Goal: Task Accomplishment & Management: Use online tool/utility

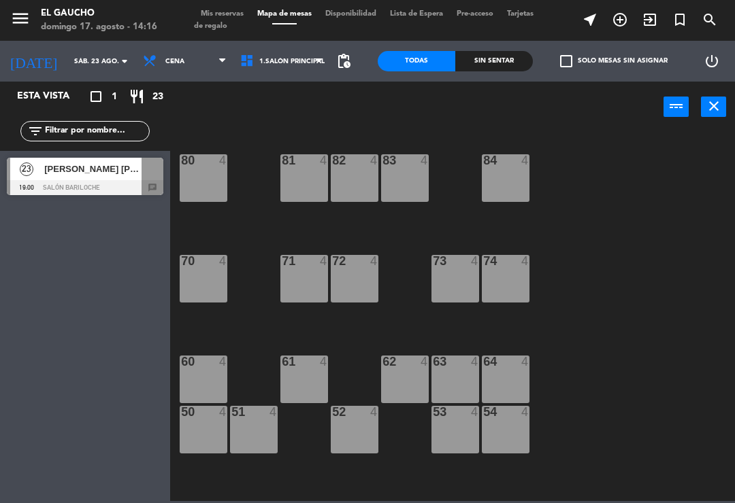
click at [93, 70] on input "sáb. 23 ago." at bounding box center [113, 61] width 93 height 21
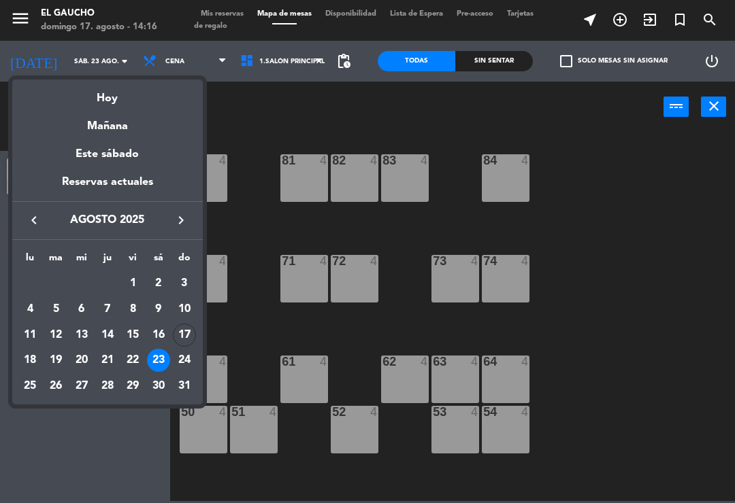
click at [95, 72] on div at bounding box center [367, 251] width 735 height 503
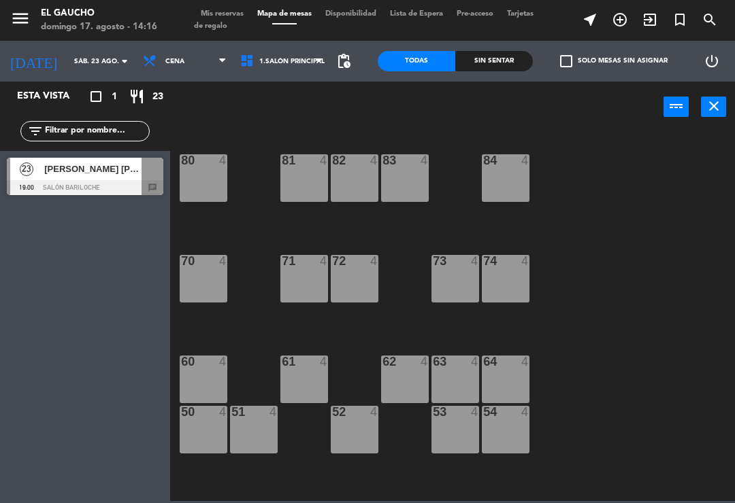
click at [95, 57] on input "sáb. 23 ago." at bounding box center [113, 61] width 93 height 21
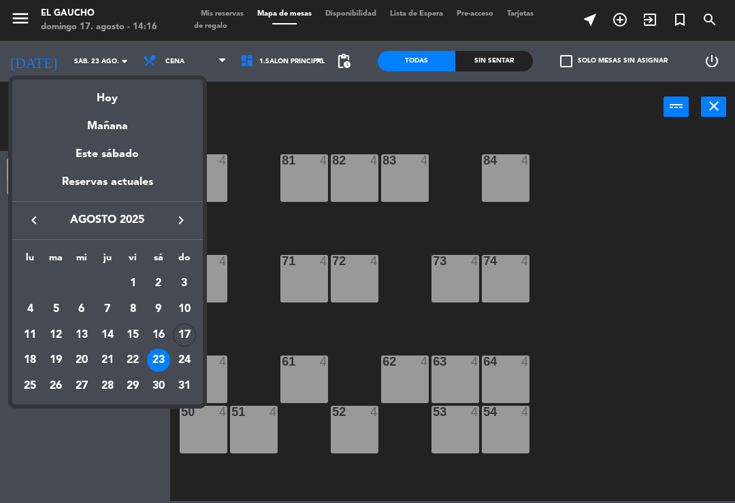
click at [178, 339] on div "17" at bounding box center [184, 335] width 23 height 23
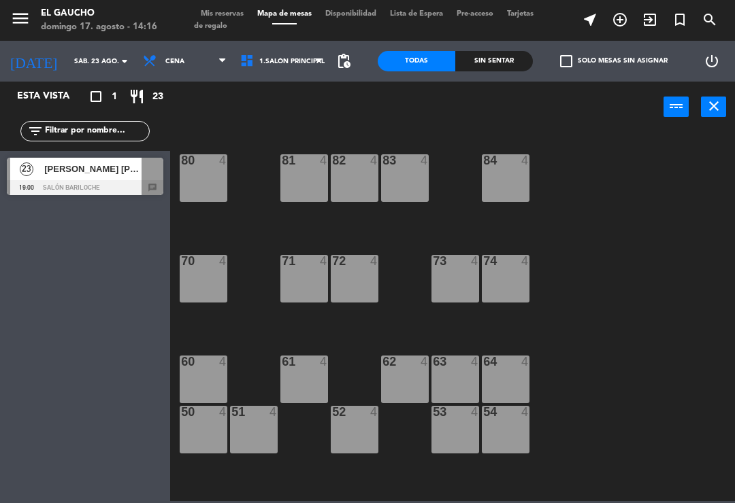
type input "dom. 17 ago."
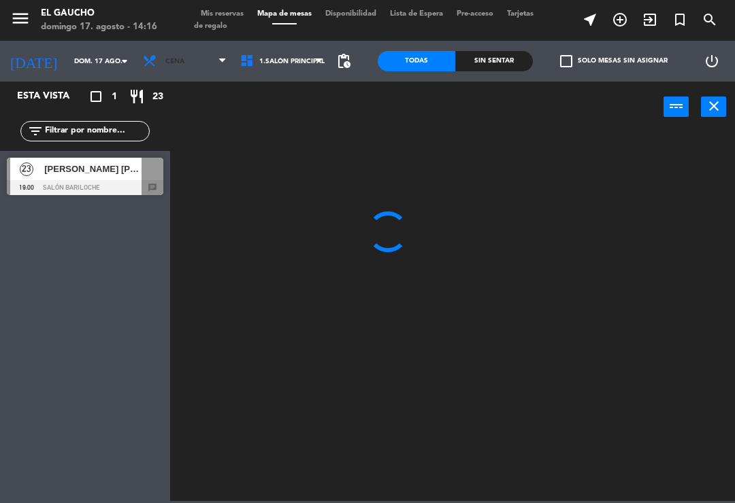
click at [219, 63] on icon at bounding box center [222, 61] width 6 height 11
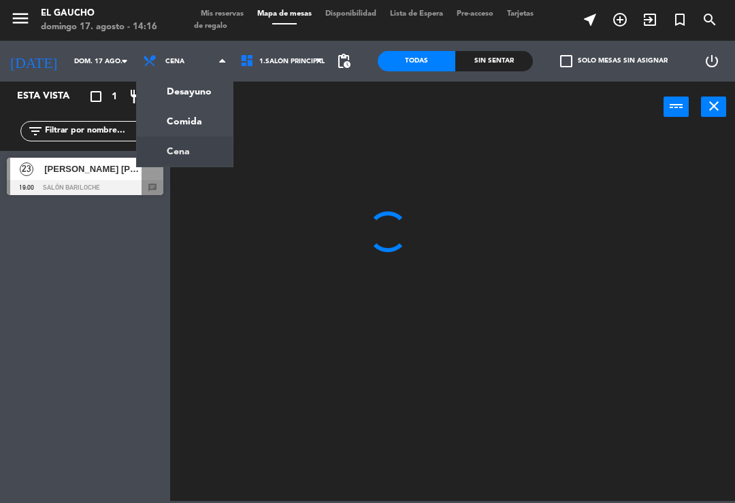
click at [167, 122] on ng-component "menu El Gaucho [PERSON_NAME] 17. [PERSON_NAME] - 14:16 Mis reservas Mapa de mes…" at bounding box center [367, 250] width 735 height 501
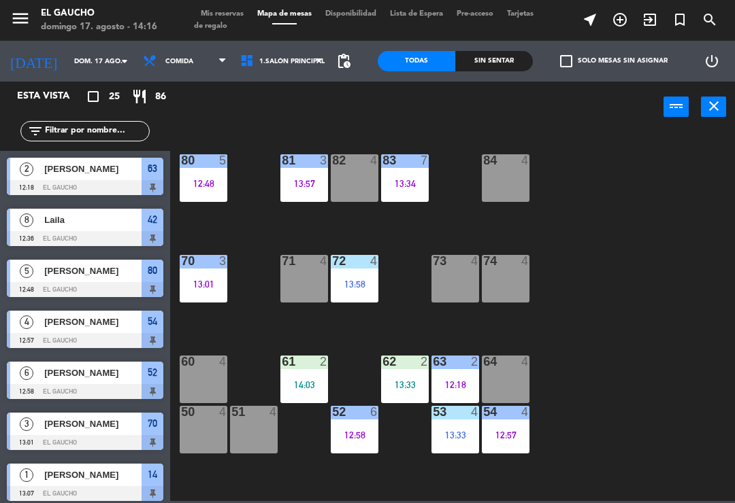
click at [205, 379] on div "60 4" at bounding box center [204, 380] width 48 height 48
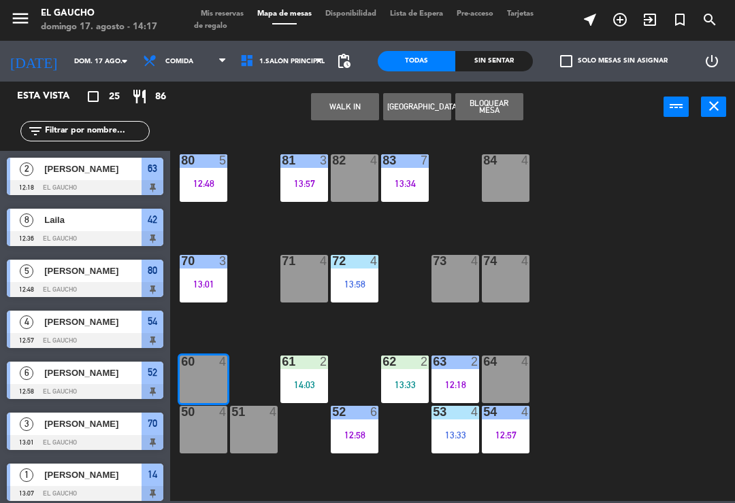
click at [354, 107] on button "WALK IN" at bounding box center [345, 106] width 68 height 27
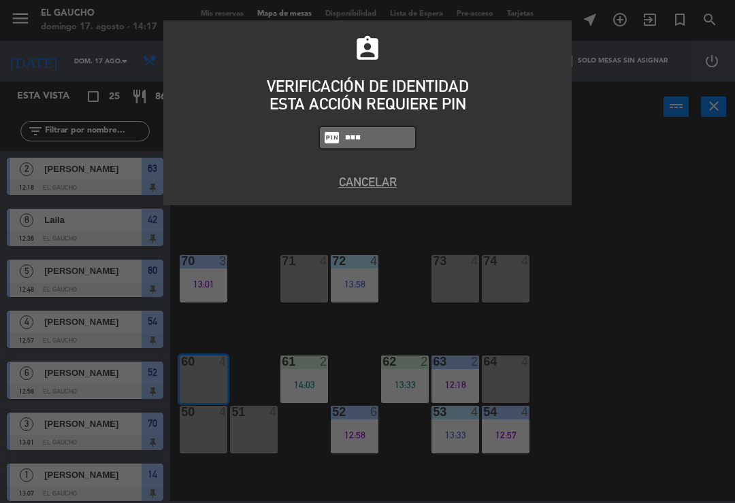
type input "0009"
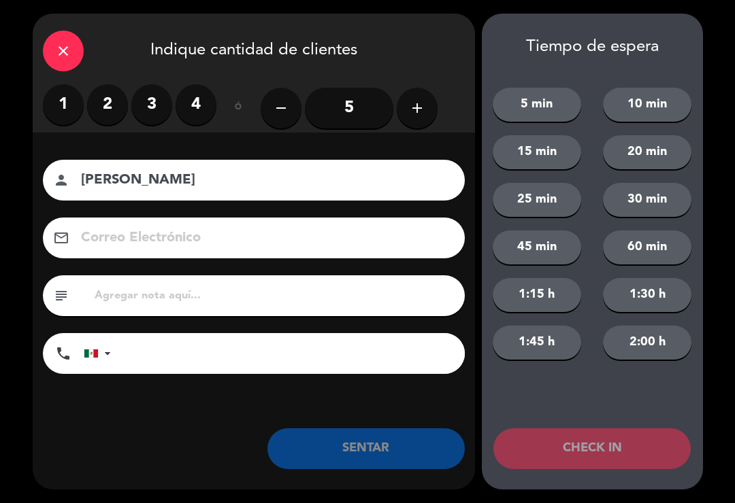
type input "[PERSON_NAME]"
click at [339, 106] on input "5" at bounding box center [349, 108] width 88 height 41
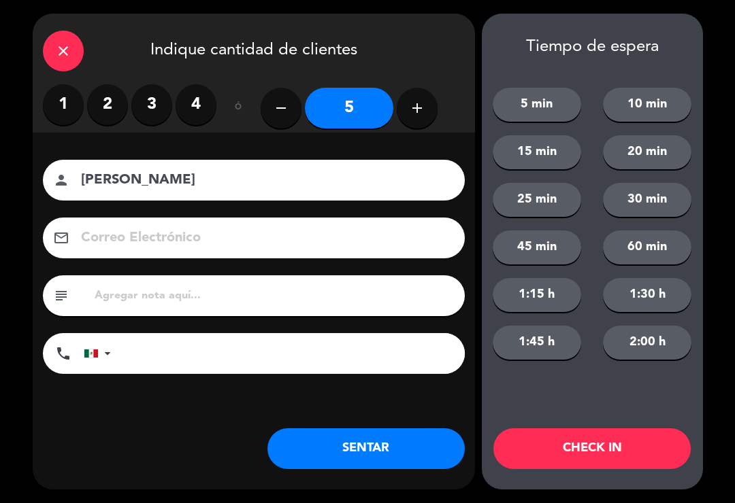
click at [354, 460] on button "SENTAR" at bounding box center [365, 449] width 197 height 41
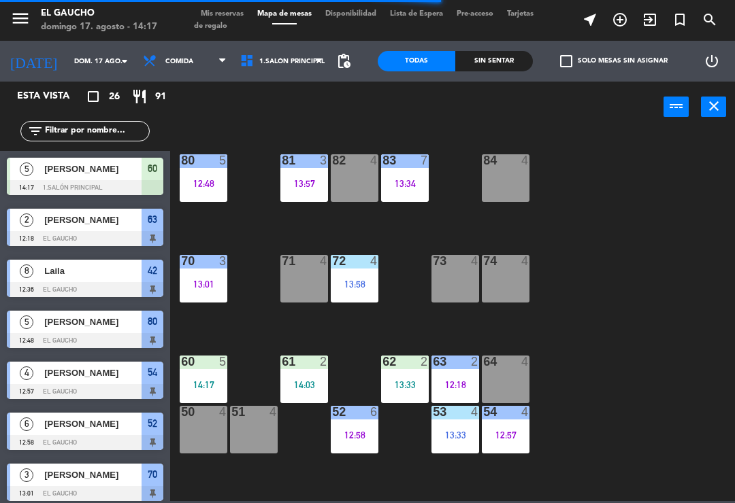
click at [505, 280] on div "74 4" at bounding box center [506, 279] width 48 height 48
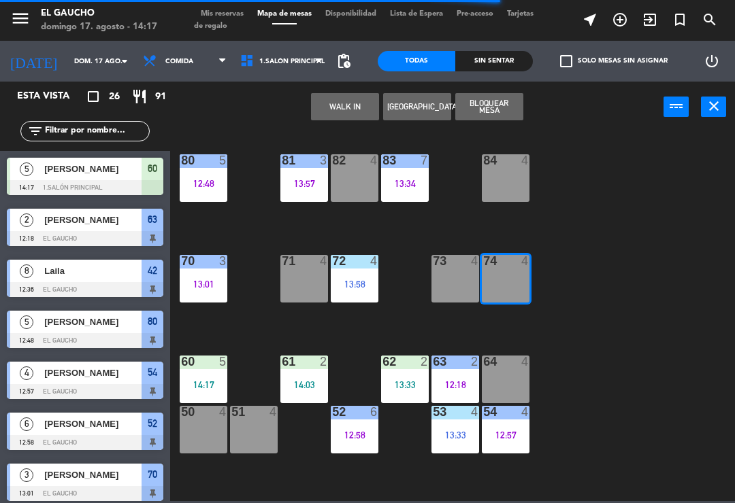
click at [326, 111] on button "WALK IN" at bounding box center [345, 106] width 68 height 27
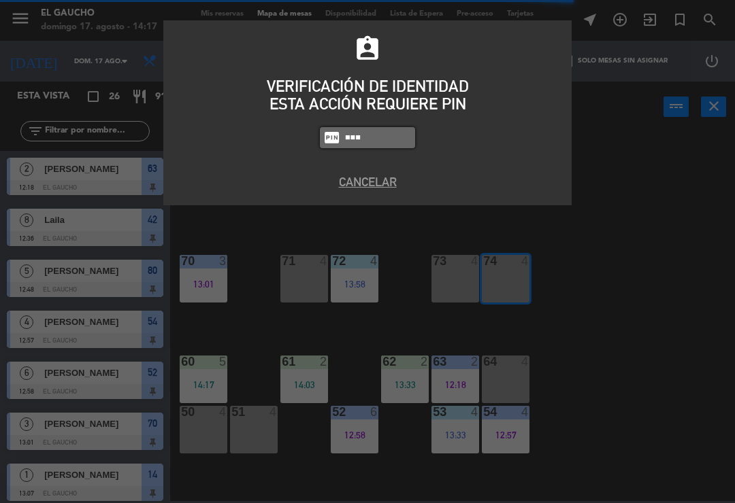
type input "0009"
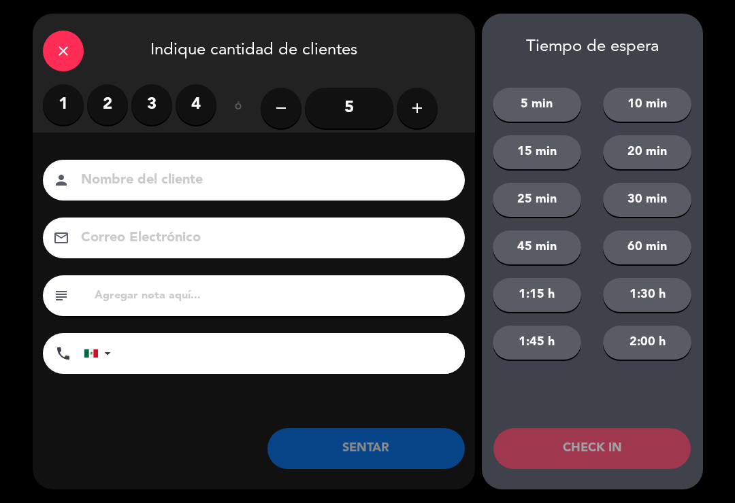
click at [348, 105] on input "5" at bounding box center [349, 108] width 88 height 41
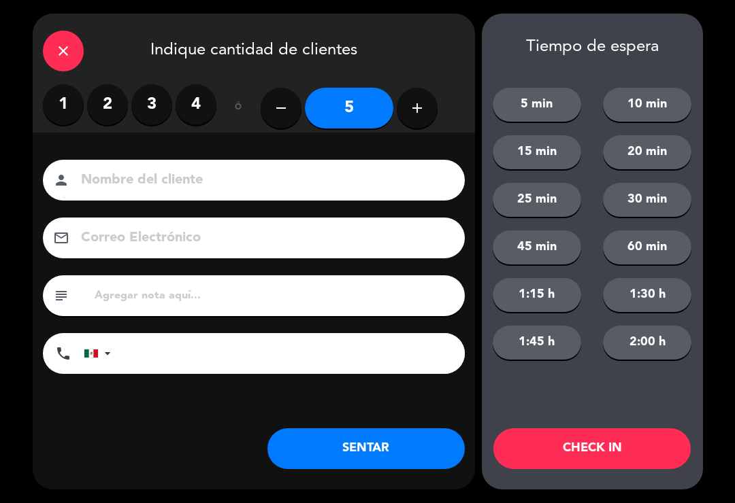
click at [120, 169] on input at bounding box center [263, 181] width 367 height 24
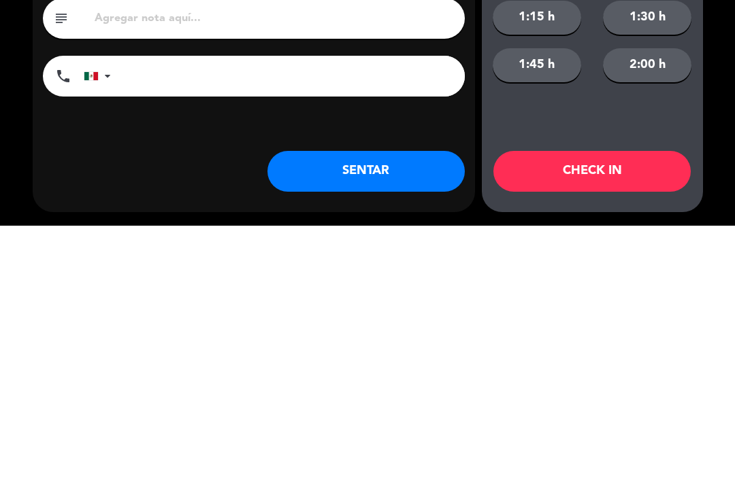
type input "[PERSON_NAME]"
click at [333, 429] on button "SENTAR" at bounding box center [365, 449] width 197 height 41
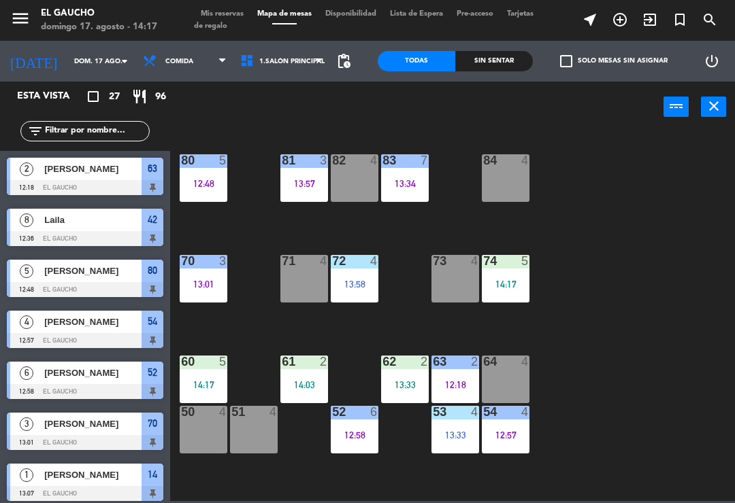
click at [375, 289] on div "72 4 13:58" at bounding box center [355, 279] width 48 height 48
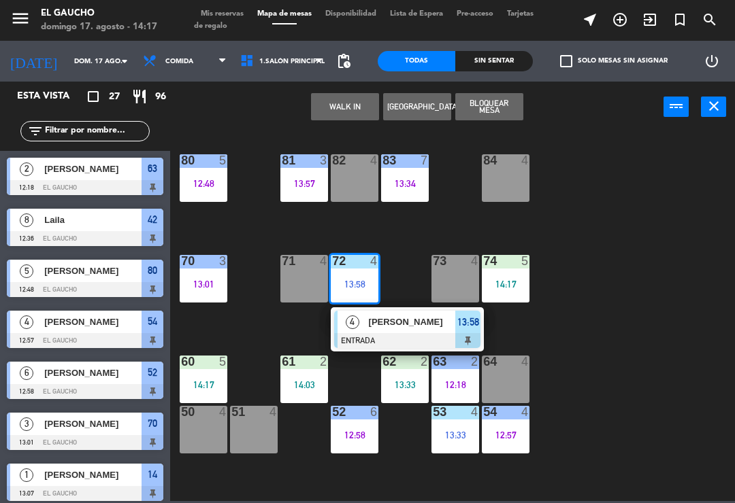
click at [373, 327] on span "[PERSON_NAME]" at bounding box center [412, 322] width 87 height 14
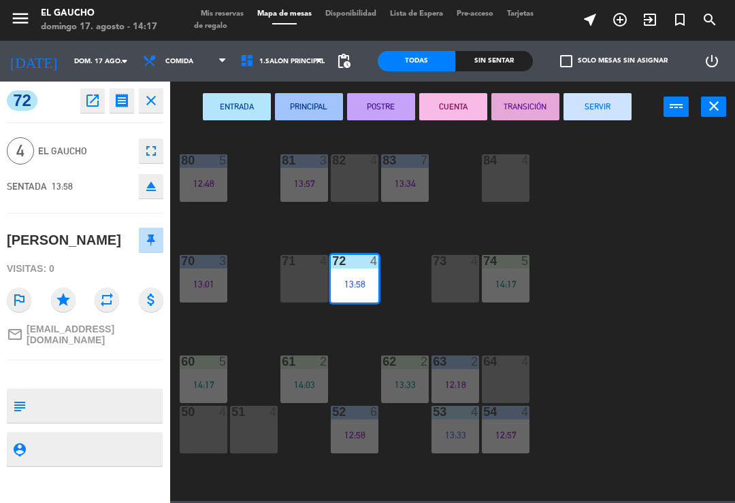
click at [314, 111] on button "PRINCIPAL" at bounding box center [309, 106] width 68 height 27
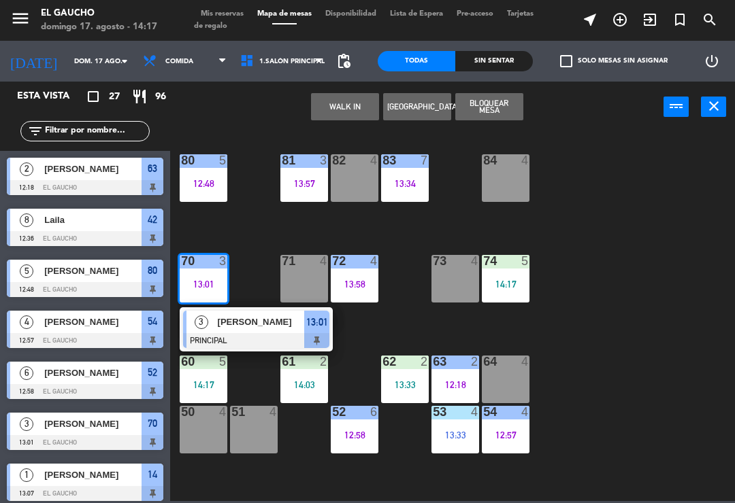
click at [248, 320] on span "[PERSON_NAME]" at bounding box center [261, 322] width 87 height 14
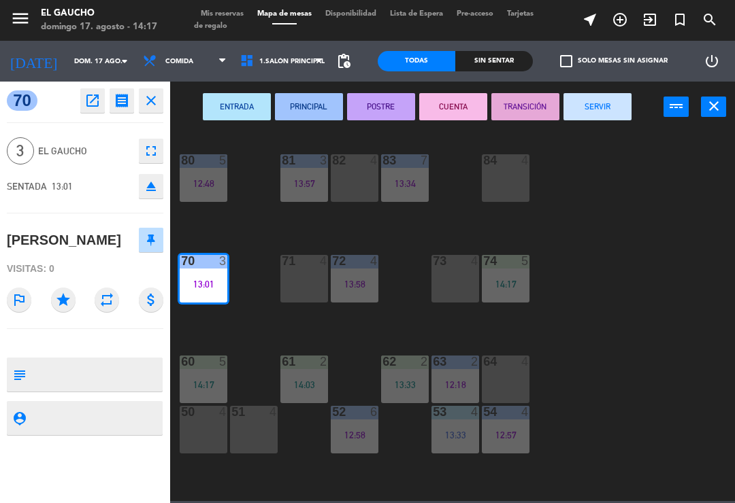
click at [601, 116] on button "SERVIR" at bounding box center [597, 106] width 68 height 27
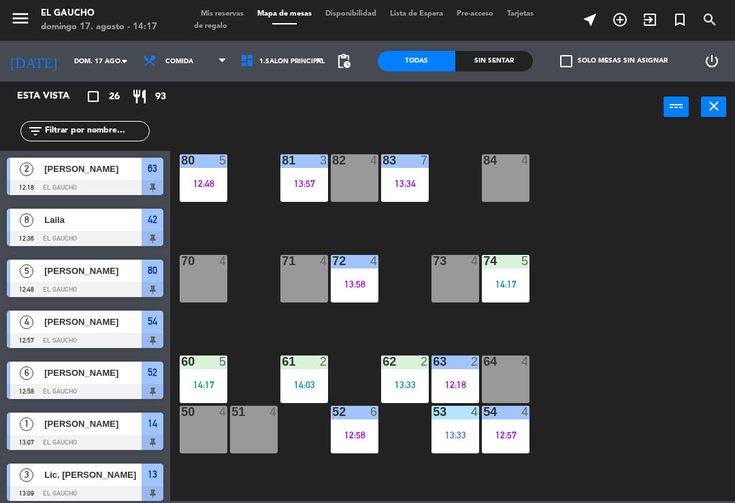
click at [405, 387] on div "13:33" at bounding box center [405, 385] width 48 height 10
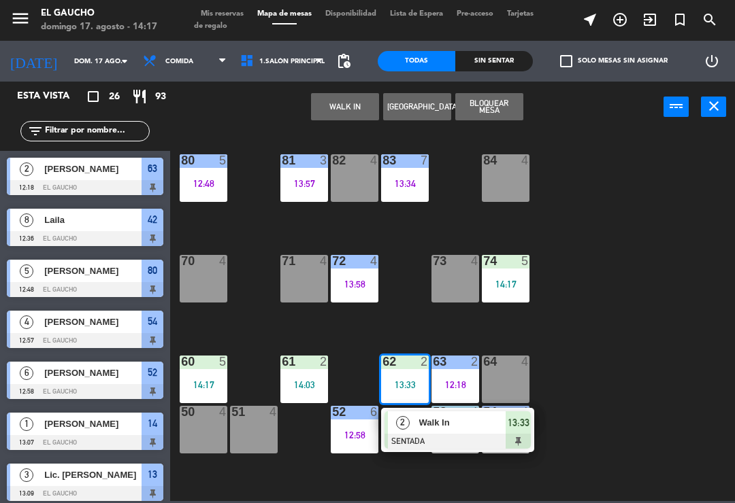
click at [421, 431] on div "Walk In" at bounding box center [462, 423] width 88 height 22
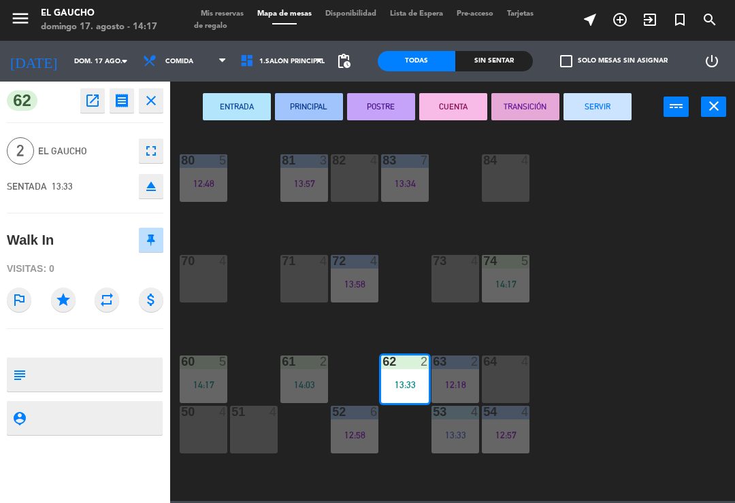
click at [315, 111] on button "PRINCIPAL" at bounding box center [309, 106] width 68 height 27
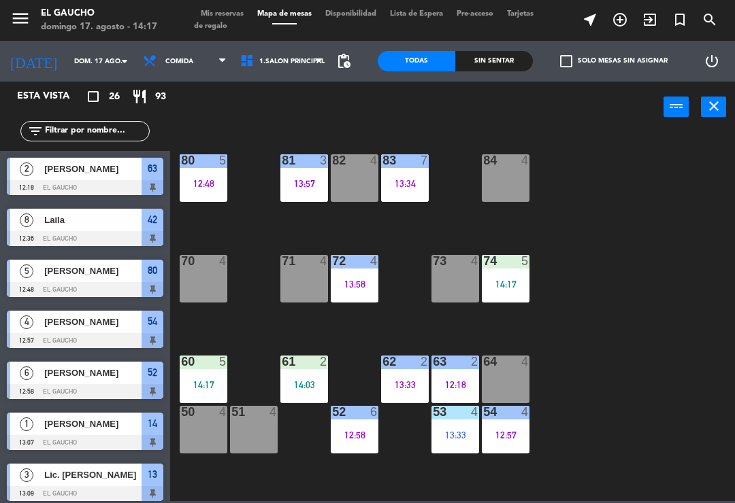
click at [458, 436] on div "13:33" at bounding box center [455, 436] width 48 height 10
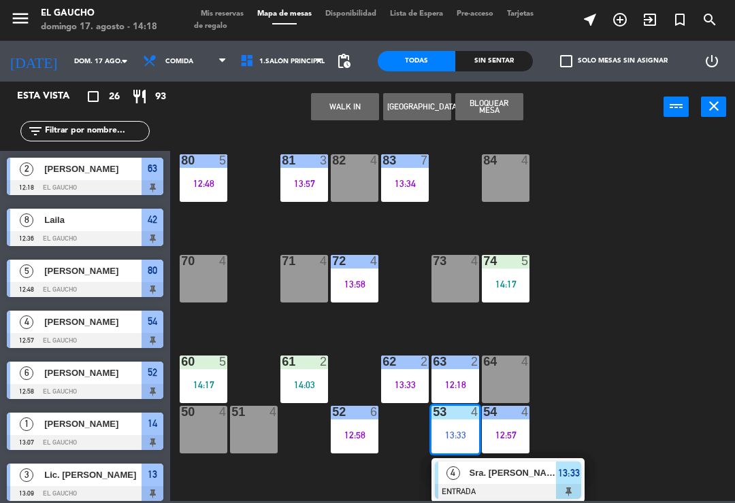
click at [506, 488] on div at bounding box center [508, 491] width 146 height 15
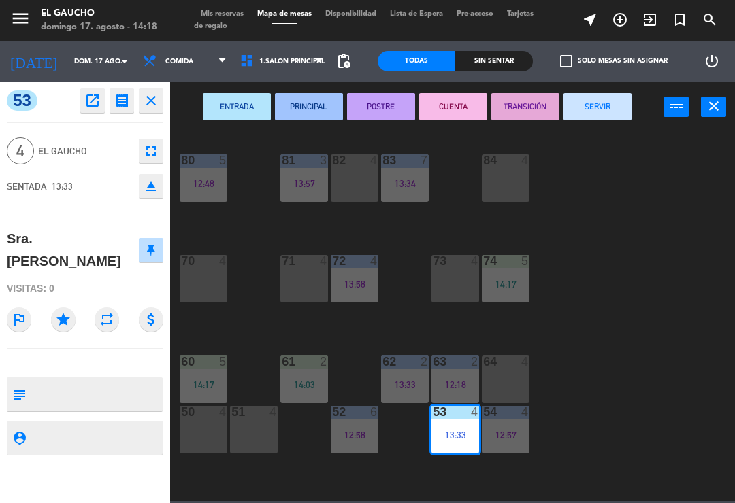
click at [322, 113] on button "PRINCIPAL" at bounding box center [309, 106] width 68 height 27
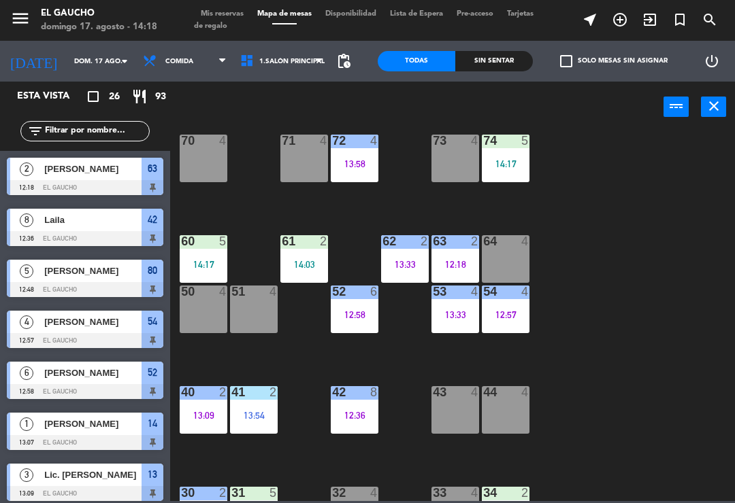
scroll to position [119, 0]
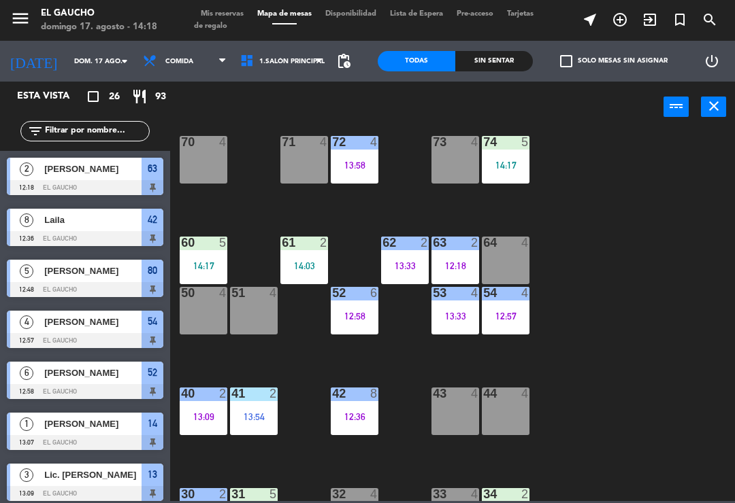
click at [358, 312] on div "12:58" at bounding box center [355, 317] width 48 height 10
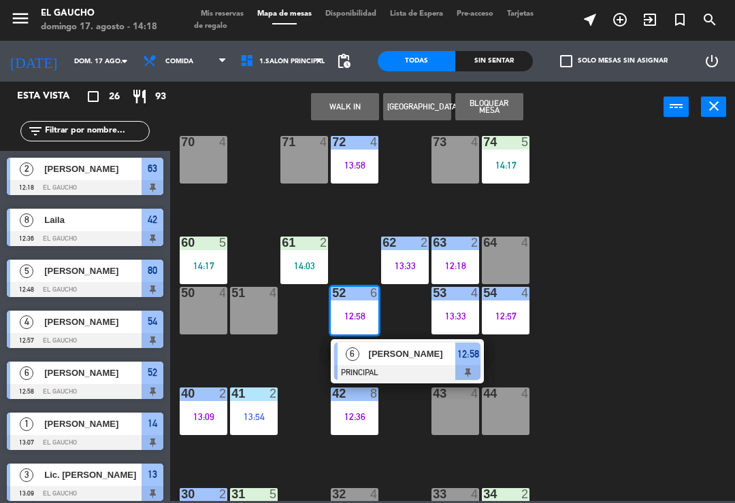
click at [395, 371] on div at bounding box center [407, 372] width 146 height 15
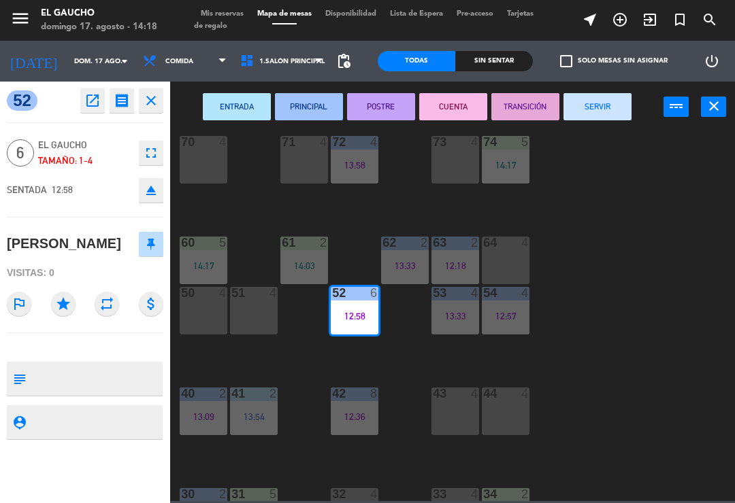
click at [522, 113] on button "TRANSICIÓN" at bounding box center [525, 106] width 68 height 27
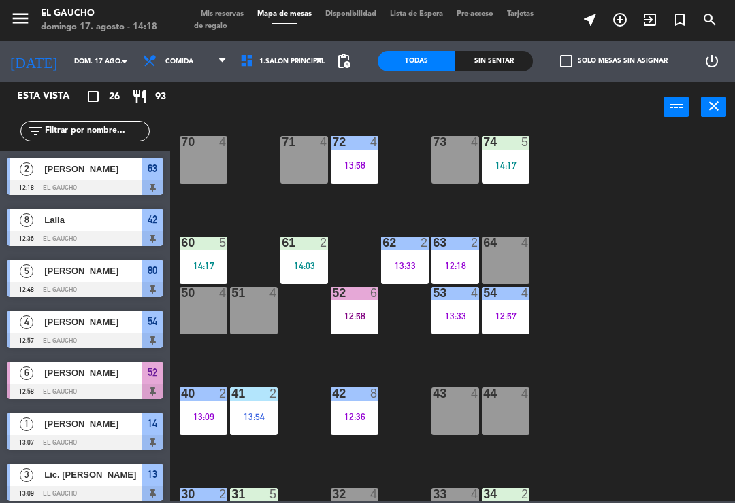
click at [268, 405] on div "41 2 13:54" at bounding box center [254, 412] width 48 height 48
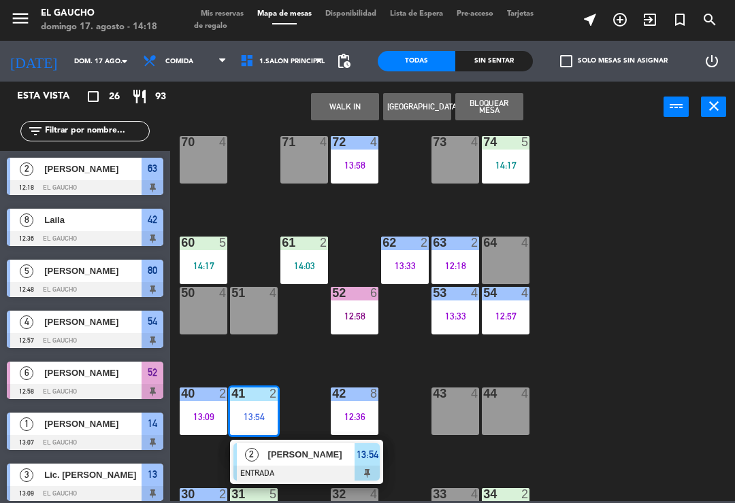
click at [306, 460] on span "[PERSON_NAME]" at bounding box center [311, 455] width 87 height 14
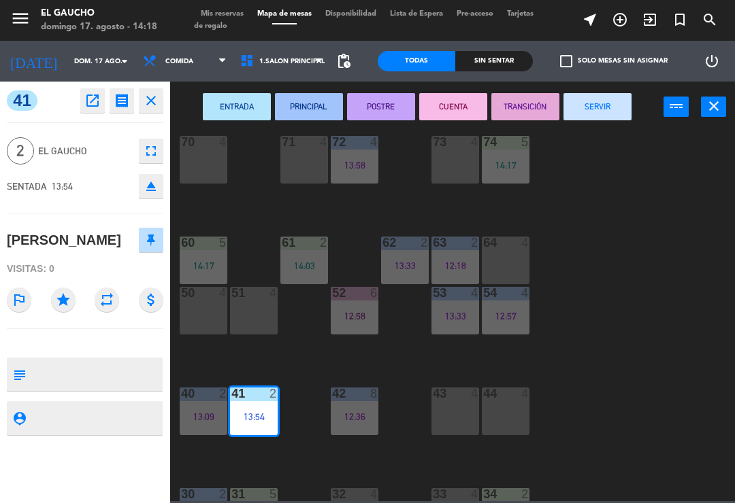
click at [319, 108] on button "PRINCIPAL" at bounding box center [309, 106] width 68 height 27
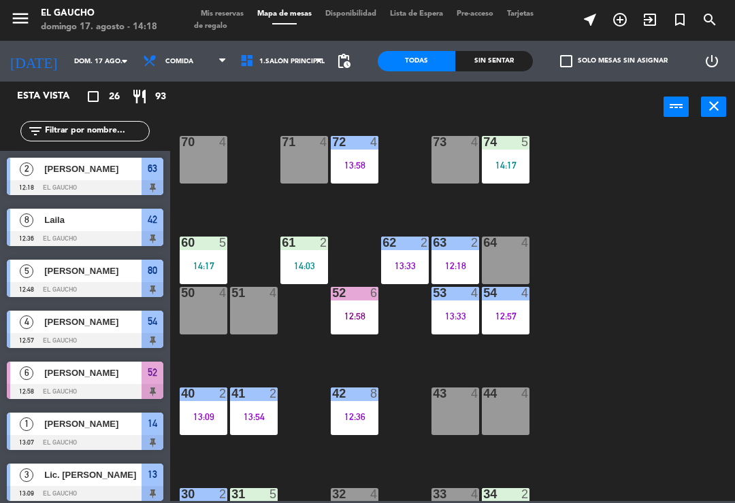
scroll to position [126, 0]
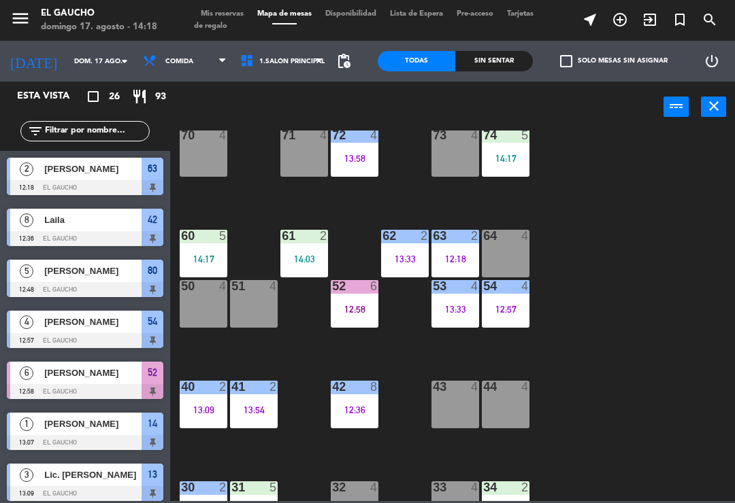
click at [350, 412] on div "12:36" at bounding box center [355, 410] width 48 height 10
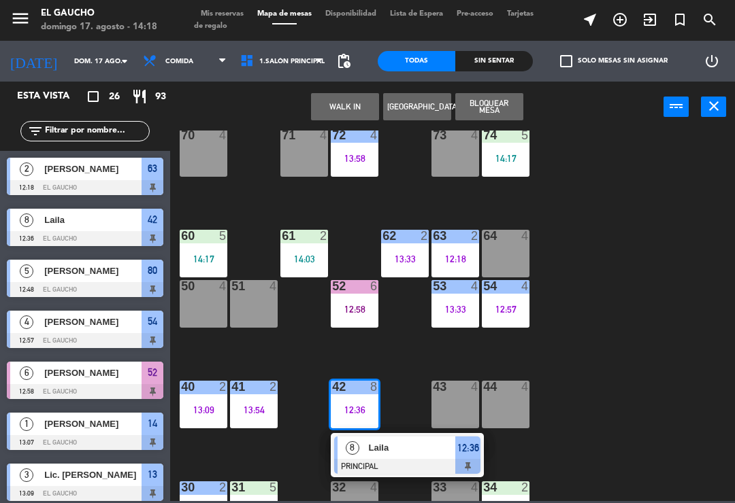
click at [401, 456] on div "Laila" at bounding box center [411, 448] width 88 height 22
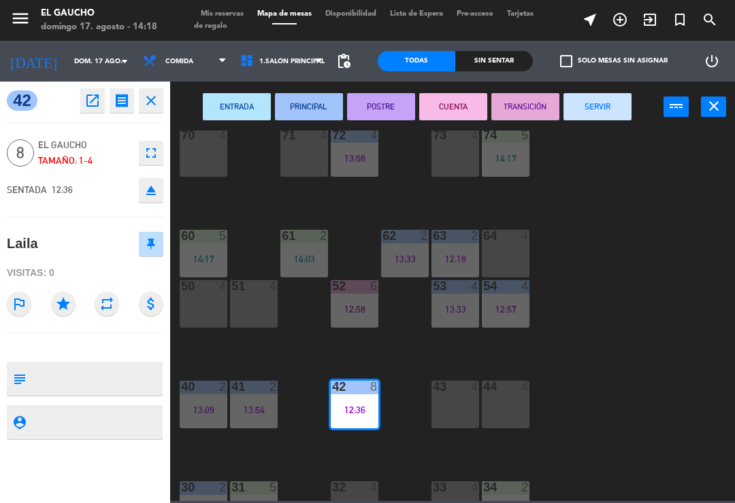
click at [520, 106] on button "TRANSICIÓN" at bounding box center [525, 106] width 68 height 27
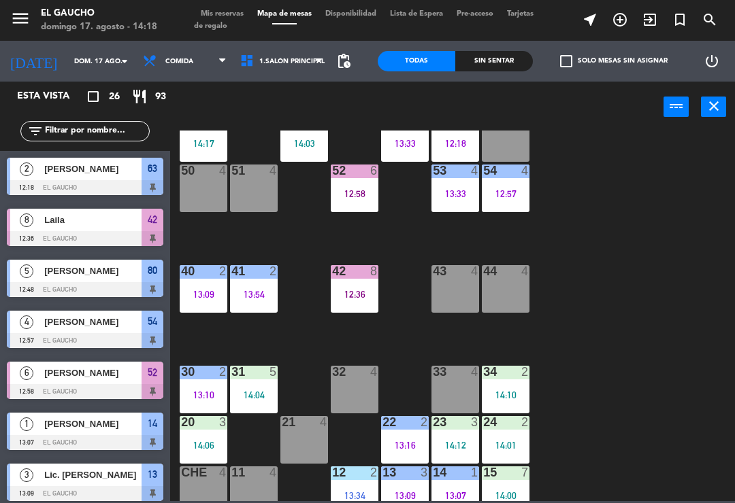
scroll to position [241, 0]
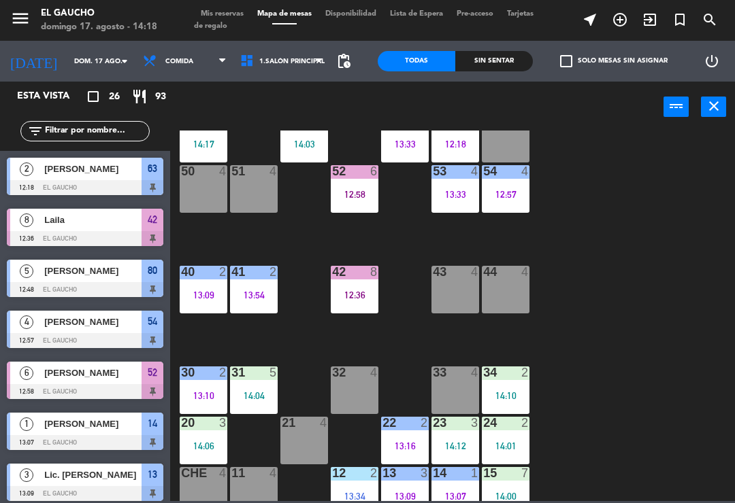
click at [506, 441] on div "14:01" at bounding box center [506, 446] width 48 height 10
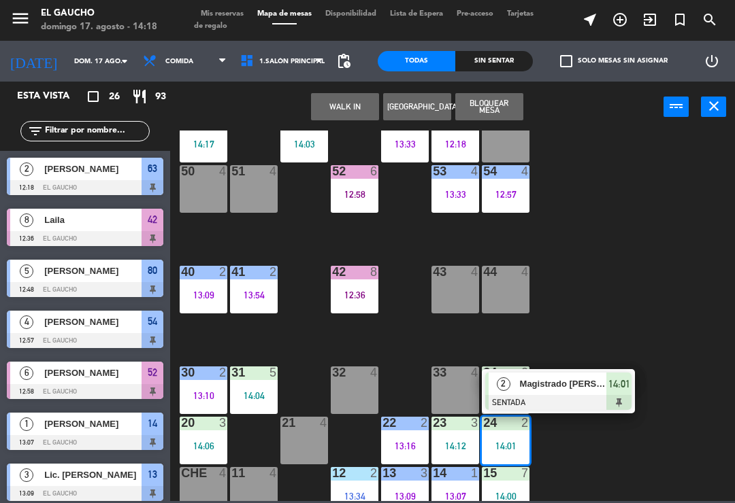
click at [558, 383] on span "Magistrado [PERSON_NAME]" at bounding box center [563, 384] width 87 height 14
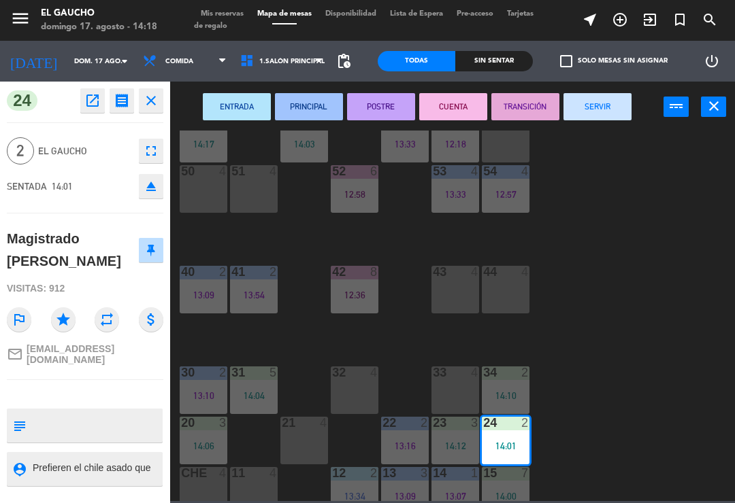
click at [303, 99] on button "PRINCIPAL" at bounding box center [309, 106] width 68 height 27
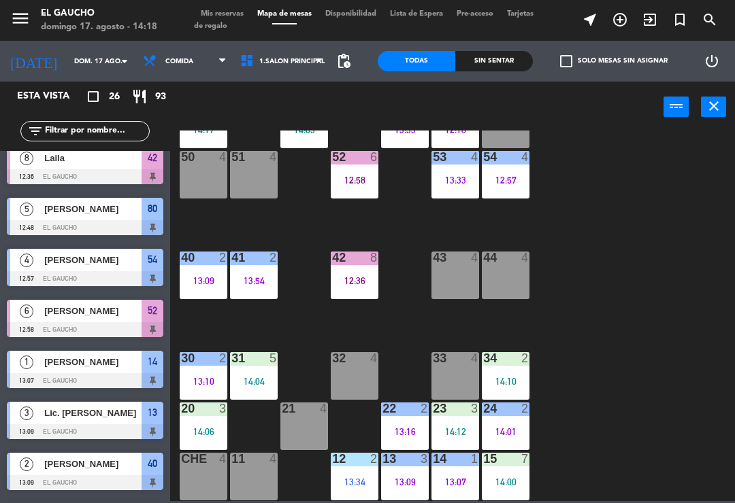
scroll to position [255, 0]
click at [343, 479] on div "13:34" at bounding box center [355, 482] width 48 height 10
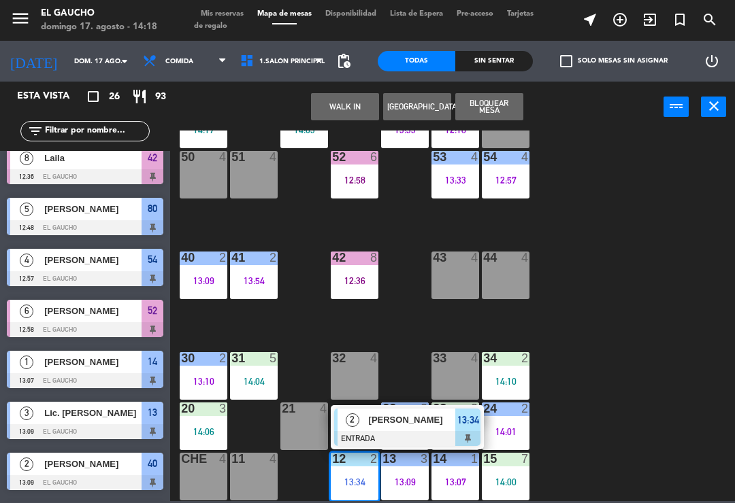
click at [383, 424] on span "[PERSON_NAME]" at bounding box center [412, 420] width 87 height 14
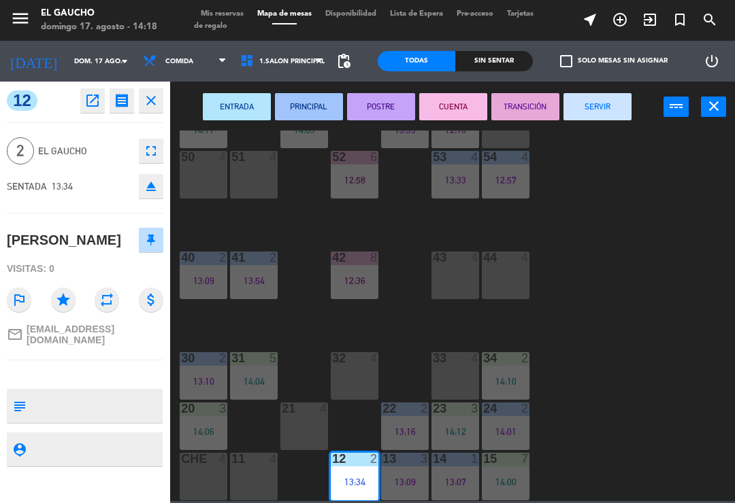
click at [305, 99] on button "PRINCIPAL" at bounding box center [309, 106] width 68 height 27
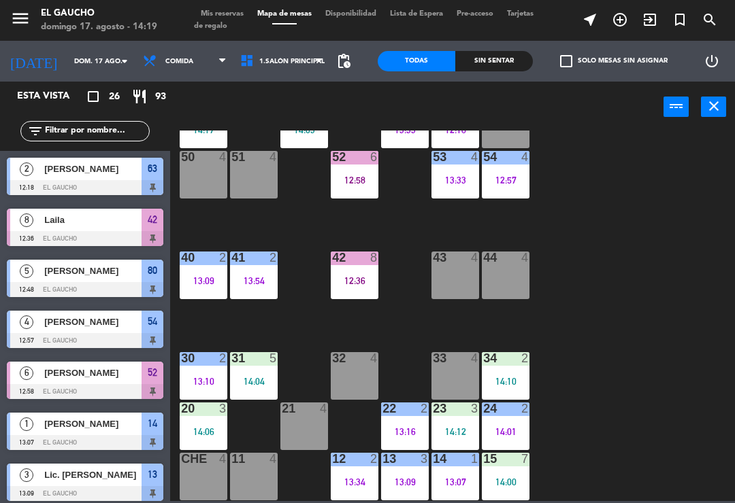
click at [461, 489] on div "14 1 13:07" at bounding box center [455, 477] width 48 height 48
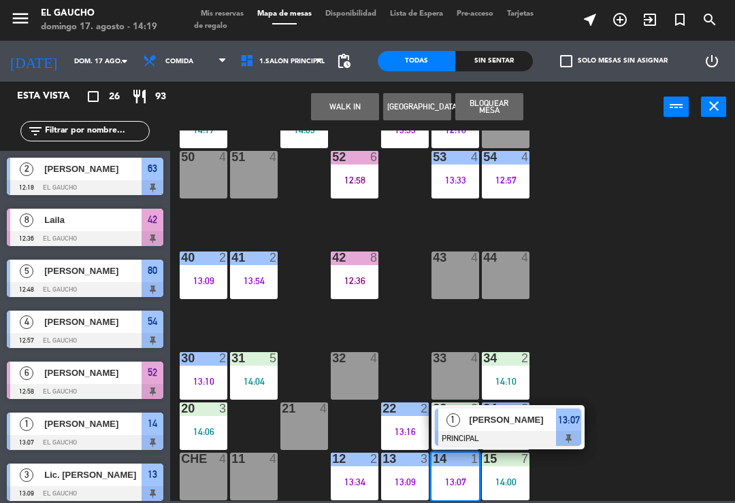
click at [509, 422] on span "[PERSON_NAME]" at bounding box center [512, 420] width 87 height 14
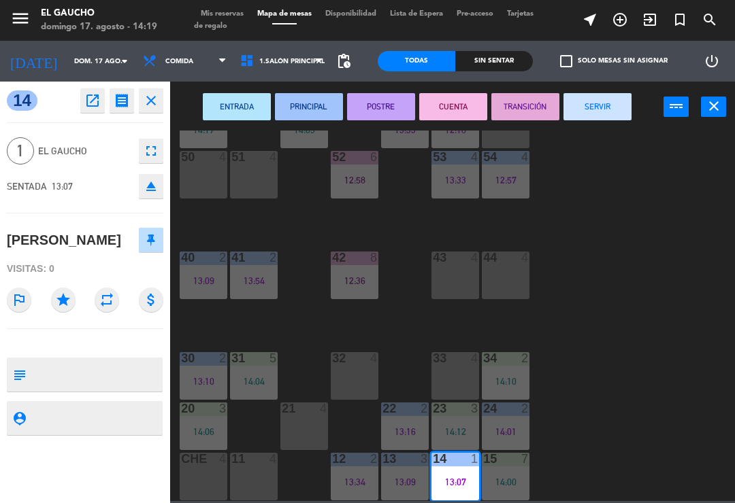
click at [607, 107] on button "SERVIR" at bounding box center [597, 106] width 68 height 27
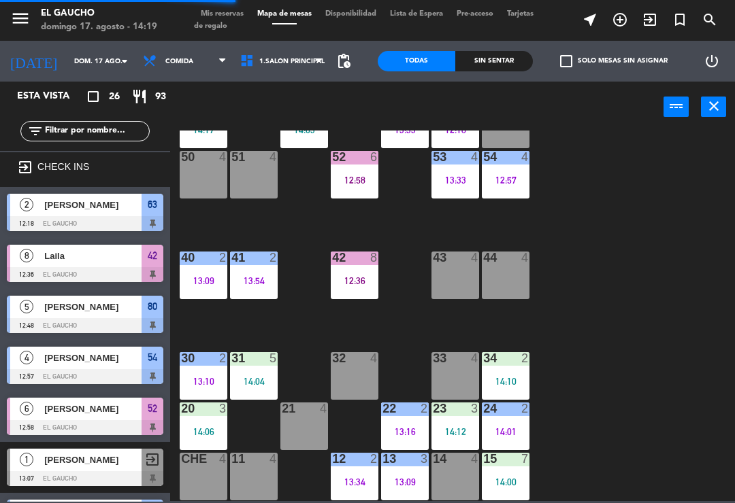
click at [509, 472] on div "15 7 14:00" at bounding box center [506, 477] width 48 height 48
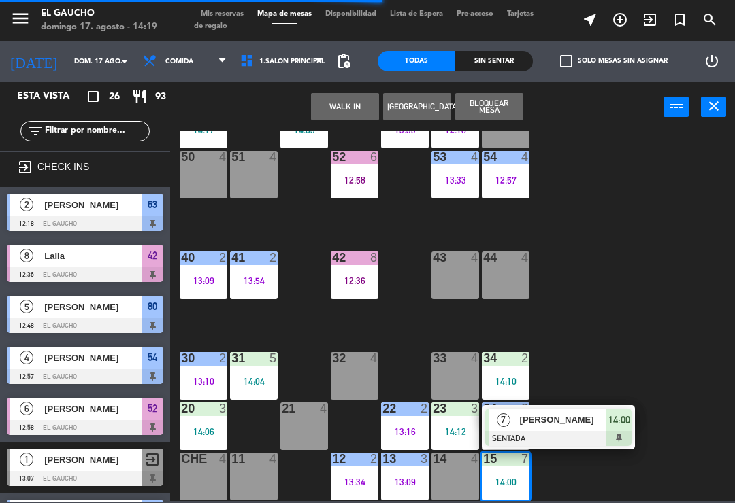
click at [575, 422] on span "[PERSON_NAME]" at bounding box center [563, 420] width 87 height 14
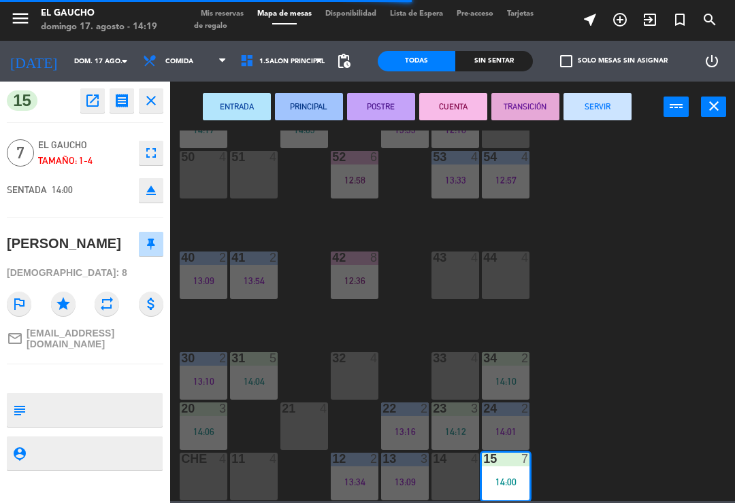
click at [321, 105] on button "PRINCIPAL" at bounding box center [309, 106] width 68 height 27
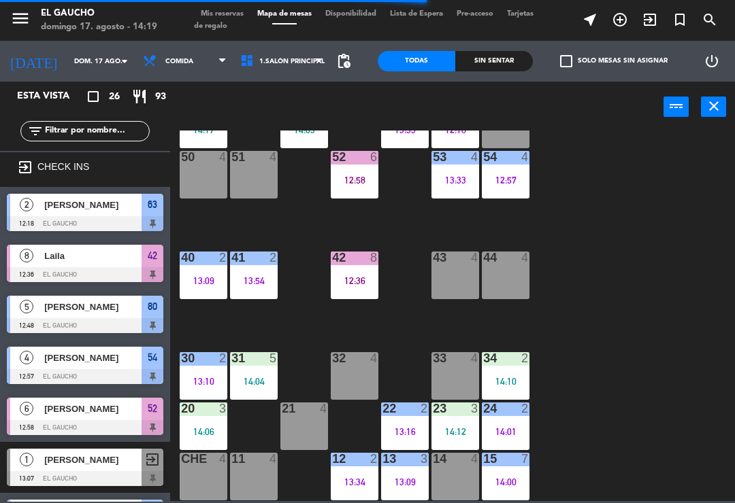
scroll to position [23, 0]
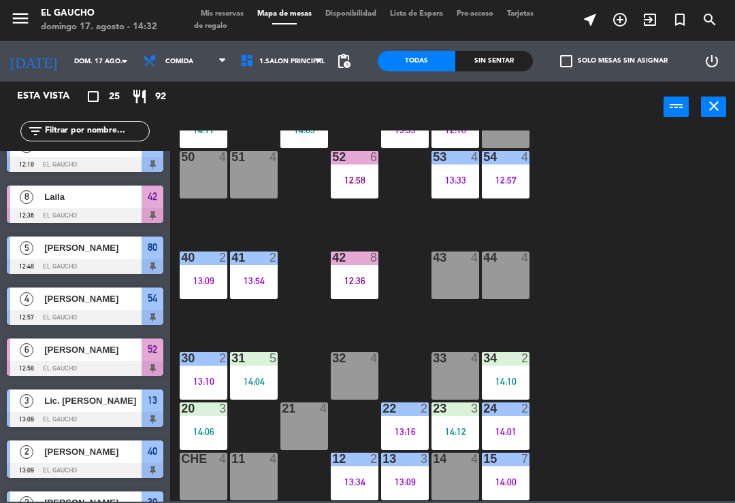
click at [206, 365] on div "30 2" at bounding box center [204, 359] width 48 height 14
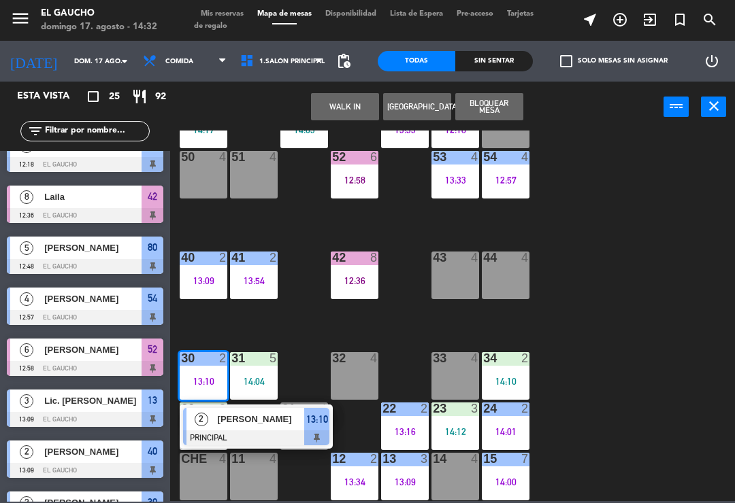
click at [237, 419] on span "[PERSON_NAME]" at bounding box center [261, 419] width 87 height 14
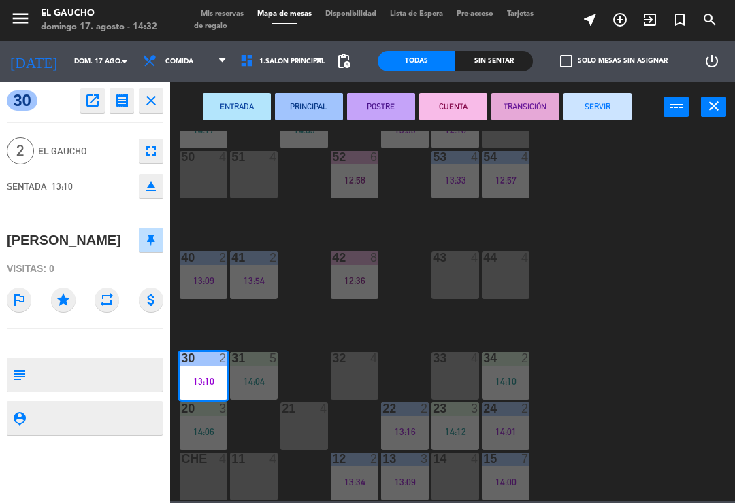
click at [611, 109] on button "SERVIR" at bounding box center [597, 106] width 68 height 27
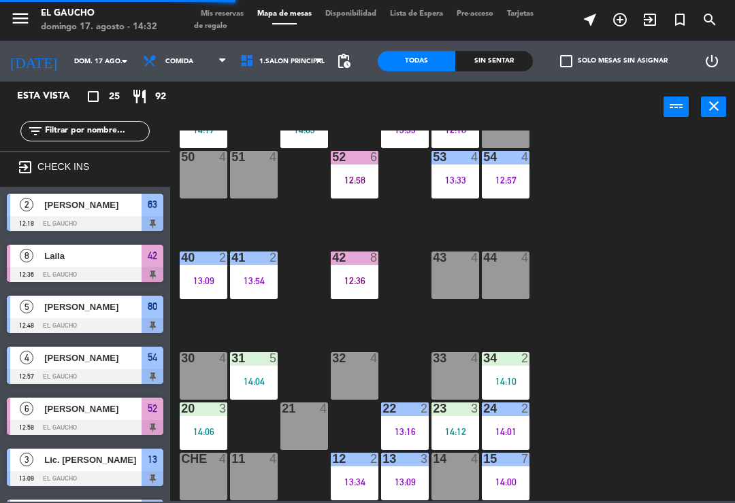
click at [208, 373] on div "30 4" at bounding box center [204, 376] width 48 height 48
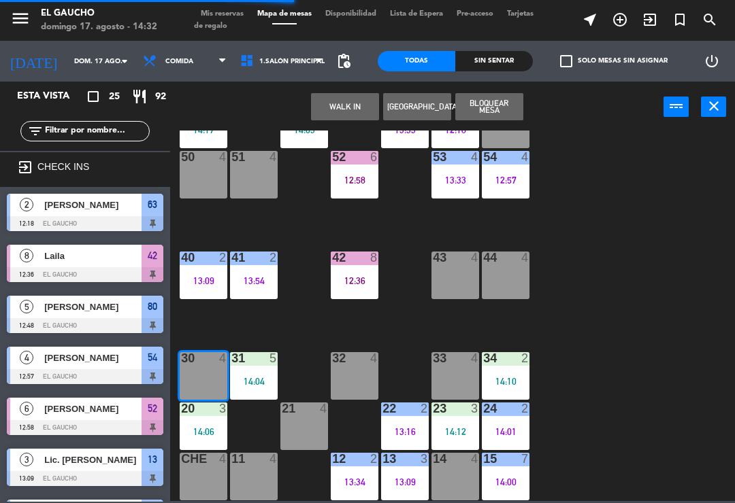
click at [361, 110] on button "WALK IN" at bounding box center [345, 106] width 68 height 27
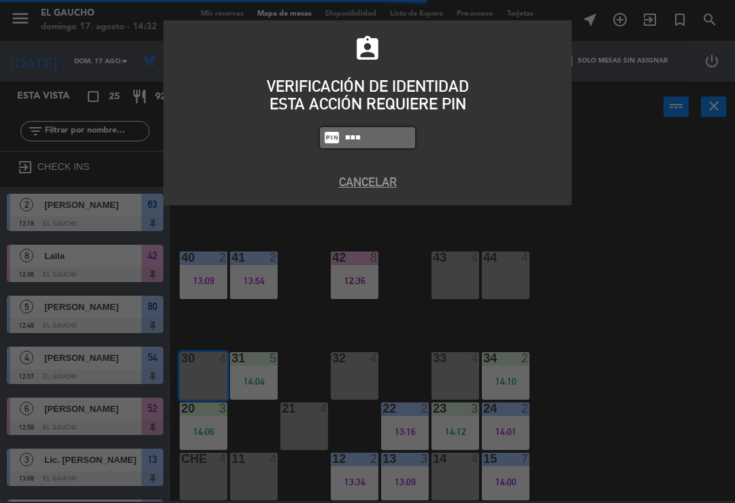
type input "0009"
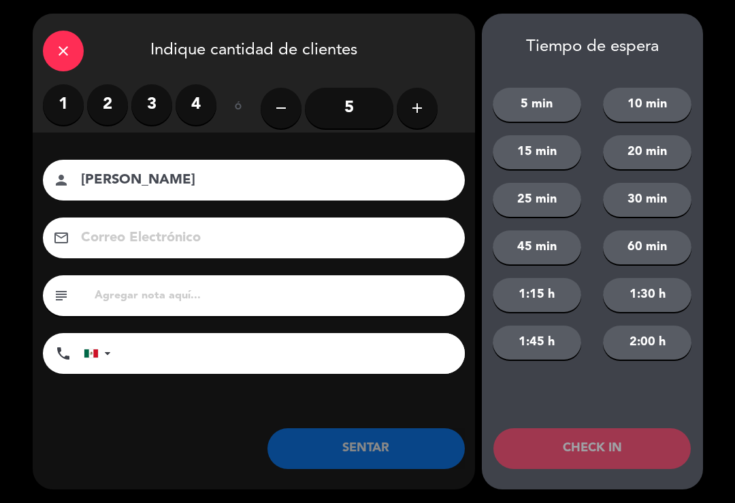
type input "[PERSON_NAME]"
click at [106, 109] on label "2" at bounding box center [107, 104] width 41 height 41
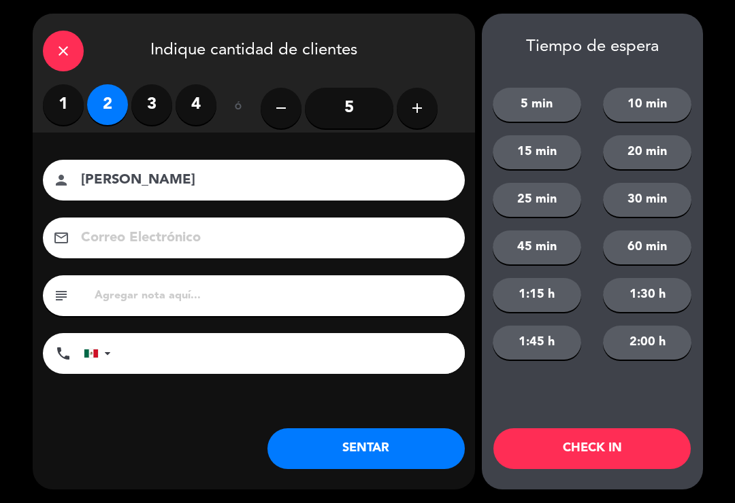
click at [329, 465] on button "SENTAR" at bounding box center [365, 449] width 197 height 41
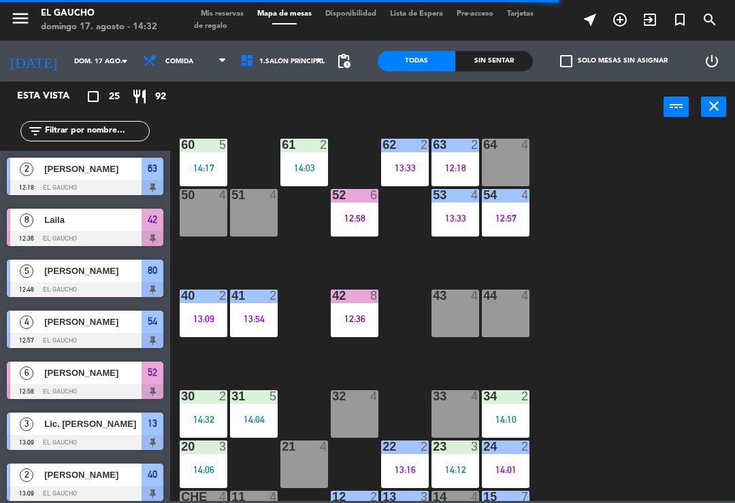
scroll to position [205, 0]
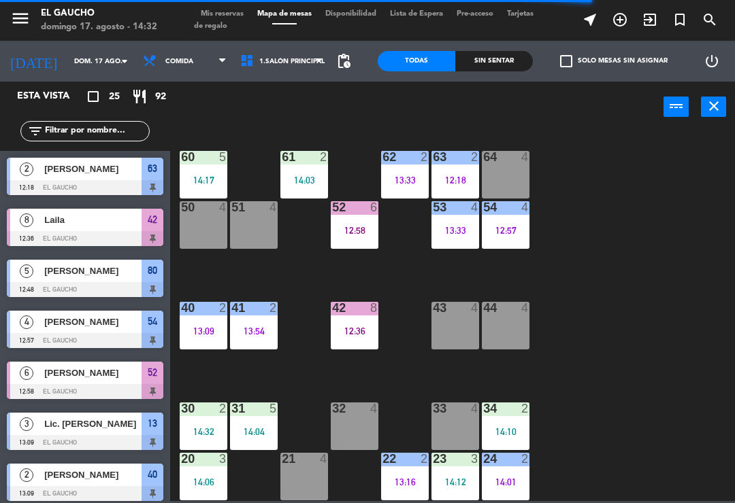
click at [511, 180] on div "64 4" at bounding box center [506, 175] width 48 height 48
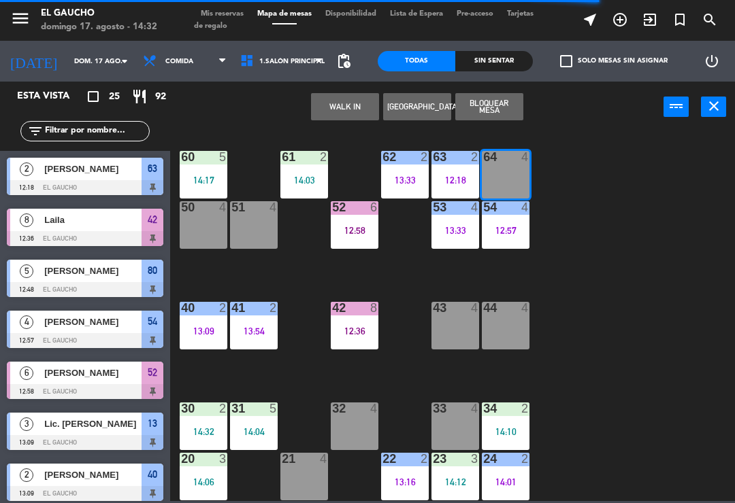
click at [360, 106] on button "WALK IN" at bounding box center [345, 106] width 68 height 27
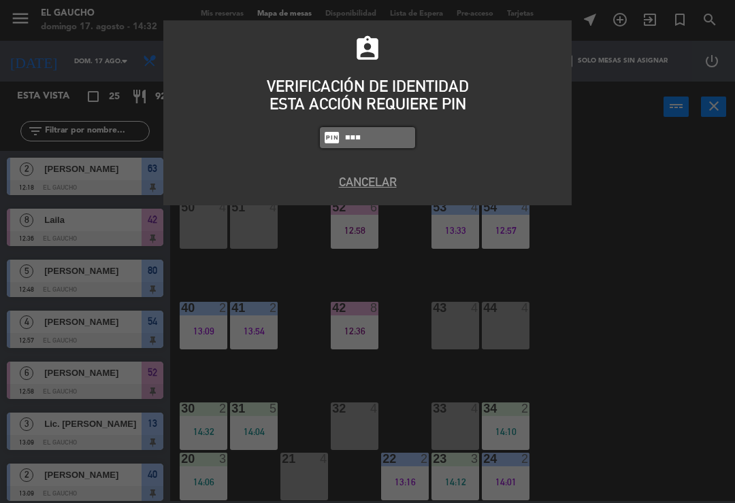
type input "0009"
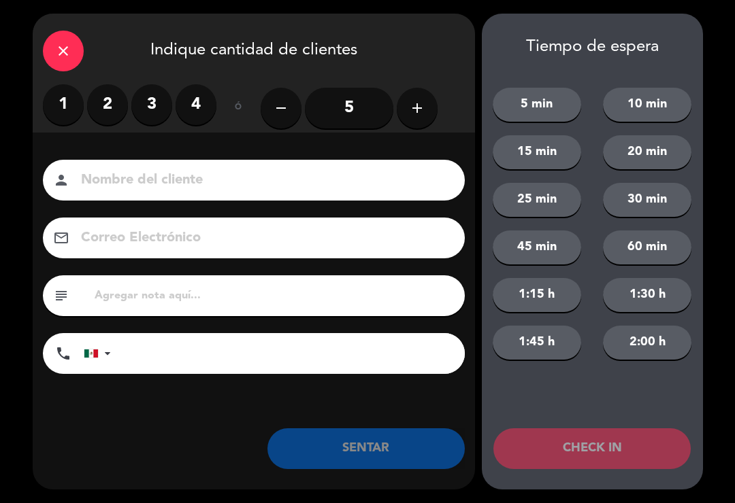
click at [184, 97] on label "4" at bounding box center [195, 104] width 41 height 41
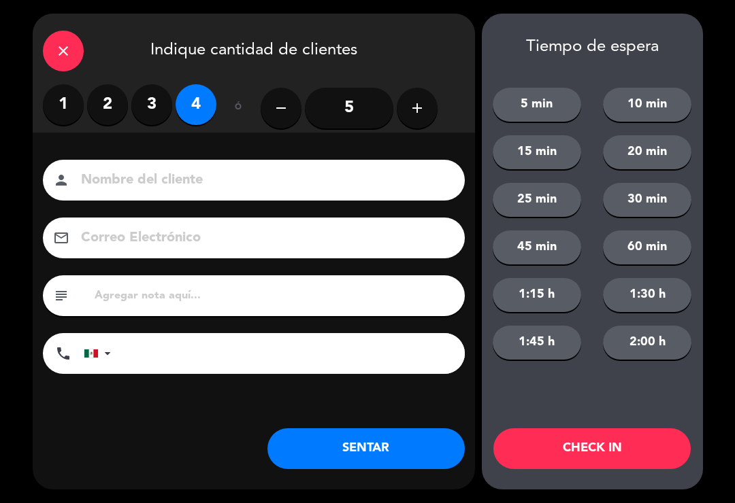
click at [367, 452] on button "SENTAR" at bounding box center [365, 449] width 197 height 41
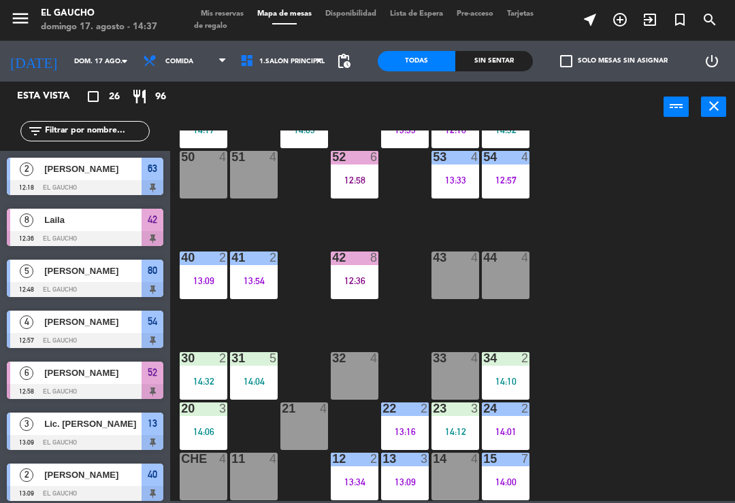
scroll to position [255, 0]
click at [452, 437] on div "14:12" at bounding box center [455, 432] width 48 height 10
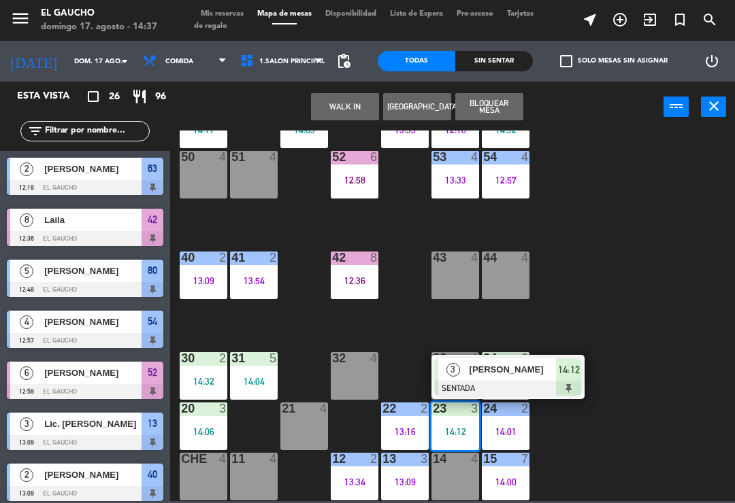
click at [503, 362] on div "[PERSON_NAME]" at bounding box center [512, 369] width 88 height 22
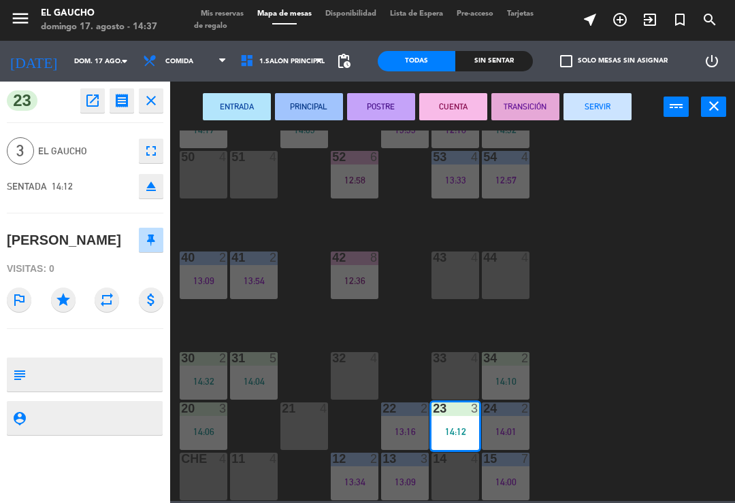
click at [319, 103] on button "PRINCIPAL" at bounding box center [309, 106] width 68 height 27
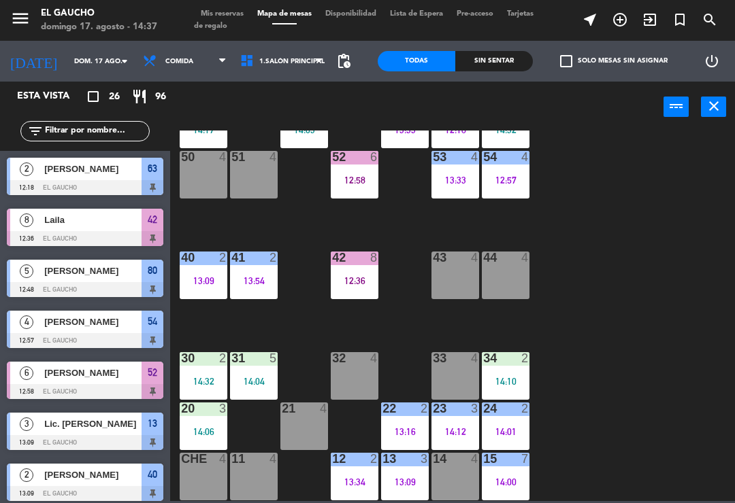
scroll to position [215, 0]
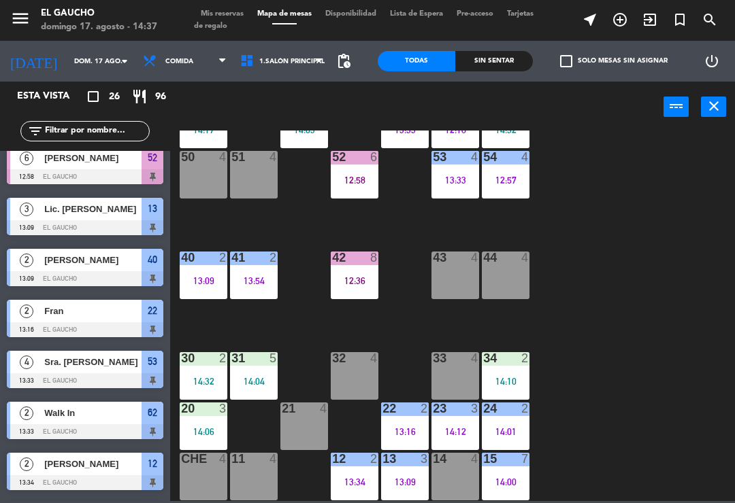
click at [199, 434] on div "14:06" at bounding box center [204, 432] width 48 height 10
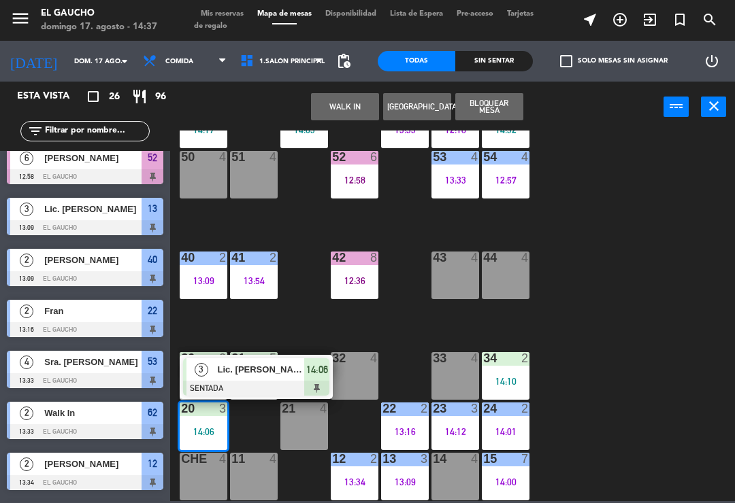
click at [265, 373] on span "Lic. [PERSON_NAME]" at bounding box center [261, 370] width 87 height 14
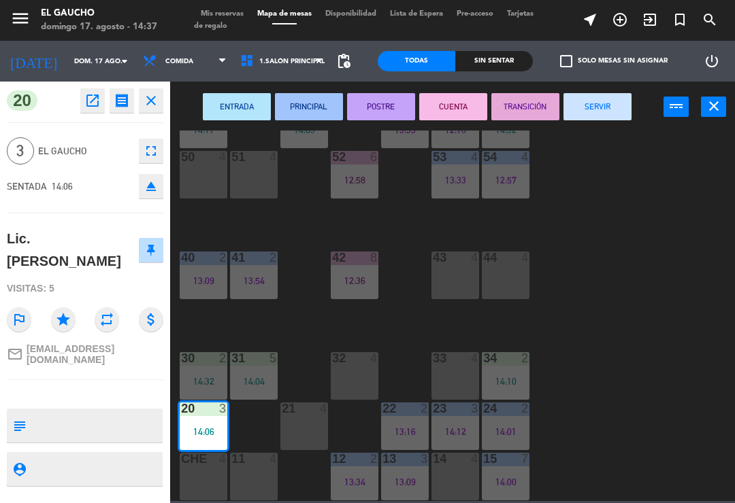
click at [317, 110] on button "PRINCIPAL" at bounding box center [309, 106] width 68 height 27
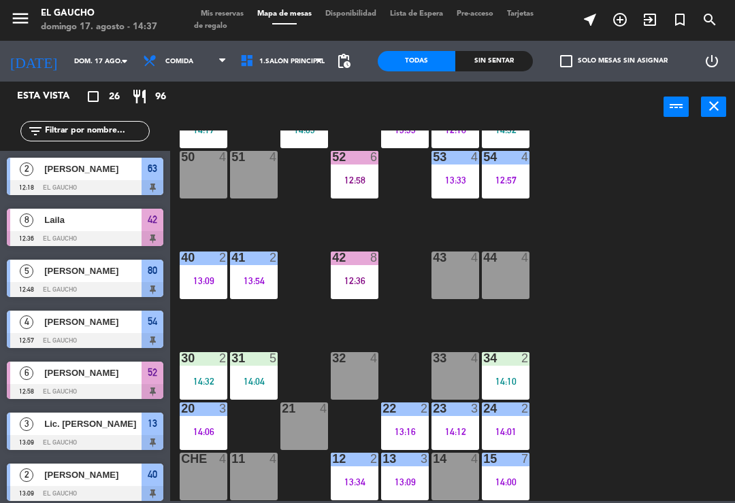
scroll to position [113, 0]
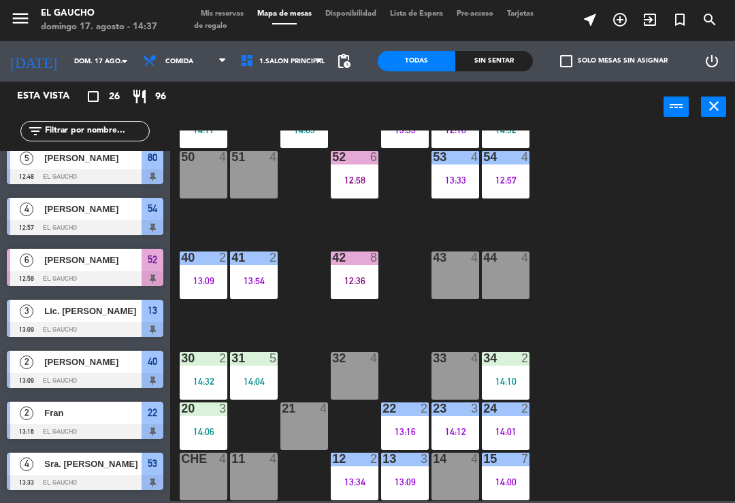
click at [199, 422] on div "20 3 14:06" at bounding box center [204, 427] width 48 height 48
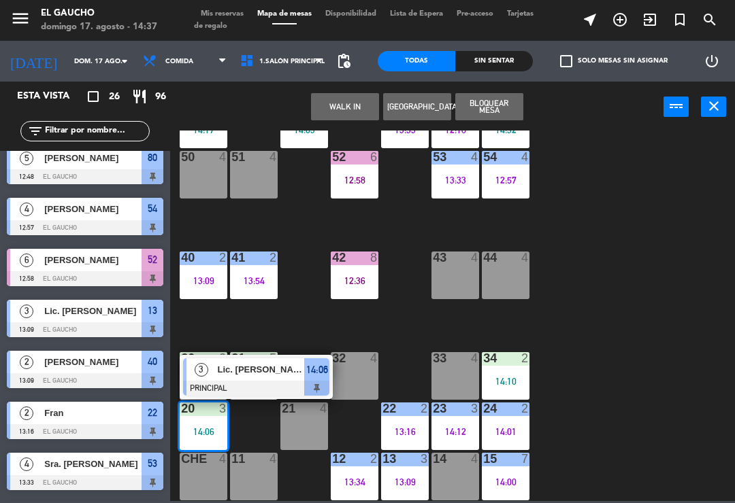
click at [220, 381] on div at bounding box center [256, 388] width 146 height 15
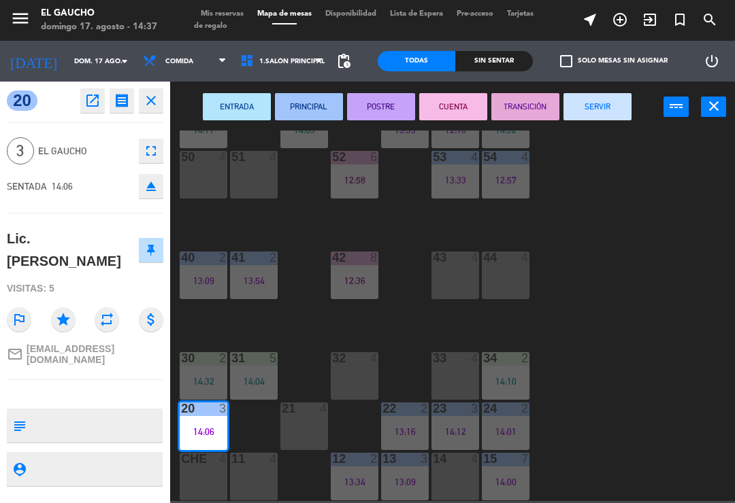
click at [316, 95] on button "PRINCIPAL" at bounding box center [309, 106] width 68 height 27
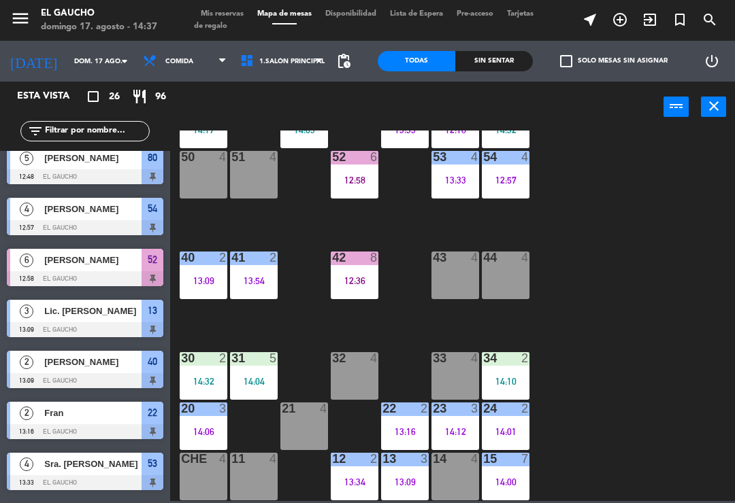
click at [255, 383] on div "14:04" at bounding box center [254, 382] width 48 height 10
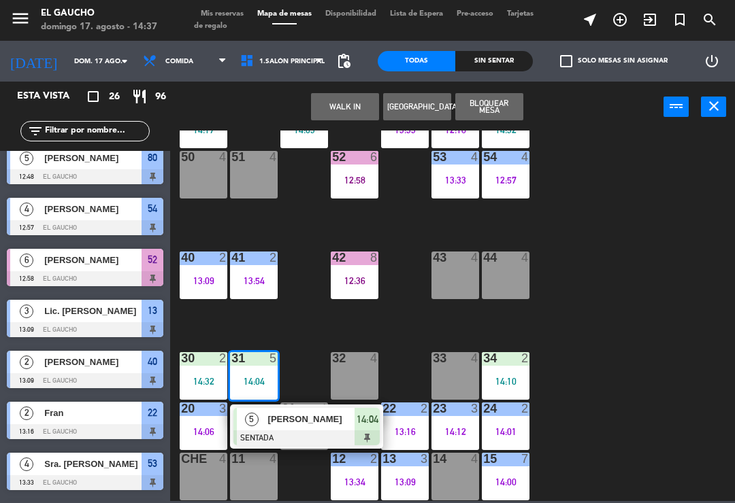
click at [305, 424] on span "[PERSON_NAME]" at bounding box center [311, 419] width 87 height 14
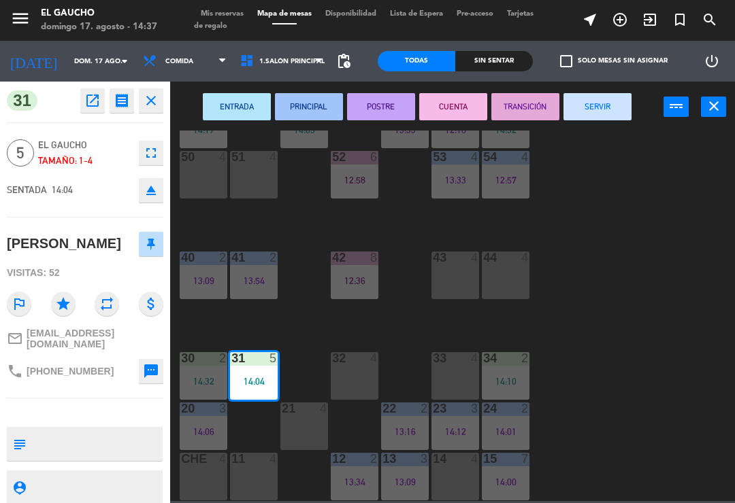
click at [305, 105] on button "PRINCIPAL" at bounding box center [309, 106] width 68 height 27
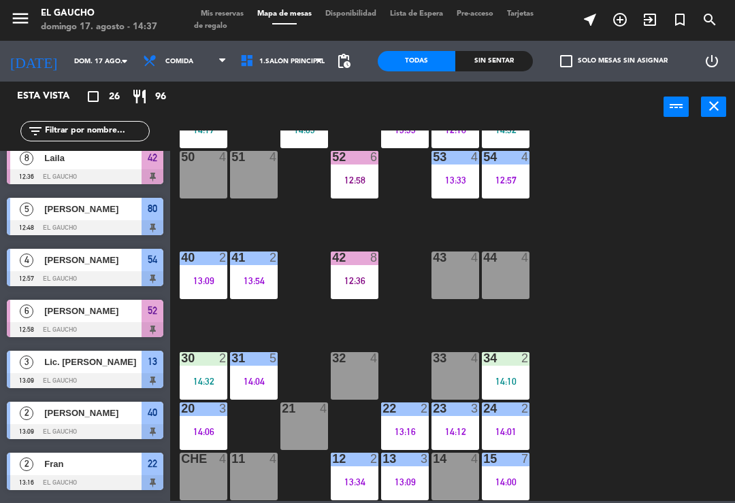
scroll to position [0, 0]
click at [508, 365] on div at bounding box center [505, 358] width 22 height 12
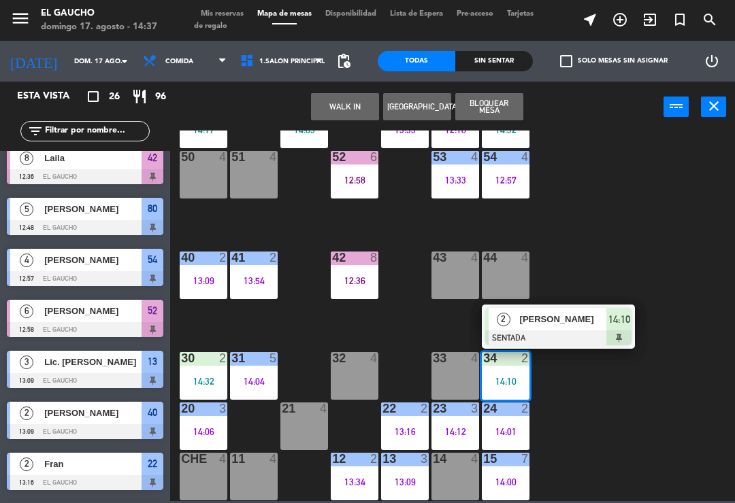
click at [541, 329] on div "[PERSON_NAME]" at bounding box center [562, 319] width 88 height 22
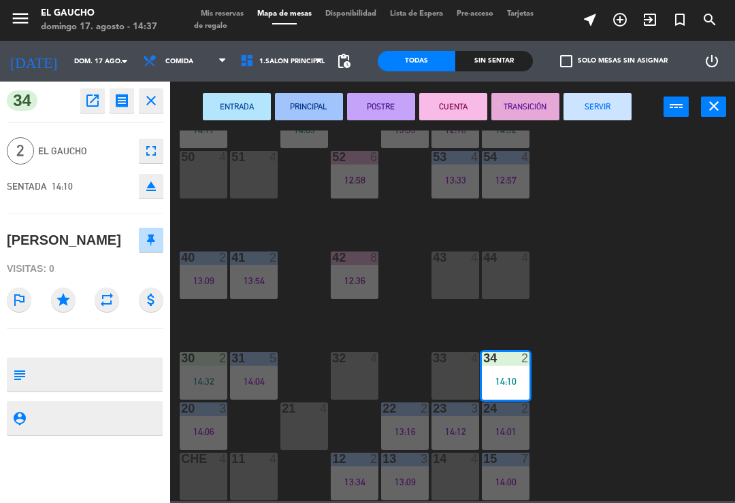
click at [305, 103] on button "PRINCIPAL" at bounding box center [309, 106] width 68 height 27
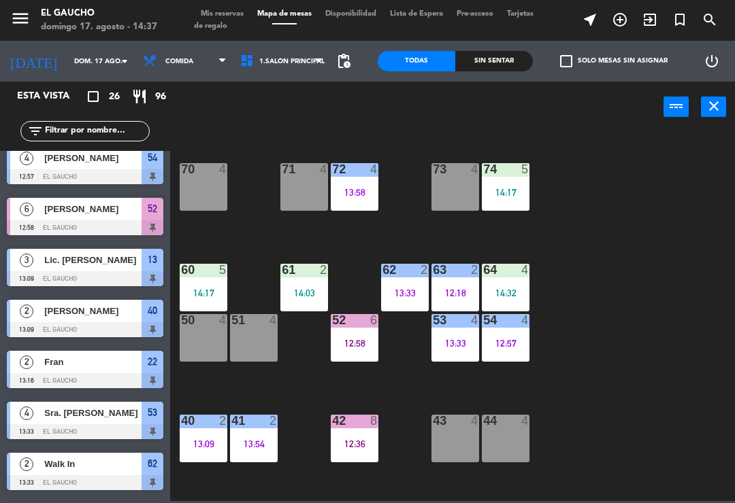
scroll to position [94, 0]
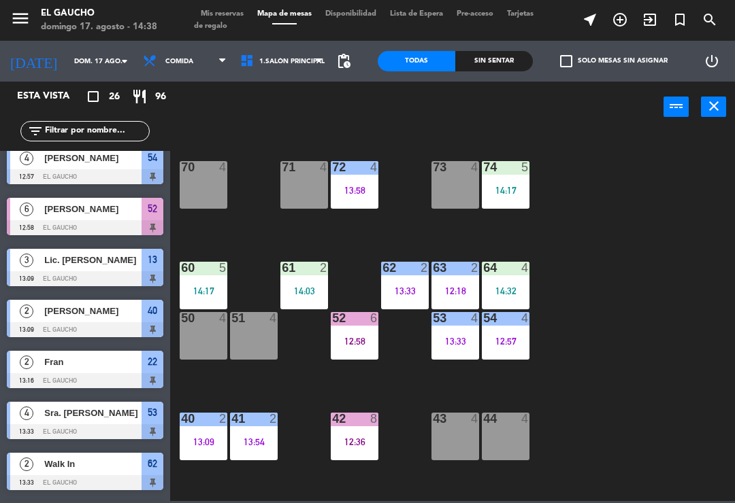
click at [303, 282] on div "61 2 14:03" at bounding box center [304, 286] width 48 height 48
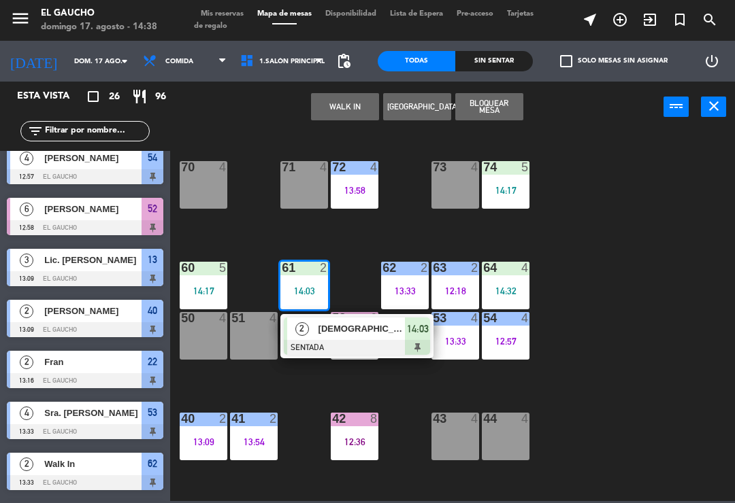
click at [324, 341] on div at bounding box center [357, 347] width 146 height 15
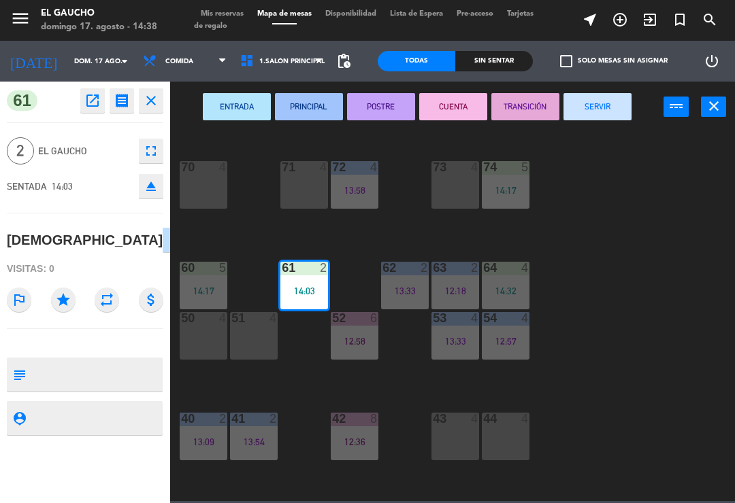
click at [303, 101] on button "PRINCIPAL" at bounding box center [309, 106] width 68 height 27
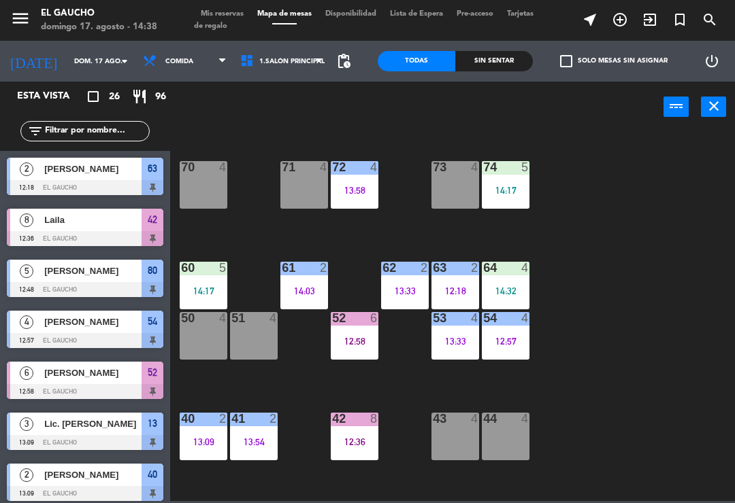
scroll to position [11, 0]
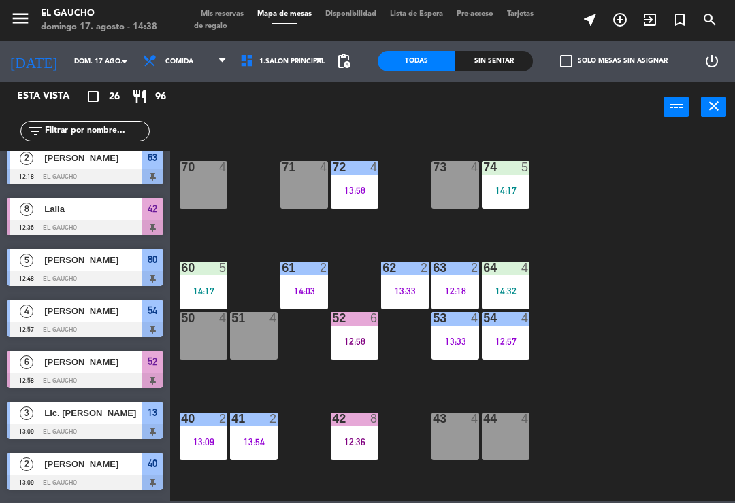
click at [203, 281] on div "60 5 14:17" at bounding box center [204, 286] width 48 height 48
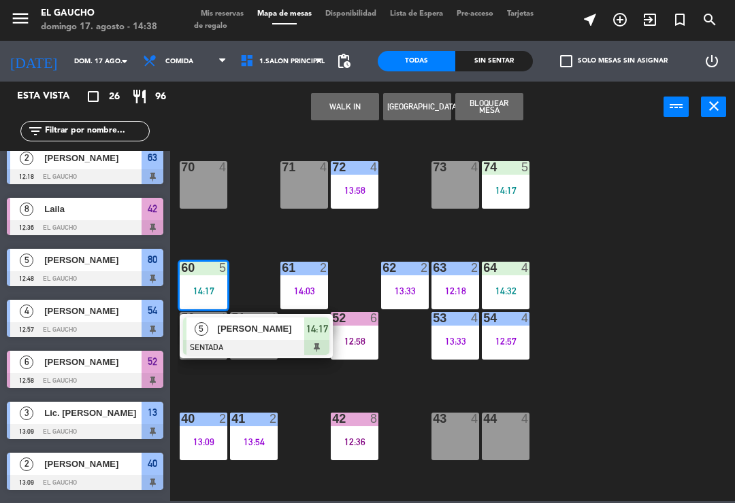
click at [273, 333] on span "[PERSON_NAME]" at bounding box center [261, 329] width 87 height 14
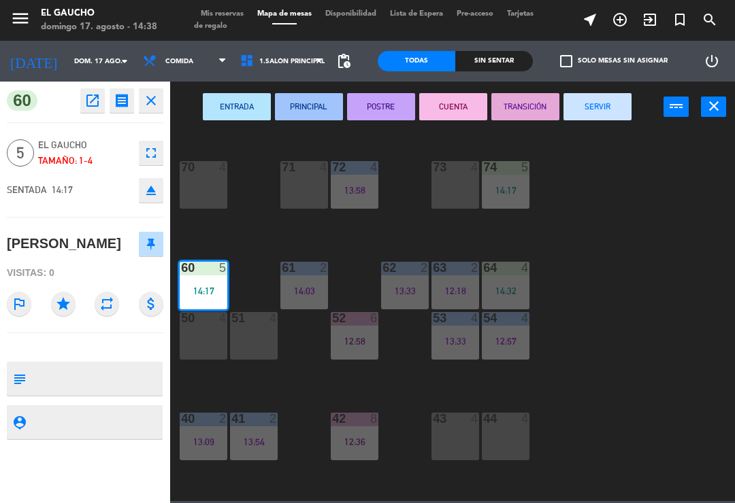
click at [303, 104] on button "PRINCIPAL" at bounding box center [309, 106] width 68 height 27
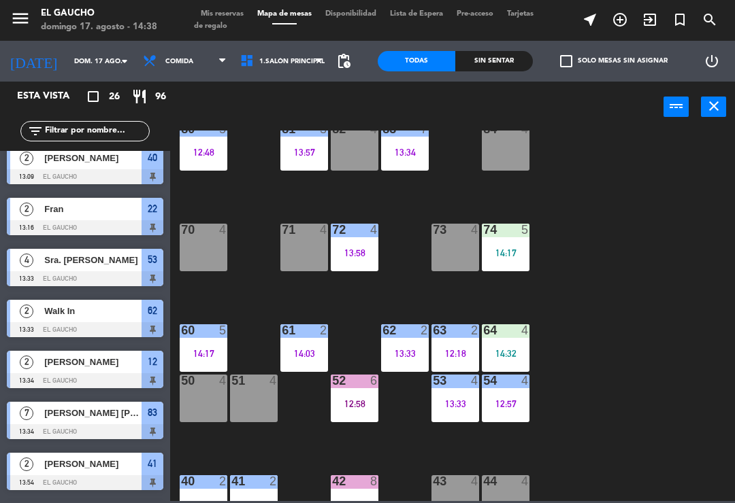
scroll to position [30, 0]
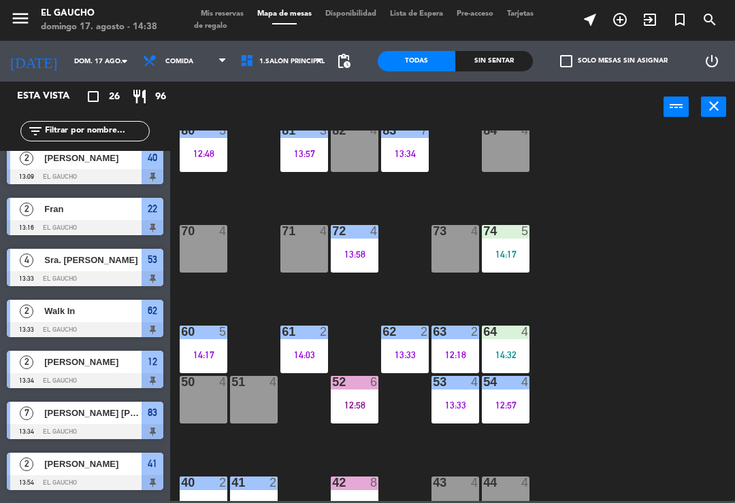
click at [513, 245] on div "74 5 14:17" at bounding box center [506, 249] width 48 height 48
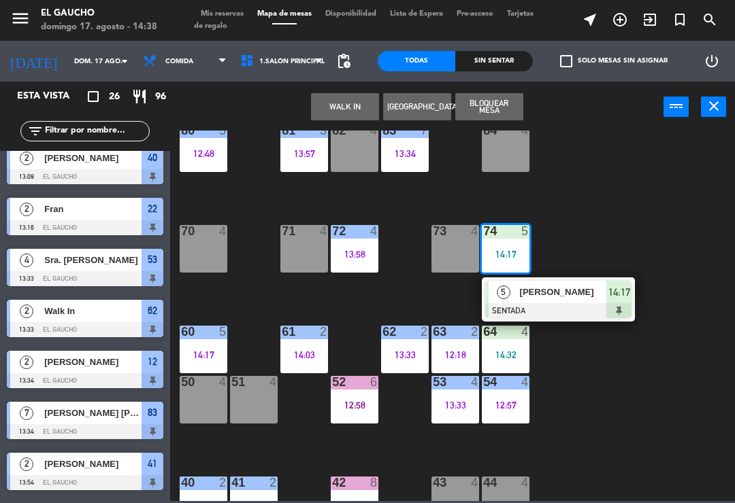
click at [546, 294] on span "[PERSON_NAME]" at bounding box center [563, 292] width 87 height 14
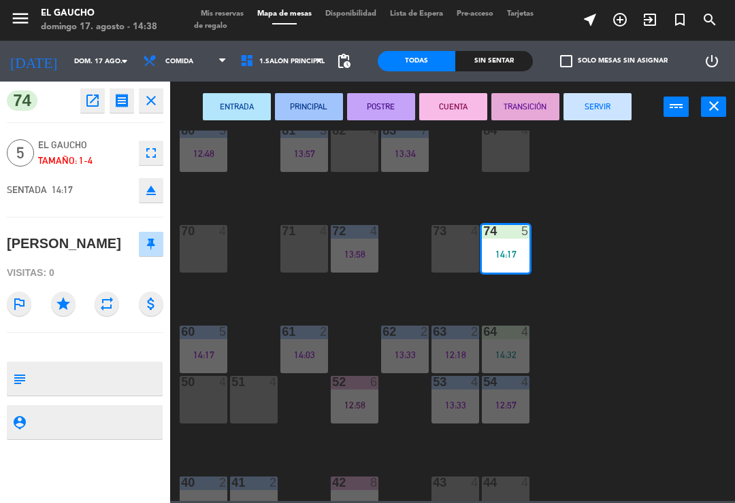
click at [307, 110] on button "PRINCIPAL" at bounding box center [309, 106] width 68 height 27
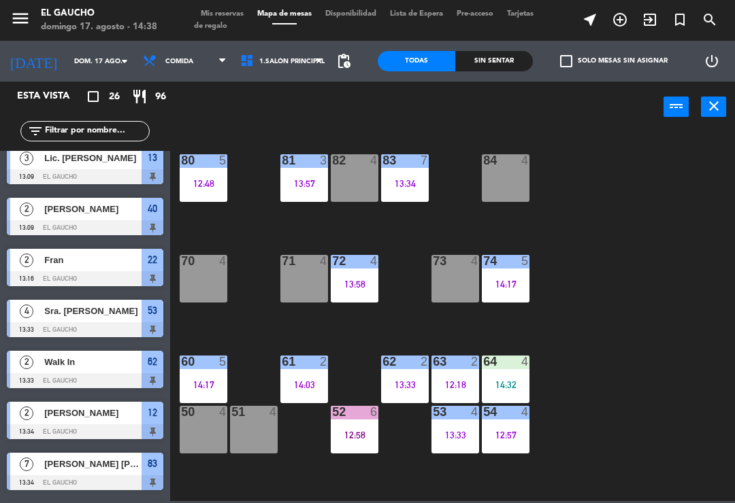
scroll to position [0, 0]
click at [418, 166] on div "7" at bounding box center [427, 160] width 22 height 12
click at [634, 150] on div "84 4 80 5 12:48 83 7 13:34 82 4 81 3 13:57 70 4 71 4 72 4 13:58 73 4 74 5 14:17…" at bounding box center [456, 316] width 557 height 371
click at [411, 160] on div at bounding box center [405, 160] width 22 height 12
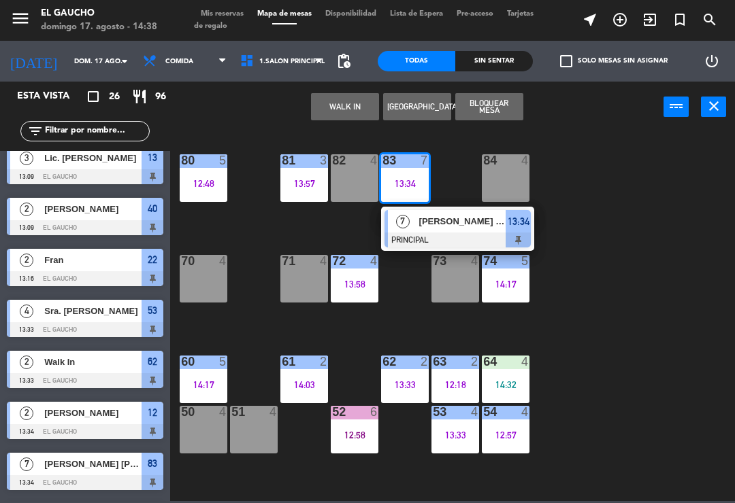
click at [463, 223] on span "[PERSON_NAME] [PERSON_NAME]" at bounding box center [462, 221] width 87 height 14
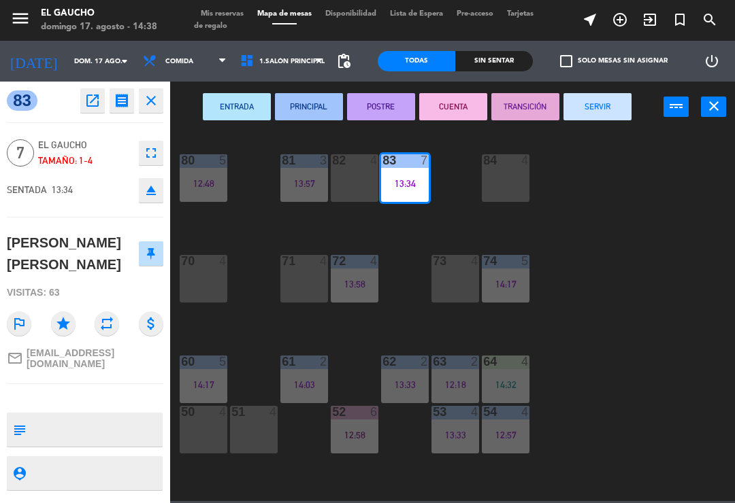
click at [616, 97] on button "SERVIR" at bounding box center [597, 106] width 68 height 27
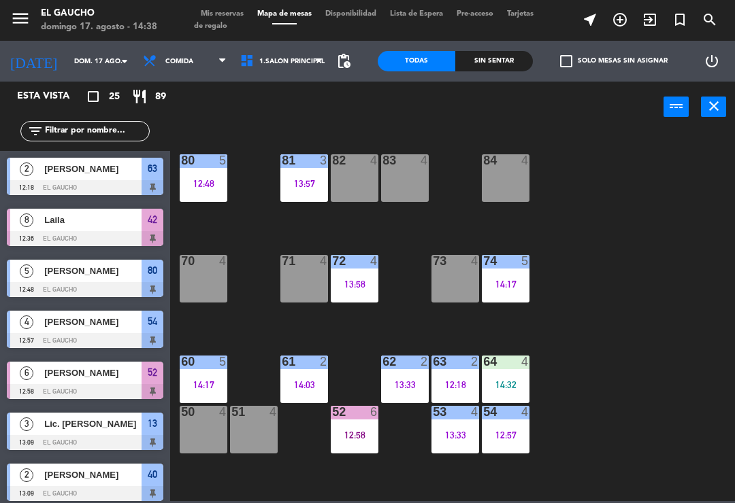
click at [223, 163] on div "5" at bounding box center [223, 160] width 8 height 12
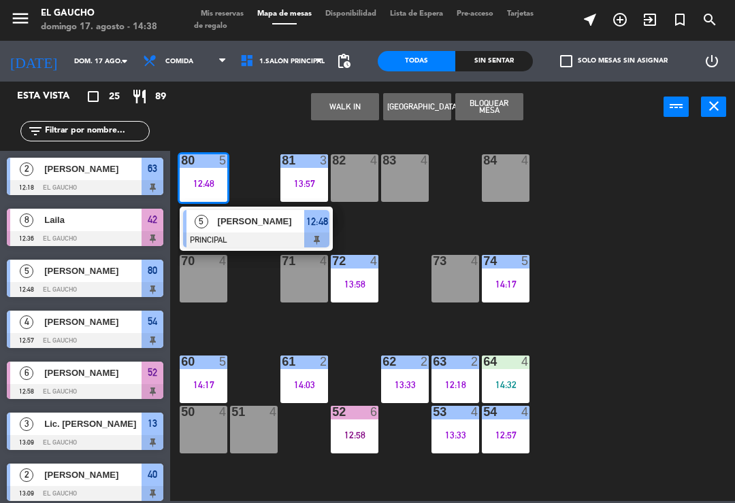
click at [229, 243] on div at bounding box center [256, 240] width 146 height 15
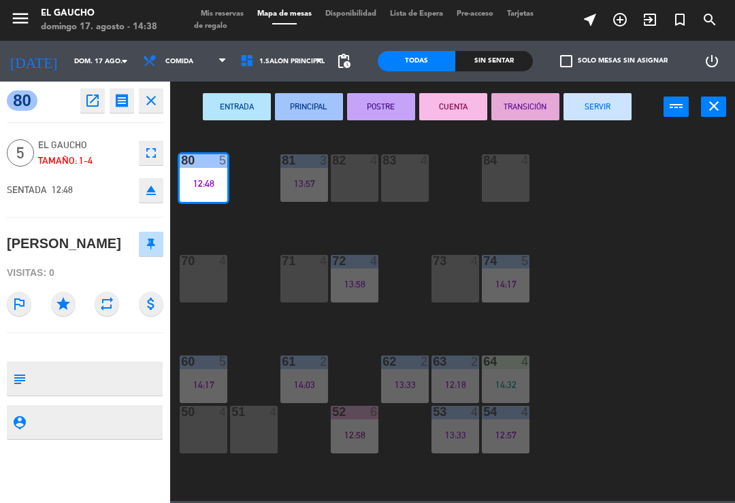
click at [606, 103] on button "SERVIR" at bounding box center [597, 106] width 68 height 27
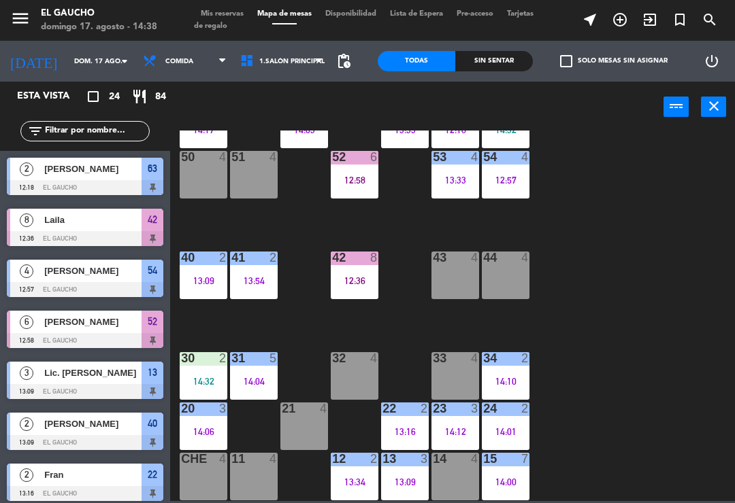
scroll to position [255, 0]
click at [507, 175] on div "12:57" at bounding box center [506, 180] width 48 height 10
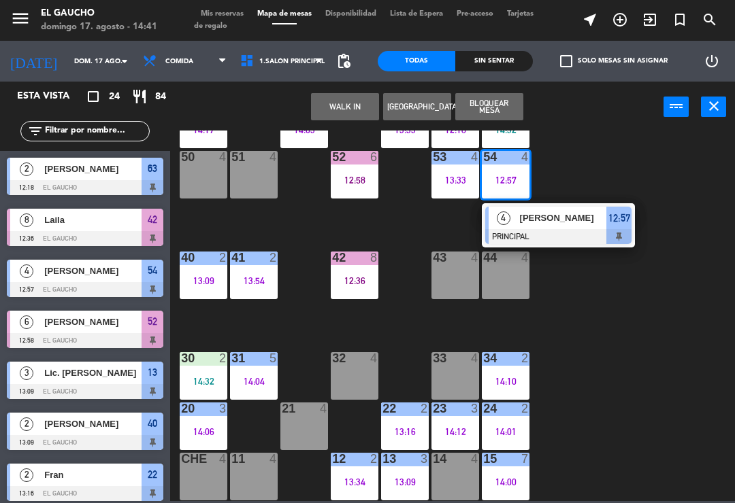
click at [552, 219] on span "[PERSON_NAME]" at bounding box center [563, 218] width 87 height 14
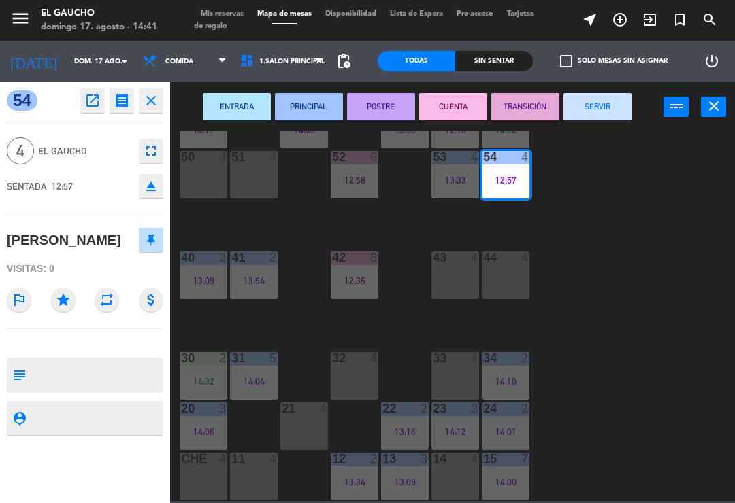
click at [604, 104] on button "SERVIR" at bounding box center [597, 106] width 68 height 27
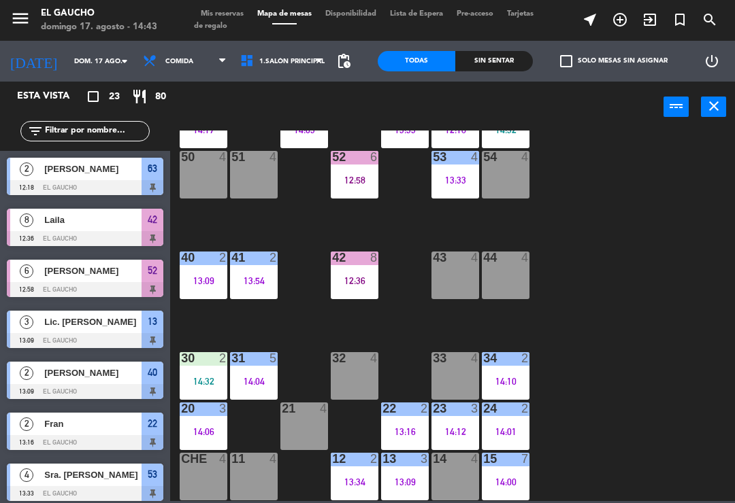
click at [456, 476] on div "14 4" at bounding box center [455, 477] width 48 height 48
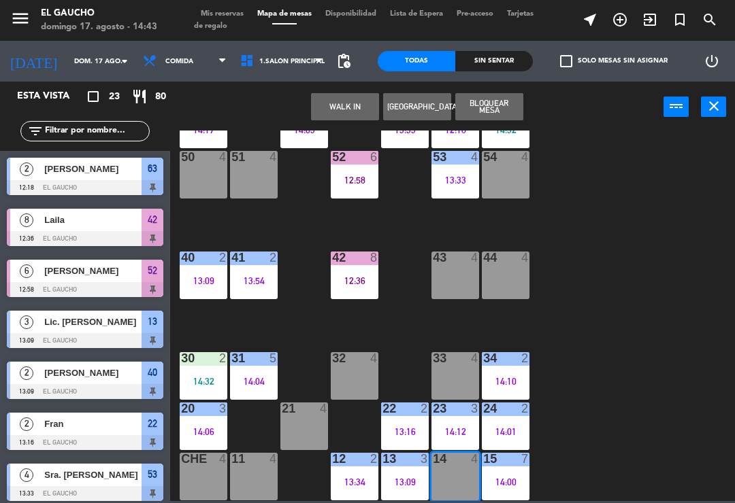
click at [346, 110] on button "WALK IN" at bounding box center [345, 106] width 68 height 27
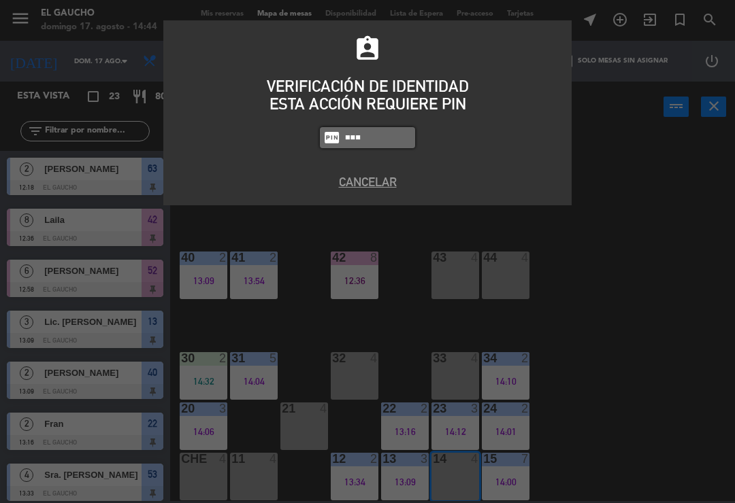
type input "0009"
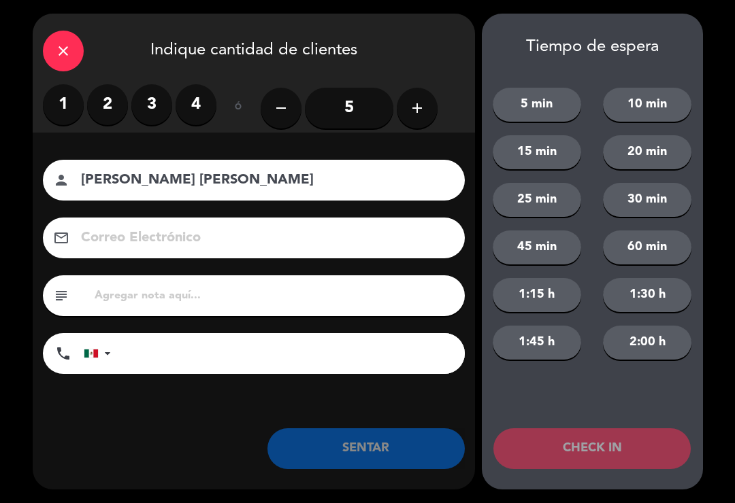
type input "[PERSON_NAME] [PERSON_NAME]"
click at [196, 105] on label "4" at bounding box center [195, 104] width 41 height 41
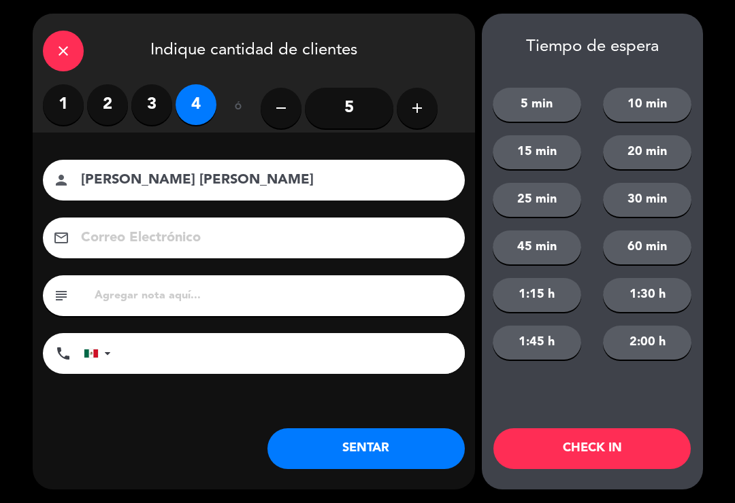
click at [395, 434] on button "SENTAR" at bounding box center [365, 449] width 197 height 41
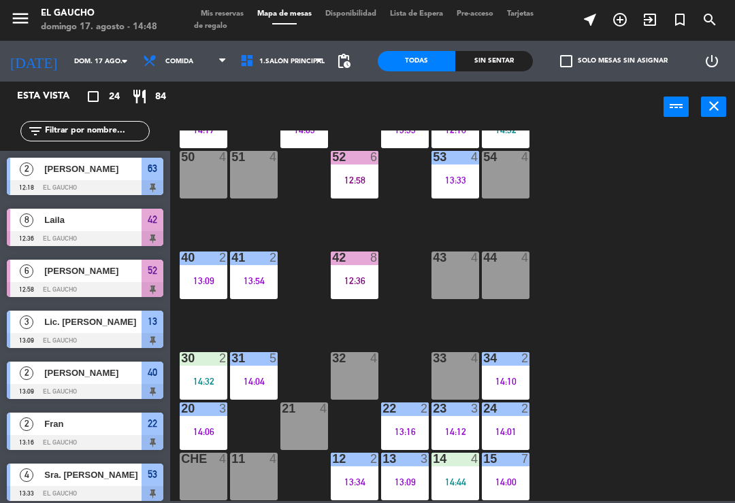
click at [506, 176] on div "54 4" at bounding box center [506, 175] width 48 height 48
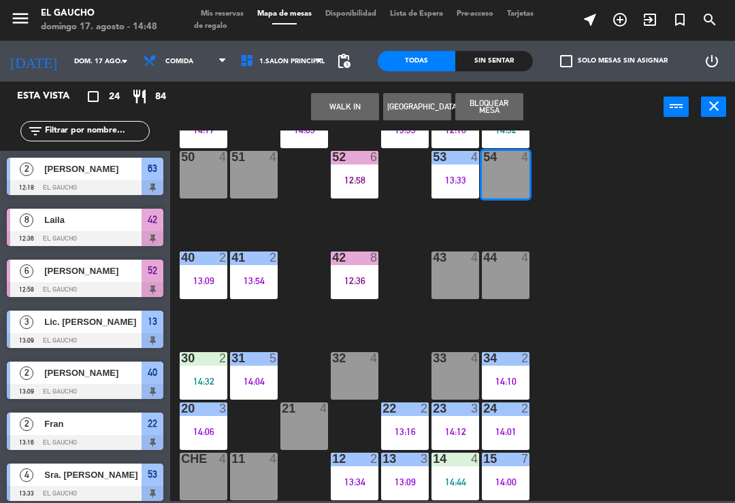
click at [336, 107] on button "WALK IN" at bounding box center [345, 106] width 68 height 27
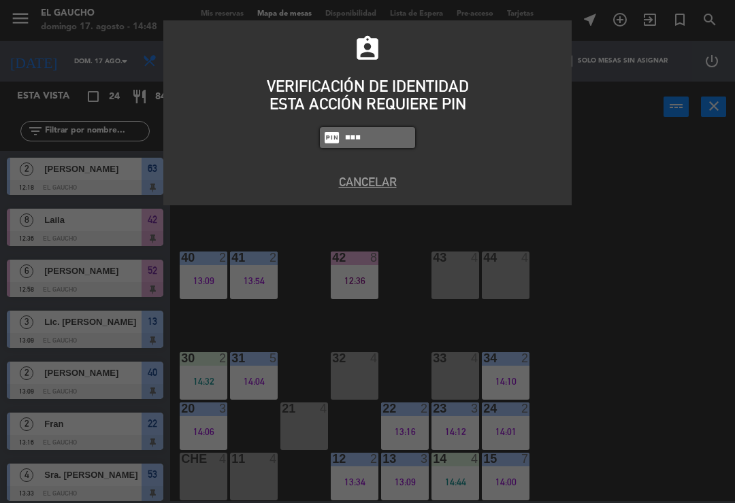
type input "0009"
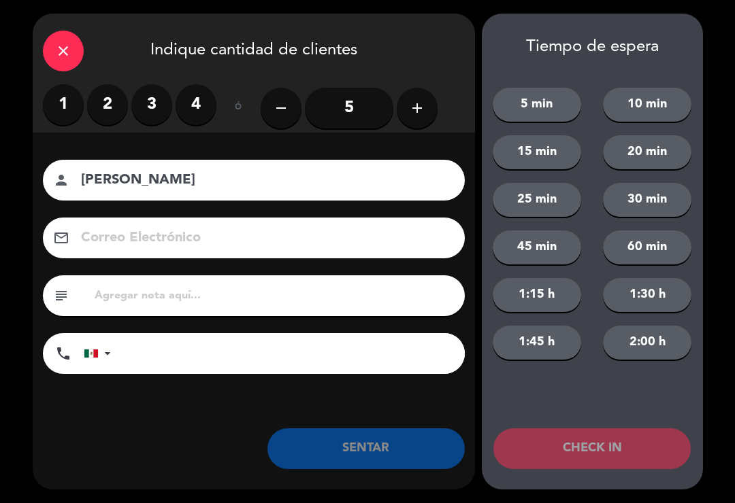
type input "[PERSON_NAME]"
click at [104, 103] on label "2" at bounding box center [107, 104] width 41 height 41
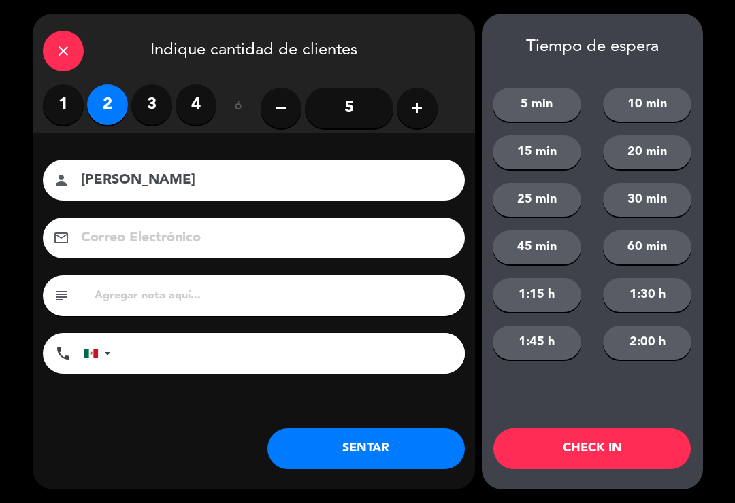
click at [356, 445] on button "SENTAR" at bounding box center [365, 449] width 197 height 41
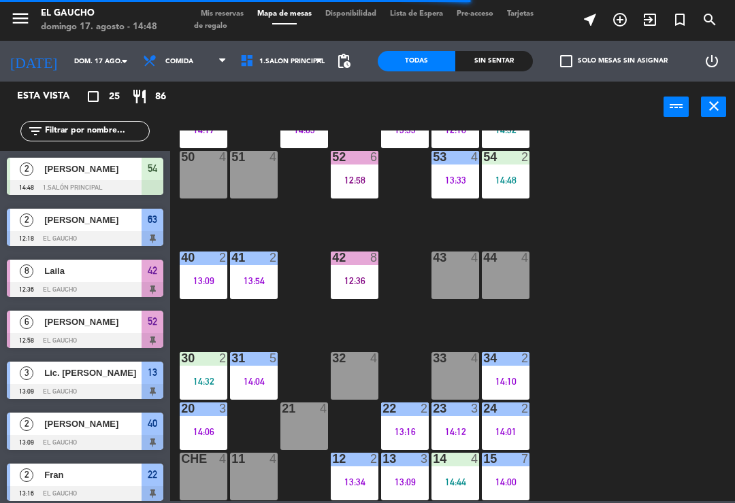
click at [458, 431] on div "14:12" at bounding box center [455, 432] width 48 height 10
click at [624, 340] on div "84 4 80 4 83 4 82 4 81 3 13:57 70 4 71 4 72 4 13:58 73 4 74 5 14:17 63 2 12:18 …" at bounding box center [456, 316] width 557 height 371
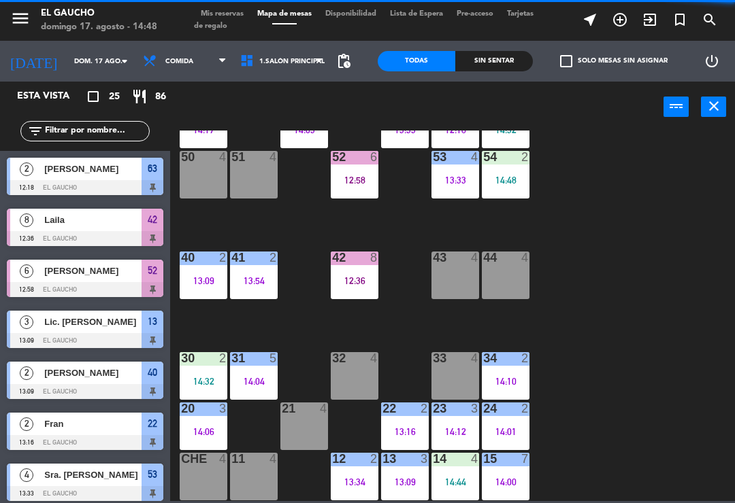
click at [448, 380] on div "33 4" at bounding box center [455, 376] width 48 height 48
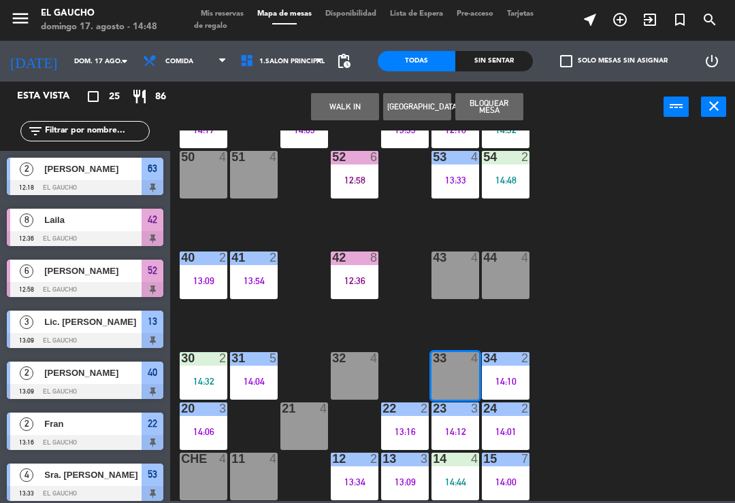
click at [360, 104] on button "WALK IN" at bounding box center [345, 106] width 68 height 27
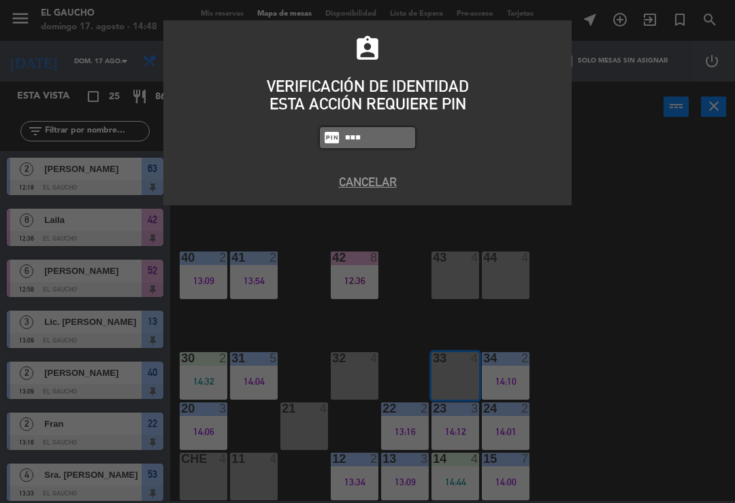
type input "0009"
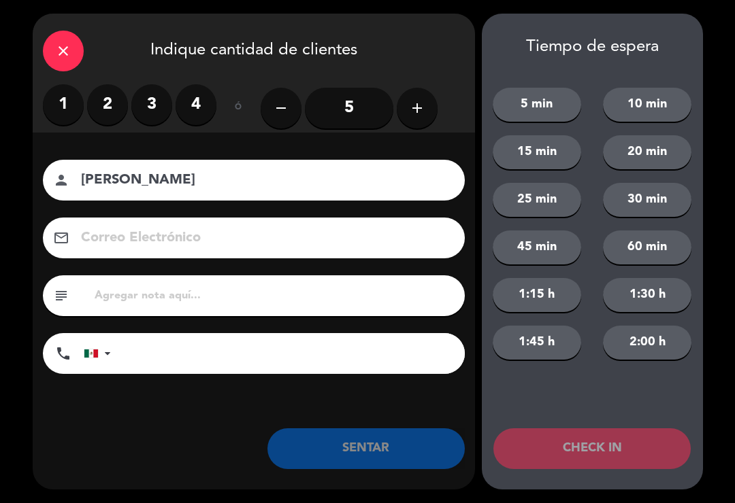
type input "[PERSON_NAME]"
click at [93, 105] on label "2" at bounding box center [107, 104] width 41 height 41
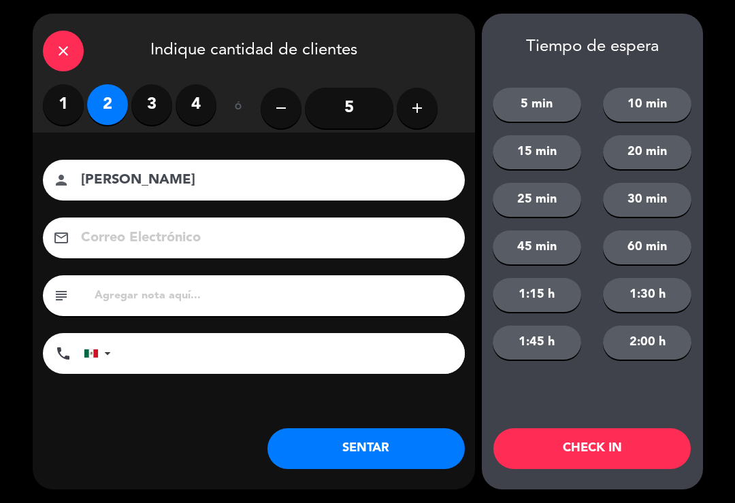
click at [306, 444] on button "SENTAR" at bounding box center [365, 449] width 197 height 41
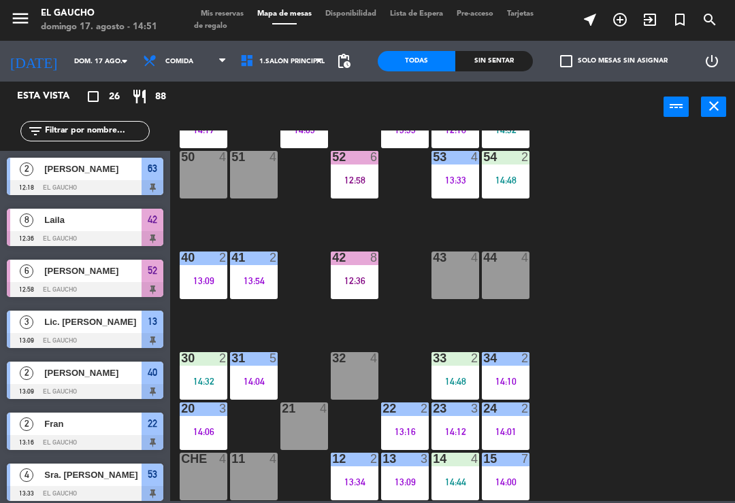
click at [201, 177] on div "50 4" at bounding box center [204, 175] width 48 height 48
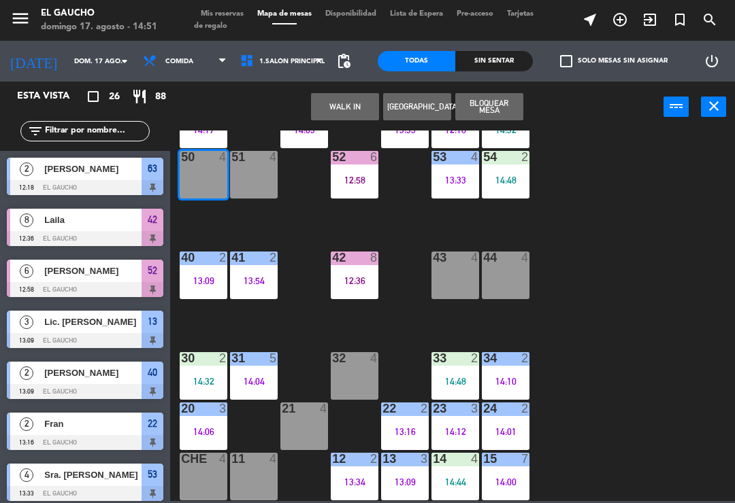
click at [333, 109] on button "WALK IN" at bounding box center [345, 106] width 68 height 27
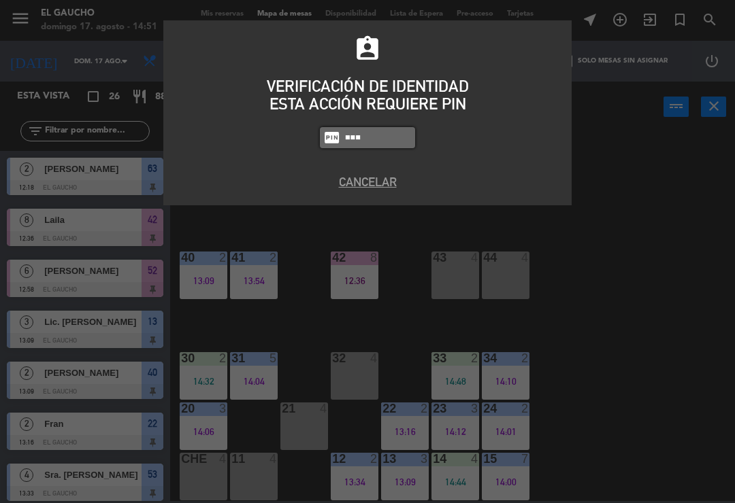
type input "0009"
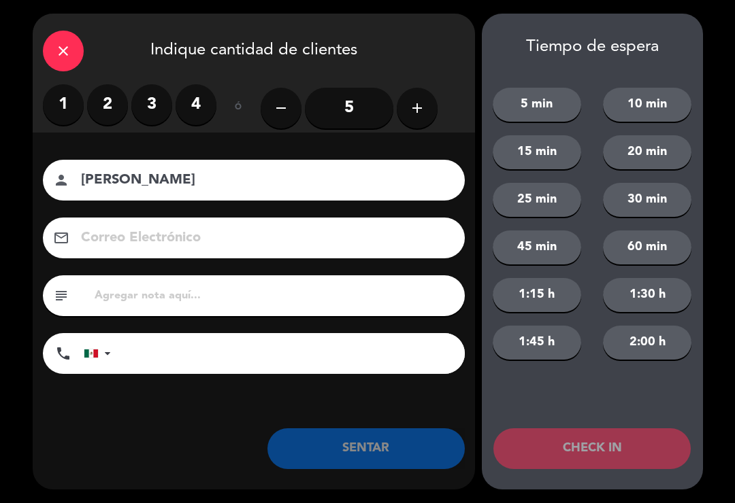
type input "[PERSON_NAME]"
click at [139, 110] on label "3" at bounding box center [151, 104] width 41 height 41
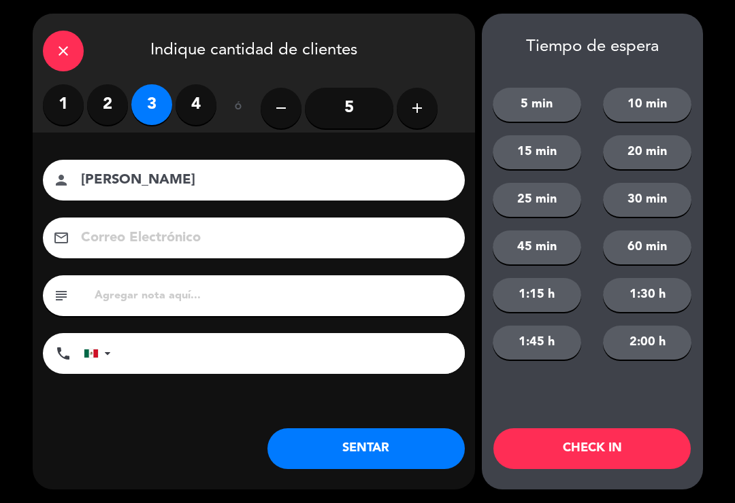
click at [370, 453] on button "SENTAR" at bounding box center [365, 449] width 197 height 41
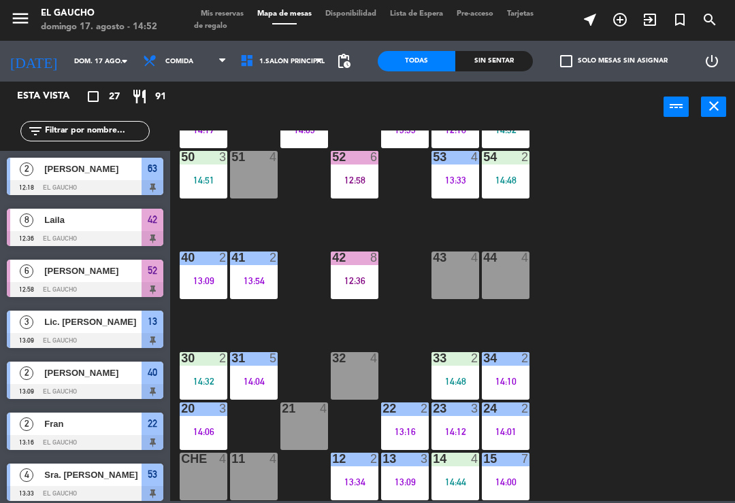
click at [342, 369] on div "32 4" at bounding box center [355, 376] width 48 height 48
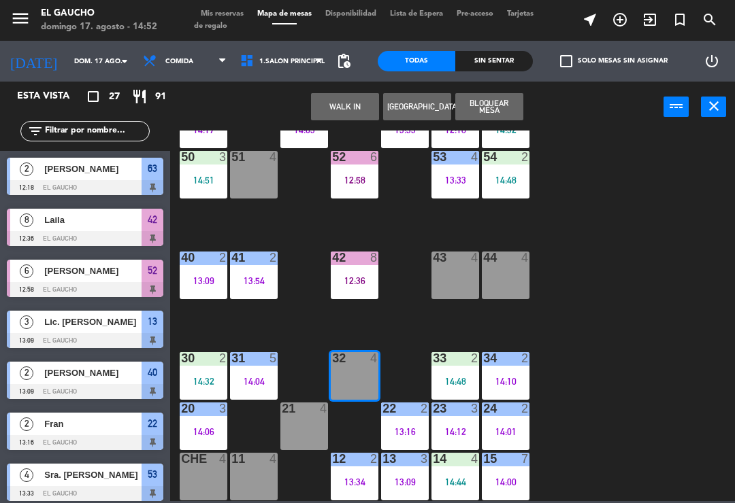
click at [368, 101] on button "WALK IN" at bounding box center [345, 106] width 68 height 27
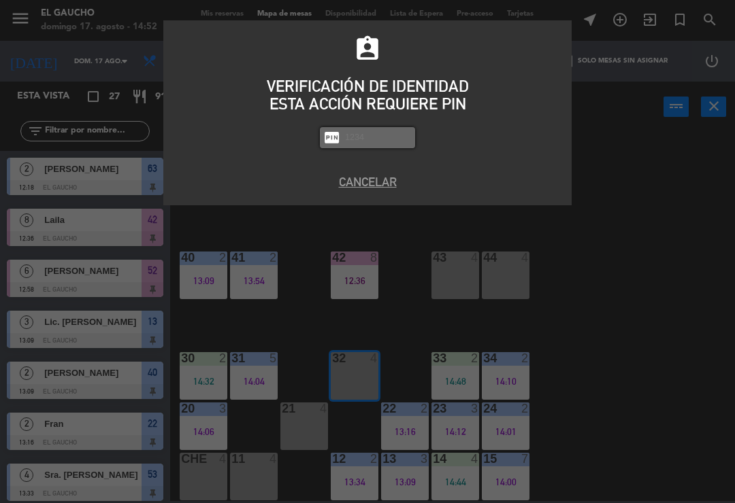
click at [348, 185] on button "Cancelar" at bounding box center [367, 182] width 388 height 18
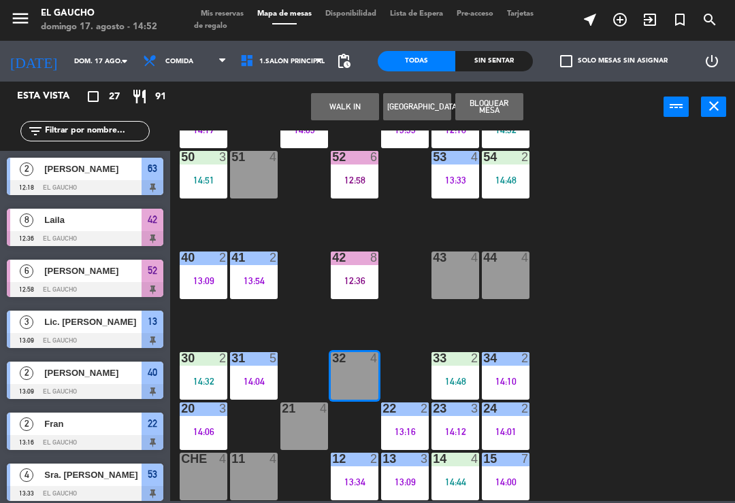
click at [346, 371] on div "32 4" at bounding box center [355, 376] width 48 height 48
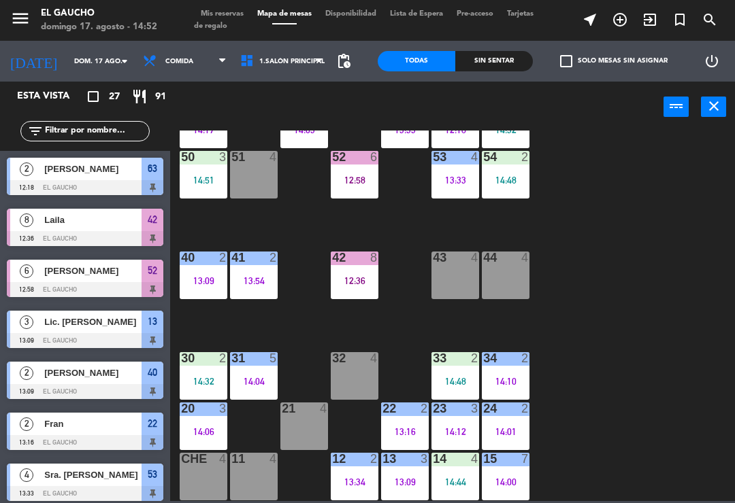
click at [356, 356] on div at bounding box center [354, 358] width 22 height 12
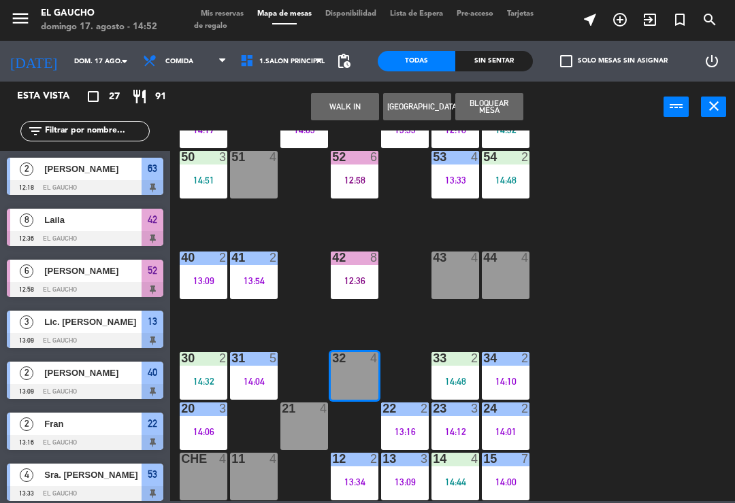
click at [332, 107] on button "WALK IN" at bounding box center [345, 106] width 68 height 27
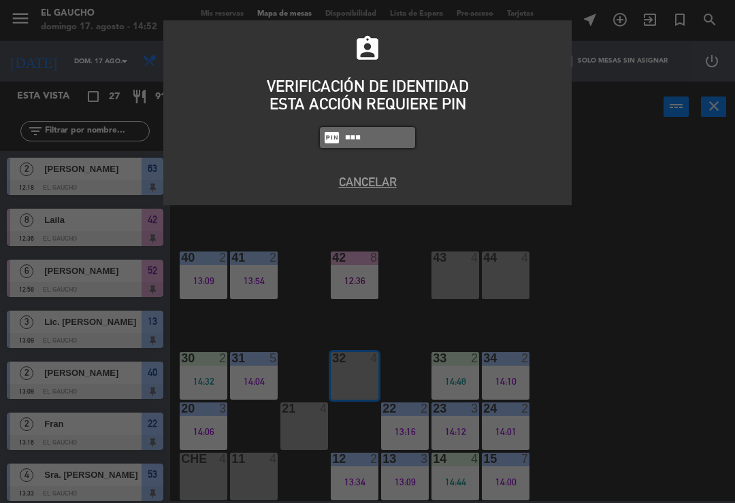
type input "0009"
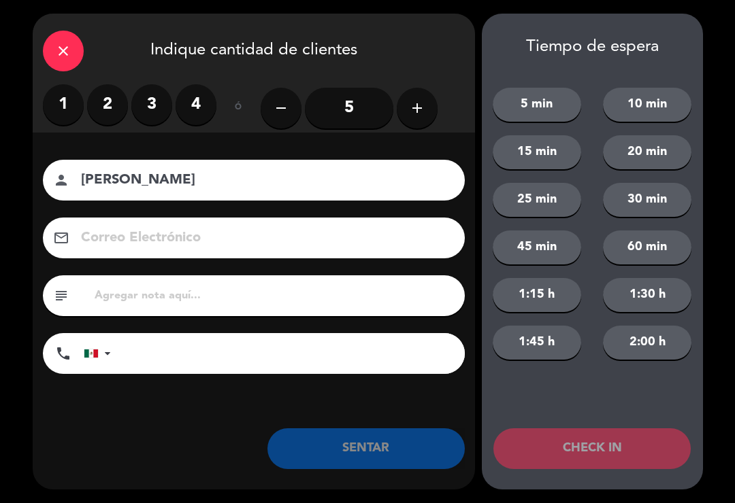
type input "[PERSON_NAME]"
click at [114, 119] on label "2" at bounding box center [107, 104] width 41 height 41
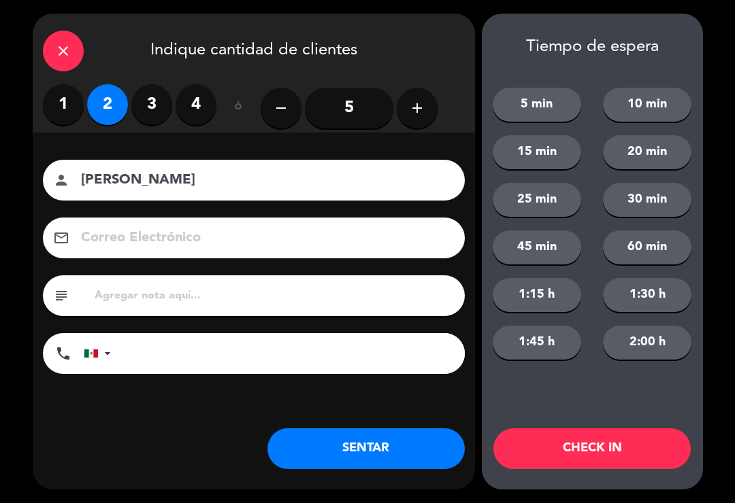
click at [424, 452] on button "SENTAR" at bounding box center [365, 449] width 197 height 41
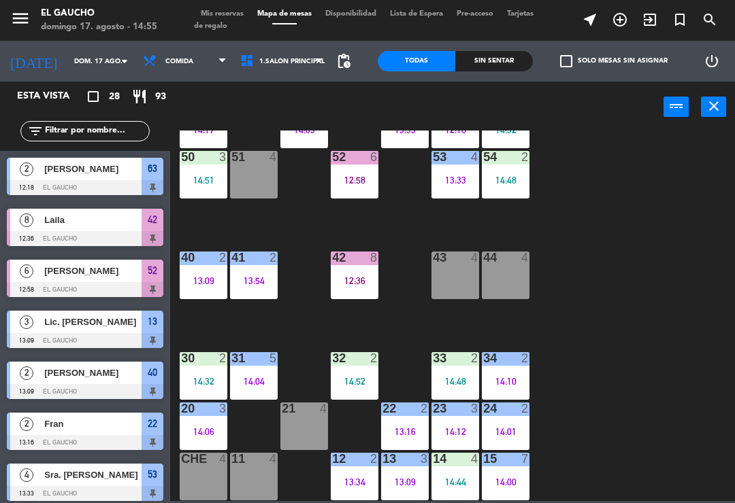
click at [513, 424] on div "24 2 14:01" at bounding box center [506, 427] width 48 height 48
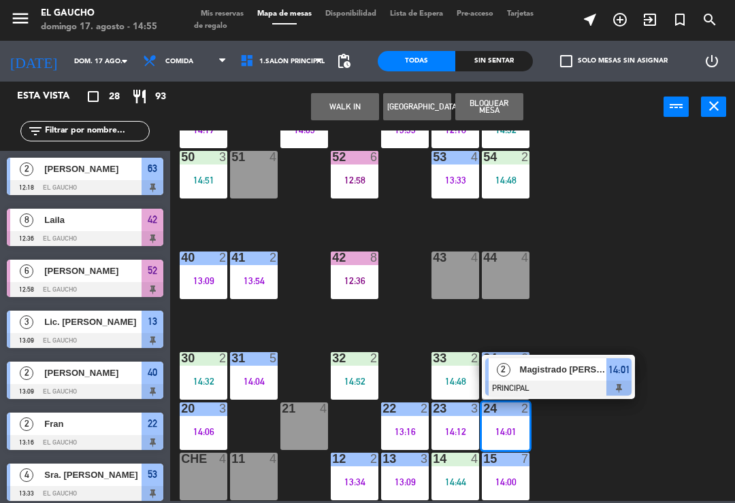
click at [583, 372] on span "Magistrado [PERSON_NAME]" at bounding box center [563, 370] width 87 height 14
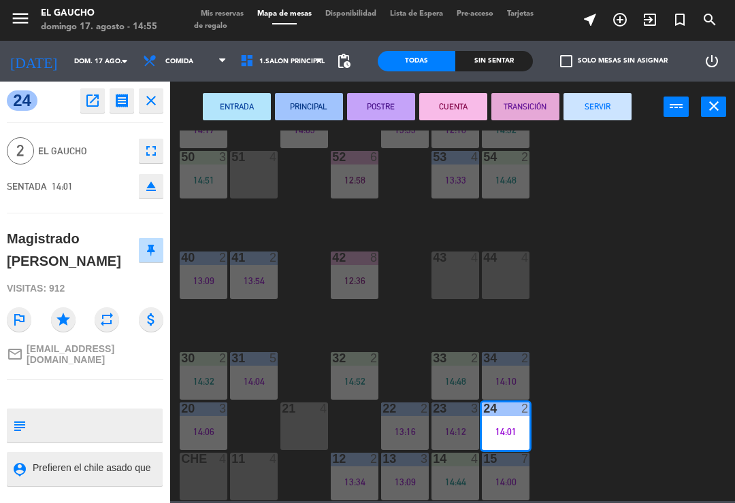
click at [605, 113] on button "SERVIR" at bounding box center [597, 106] width 68 height 27
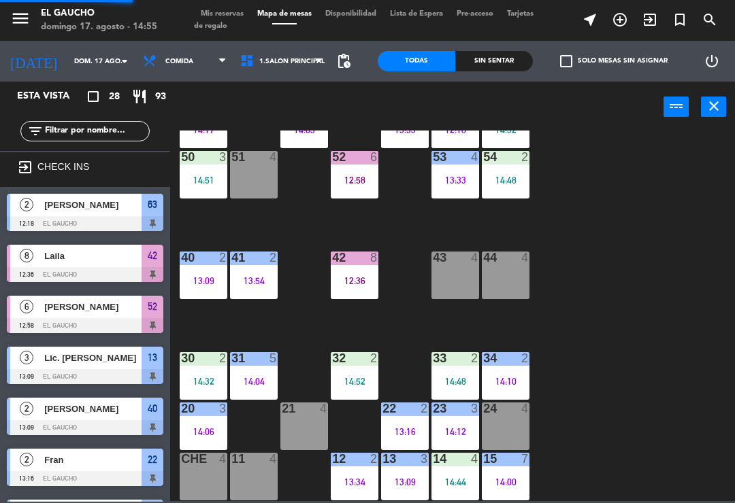
scroll to position [0, 0]
click at [365, 266] on div "42 8 12:36" at bounding box center [355, 276] width 48 height 48
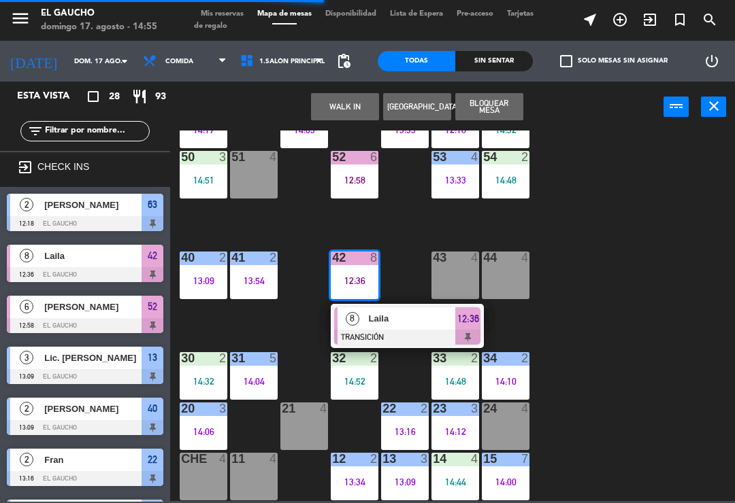
click at [405, 328] on div "Laila" at bounding box center [411, 318] width 88 height 22
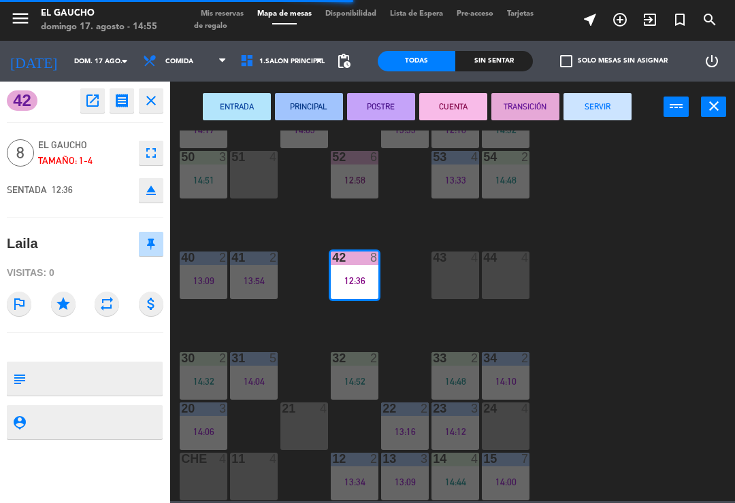
click at [608, 97] on button "SERVIR" at bounding box center [597, 106] width 68 height 27
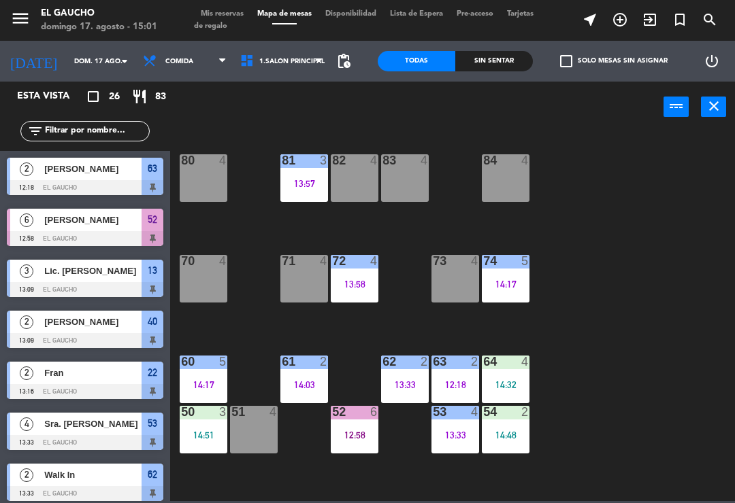
click at [520, 180] on div "84 4" at bounding box center [506, 178] width 48 height 48
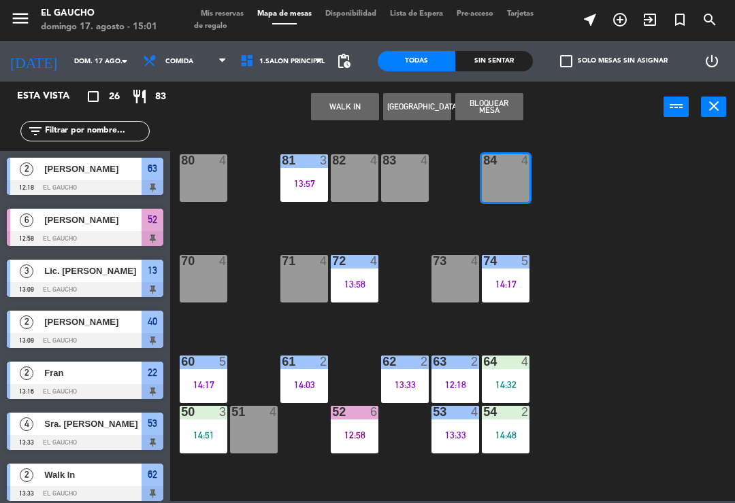
click at [334, 119] on button "WALK IN" at bounding box center [345, 106] width 68 height 27
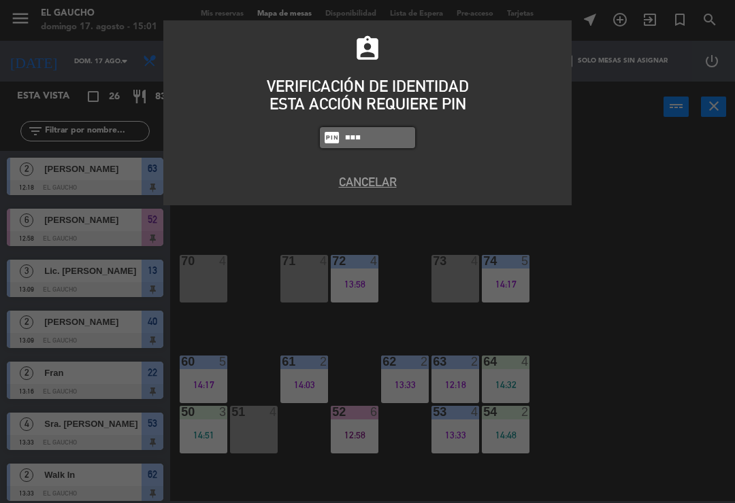
type input "0009"
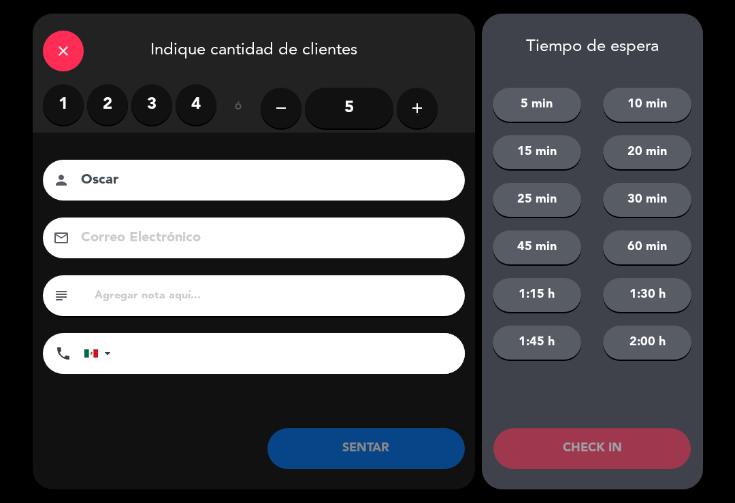
type input "Oscar"
click at [110, 102] on label "2" at bounding box center [107, 104] width 41 height 41
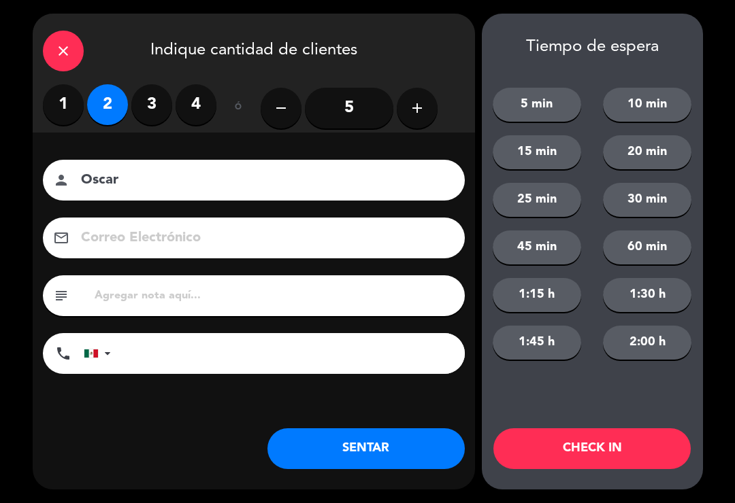
click at [367, 460] on button "SENTAR" at bounding box center [365, 449] width 197 height 41
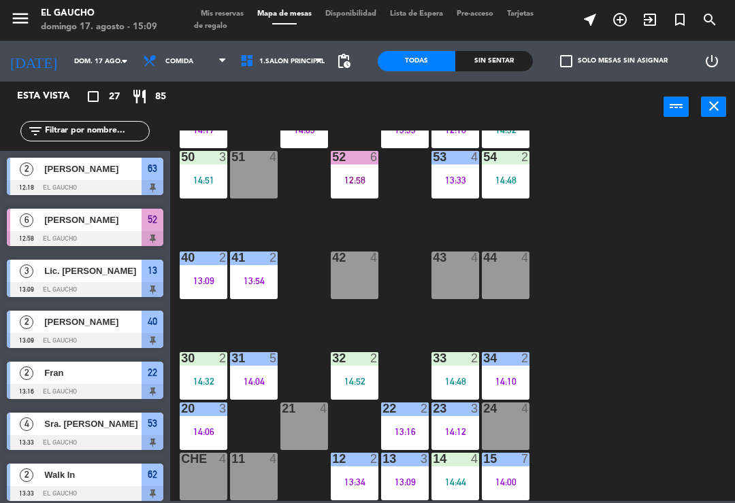
scroll to position [255, 0]
click at [501, 427] on div "24 4" at bounding box center [506, 427] width 48 height 48
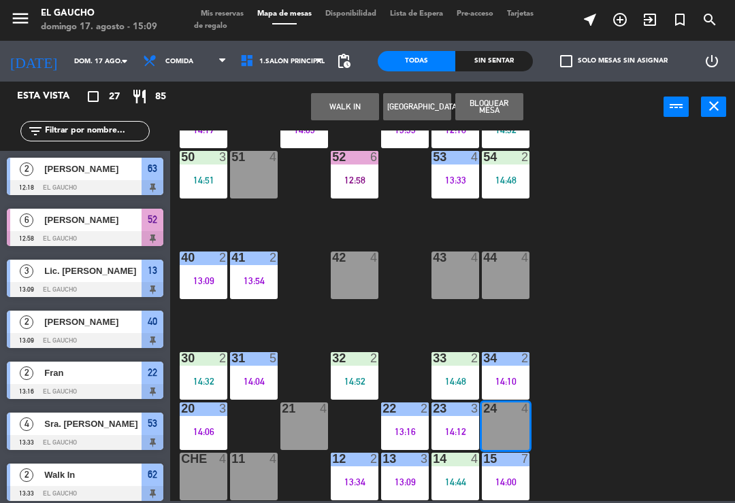
click at [343, 110] on button "WALK IN" at bounding box center [345, 106] width 68 height 27
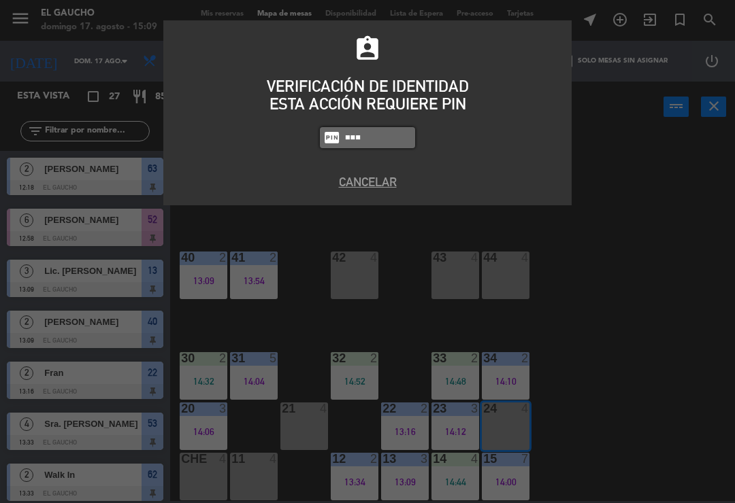
type input "3124"
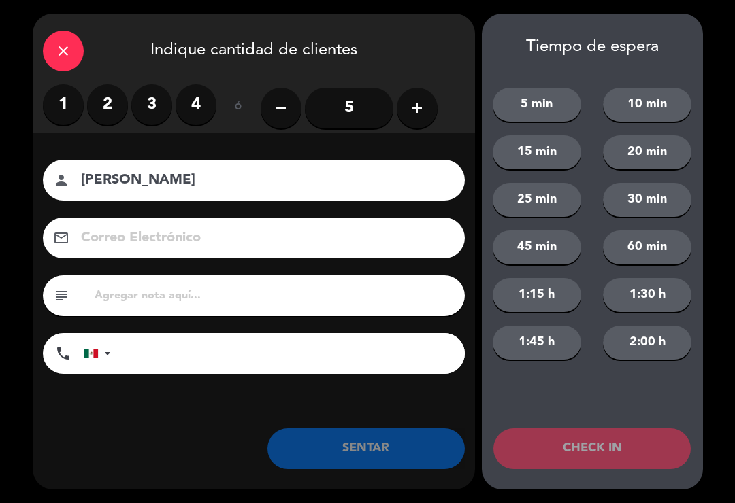
type input "[PERSON_NAME]"
click at [154, 105] on label "3" at bounding box center [151, 104] width 41 height 41
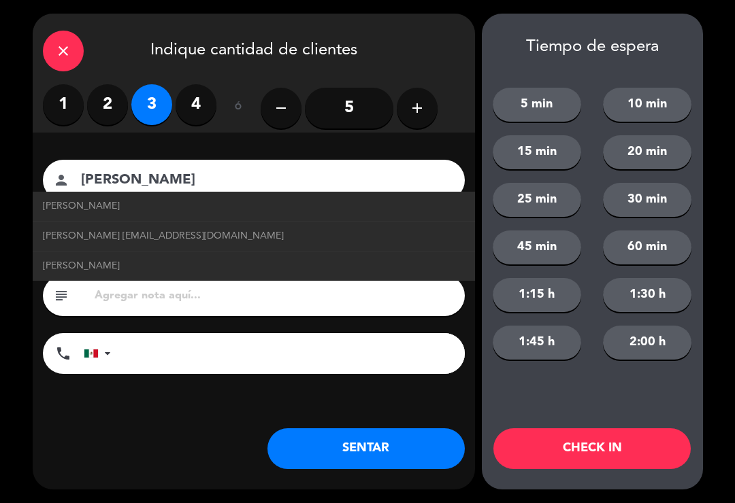
click at [180, 235] on span "[PERSON_NAME] [EMAIL_ADDRESS][DOMAIN_NAME]" at bounding box center [163, 237] width 241 height 16
type input "[EMAIL_ADDRESS][DOMAIN_NAME]"
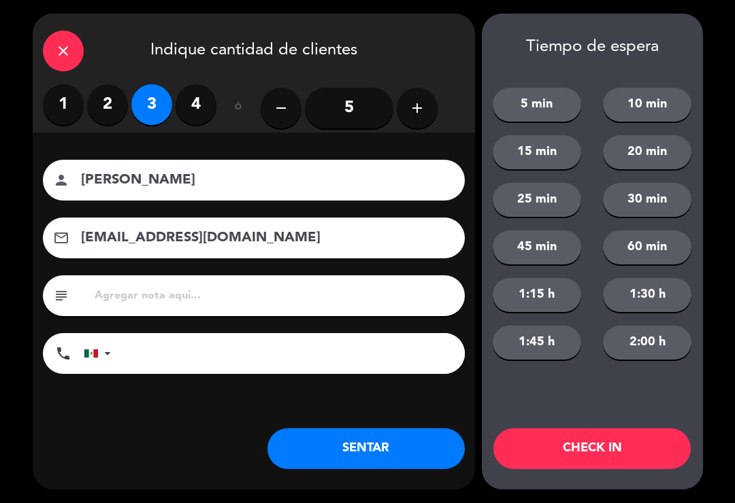
click at [350, 438] on button "SENTAR" at bounding box center [365, 449] width 197 height 41
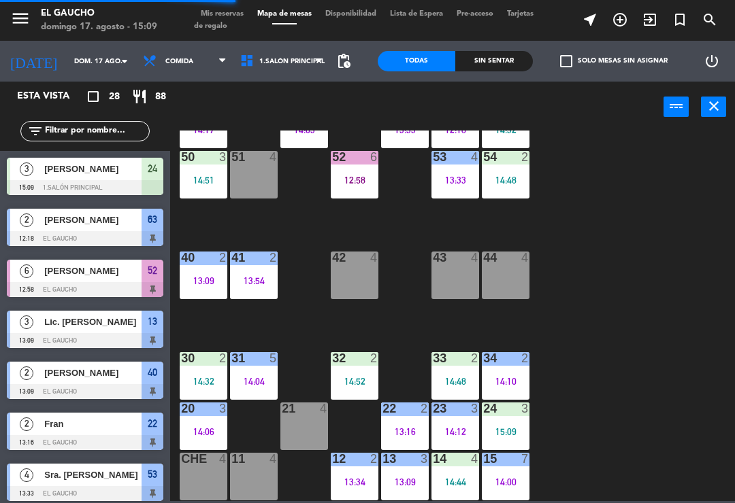
click at [362, 281] on div "42 4" at bounding box center [355, 276] width 48 height 48
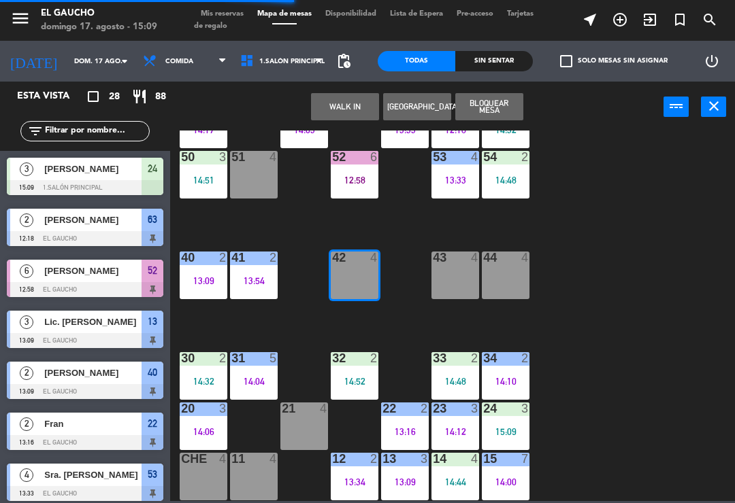
click at [366, 110] on button "WALK IN" at bounding box center [345, 106] width 68 height 27
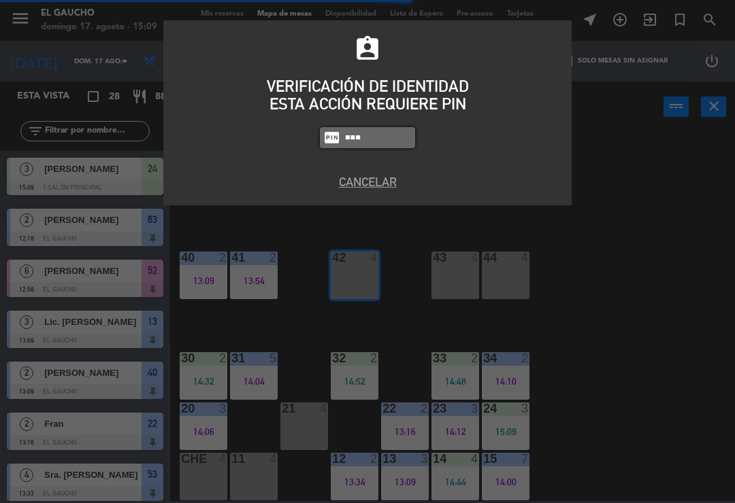
type input "3124"
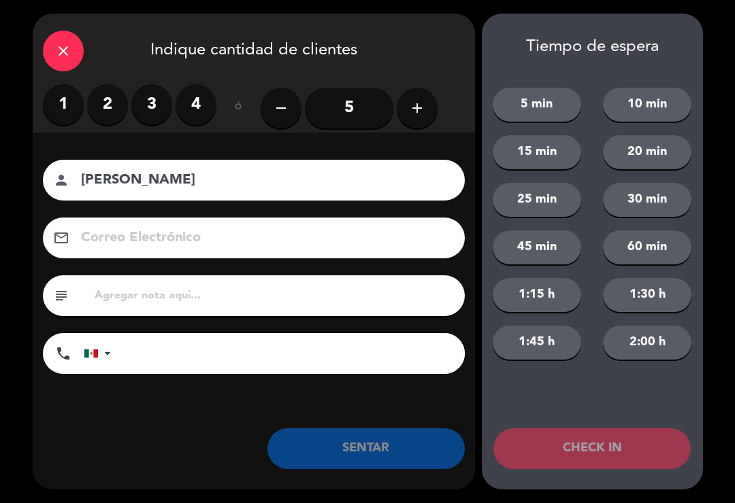
type input "[PERSON_NAME]"
click at [342, 115] on input "5" at bounding box center [349, 108] width 88 height 41
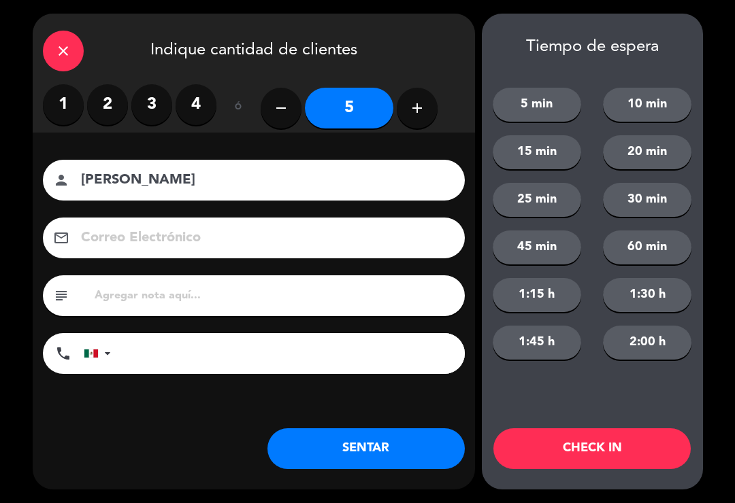
click at [218, 244] on input at bounding box center [263, 238] width 367 height 24
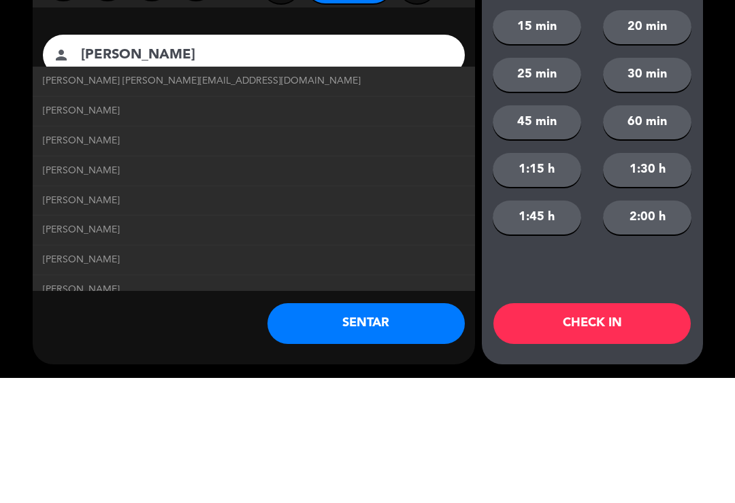
click at [220, 199] on span "[PERSON_NAME] [PERSON_NAME][EMAIL_ADDRESS][DOMAIN_NAME]" at bounding box center [202, 207] width 318 height 16
type input "[EMAIL_ADDRESS][DOMAIN_NAME]"
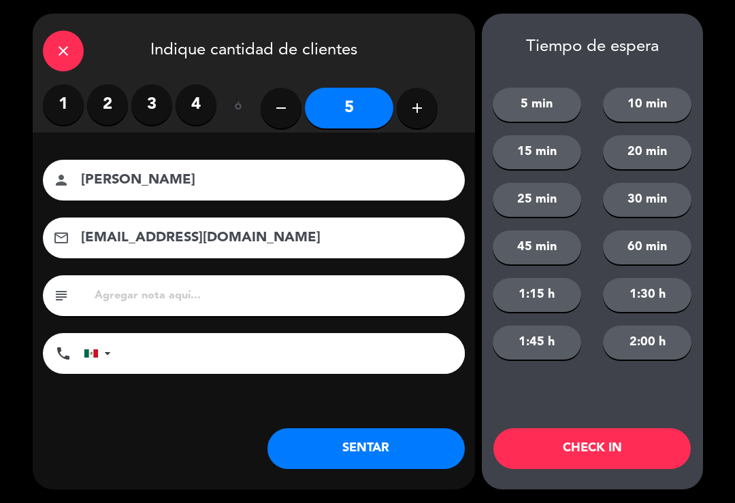
click at [398, 438] on button "SENTAR" at bounding box center [365, 449] width 197 height 41
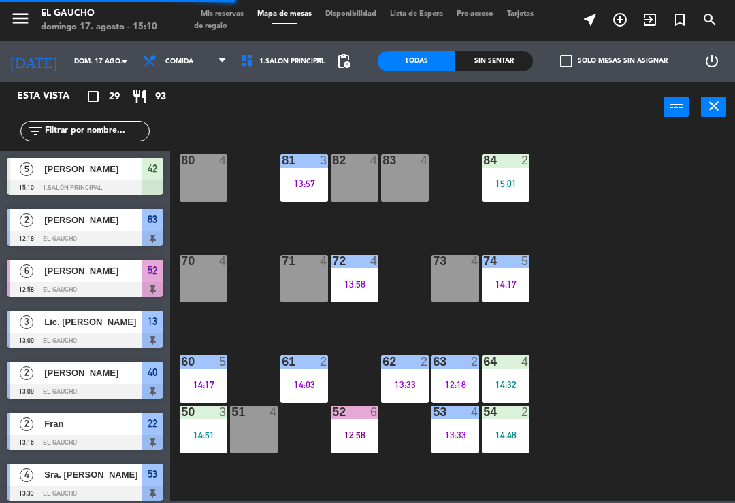
scroll to position [0, 0]
click at [303, 179] on div "13:57" at bounding box center [304, 184] width 48 height 10
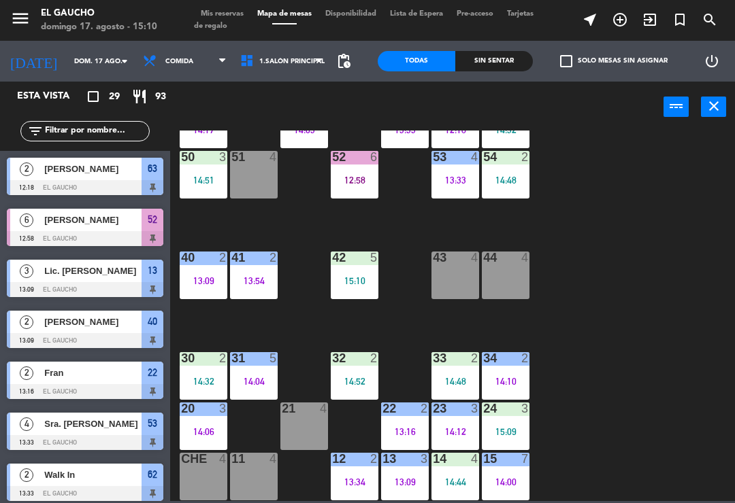
click at [212, 377] on div "14:32" at bounding box center [204, 382] width 48 height 10
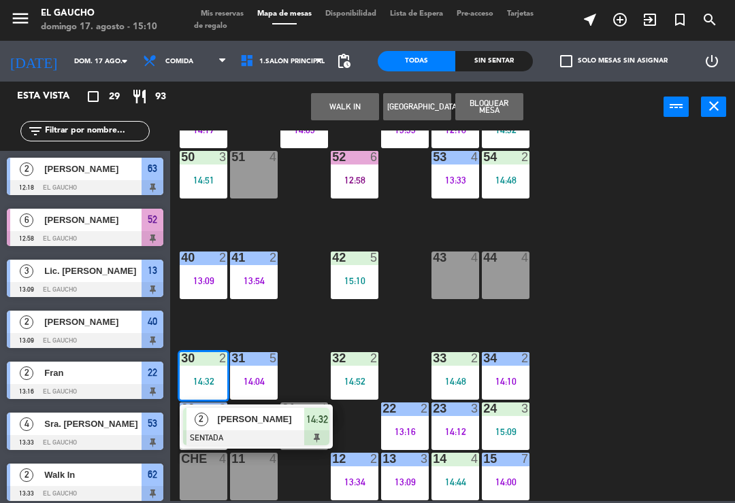
click at [579, 303] on div "84 2 15:01 80 4 83 4 82 4 81 3 13:57 70 4 71 4 72 4 13:58 73 4 74 5 14:17 63 2 …" at bounding box center [456, 316] width 557 height 371
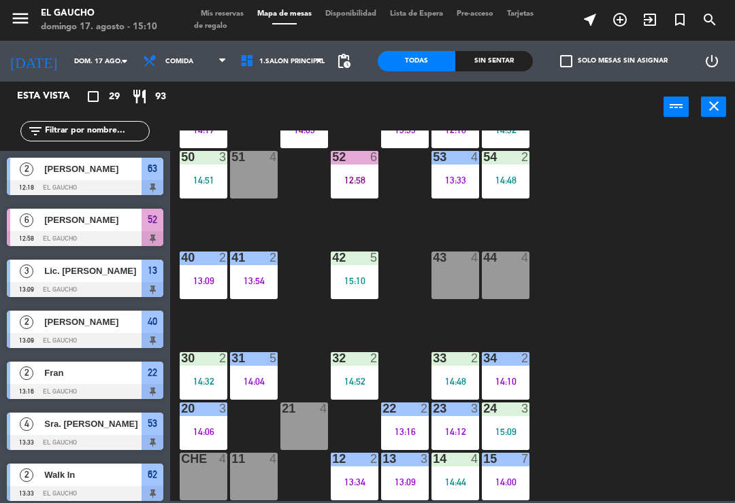
click at [354, 481] on div "13:34" at bounding box center [355, 482] width 48 height 10
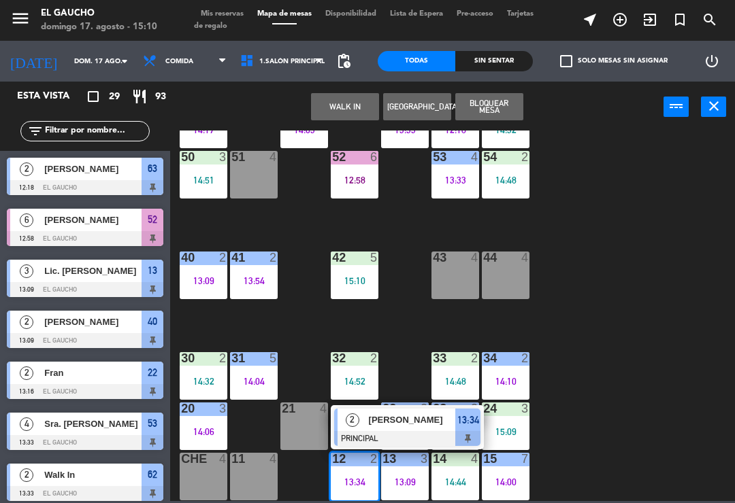
click at [385, 422] on span "[PERSON_NAME]" at bounding box center [412, 420] width 87 height 14
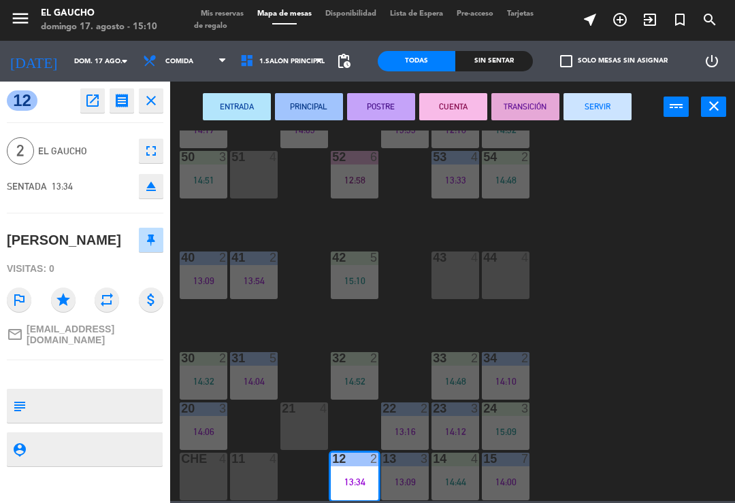
click at [601, 103] on button "SERVIR" at bounding box center [597, 106] width 68 height 27
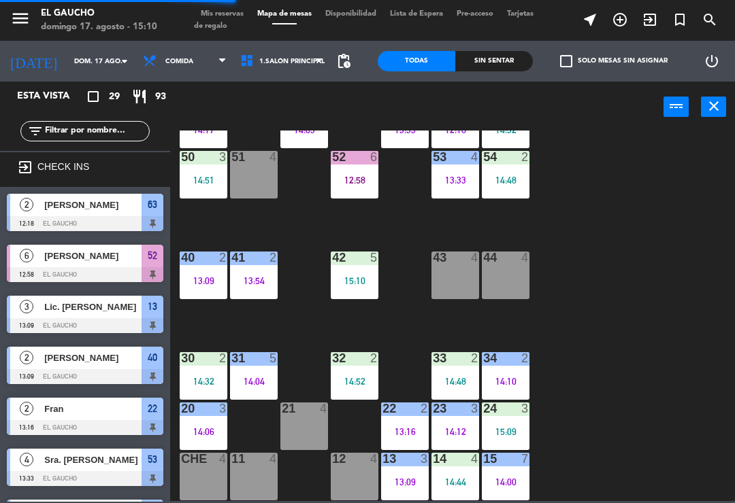
click at [397, 480] on div "13:09" at bounding box center [405, 482] width 48 height 10
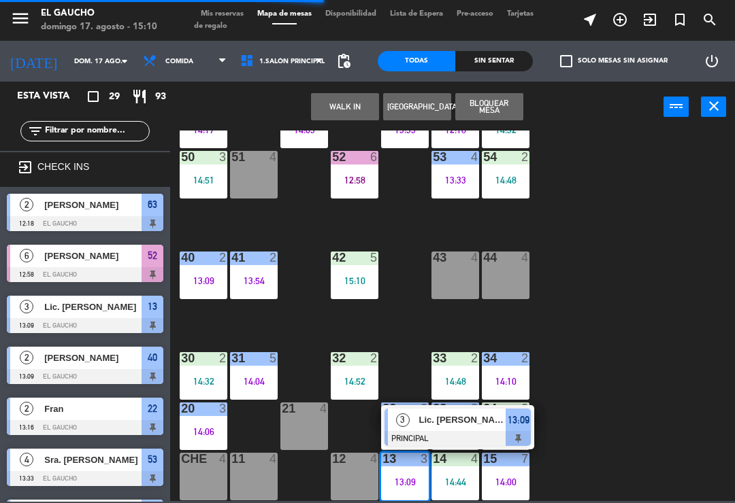
click at [469, 426] on span "Lic. [PERSON_NAME]" at bounding box center [462, 420] width 87 height 14
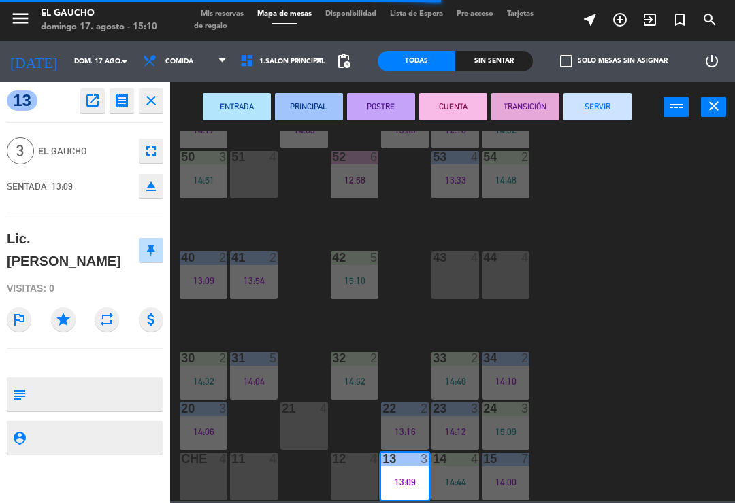
click at [597, 106] on button "SERVIR" at bounding box center [597, 106] width 68 height 27
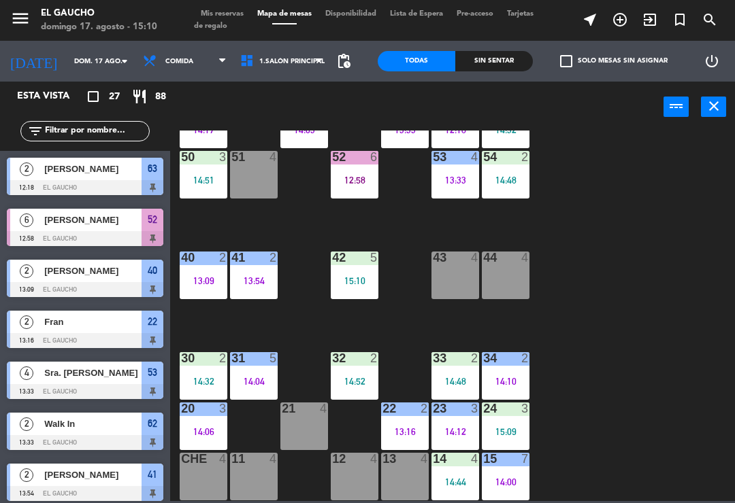
click at [452, 484] on div "14:44" at bounding box center [455, 482] width 48 height 10
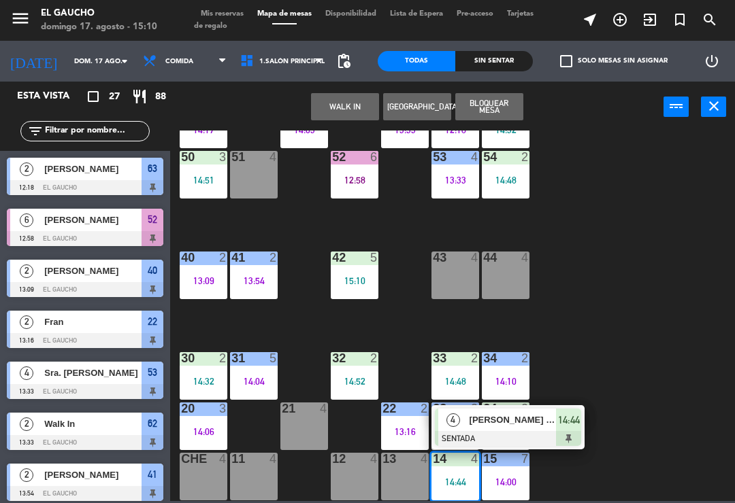
click at [539, 419] on span "[PERSON_NAME] [PERSON_NAME]" at bounding box center [512, 420] width 87 height 14
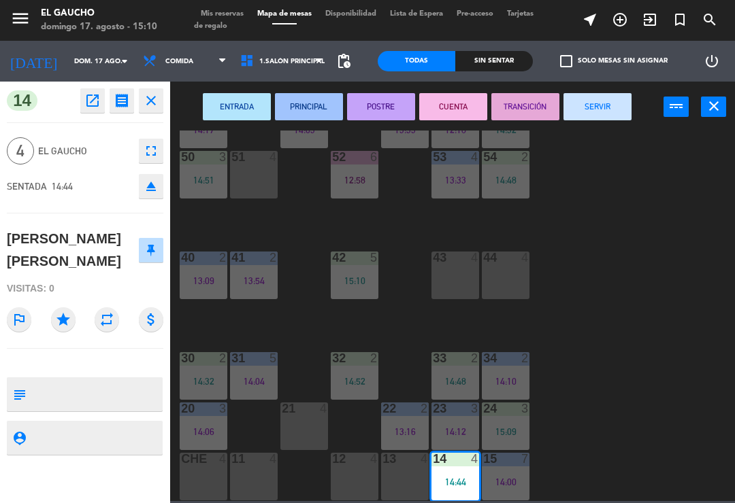
click at [309, 105] on button "PRINCIPAL" at bounding box center [309, 106] width 68 height 27
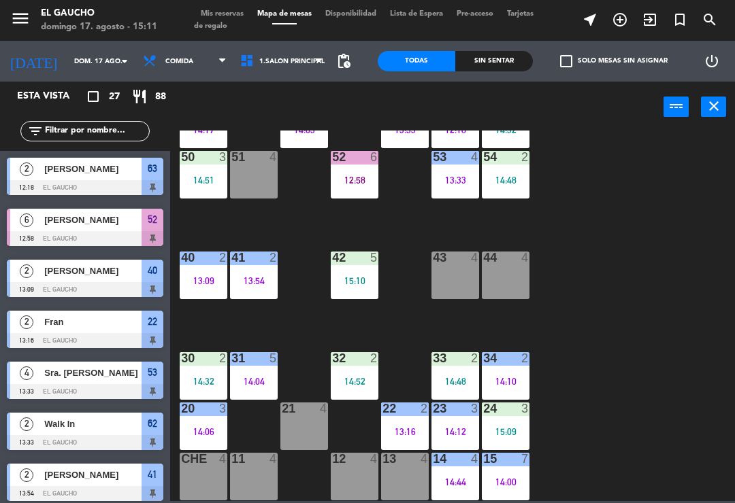
scroll to position [80, 0]
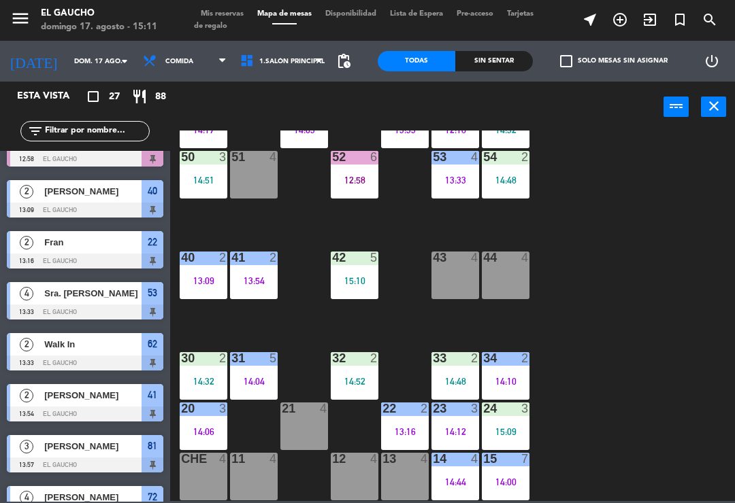
click at [203, 433] on div "14:06" at bounding box center [204, 432] width 48 height 10
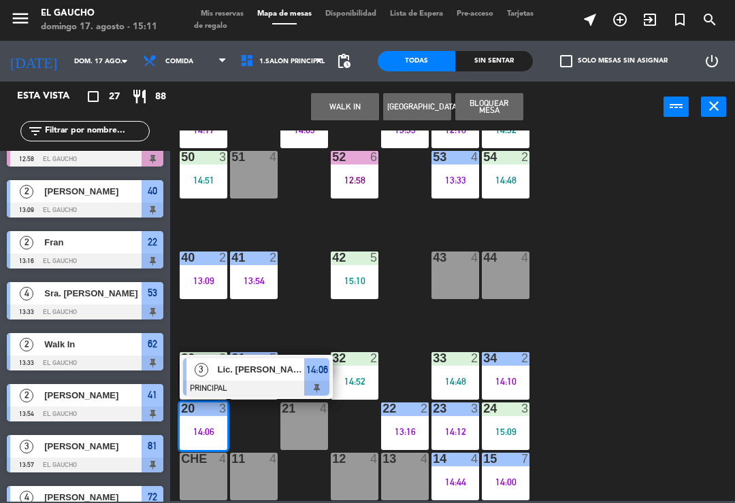
click at [280, 377] on div "Lic. [PERSON_NAME]" at bounding box center [260, 369] width 88 height 22
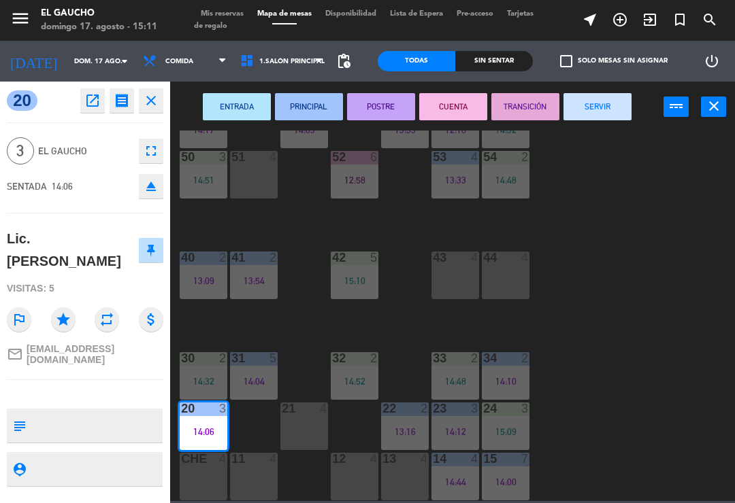
scroll to position [0, 0]
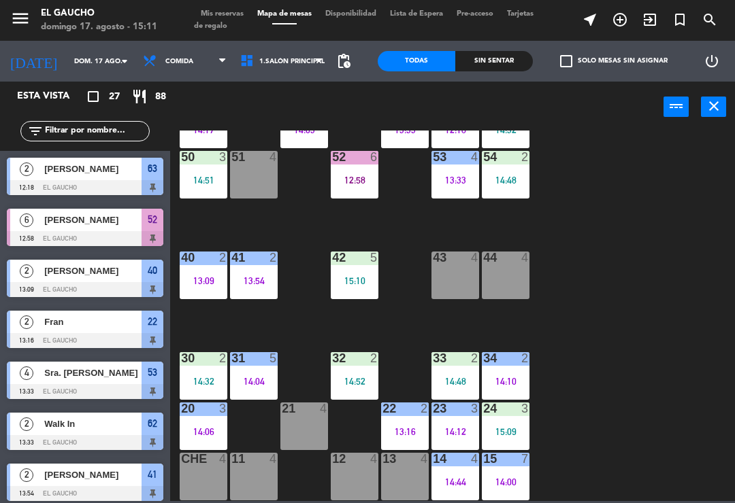
click at [402, 422] on div "22 2 13:16" at bounding box center [405, 427] width 48 height 48
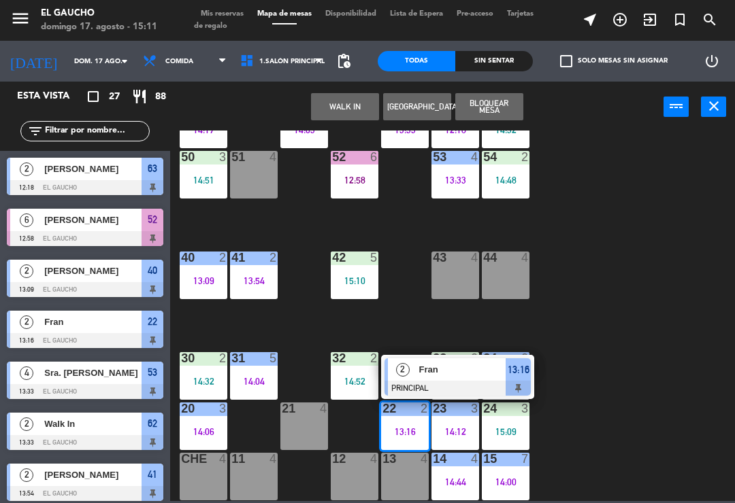
click at [446, 377] on span "Fran" at bounding box center [462, 370] width 87 height 14
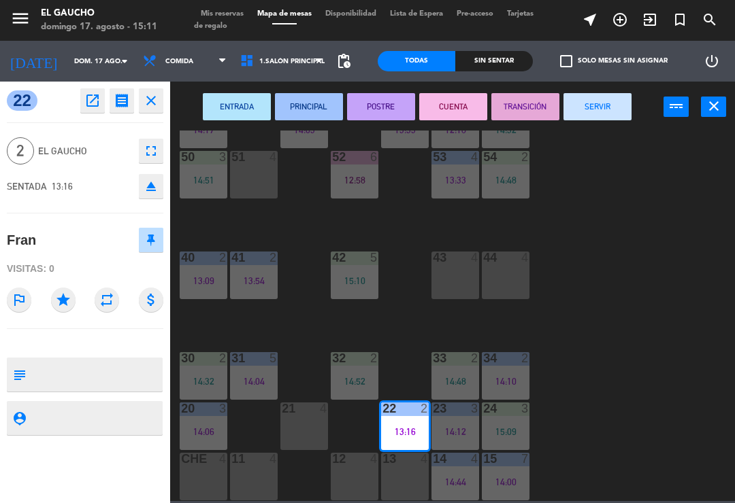
click at [595, 115] on button "SERVIR" at bounding box center [597, 106] width 68 height 27
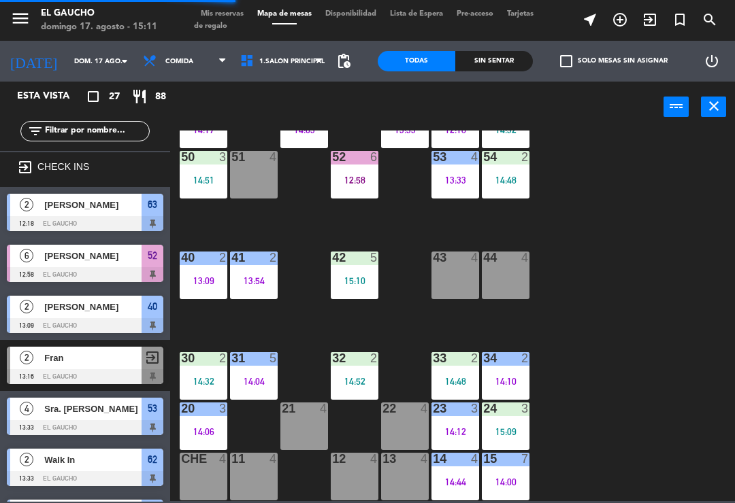
click at [457, 424] on div "23 3 14:12" at bounding box center [455, 427] width 48 height 48
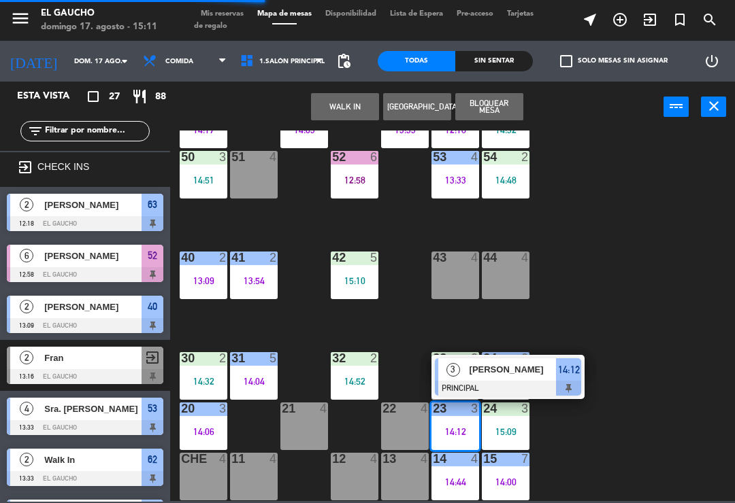
click at [529, 378] on div "[PERSON_NAME]" at bounding box center [512, 369] width 88 height 22
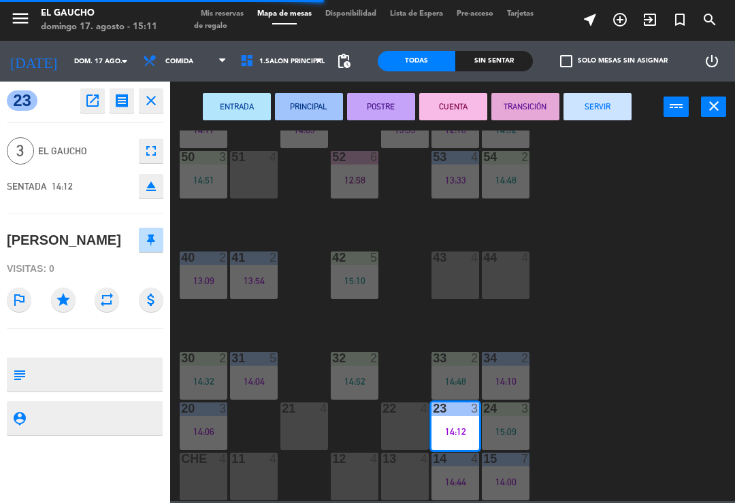
click at [605, 97] on button "SERVIR" at bounding box center [597, 106] width 68 height 27
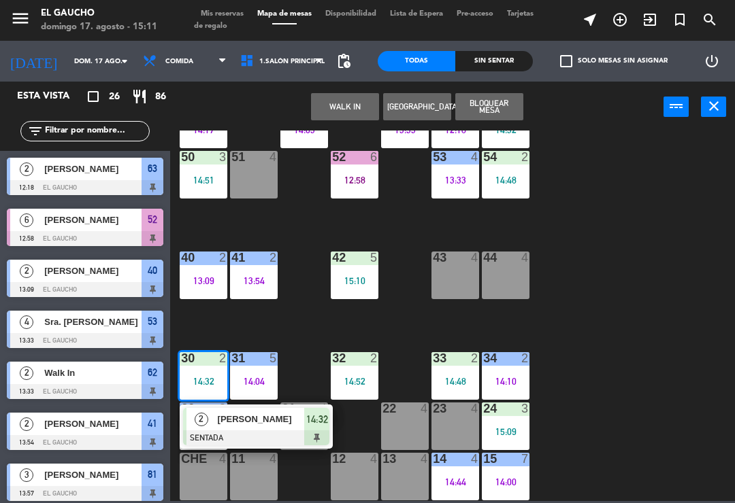
click at [280, 424] on span "[PERSON_NAME]" at bounding box center [261, 419] width 87 height 14
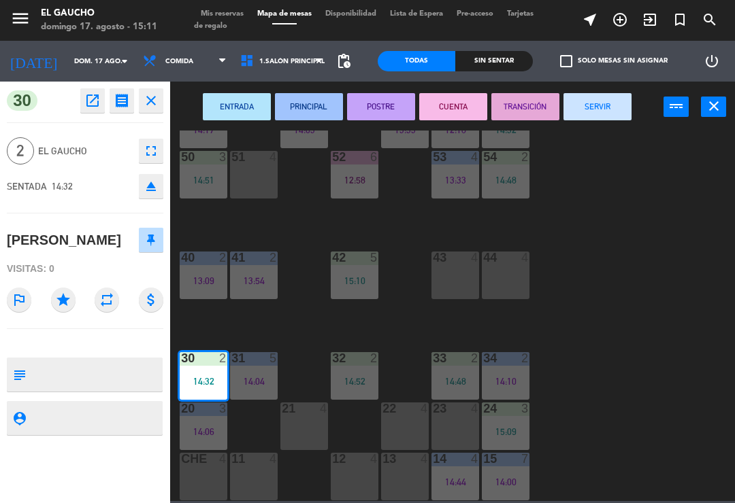
click at [303, 102] on button "PRINCIPAL" at bounding box center [309, 106] width 68 height 27
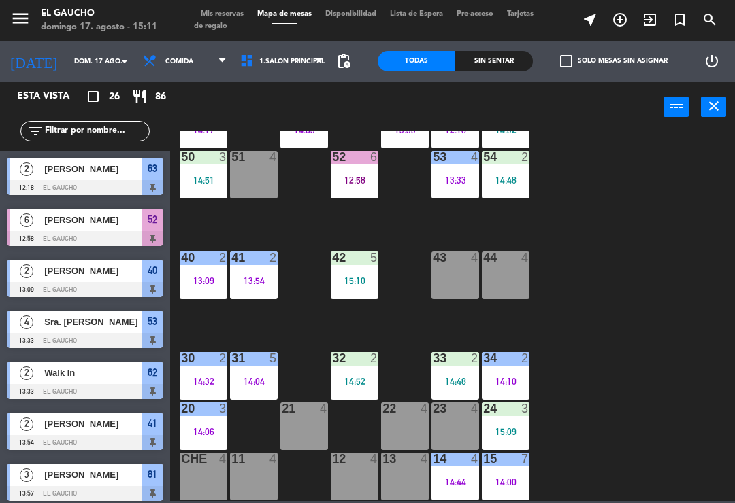
click at [258, 373] on div "31 5 14:04" at bounding box center [254, 376] width 48 height 48
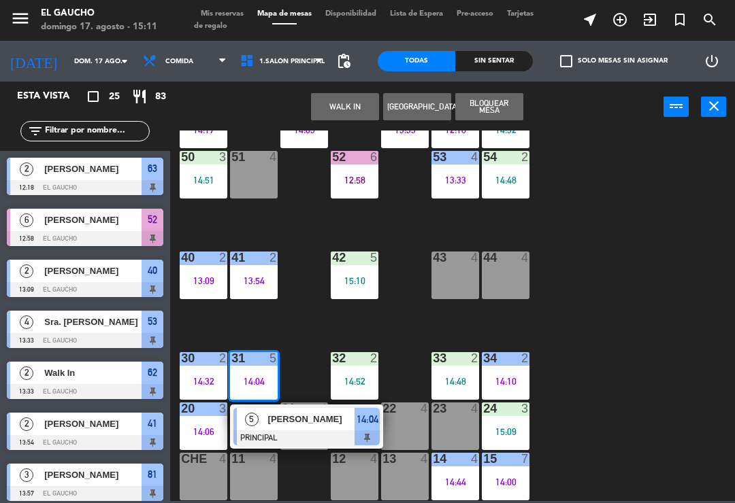
click at [576, 299] on div "84 2 15:01 80 4 83 4 82 4 81 3 13:57 70 4 71 4 72 4 13:58 73 4 74 5 14:17 63 2 …" at bounding box center [456, 316] width 557 height 371
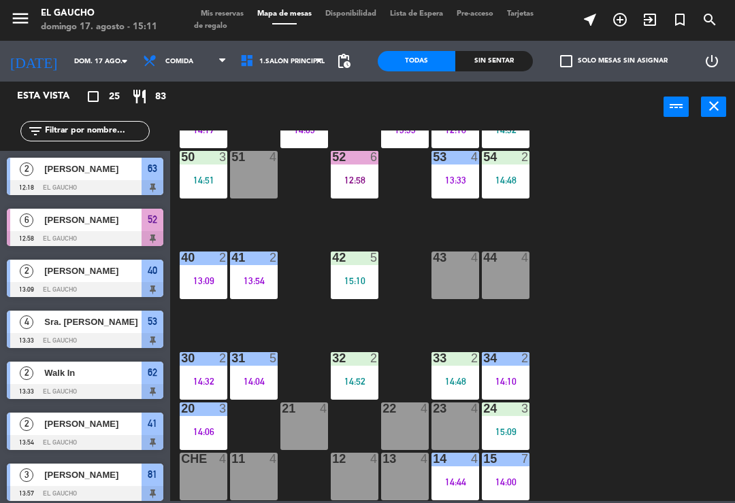
click at [356, 384] on div "14:52" at bounding box center [355, 382] width 48 height 10
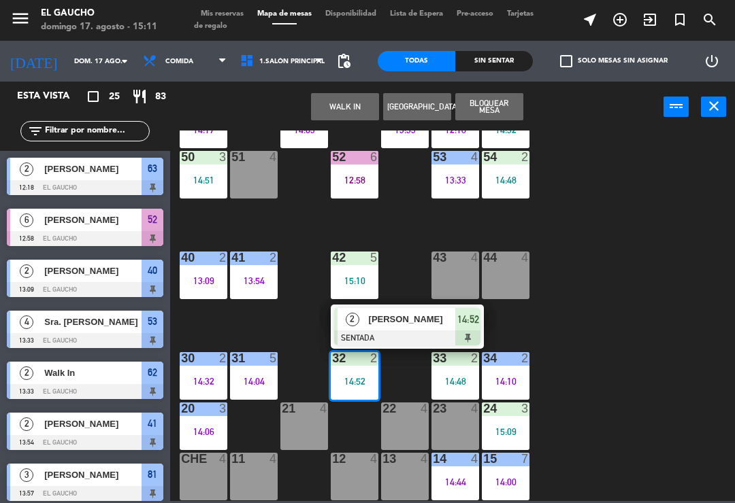
click at [400, 326] on span "[PERSON_NAME]" at bounding box center [412, 319] width 87 height 14
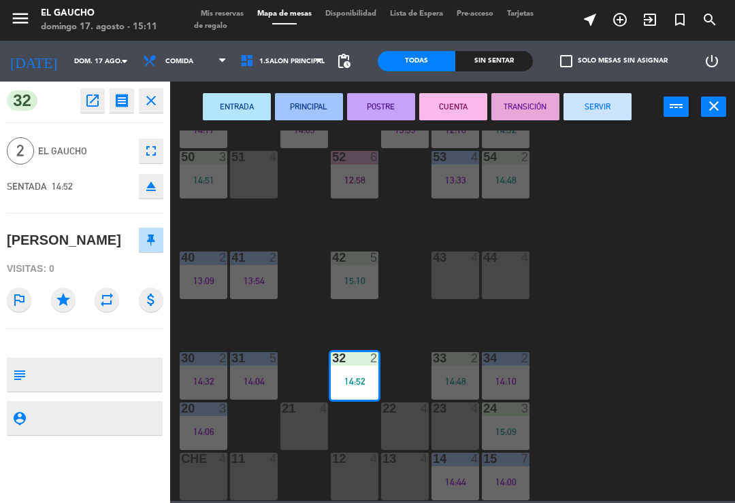
click at [307, 104] on button "PRINCIPAL" at bounding box center [309, 106] width 68 height 27
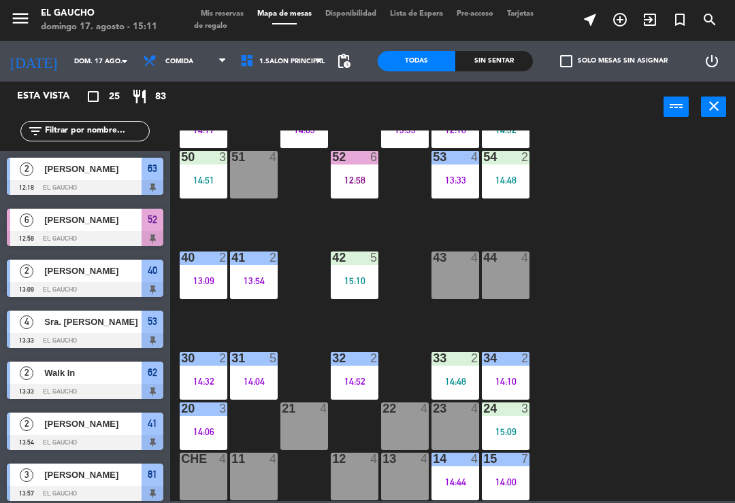
scroll to position [248, 0]
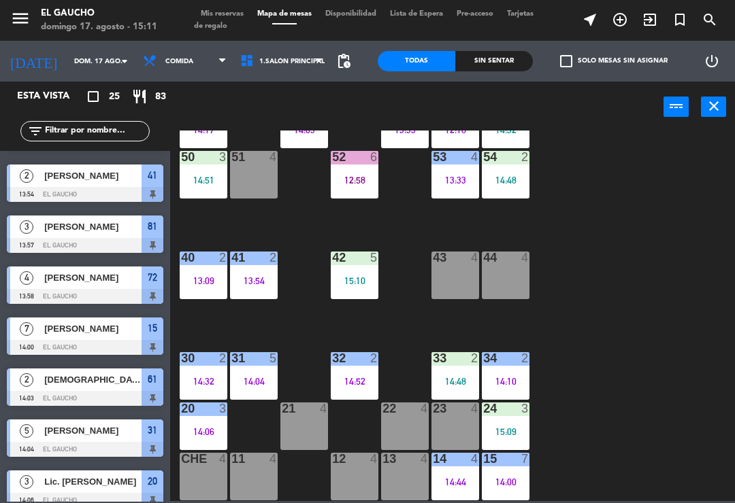
click at [460, 371] on div "33 2 14:48" at bounding box center [455, 376] width 48 height 48
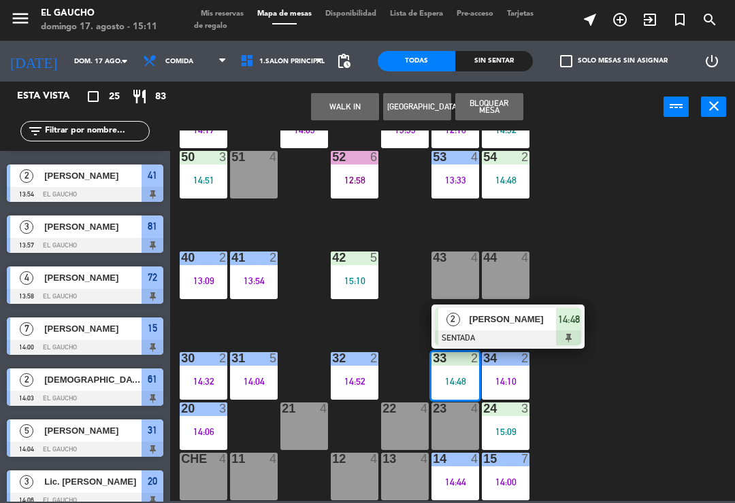
click at [518, 329] on div "[PERSON_NAME]" at bounding box center [512, 319] width 88 height 22
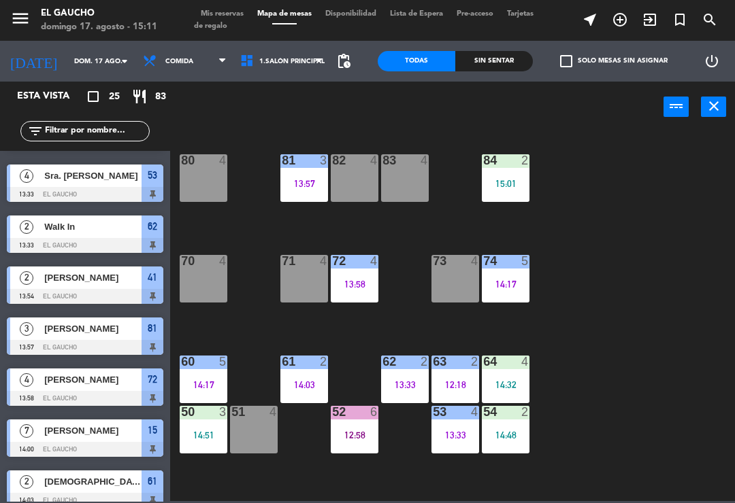
scroll to position [0, 0]
click at [579, 267] on div "84 2 15:01 80 4 83 4 82 4 81 3 13:57 70 4 71 4 72 4 13:58 73 4 74 5 14:17 63 2 …" at bounding box center [456, 316] width 557 height 371
click at [306, 186] on div "13:57" at bounding box center [304, 184] width 48 height 10
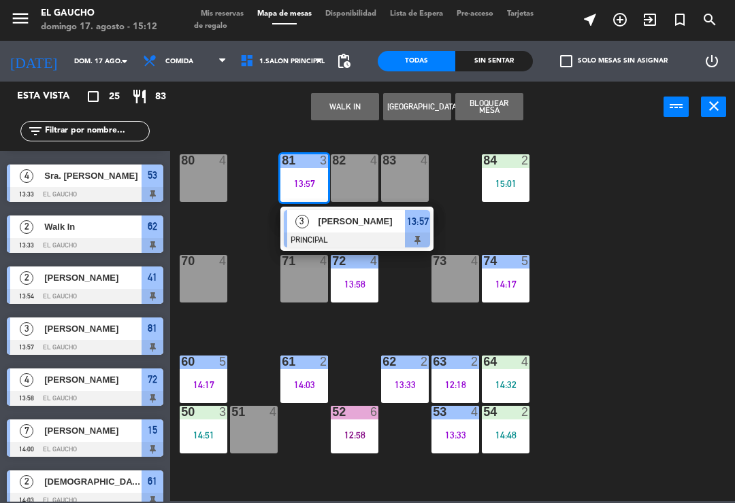
click at [393, 226] on span "[PERSON_NAME]" at bounding box center [361, 221] width 87 height 14
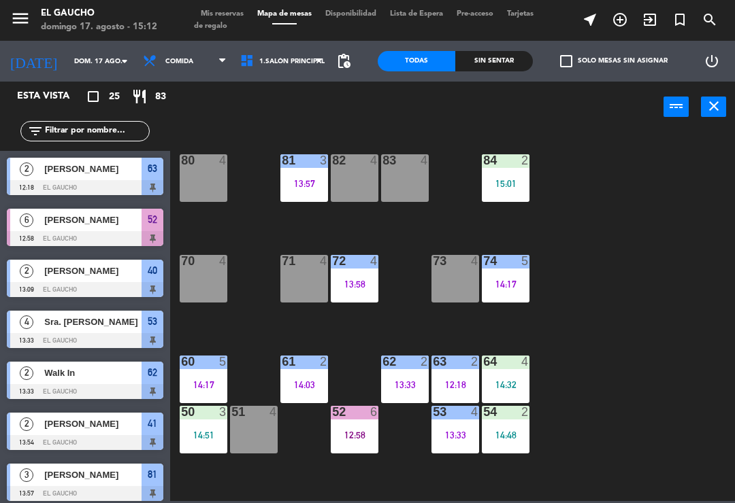
click at [509, 380] on div "14:32" at bounding box center [506, 385] width 48 height 10
click at [581, 366] on div "84 2 15:01 80 4 83 4 82 4 81 3 13:57 70 4 71 4 72 4 13:58 73 4 74 5 14:17 63 2 …" at bounding box center [456, 316] width 557 height 371
click at [507, 386] on div "14:32" at bounding box center [506, 385] width 48 height 10
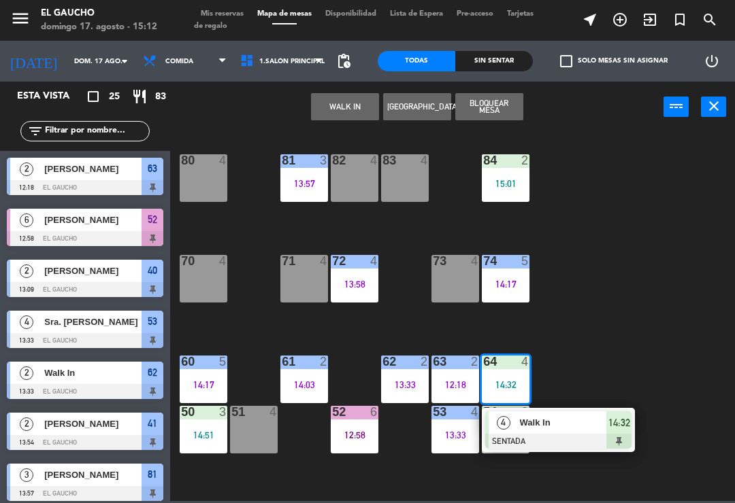
click at [565, 429] on span "Walk In" at bounding box center [563, 423] width 87 height 14
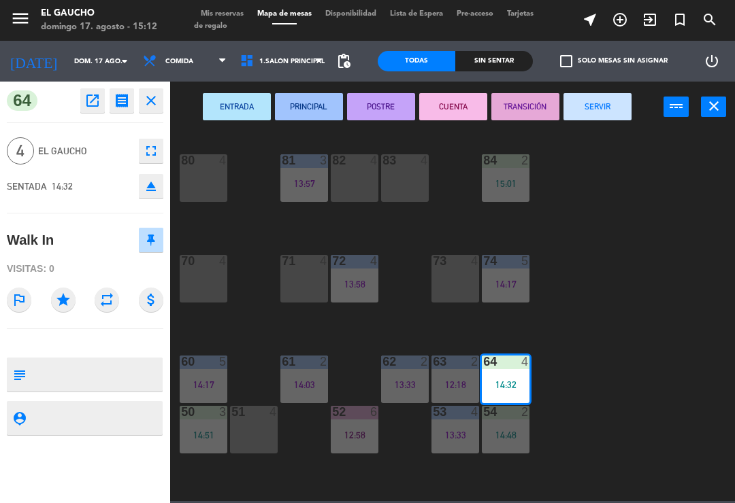
click at [93, 99] on icon "open_in_new" at bounding box center [92, 101] width 16 height 16
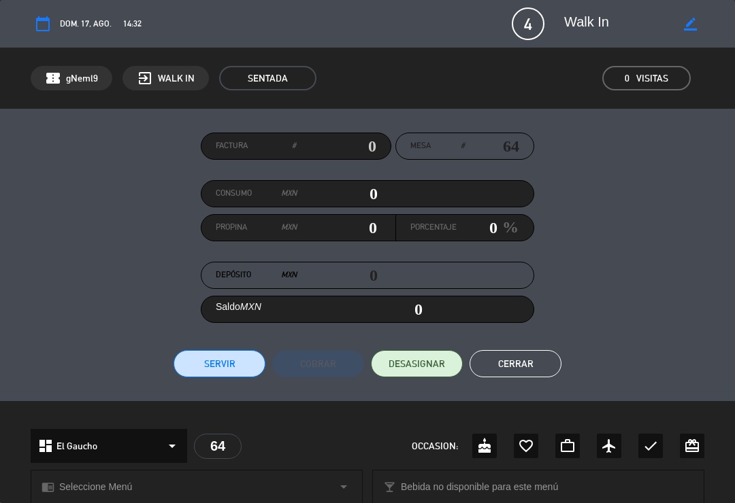
click at [690, 21] on icon "border_color" at bounding box center [690, 24] width 13 height 13
click at [656, 21] on textarea at bounding box center [620, 24] width 112 height 24
type textarea "W"
type textarea "[PERSON_NAME]"
click at [688, 30] on icon at bounding box center [690, 24] width 13 height 13
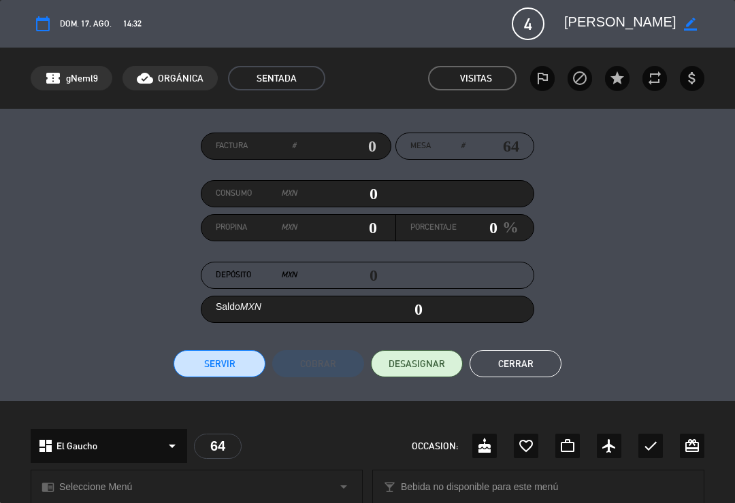
click at [524, 371] on button "Cerrar" at bounding box center [515, 363] width 92 height 27
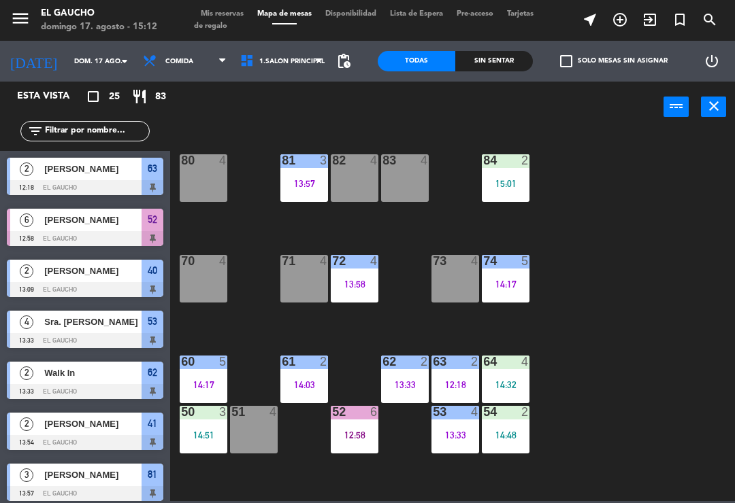
click at [403, 180] on div "83 4" at bounding box center [405, 178] width 48 height 48
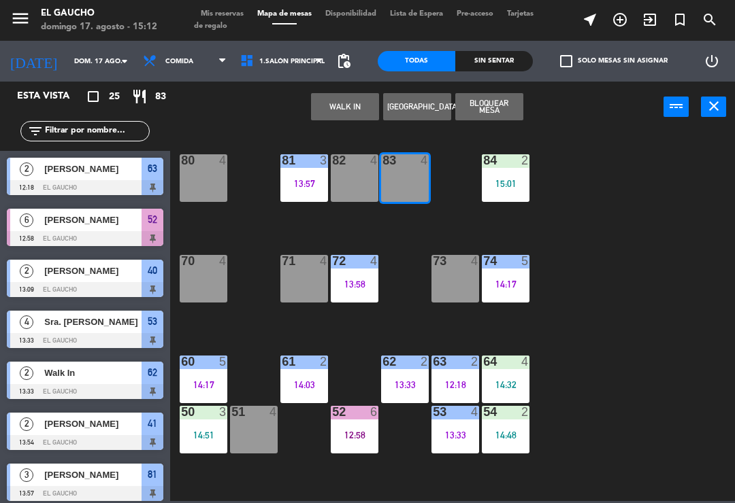
click at [346, 109] on button "WALK IN" at bounding box center [345, 106] width 68 height 27
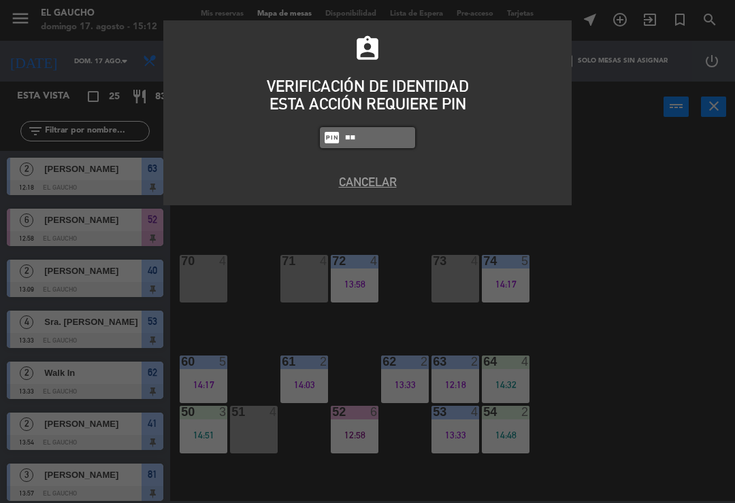
type input "3"
type input "0009"
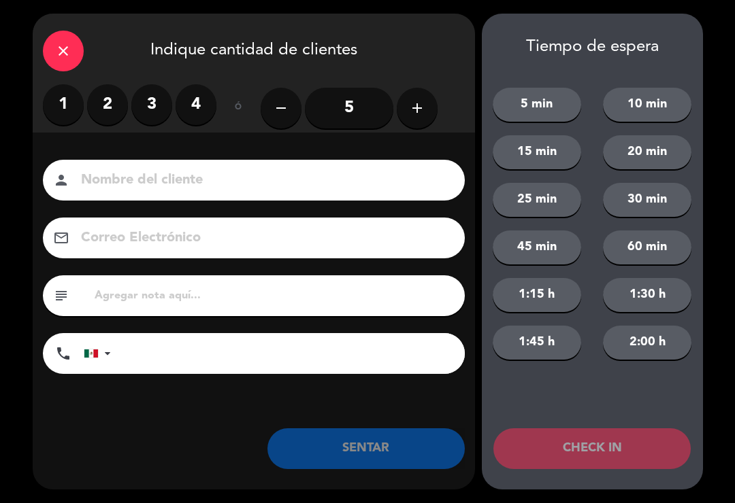
click at [61, 37] on div "close" at bounding box center [63, 51] width 41 height 41
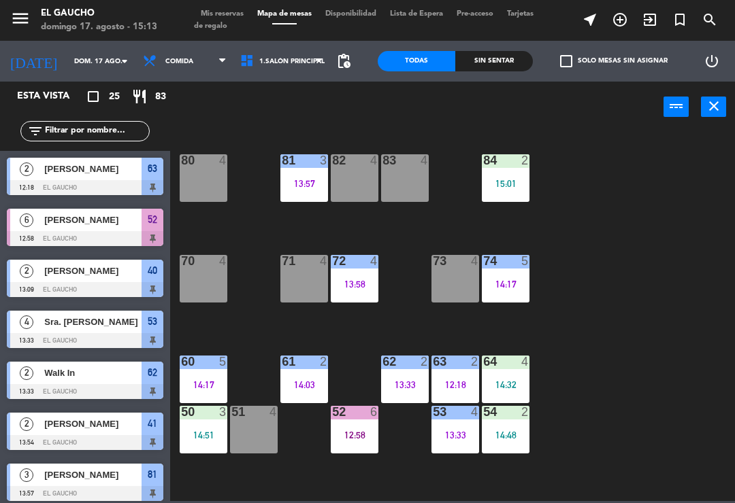
click at [602, 338] on div "84 2 15:01 80 4 83 4 82 4 81 3 13:57 70 4 71 4 72 4 13:58 73 4 74 5 14:17 63 2 …" at bounding box center [456, 316] width 557 height 371
click at [306, 370] on div "61 2 14:03" at bounding box center [304, 380] width 48 height 48
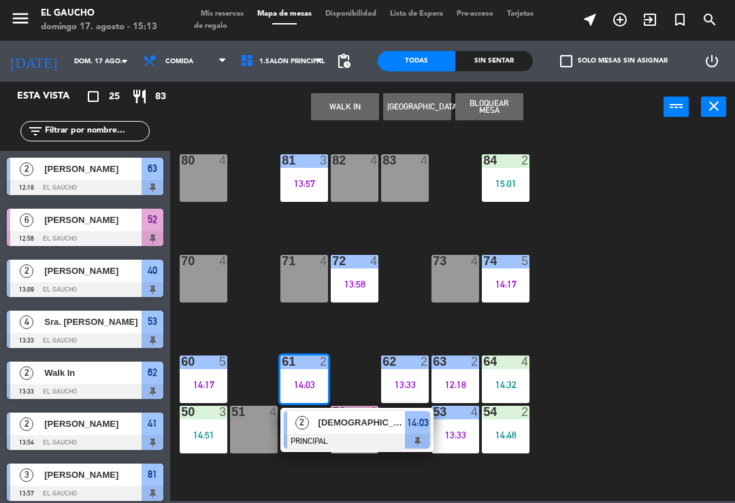
click at [329, 434] on div at bounding box center [357, 441] width 146 height 15
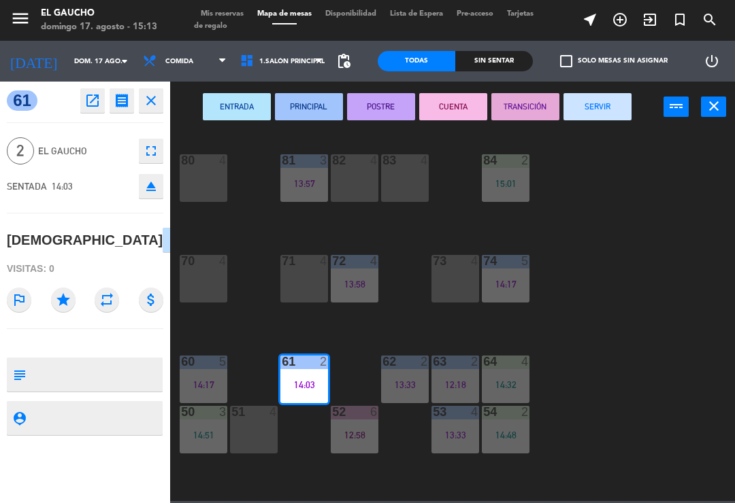
click at [603, 105] on button "SERVIR" at bounding box center [597, 106] width 68 height 27
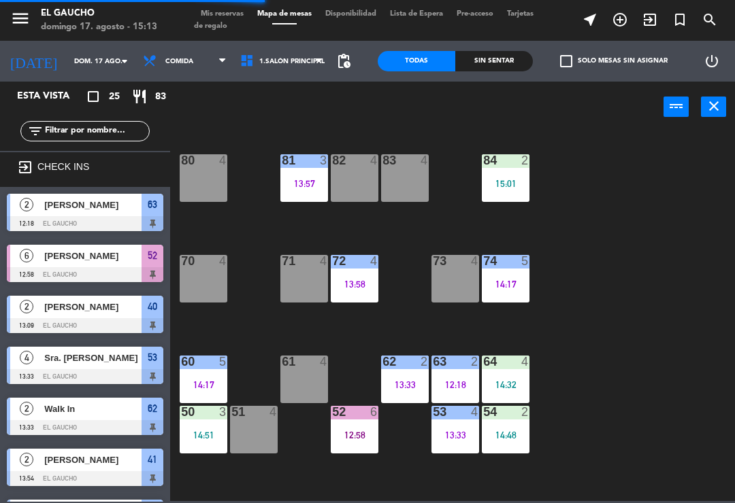
click at [192, 374] on div "60 5 14:17" at bounding box center [204, 380] width 48 height 48
click at [571, 339] on div "84 2 15:01 80 4 83 4 82 4 81 3 13:57 70 4 71 4 72 4 13:58 73 4 74 5 14:17 63 2 …" at bounding box center [456, 316] width 557 height 371
click at [209, 384] on div "14:17" at bounding box center [204, 385] width 48 height 10
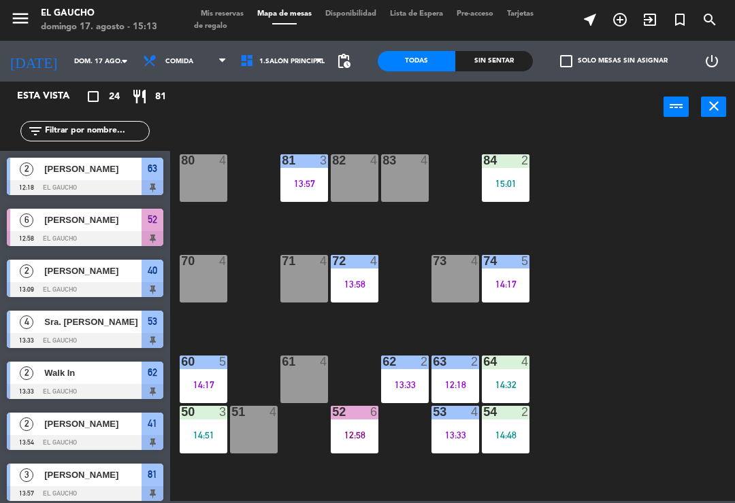
scroll to position [-2, 0]
click at [416, 429] on div "84 2 15:01 80 4 83 4 82 4 81 3 13:57 70 4 71 4 72 4 13:58 73 4 74 5 14:17 63 2 …" at bounding box center [456, 316] width 557 height 371
click at [407, 430] on div "84 2 15:01 80 4 83 4 82 4 81 3 13:57 70 4 71 4 72 4 13:58 73 4 74 5 14:17 63 2 …" at bounding box center [456, 316] width 557 height 371
click at [390, 376] on div "62 2 13:33" at bounding box center [405, 380] width 48 height 48
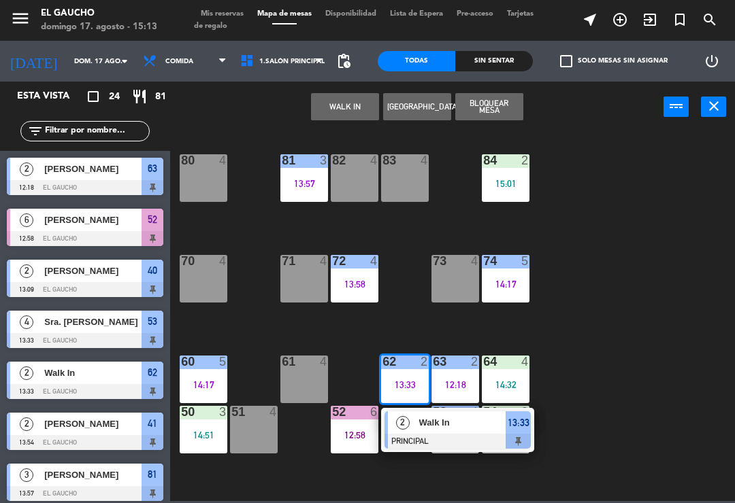
click at [419, 429] on span "Walk In" at bounding box center [462, 423] width 87 height 14
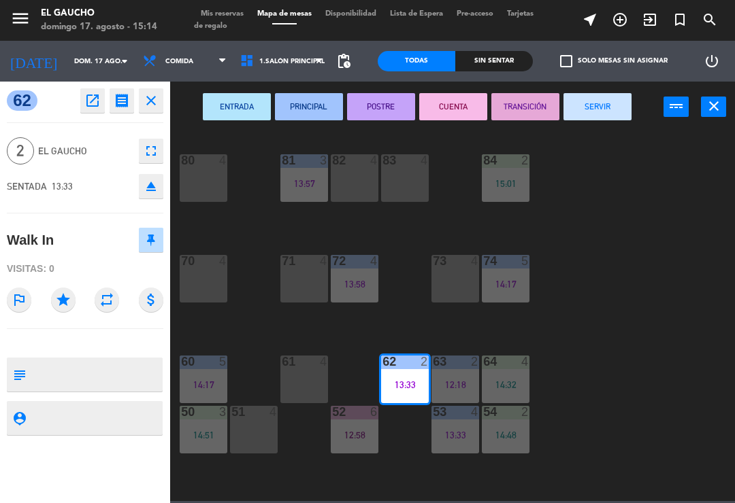
click at [597, 107] on button "SERVIR" at bounding box center [597, 106] width 68 height 27
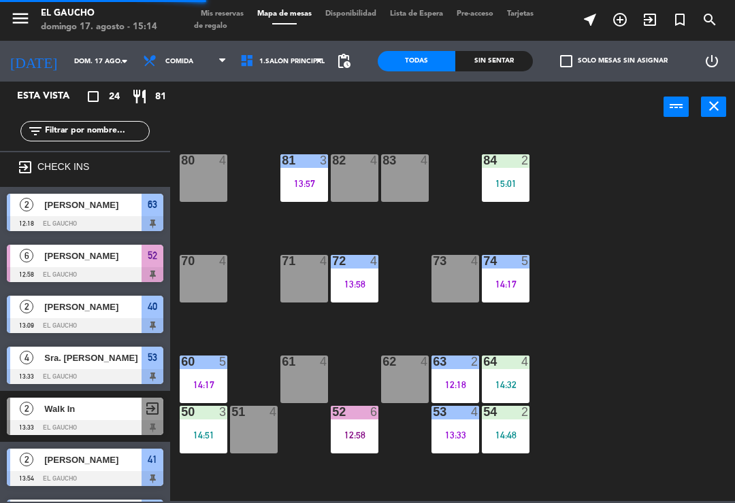
click at [401, 382] on div "62 4" at bounding box center [405, 380] width 48 height 48
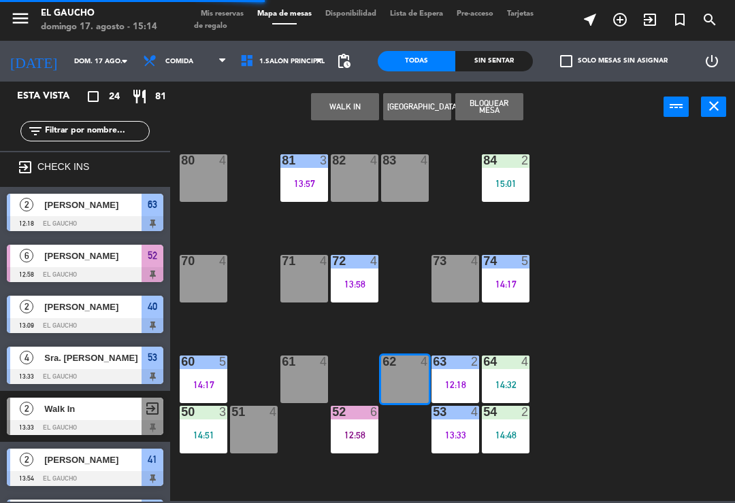
click at [347, 106] on button "WALK IN" at bounding box center [345, 106] width 68 height 27
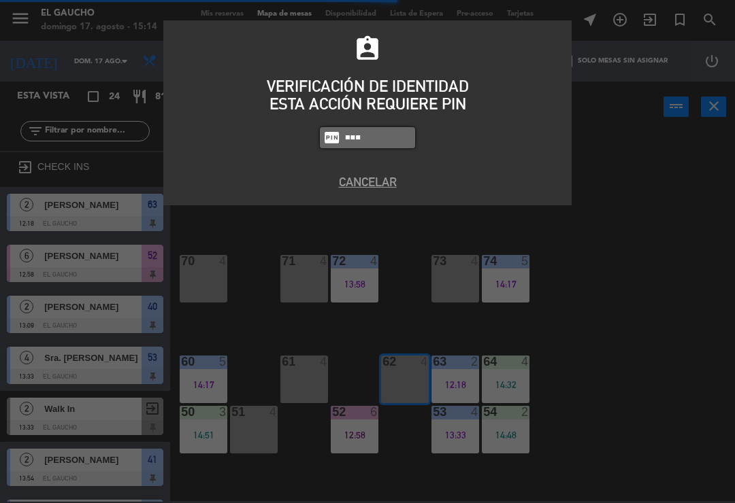
type input "3124"
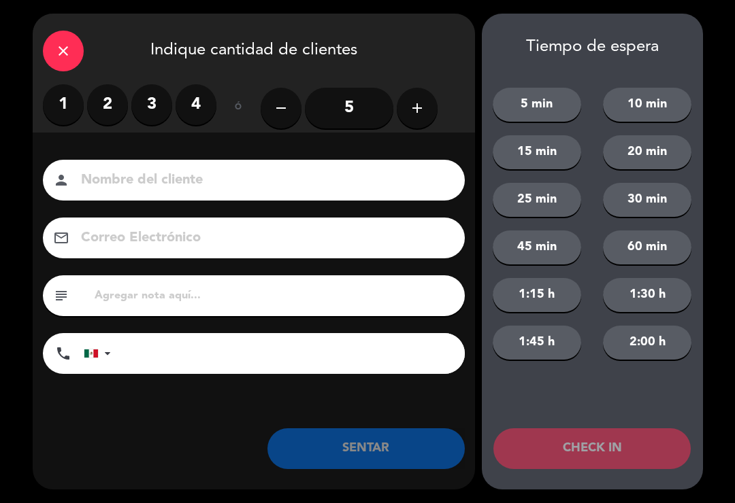
type input "A"
type input "[PERSON_NAME]"
click at [158, 101] on label "3" at bounding box center [151, 104] width 41 height 41
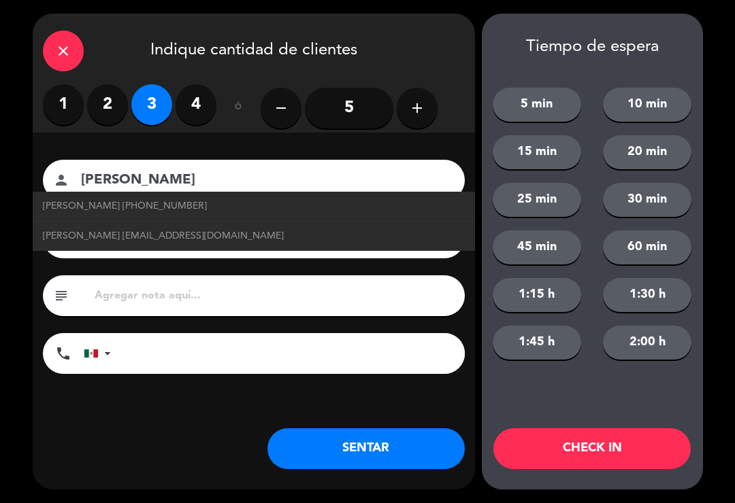
click at [204, 241] on span "[PERSON_NAME] [EMAIL_ADDRESS][DOMAIN_NAME]" at bounding box center [163, 237] width 241 height 16
type input "[EMAIL_ADDRESS][DOMAIN_NAME]"
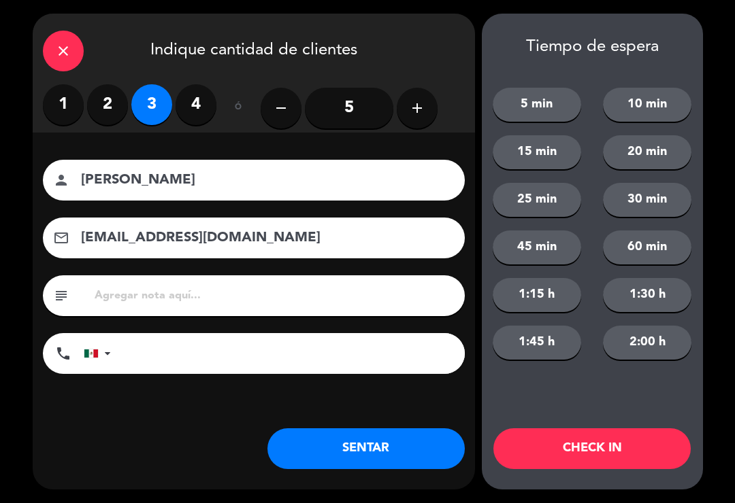
click at [367, 451] on button "SENTAR" at bounding box center [365, 449] width 197 height 41
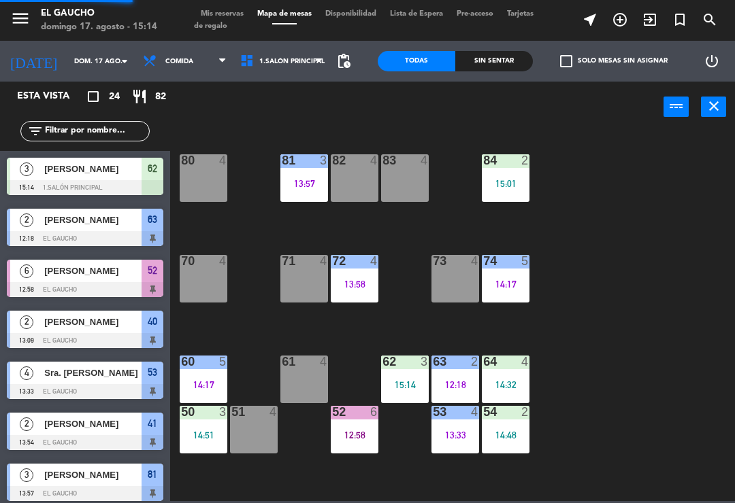
scroll to position [0, 0]
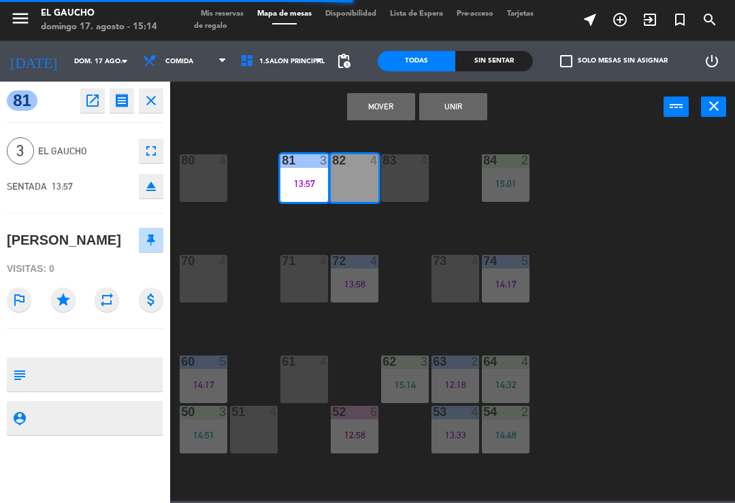
click at [382, 108] on button "Mover" at bounding box center [381, 106] width 68 height 27
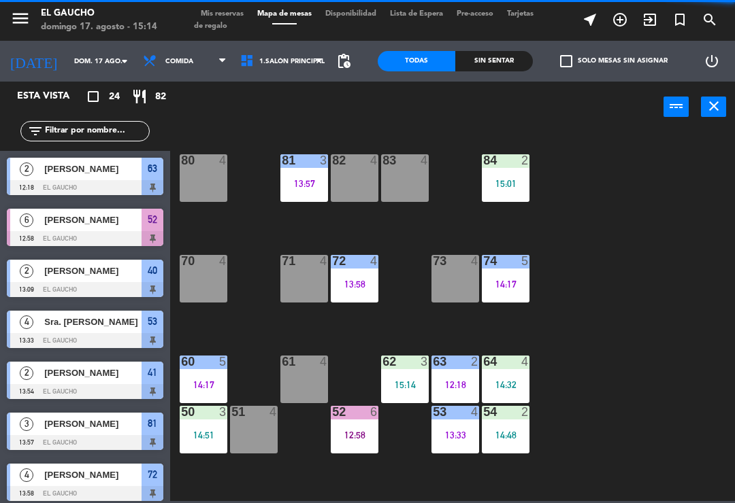
click at [418, 176] on div "83 4" at bounding box center [405, 178] width 48 height 48
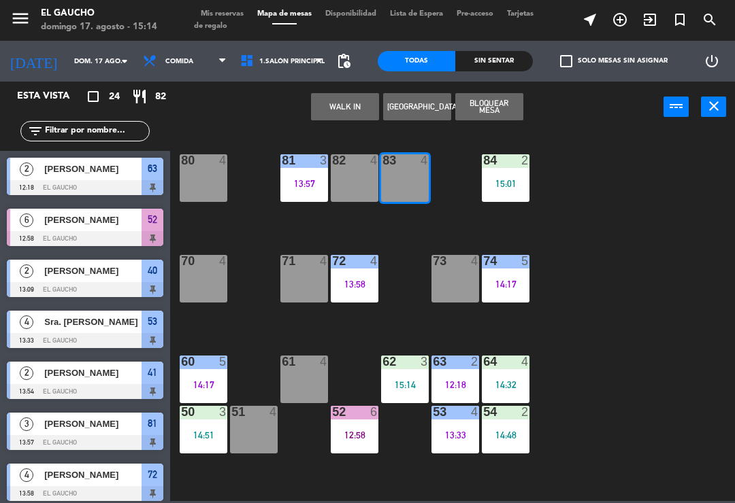
click at [355, 102] on button "WALK IN" at bounding box center [345, 106] width 68 height 27
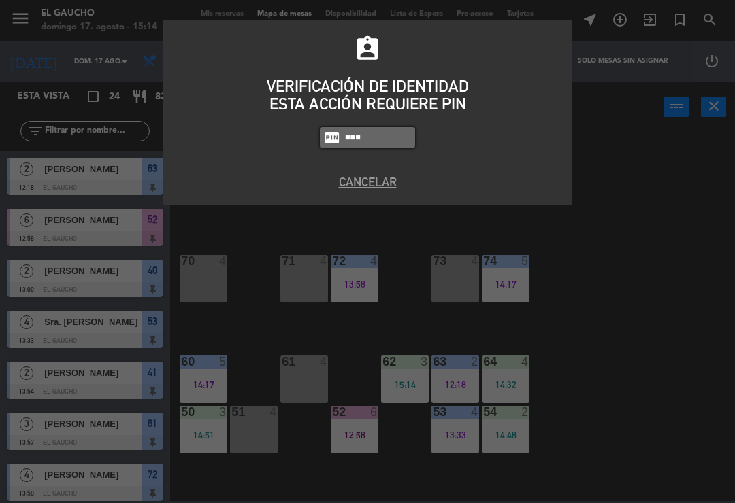
type input "3124"
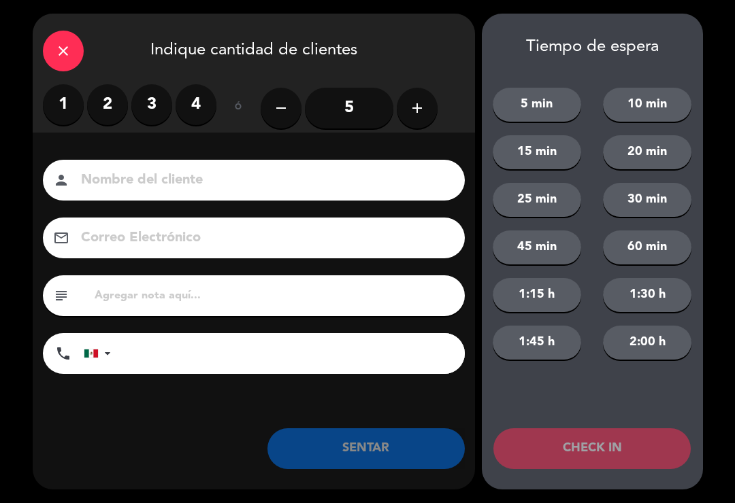
click at [418, 107] on icon "add" at bounding box center [417, 108] width 16 height 16
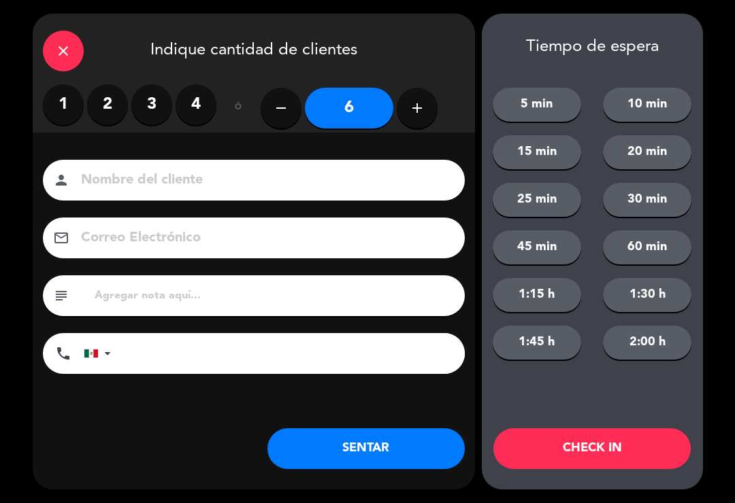
click at [369, 456] on button "SENTAR" at bounding box center [365, 449] width 197 height 41
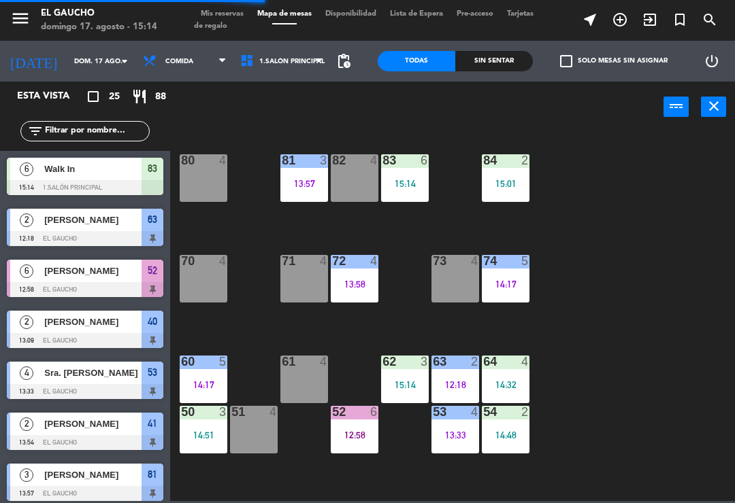
click at [194, 188] on div "80 4" at bounding box center [204, 178] width 48 height 48
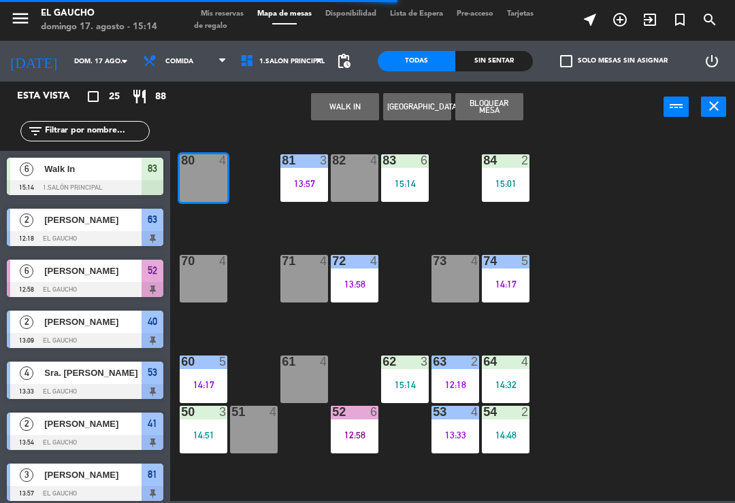
click at [350, 99] on button "WALK IN" at bounding box center [345, 106] width 68 height 27
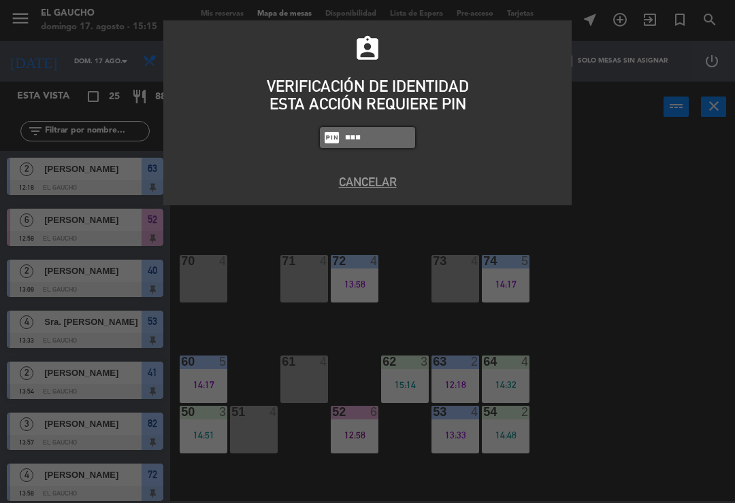
type input "3124"
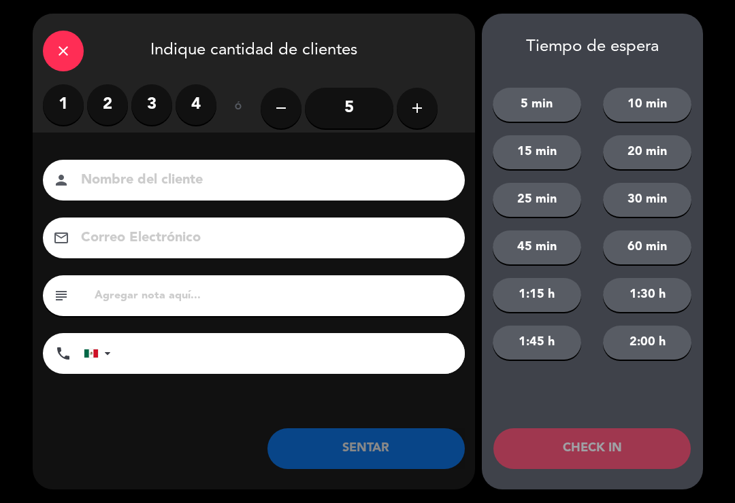
click at [356, 107] on input "5" at bounding box center [349, 108] width 88 height 41
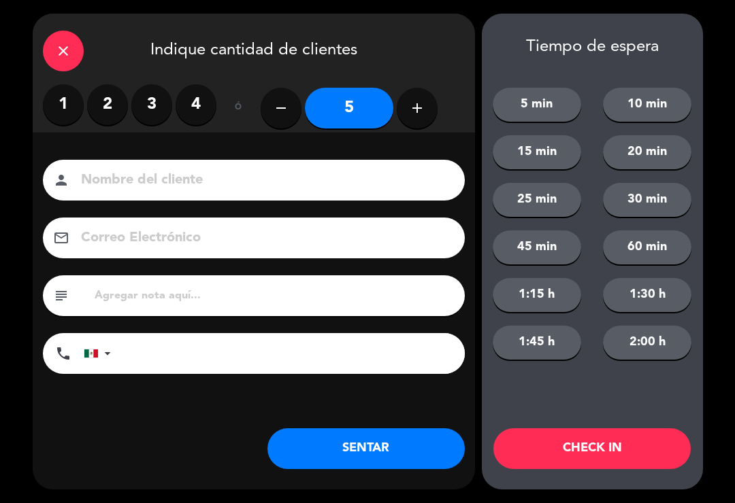
click at [362, 457] on button "SENTAR" at bounding box center [365, 449] width 197 height 41
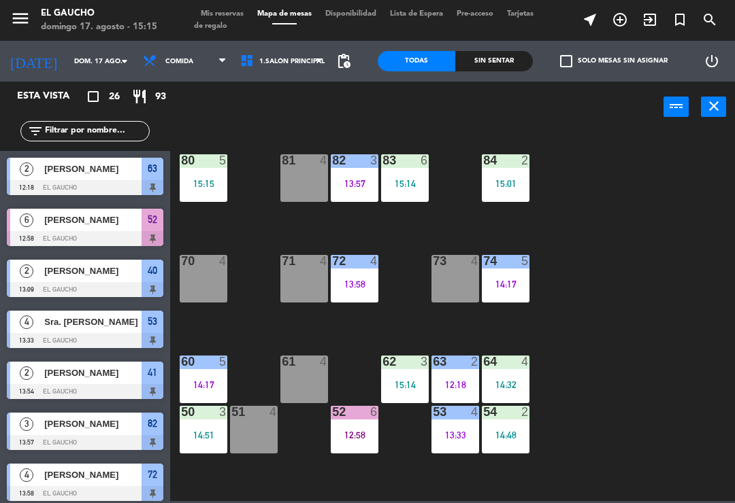
click at [299, 177] on div "81 4" at bounding box center [304, 178] width 48 height 48
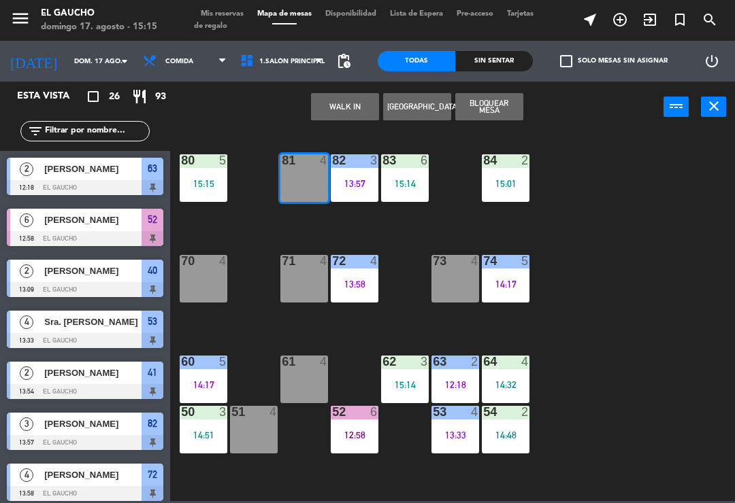
click at [343, 103] on button "WALK IN" at bounding box center [345, 106] width 68 height 27
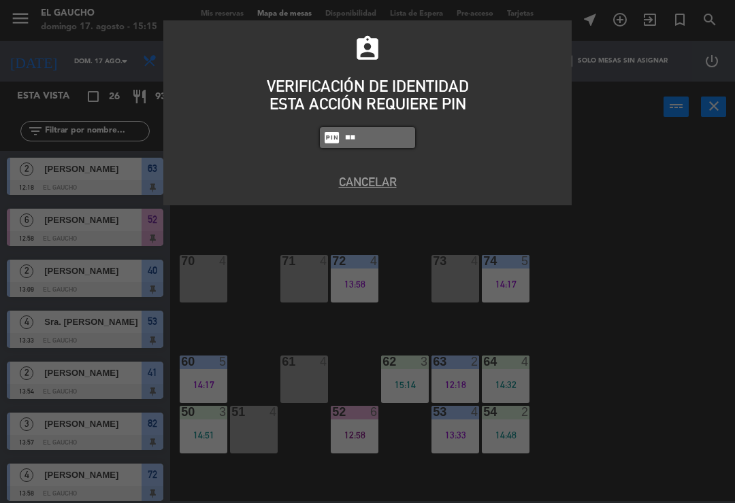
type input "3"
type input "3124"
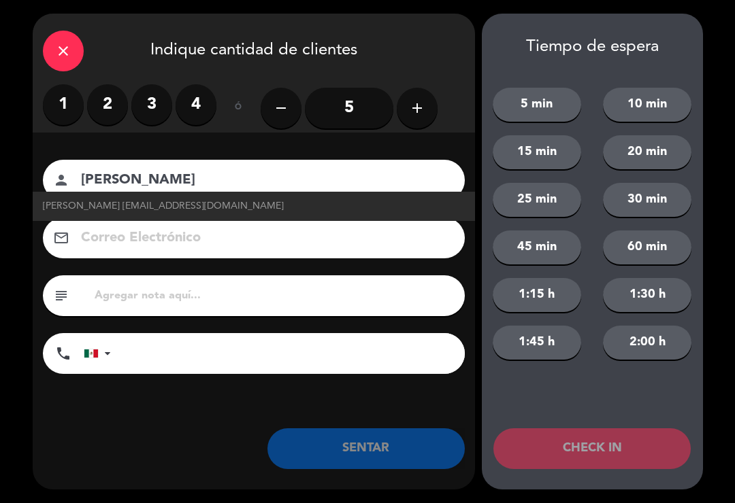
click at [209, 204] on span "[PERSON_NAME] [EMAIL_ADDRESS][DOMAIN_NAME]" at bounding box center [163, 207] width 241 height 16
type input "[PERSON_NAME]"
type input "[EMAIL_ADDRESS][DOMAIN_NAME]"
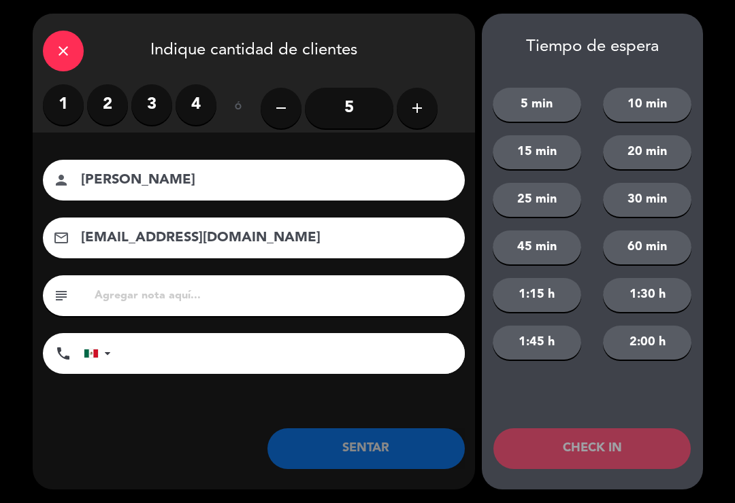
click at [107, 105] on label "2" at bounding box center [107, 104] width 41 height 41
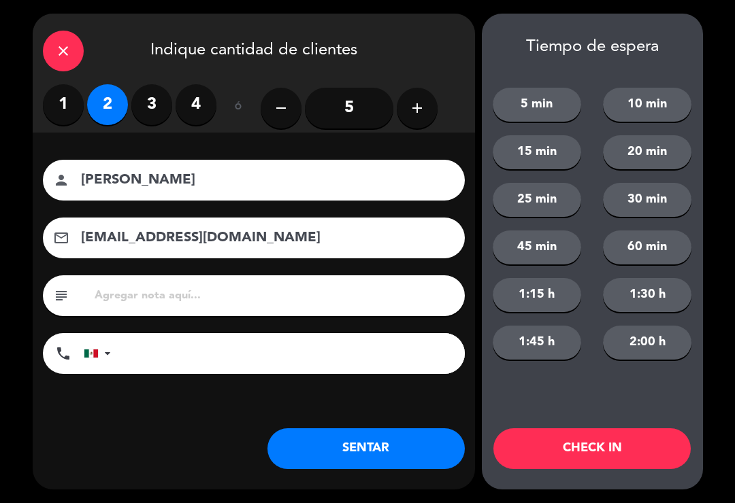
click at [354, 456] on button "SENTAR" at bounding box center [365, 449] width 197 height 41
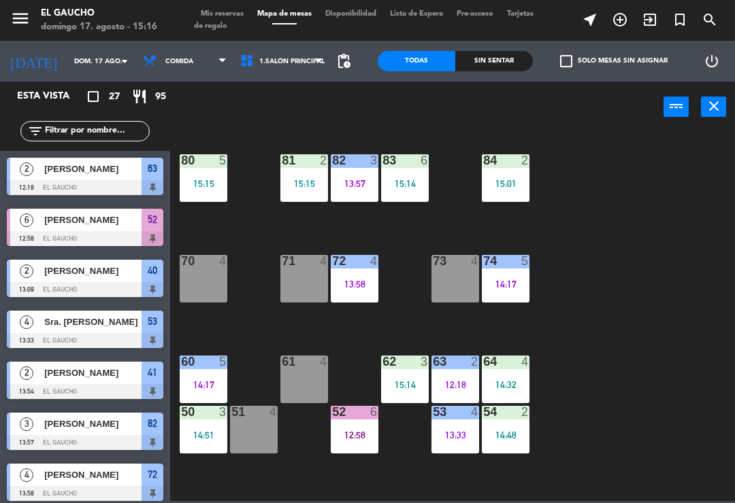
click at [357, 285] on div "13:58" at bounding box center [355, 285] width 48 height 10
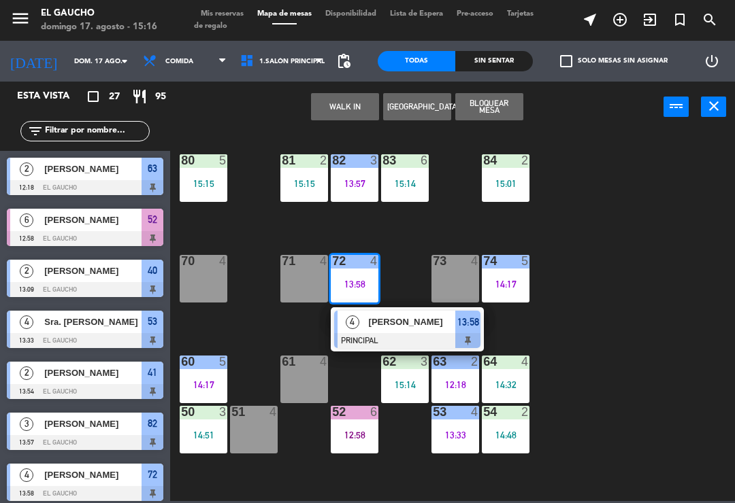
click at [396, 335] on div at bounding box center [407, 340] width 146 height 15
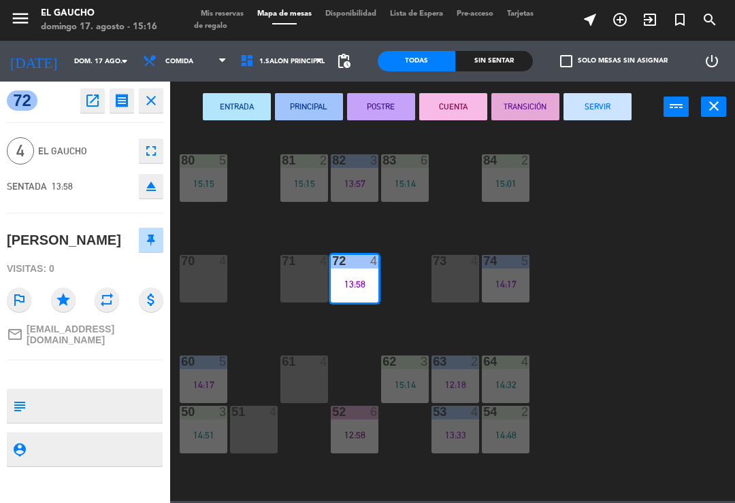
click at [607, 113] on button "SERVIR" at bounding box center [597, 106] width 68 height 27
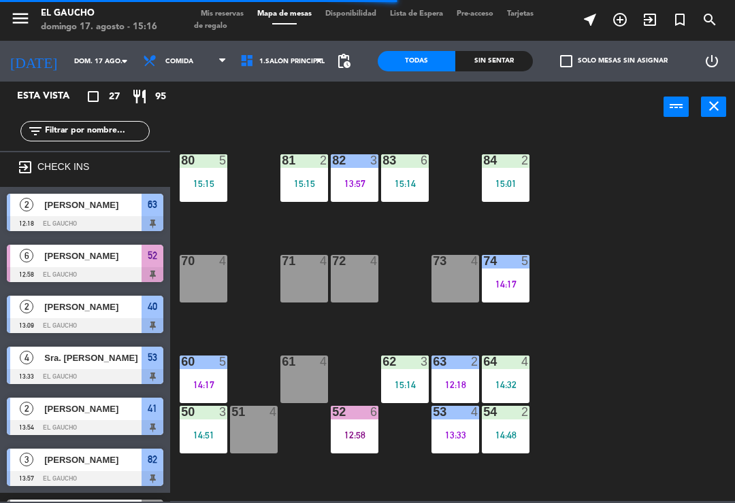
click at [554, 224] on div "84 2 15:01 80 5 15:15 83 6 15:14 82 3 13:57 81 2 15:15 70 4 71 4 72 4 73 4 74 5…" at bounding box center [456, 316] width 557 height 371
click at [507, 182] on div "15:01" at bounding box center [506, 184] width 48 height 10
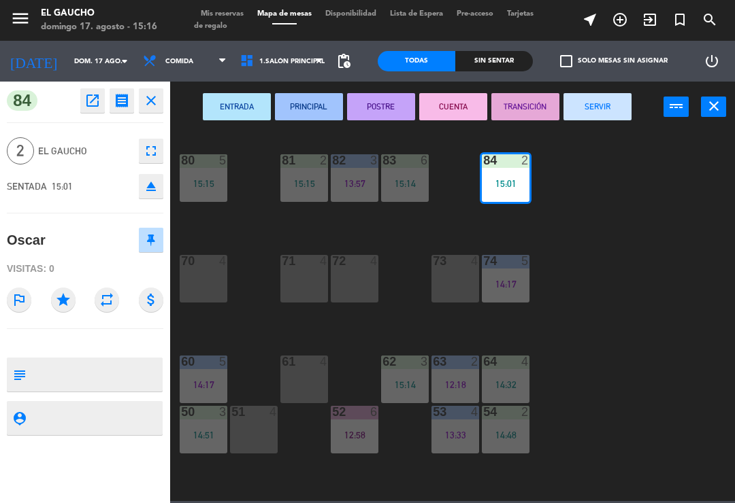
click at [303, 109] on button "PRINCIPAL" at bounding box center [309, 106] width 68 height 27
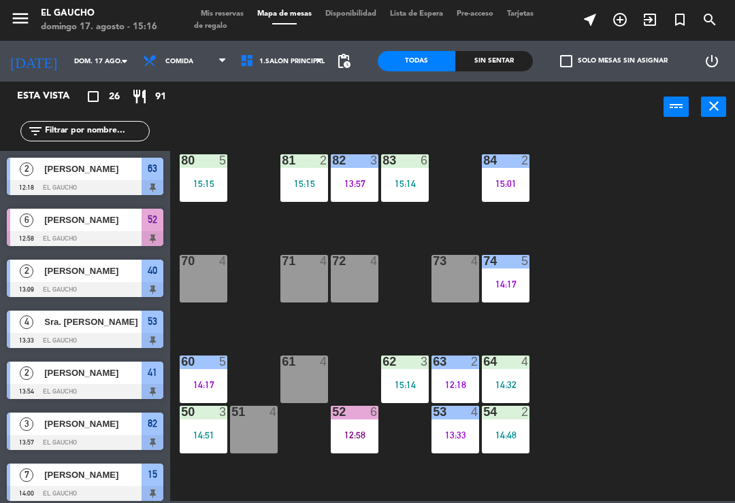
scroll to position [113, 0]
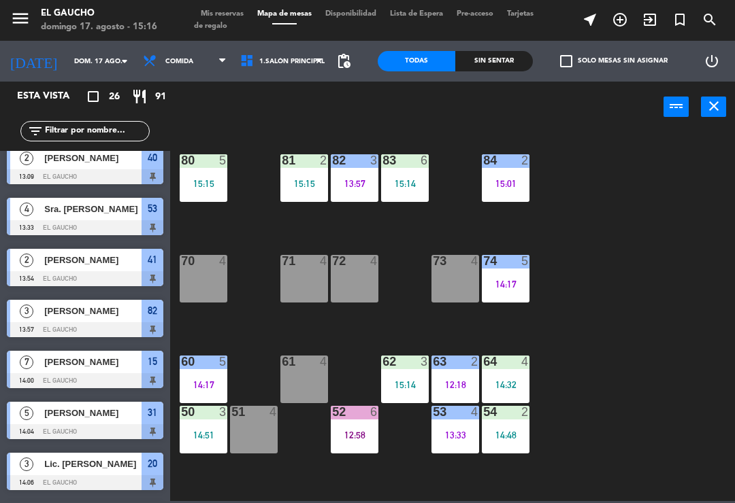
click at [410, 186] on div "15:14" at bounding box center [405, 184] width 48 height 10
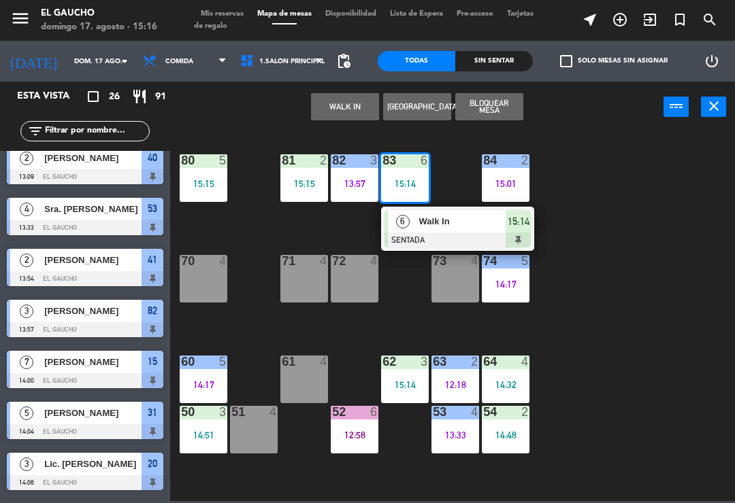
click at [449, 221] on span "Walk In" at bounding box center [462, 221] width 87 height 14
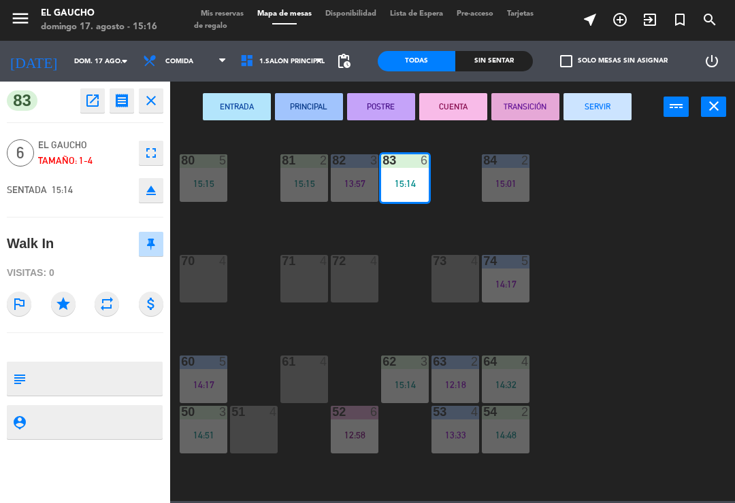
click at [525, 103] on button "TRANSICIÓN" at bounding box center [525, 106] width 68 height 27
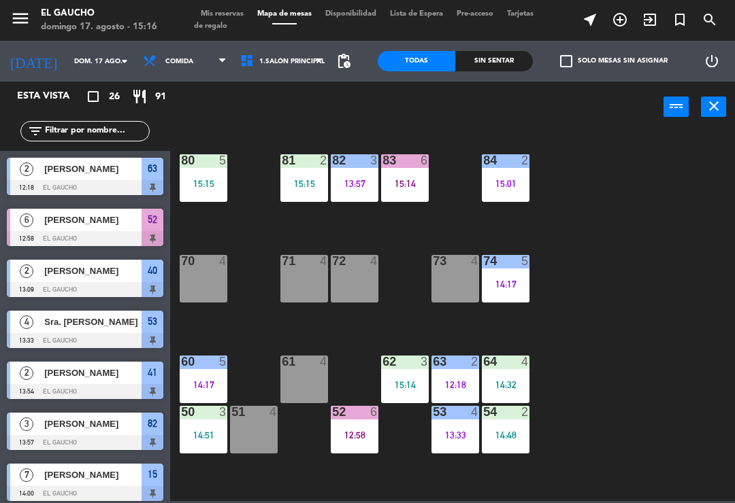
scroll to position [317, 0]
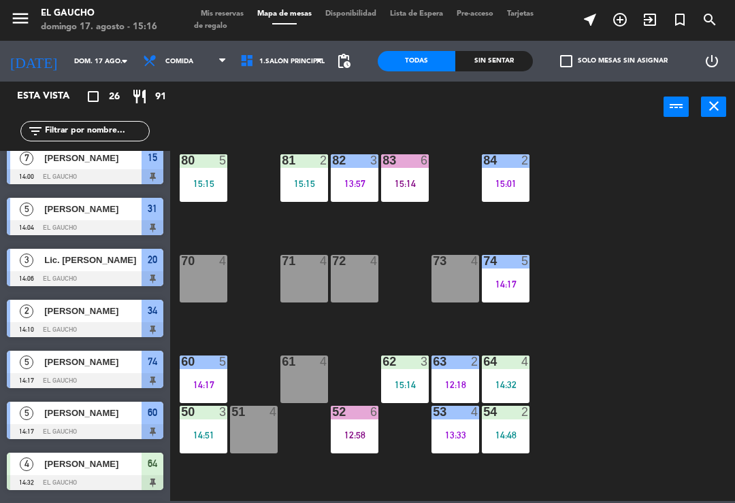
click at [362, 182] on div "13:57" at bounding box center [355, 184] width 48 height 10
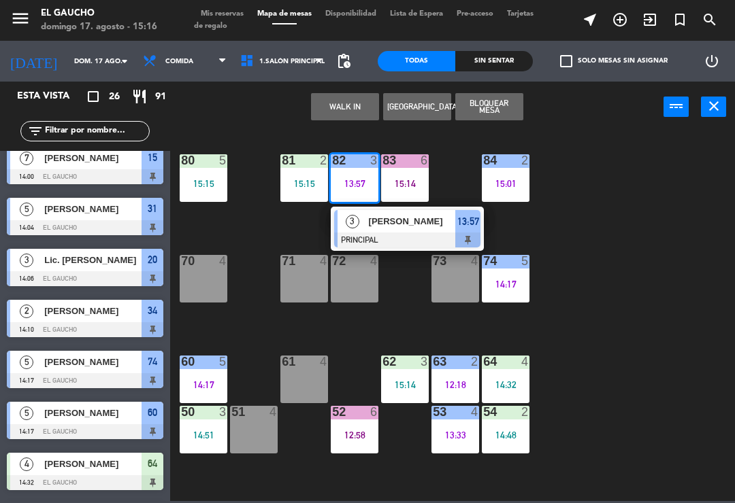
click at [419, 233] on div at bounding box center [407, 240] width 146 height 15
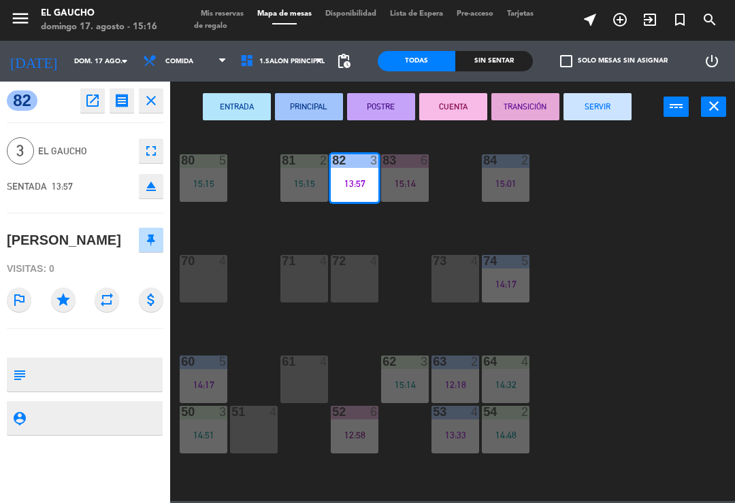
click at [587, 114] on button "SERVIR" at bounding box center [597, 106] width 68 height 27
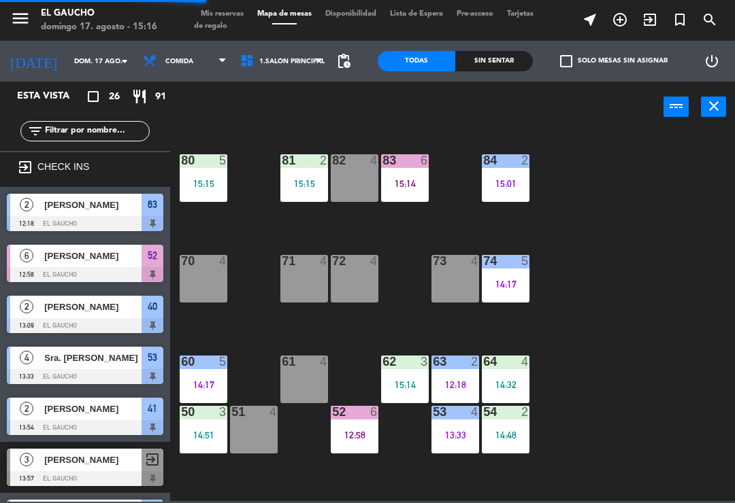
click at [352, 174] on div "82 4" at bounding box center [355, 178] width 48 height 48
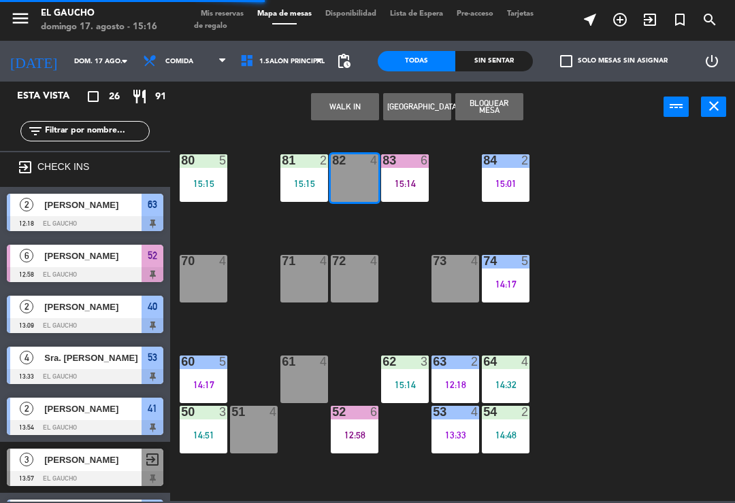
click at [352, 110] on button "WALK IN" at bounding box center [345, 106] width 68 height 27
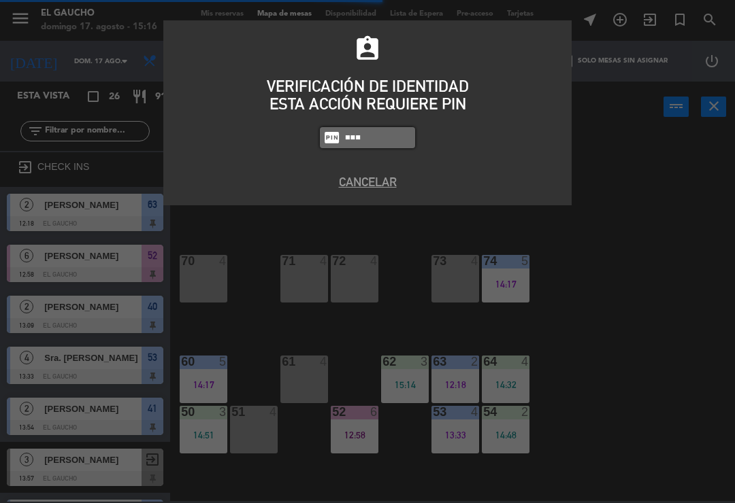
type input "3124"
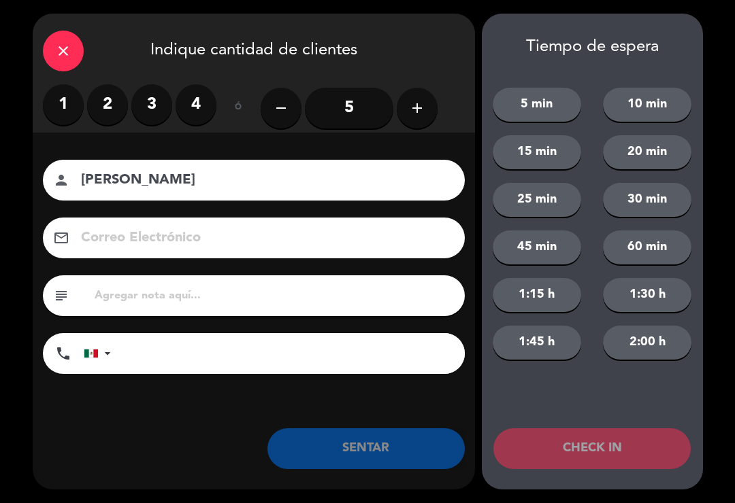
type input "[PERSON_NAME]"
click at [154, 104] on label "3" at bounding box center [151, 104] width 41 height 41
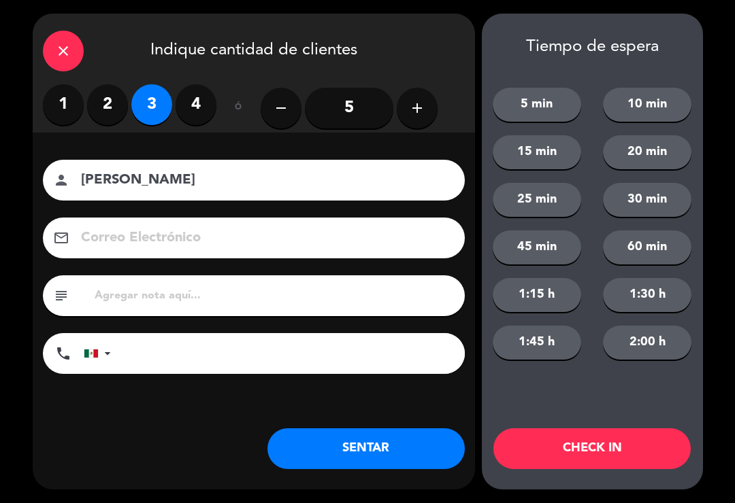
click at [380, 450] on button "SENTAR" at bounding box center [365, 449] width 197 height 41
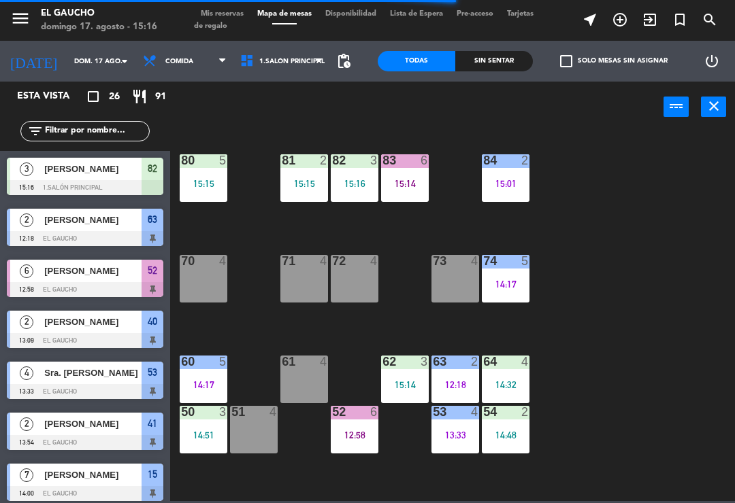
click at [212, 179] on div "15:15" at bounding box center [204, 184] width 48 height 10
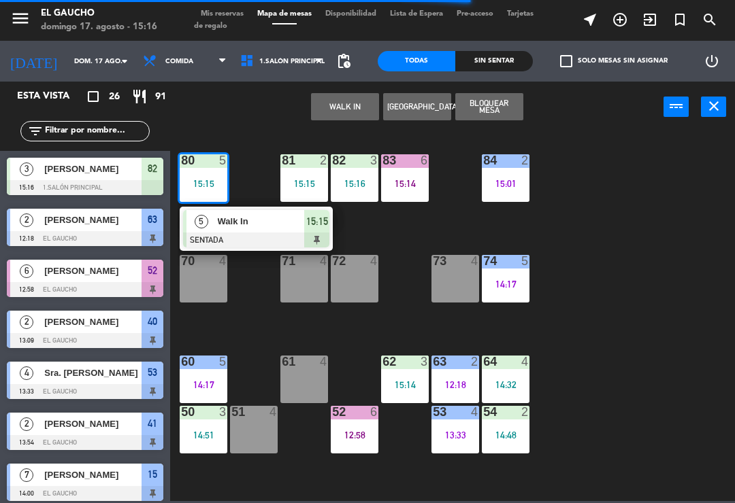
click at [253, 233] on div at bounding box center [256, 240] width 146 height 15
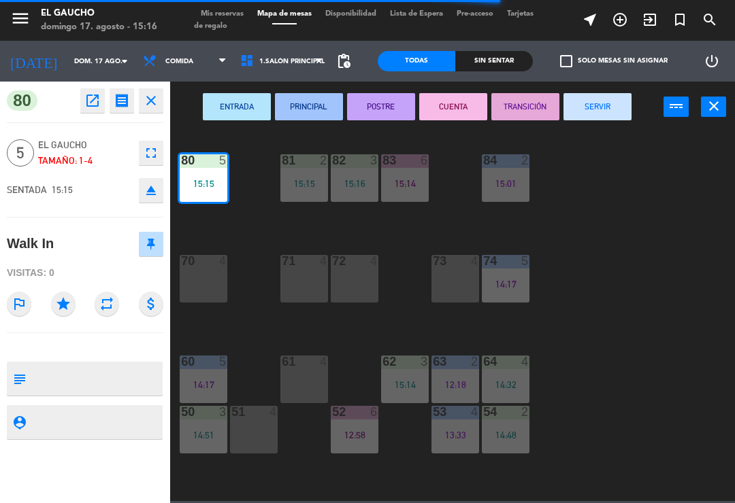
click at [526, 107] on button "TRANSICIÓN" at bounding box center [525, 106] width 68 height 27
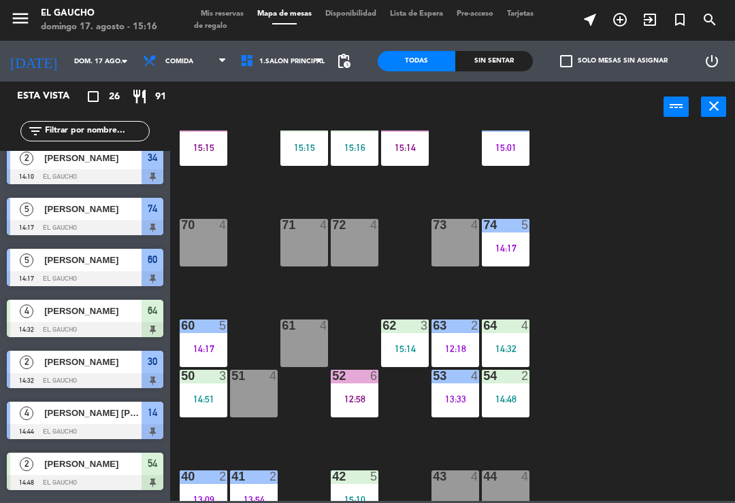
scroll to position [93, 0]
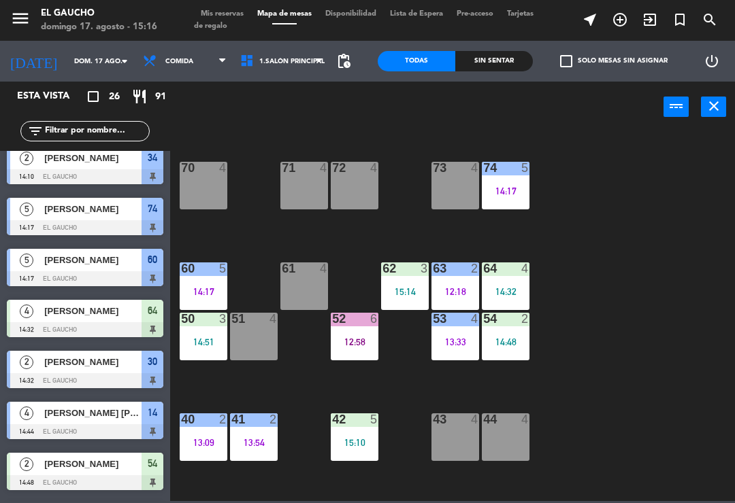
click at [181, 356] on div "50 3 14:51" at bounding box center [204, 337] width 48 height 48
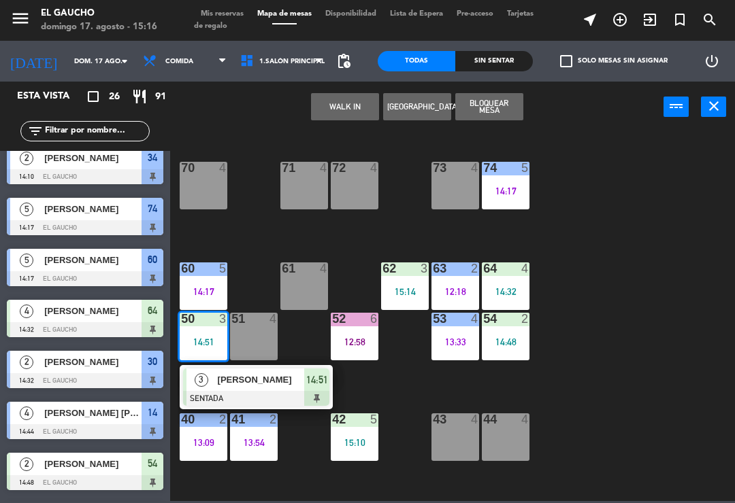
click at [282, 380] on span "[PERSON_NAME]" at bounding box center [261, 380] width 87 height 14
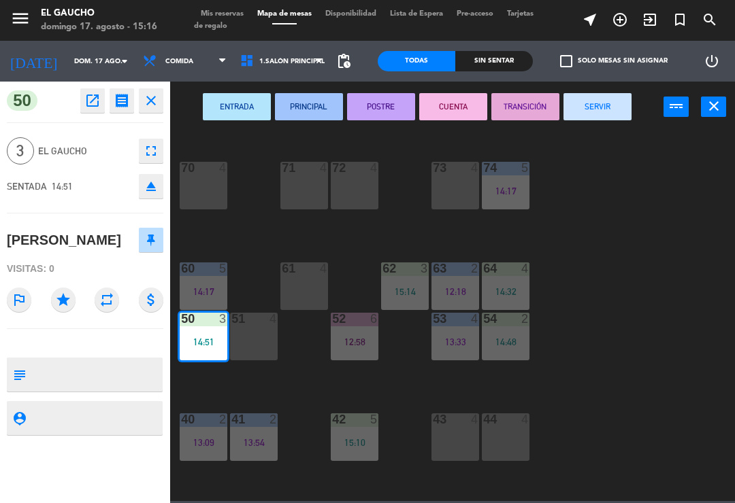
click at [307, 101] on button "PRINCIPAL" at bounding box center [309, 106] width 68 height 27
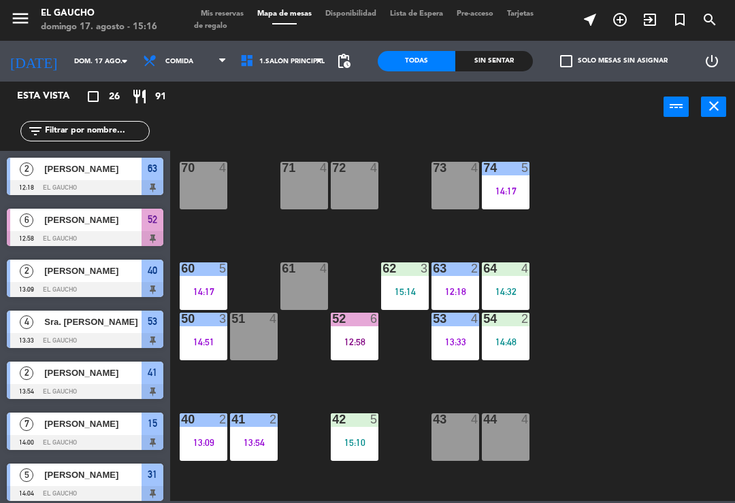
scroll to position [0, 0]
click at [358, 352] on div "52 6 12:58" at bounding box center [355, 337] width 48 height 48
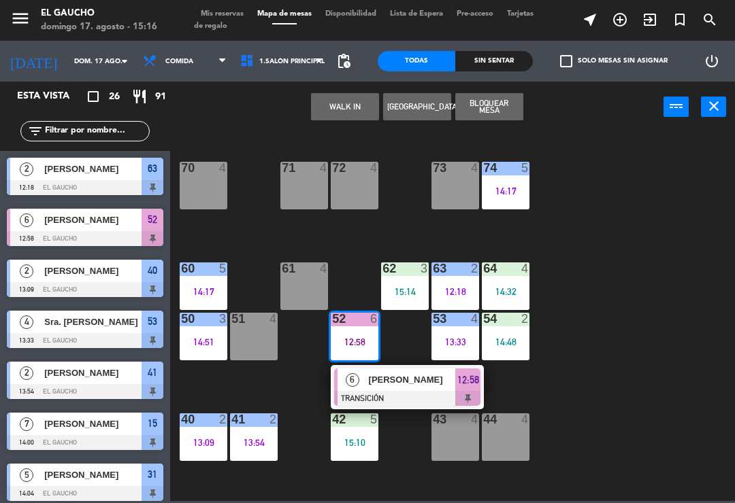
click at [413, 380] on span "[PERSON_NAME]" at bounding box center [412, 380] width 87 height 14
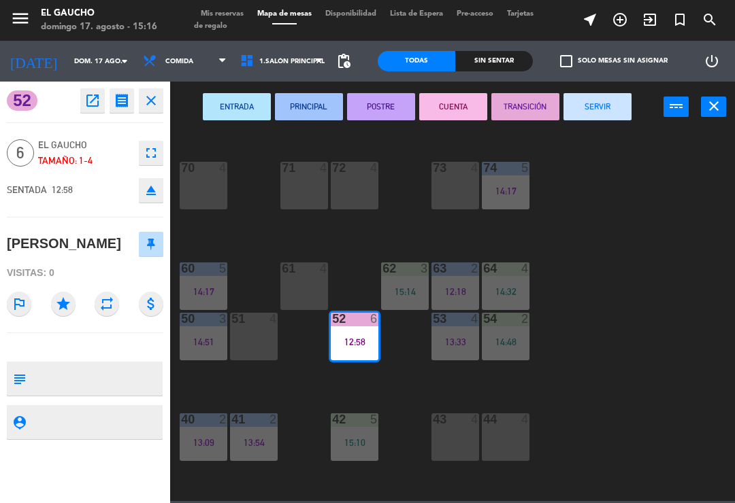
click at [603, 107] on button "SERVIR" at bounding box center [597, 106] width 68 height 27
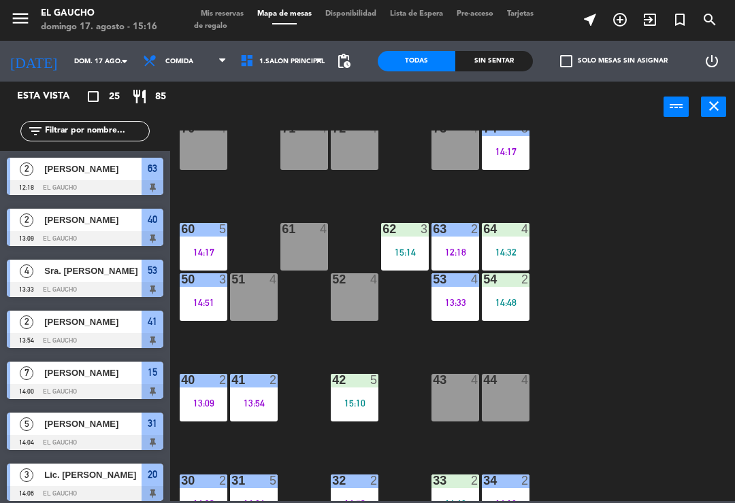
scroll to position [137, 0]
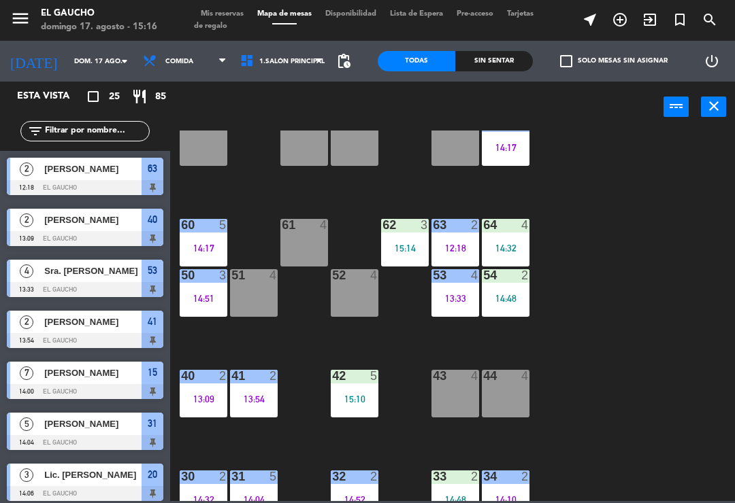
click at [248, 446] on div "84 2 15:01 80 5 15:15 83 6 15:14 82 3 15:16 81 2 15:15 70 4 71 4 72 4 73 4 74 5…" at bounding box center [456, 316] width 557 height 371
click at [205, 401] on div "13:09" at bounding box center [204, 400] width 48 height 10
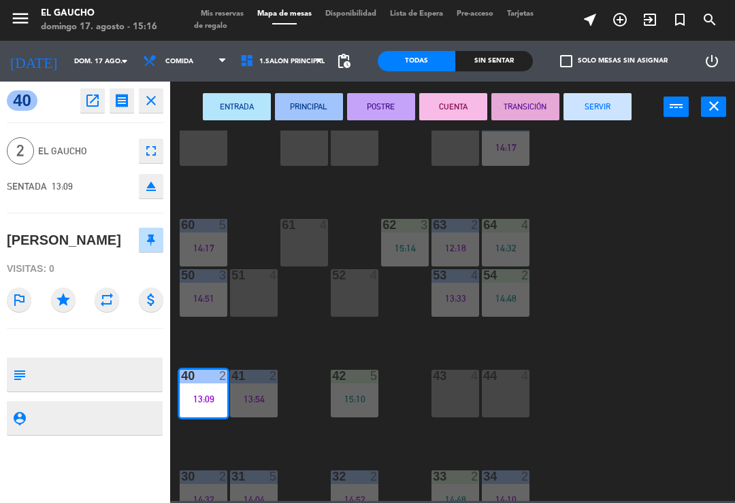
click at [601, 106] on button "SERVIR" at bounding box center [597, 106] width 68 height 27
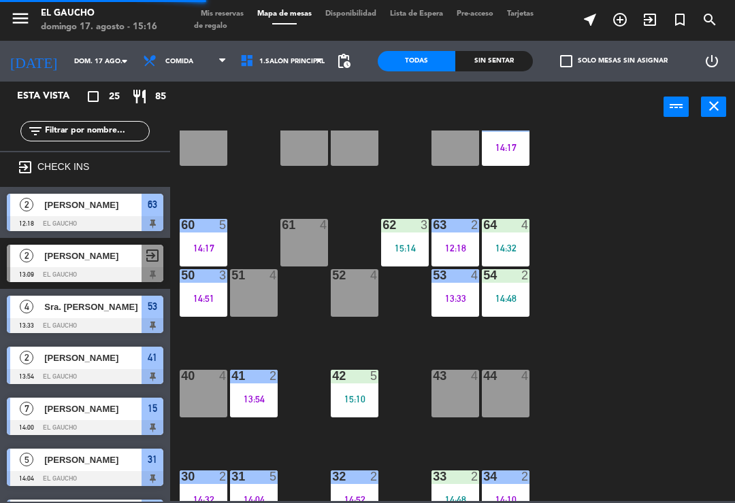
click at [250, 390] on div "41 2 13:54" at bounding box center [254, 394] width 48 height 48
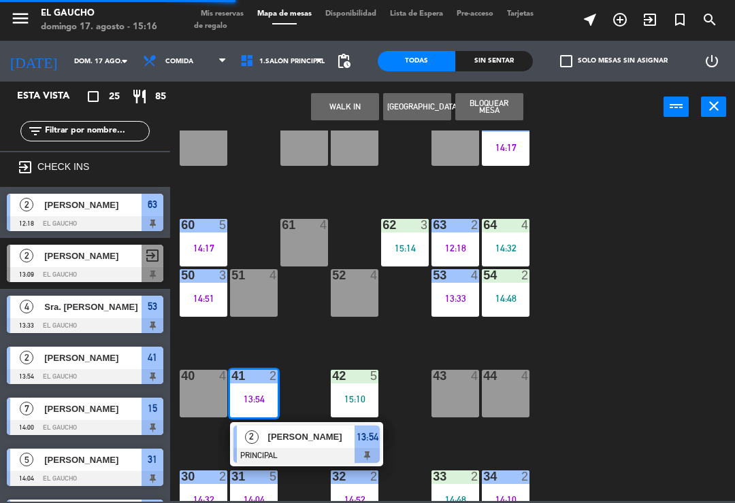
click at [283, 430] on span "[PERSON_NAME]" at bounding box center [311, 437] width 87 height 14
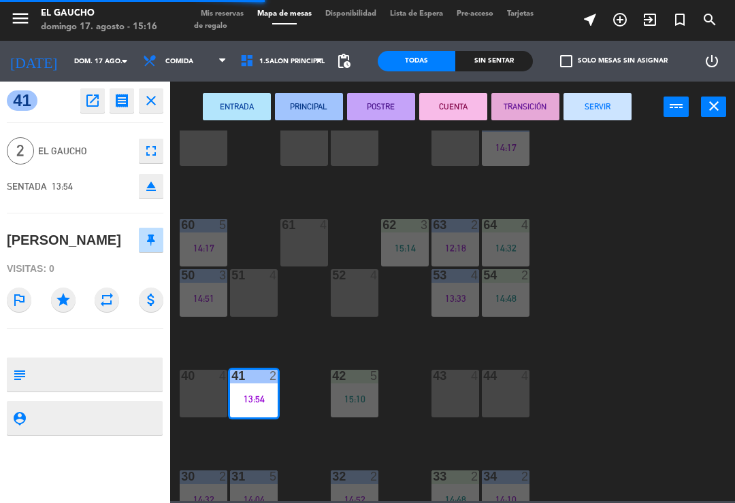
click at [603, 111] on button "SERVIR" at bounding box center [597, 106] width 68 height 27
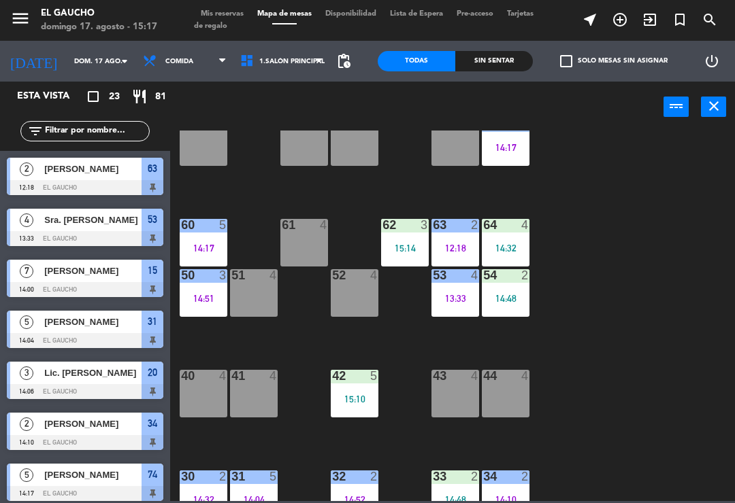
click at [254, 401] on div "41 4" at bounding box center [254, 394] width 48 height 48
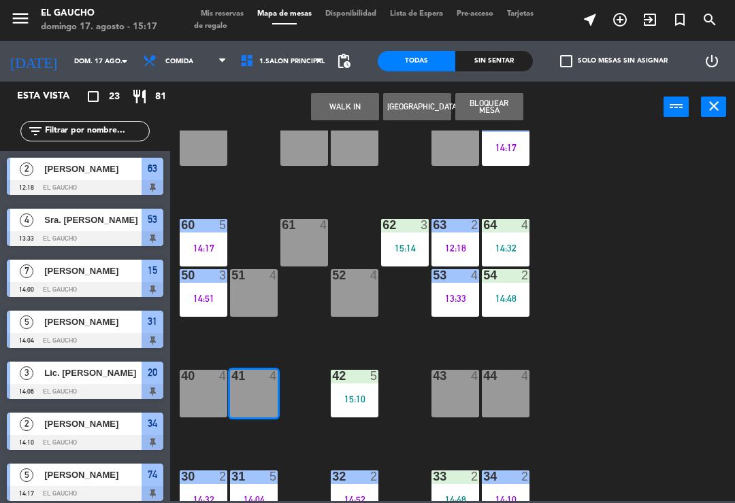
click at [342, 106] on button "WALK IN" at bounding box center [345, 106] width 68 height 27
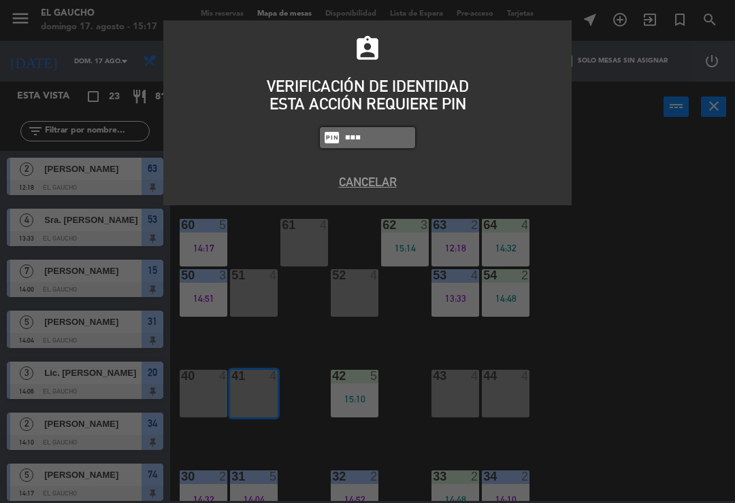
type input "3124"
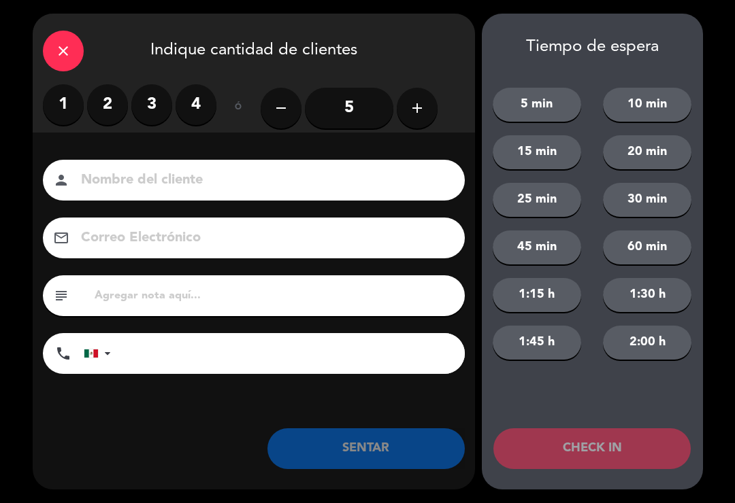
click at [112, 101] on label "2" at bounding box center [107, 104] width 41 height 41
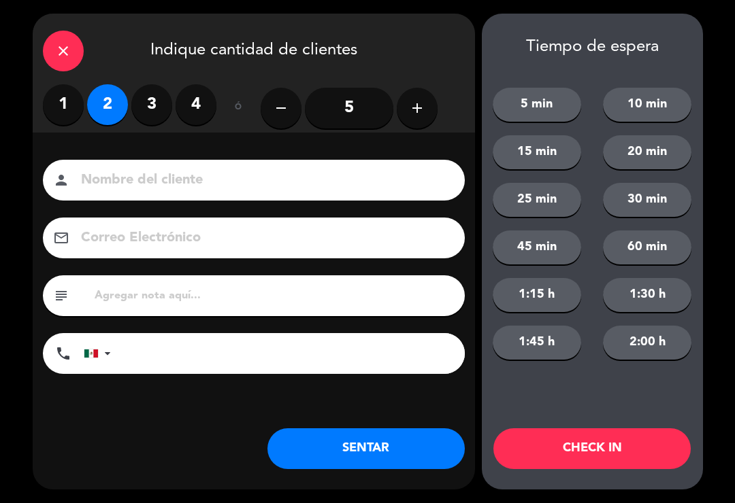
click at [262, 184] on input at bounding box center [263, 181] width 367 height 24
type input "[PERSON_NAME]"
click at [361, 450] on button "SENTAR" at bounding box center [365, 449] width 197 height 41
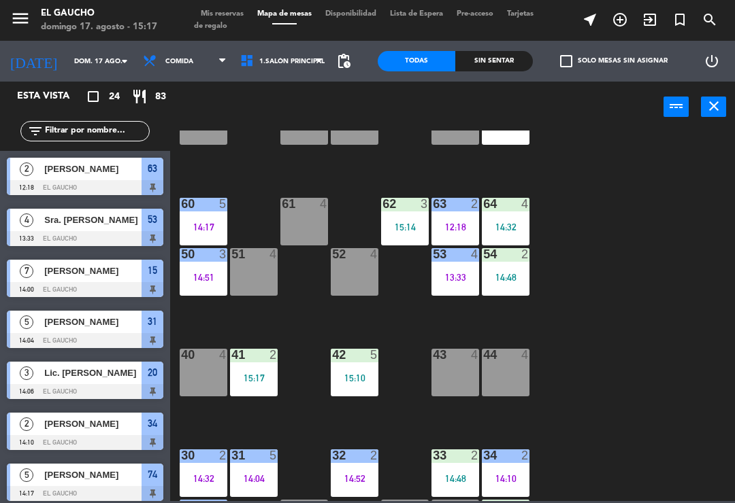
scroll to position [158, 0]
click at [449, 288] on div "53 4 13:33" at bounding box center [455, 272] width 48 height 48
click at [597, 254] on div "84 2 15:01 80 5 15:15 83 6 15:14 82 3 15:16 81 2 15:15 70 4 71 4 72 4 73 4 74 5…" at bounding box center [456, 316] width 557 height 371
click at [548, 318] on div "84 2 15:01 80 5 15:15 83 6 15:14 82 3 15:16 81 2 15:15 70 4 71 4 72 4 73 4 74 5…" at bounding box center [456, 316] width 557 height 371
click at [503, 279] on div "14:48" at bounding box center [506, 278] width 48 height 10
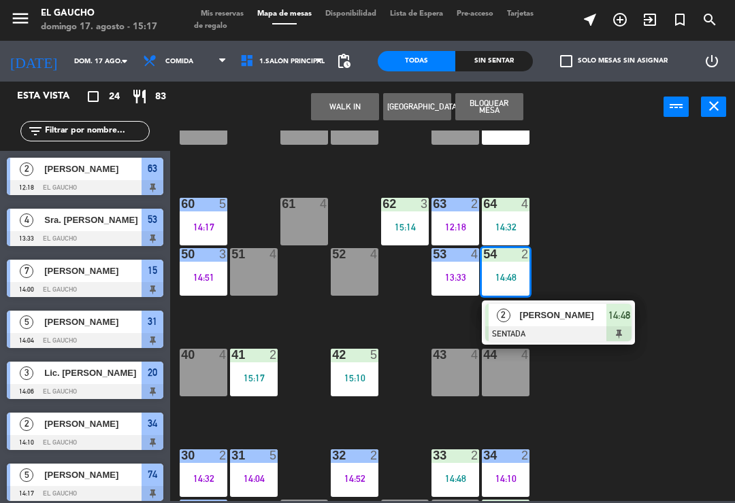
click at [550, 314] on span "[PERSON_NAME]" at bounding box center [563, 315] width 87 height 14
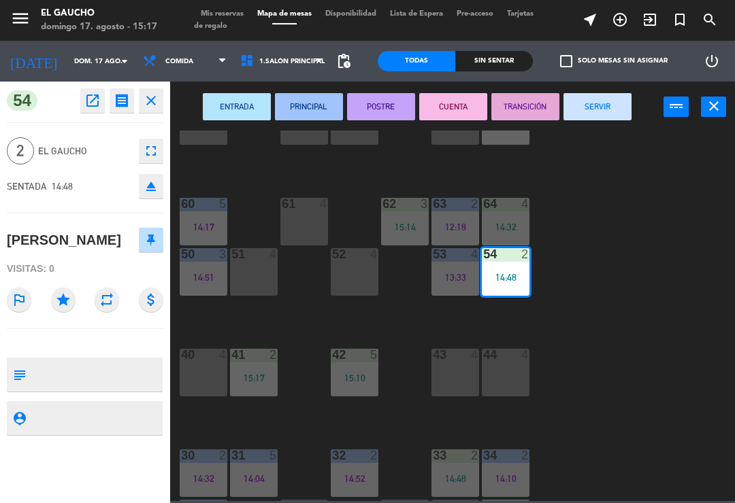
click at [304, 100] on button "PRINCIPAL" at bounding box center [309, 106] width 68 height 27
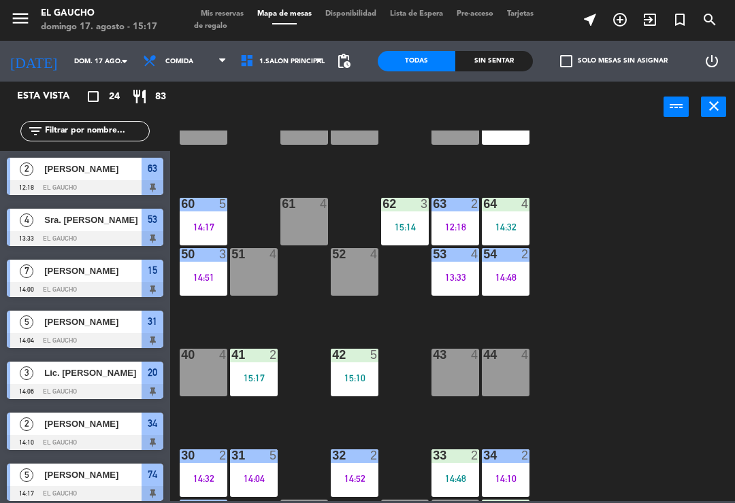
click at [594, 231] on div "84 2 15:01 80 5 15:15 83 6 15:14 82 3 15:16 81 2 15:15 70 4 71 4 72 4 73 4 74 5…" at bounding box center [456, 316] width 557 height 371
click at [509, 224] on div "14:32" at bounding box center [506, 227] width 48 height 10
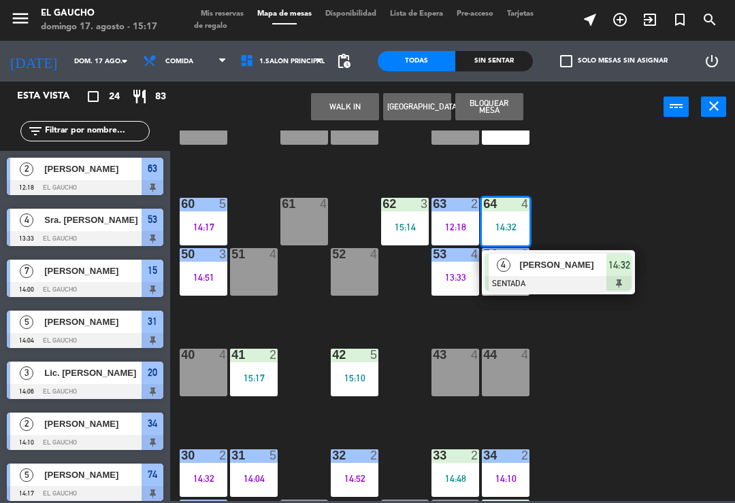
click at [541, 268] on span "[PERSON_NAME]" at bounding box center [563, 265] width 87 height 14
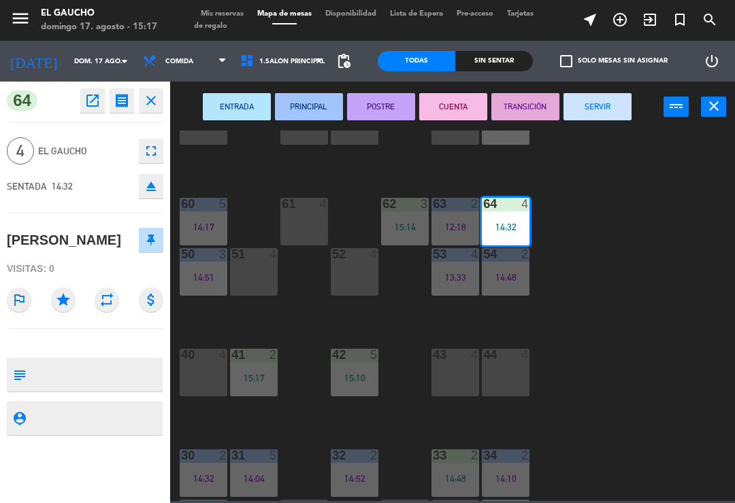
click at [313, 113] on button "PRINCIPAL" at bounding box center [309, 106] width 68 height 27
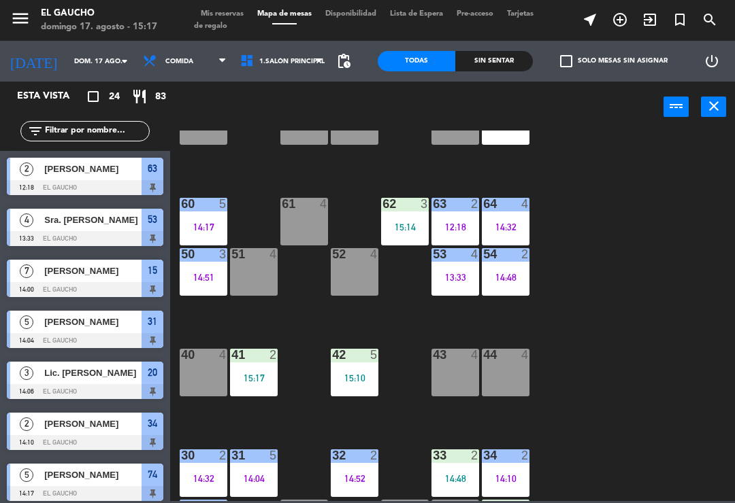
click at [589, 312] on div "84 2 15:01 80 5 15:15 83 6 15:14 82 3 15:16 81 2 15:15 70 4 71 4 72 4 73 4 74 5…" at bounding box center [456, 316] width 557 height 371
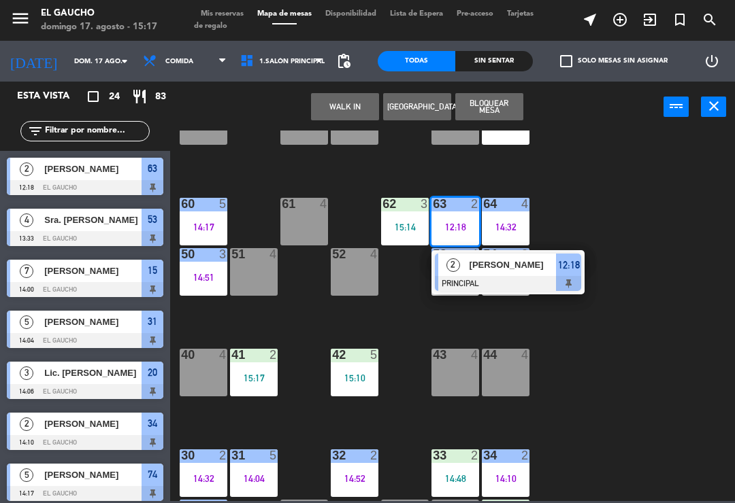
click at [592, 207] on div "84 2 15:01 80 5 15:15 83 6 15:14 82 3 15:16 81 2 15:15 70 4 71 4 72 4 73 4 74 5…" at bounding box center [456, 316] width 557 height 371
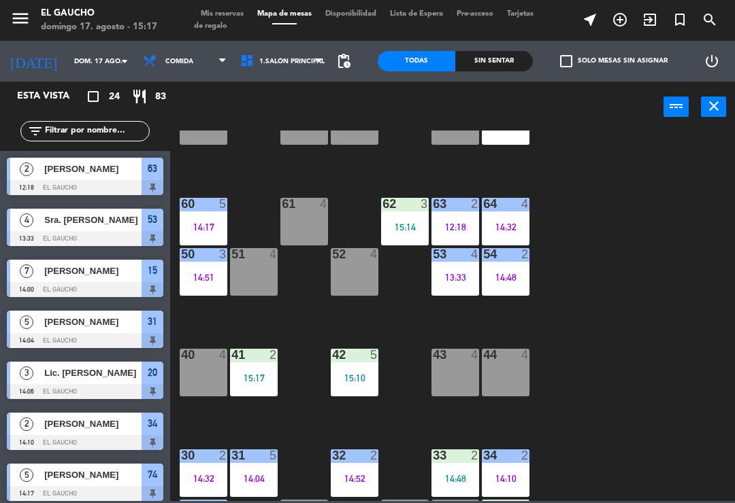
click at [587, 269] on div "84 2 15:01 80 5 15:15 83 6 15:14 82 3 15:16 81 2 15:15 70 4 71 4 72 4 73 4 74 5…" at bounding box center [456, 316] width 557 height 371
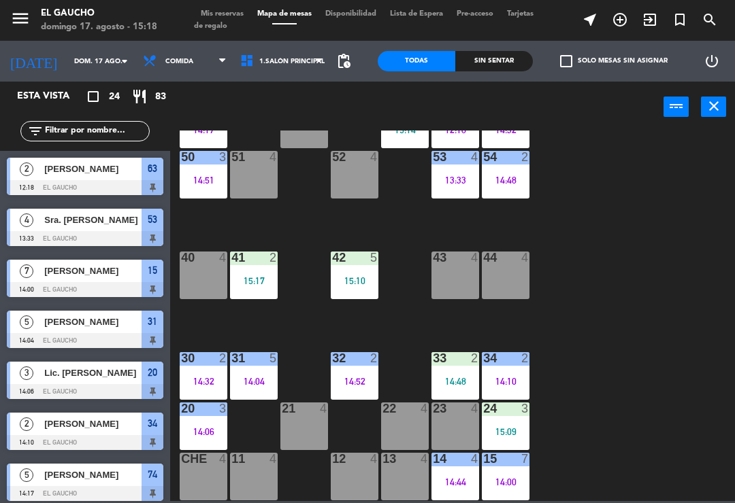
scroll to position [255, 0]
click at [514, 428] on div "15:09" at bounding box center [506, 432] width 48 height 10
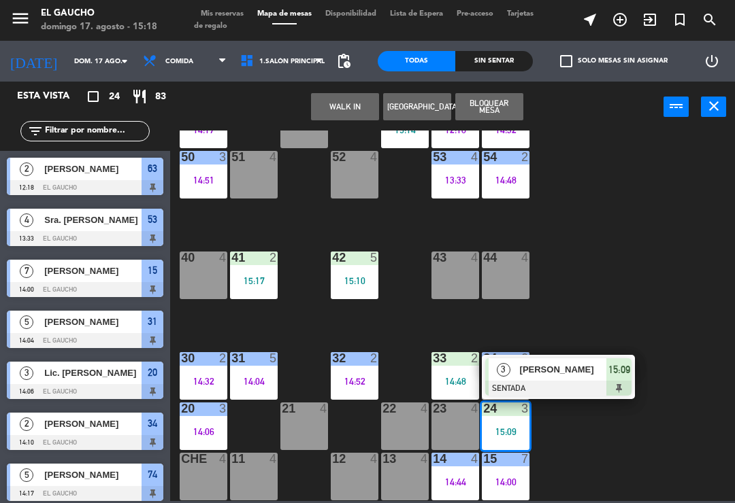
click at [607, 301] on div "84 2 15:01 80 5 15:15 83 6 15:14 82 3 15:16 81 2 15:15 70 4 71 4 72 4 73 4 74 5…" at bounding box center [456, 316] width 557 height 371
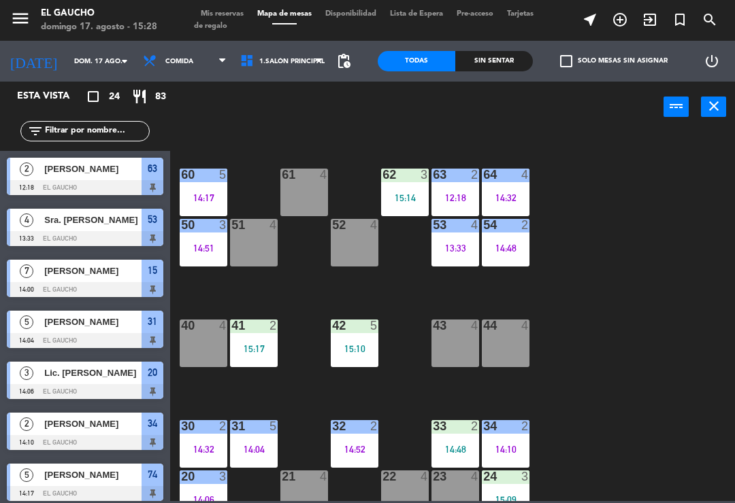
scroll to position [50, 0]
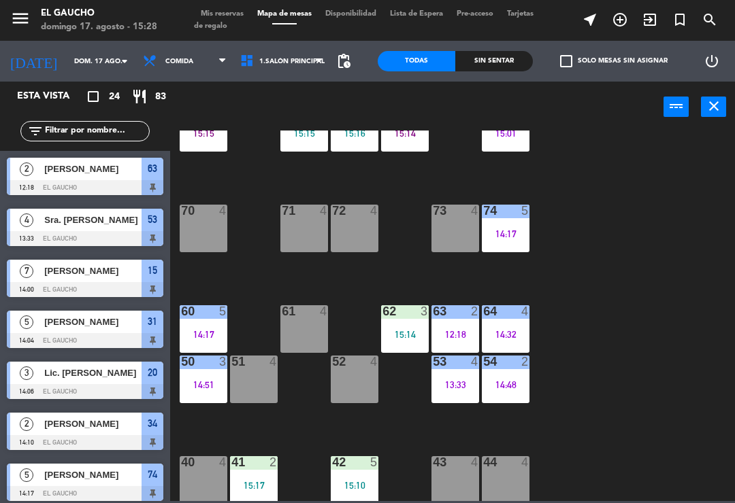
click at [297, 231] on div "71 4" at bounding box center [304, 229] width 48 height 48
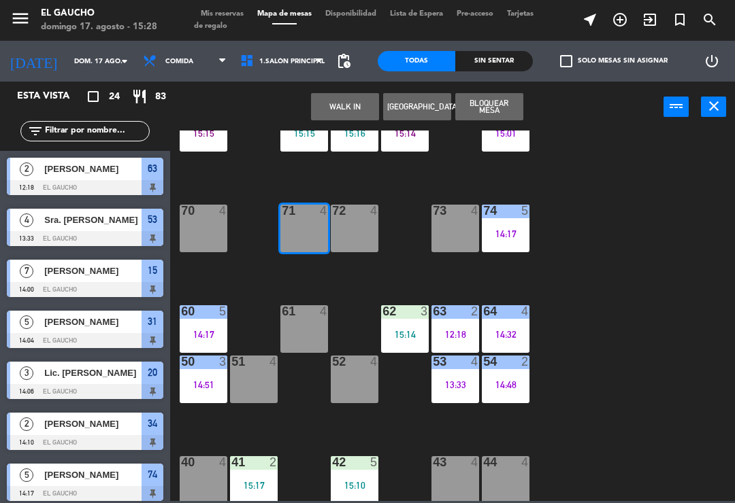
click at [359, 104] on button "WALK IN" at bounding box center [345, 106] width 68 height 27
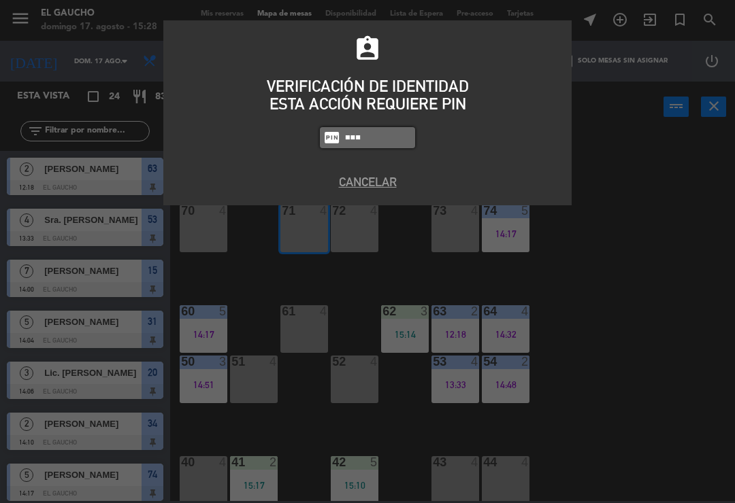
type input "3124"
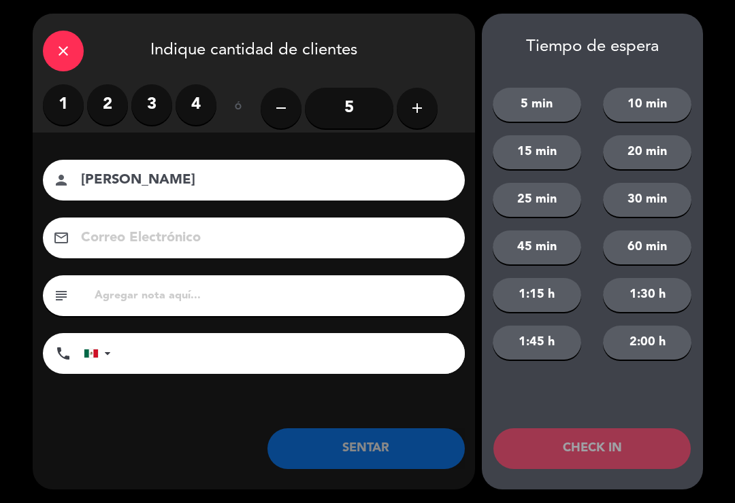
type input "[PERSON_NAME]"
click at [153, 101] on label "3" at bounding box center [151, 104] width 41 height 41
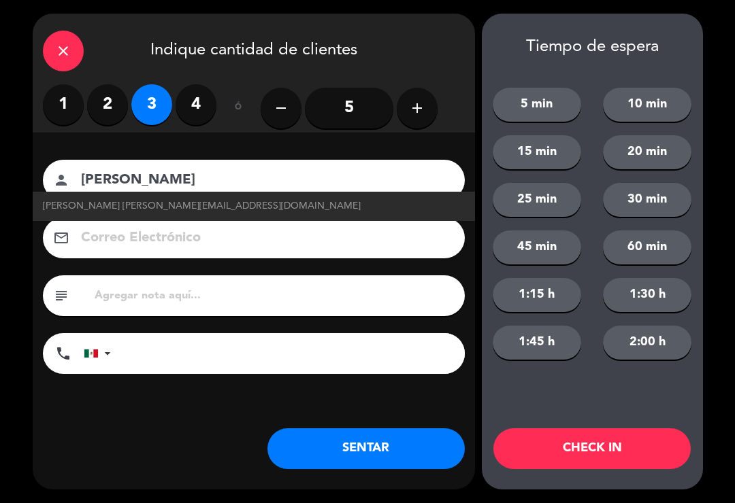
click at [180, 211] on span "[PERSON_NAME] [PERSON_NAME][EMAIL_ADDRESS][DOMAIN_NAME]" at bounding box center [202, 207] width 318 height 16
type input "[EMAIL_ADDRESS][DOMAIN_NAME]"
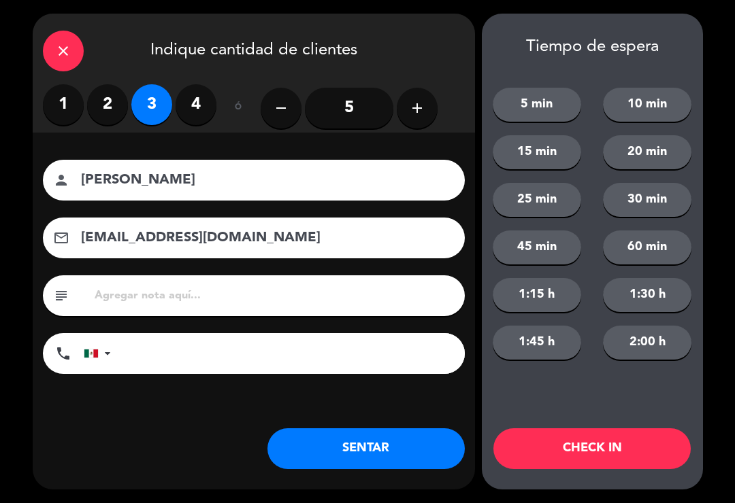
click at [368, 444] on button "SENTAR" at bounding box center [365, 449] width 197 height 41
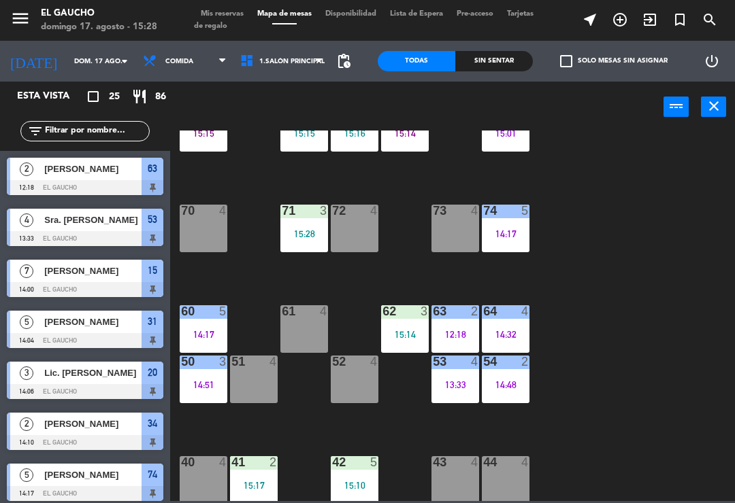
click at [598, 325] on div "84 2 15:01 80 5 15:15 83 6 15:14 82 3 15:16 81 2 15:15 70 4 71 3 15:28 72 4 73 …" at bounding box center [456, 316] width 557 height 371
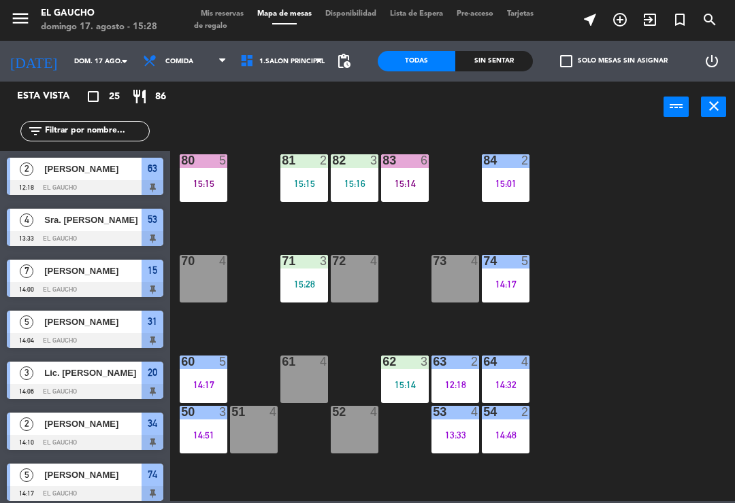
scroll to position [0, 0]
click at [518, 275] on div "74 5 14:17" at bounding box center [506, 279] width 48 height 48
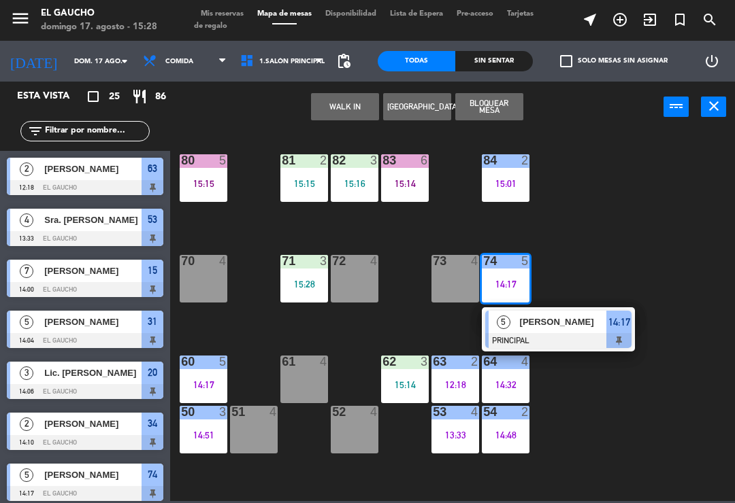
click at [575, 318] on span "[PERSON_NAME]" at bounding box center [563, 322] width 87 height 14
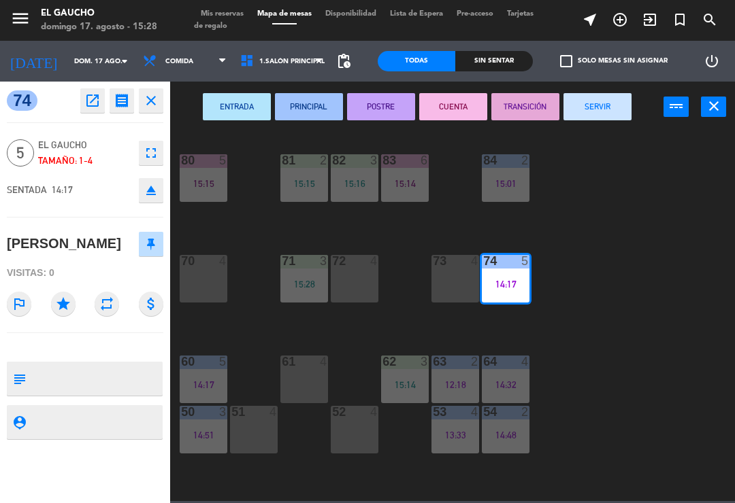
click at [598, 103] on button "SERVIR" at bounding box center [597, 106] width 68 height 27
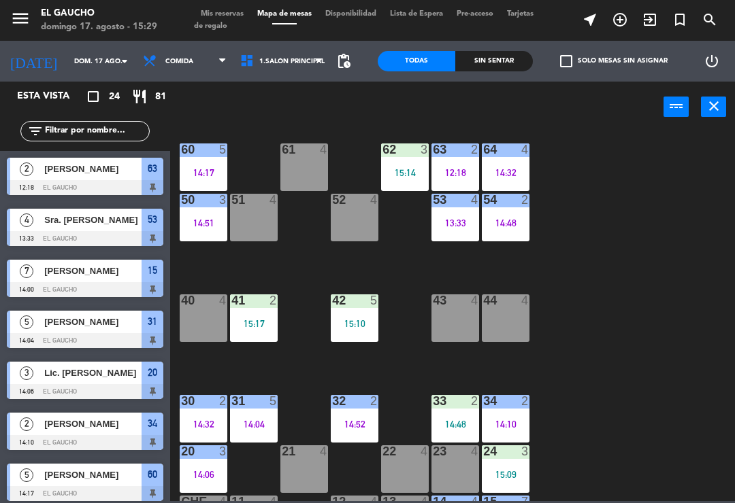
scroll to position [216, 0]
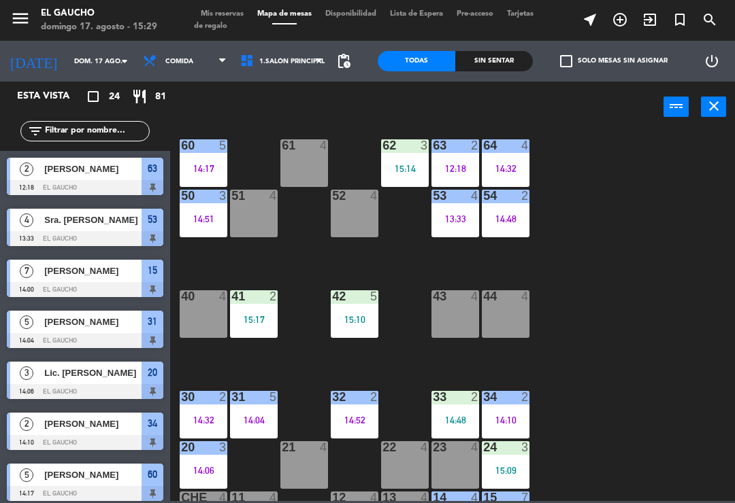
click at [529, 230] on div "54 2 14:48" at bounding box center [506, 214] width 48 height 48
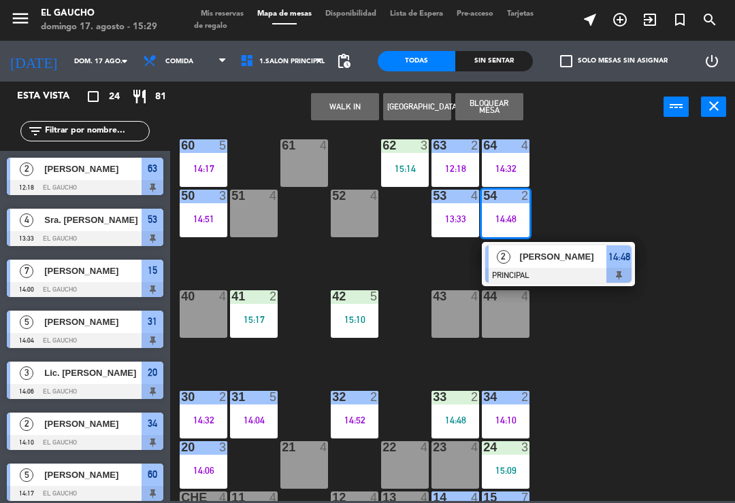
click at [556, 268] on div at bounding box center [558, 275] width 146 height 15
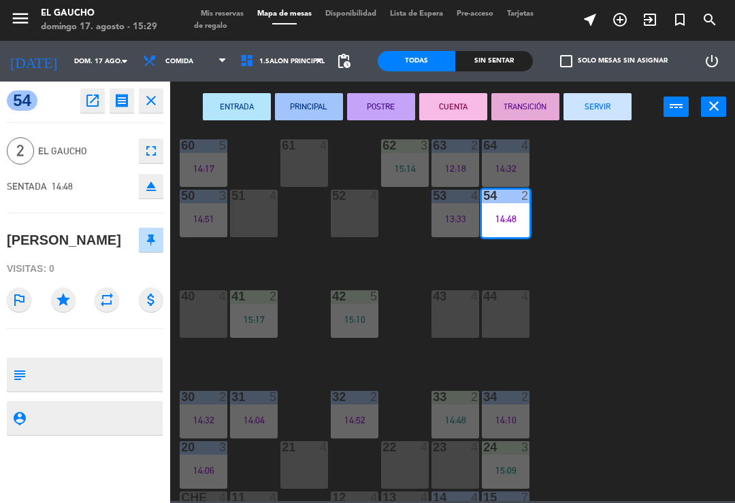
click at [614, 110] on button "SERVIR" at bounding box center [597, 106] width 68 height 27
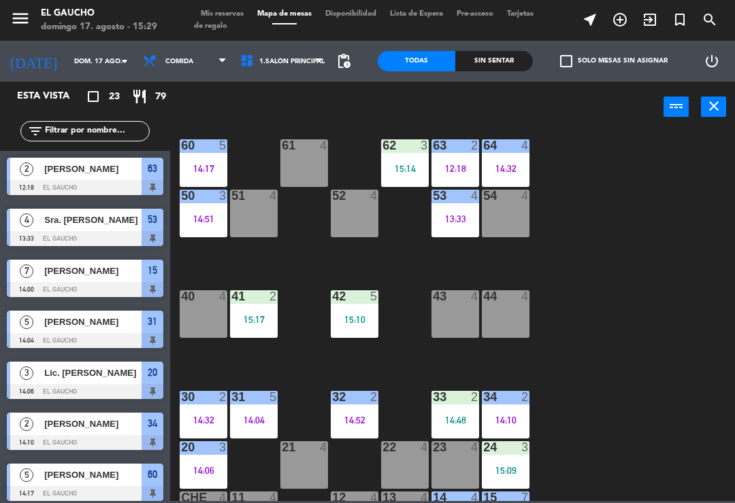
click at [450, 166] on div "12:18" at bounding box center [455, 169] width 48 height 10
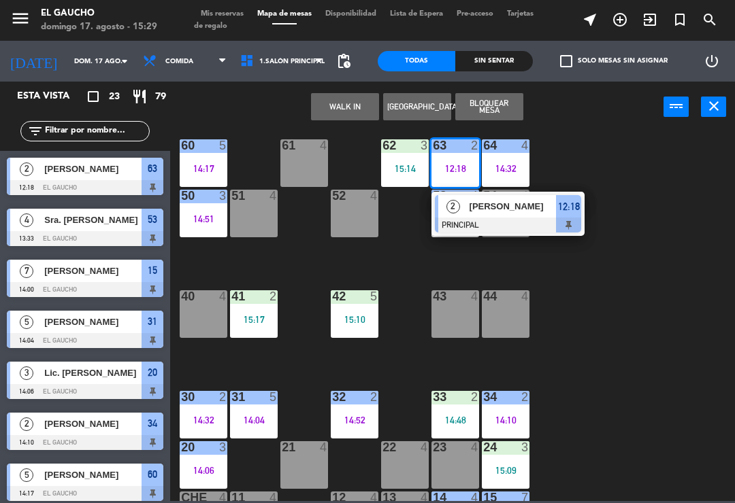
click at [511, 218] on div at bounding box center [508, 225] width 146 height 15
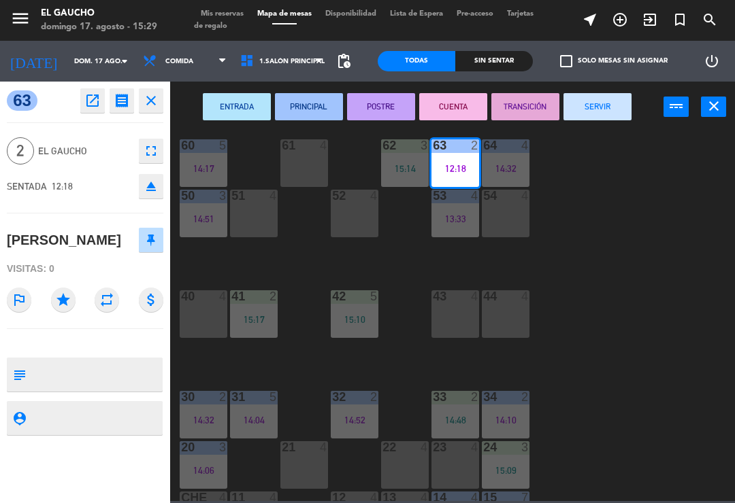
click at [601, 112] on button "SERVIR" at bounding box center [597, 106] width 68 height 27
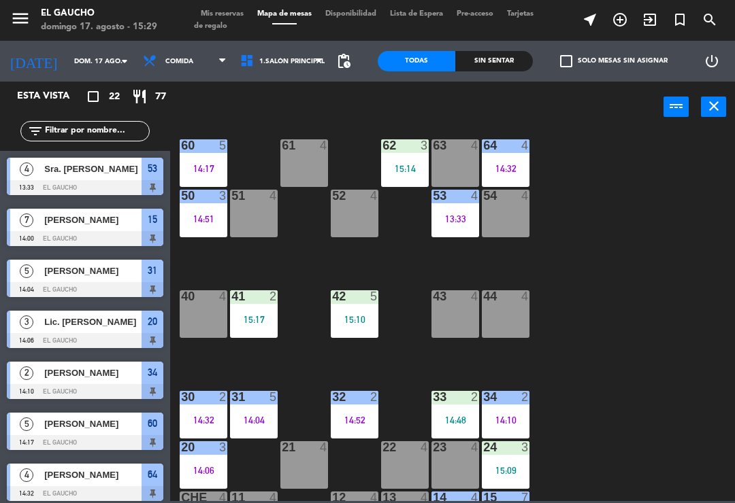
click at [355, 310] on div "42 5 15:10" at bounding box center [355, 314] width 48 height 48
click at [601, 359] on div "84 2 15:01 80 5 15:15 83 6 15:14 82 3 15:16 81 2 15:15 70 4 71 3 15:28 72 4 73 …" at bounding box center [456, 316] width 557 height 371
click at [598, 371] on div "84 2 15:01 80 5 15:15 83 6 15:14 82 3 15:16 81 2 15:15 70 4 71 3 15:28 72 4 73 …" at bounding box center [456, 316] width 557 height 371
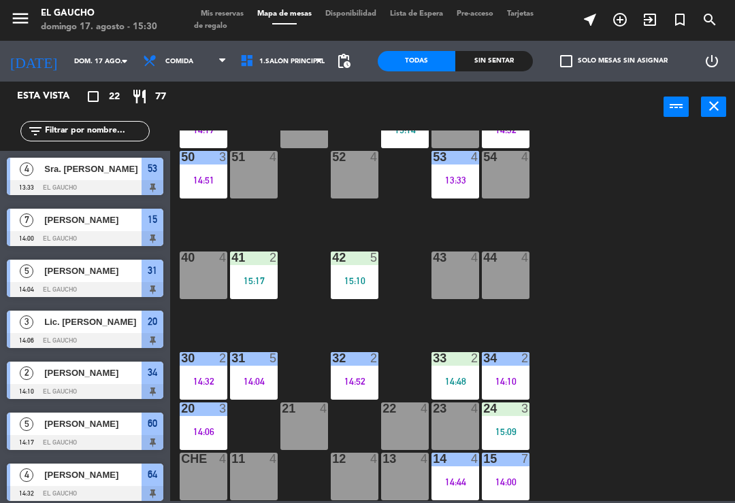
scroll to position [255, 0]
click at [195, 429] on div "14:06" at bounding box center [204, 432] width 48 height 10
click at [207, 136] on div "60 5 14:17" at bounding box center [204, 125] width 48 height 48
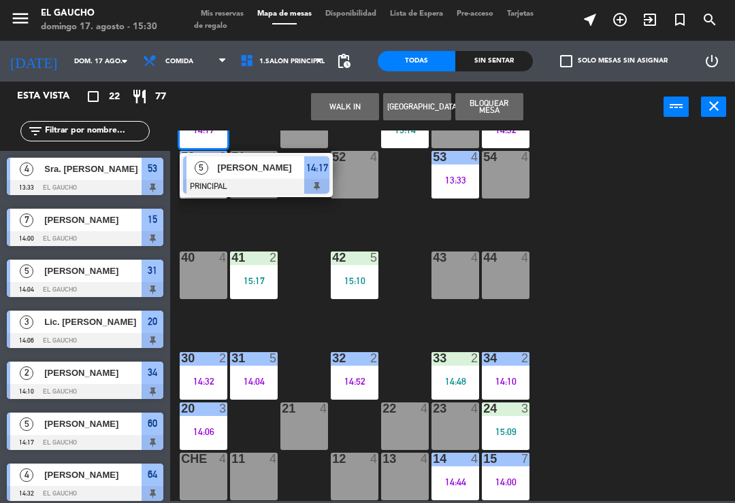
click at [265, 171] on span "[PERSON_NAME]" at bounding box center [261, 168] width 87 height 14
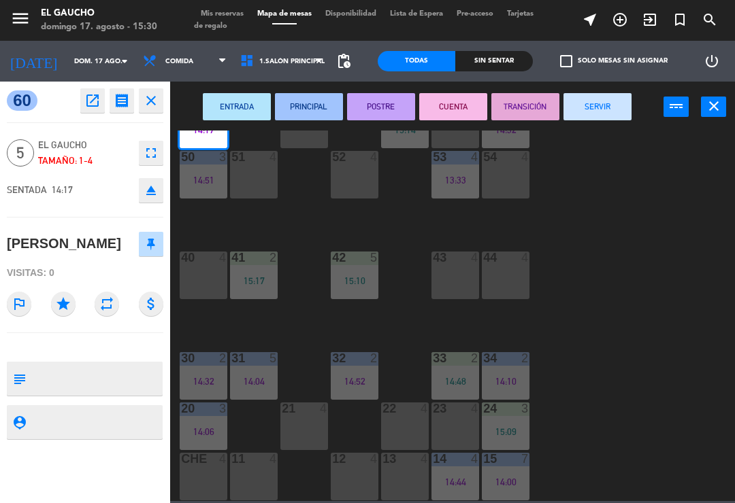
click at [94, 97] on icon "open_in_new" at bounding box center [92, 101] width 16 height 16
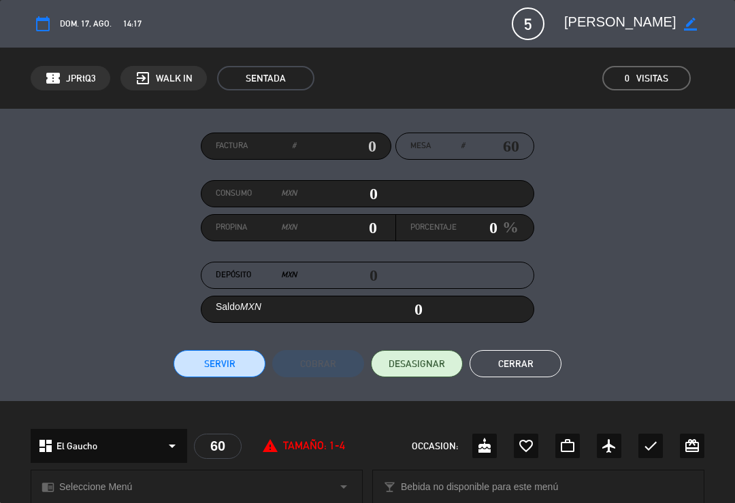
click at [686, 27] on icon "border_color" at bounding box center [690, 24] width 13 height 13
click at [662, 24] on textarea at bounding box center [620, 24] width 112 height 24
type textarea "G"
type textarea "[PERSON_NAME]"
click at [690, 25] on icon at bounding box center [690, 24] width 13 height 13
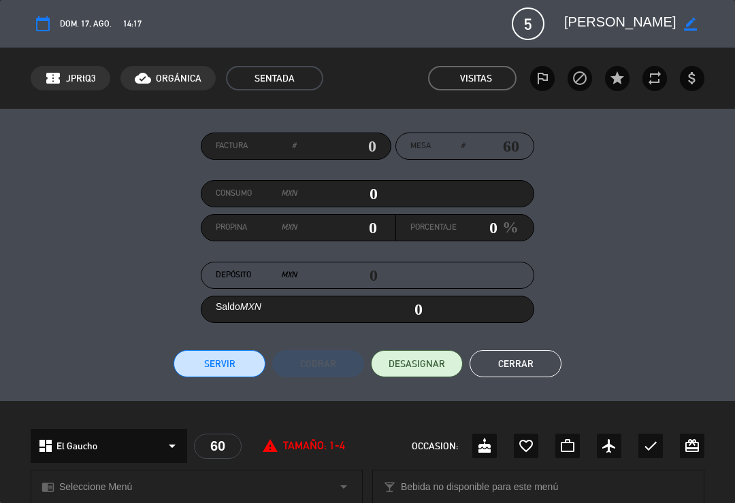
click at [543, 365] on button "Cerrar" at bounding box center [515, 363] width 92 height 27
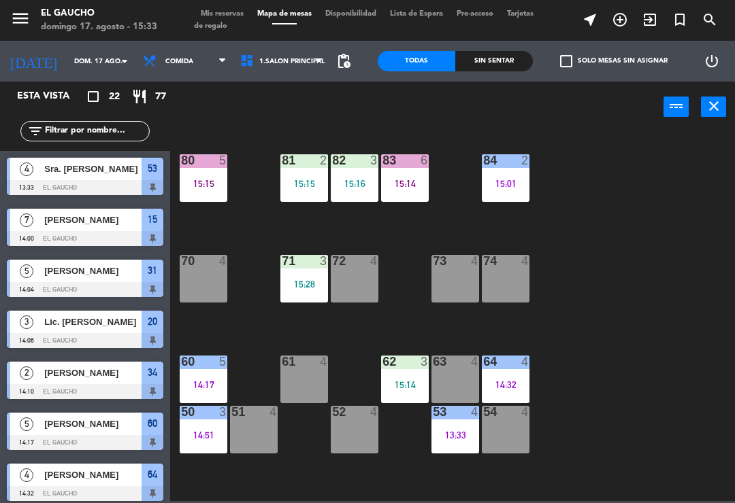
scroll to position [0, 0]
click at [358, 179] on div "15:16" at bounding box center [355, 184] width 48 height 10
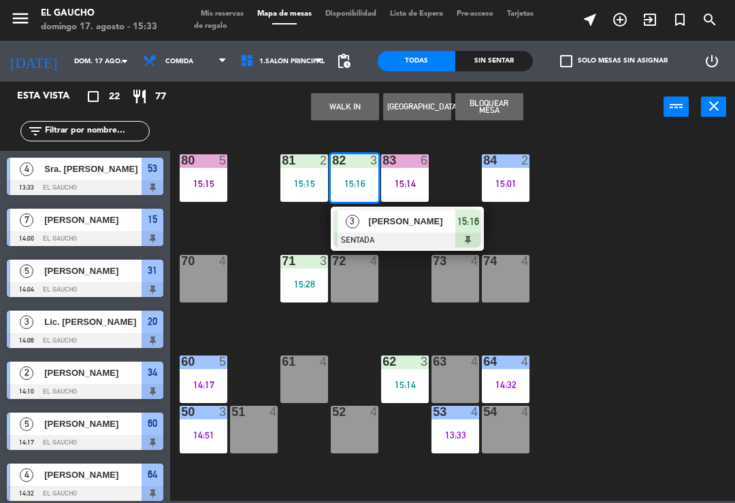
click at [402, 231] on div "[PERSON_NAME]" at bounding box center [411, 221] width 88 height 22
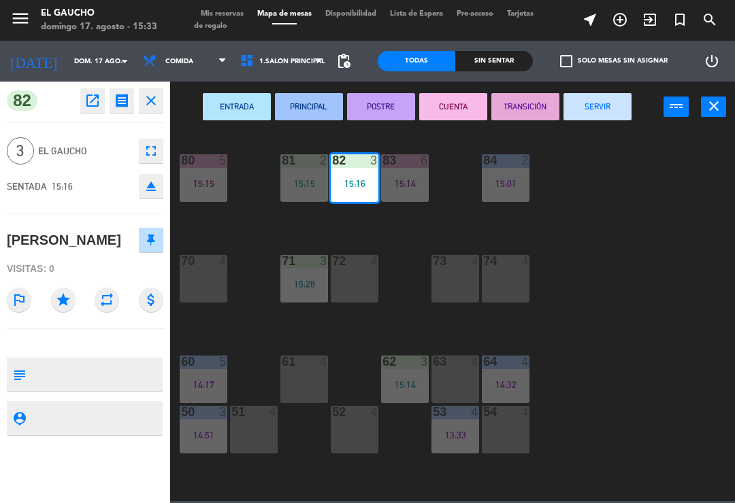
click at [597, 113] on button "SERVIR" at bounding box center [597, 106] width 68 height 27
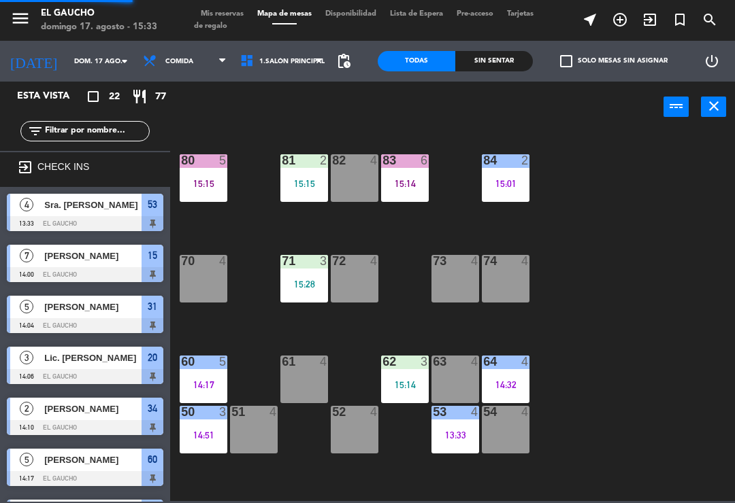
scroll to position [258, 0]
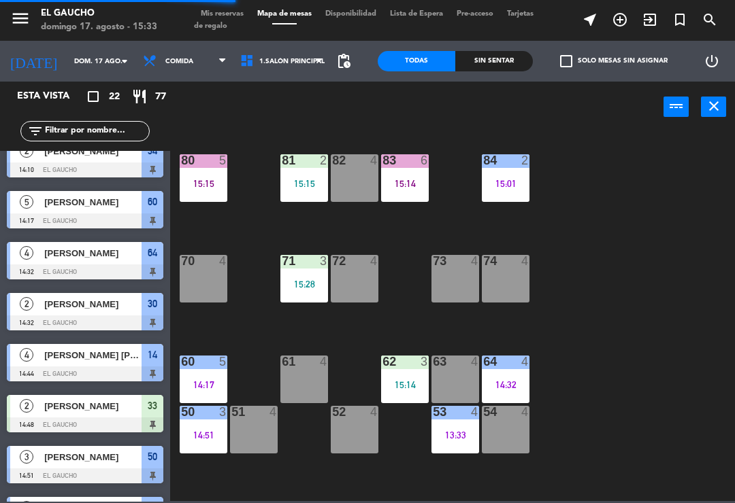
click at [353, 176] on div "82 4" at bounding box center [355, 178] width 48 height 48
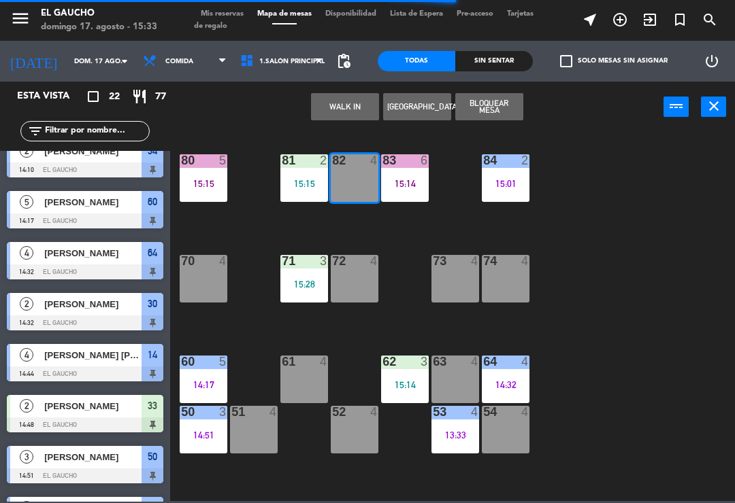
click at [349, 103] on button "WALK IN" at bounding box center [345, 106] width 68 height 27
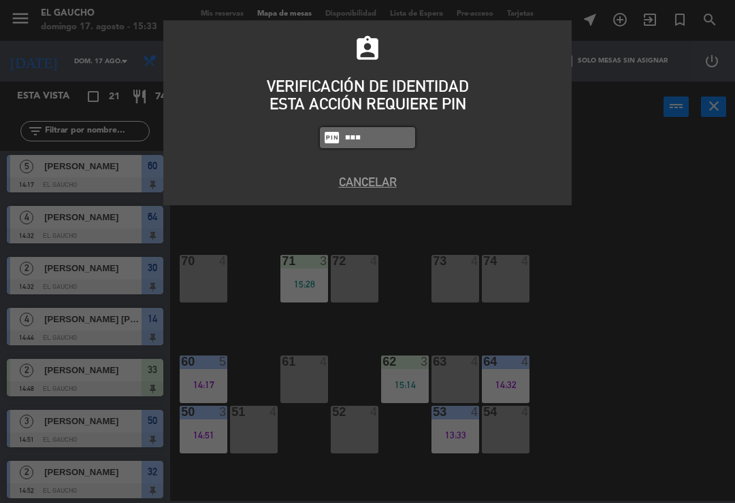
type input "0009"
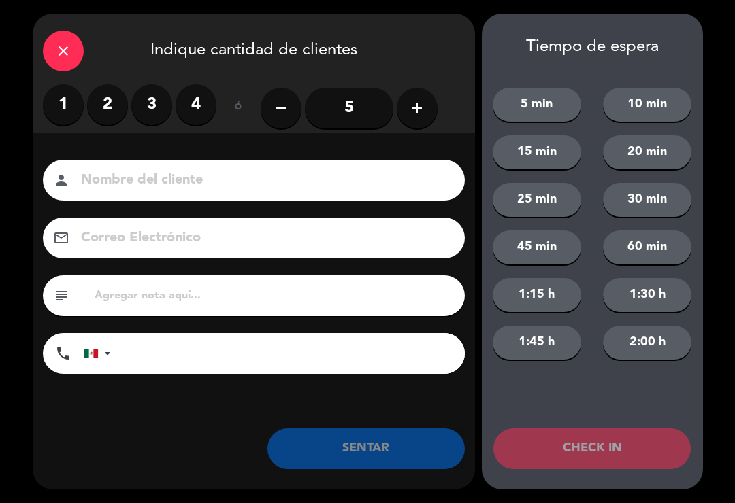
click at [148, 103] on label "3" at bounding box center [151, 104] width 41 height 41
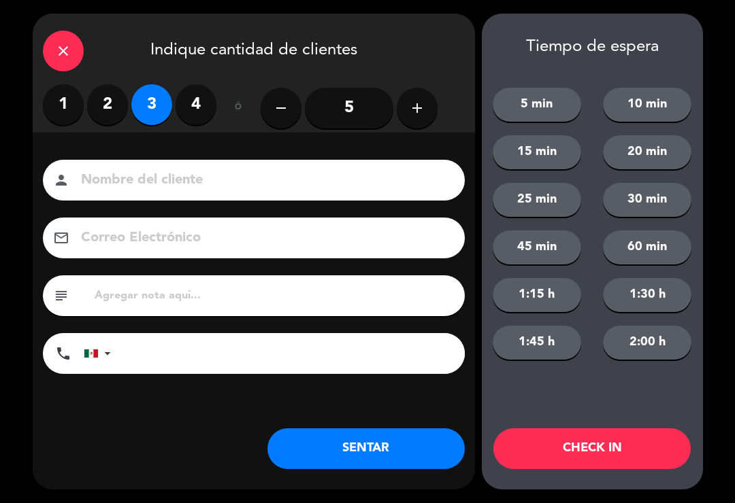
click at [198, 182] on input at bounding box center [263, 181] width 367 height 24
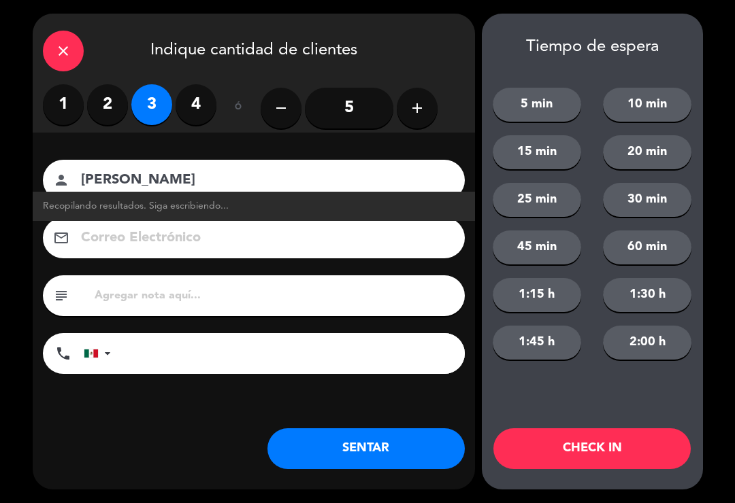
type input "[PERSON_NAME]"
click at [343, 454] on button "SENTAR" at bounding box center [365, 449] width 197 height 41
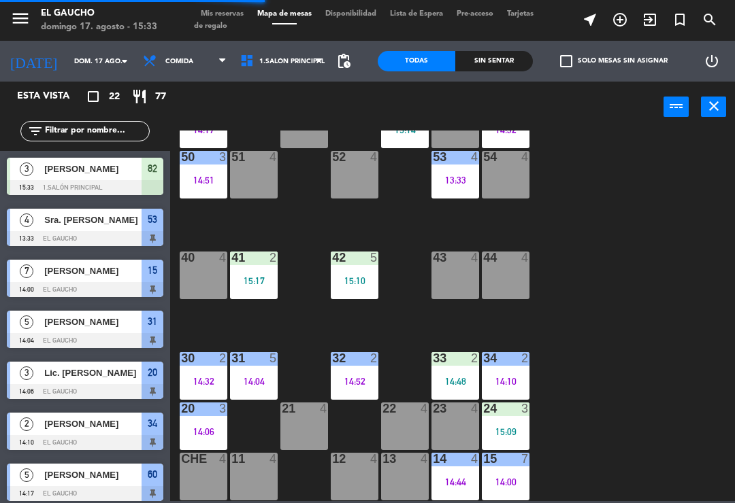
scroll to position [255, 0]
click at [403, 475] on div "13 4" at bounding box center [405, 477] width 48 height 48
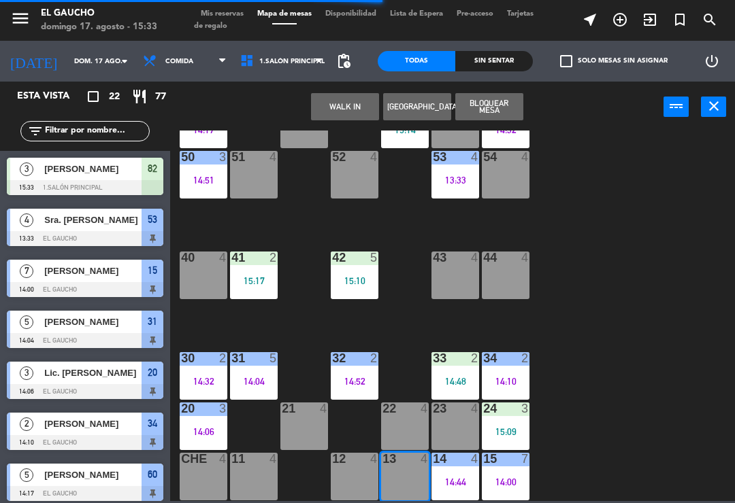
click at [332, 97] on button "WALK IN" at bounding box center [345, 106] width 68 height 27
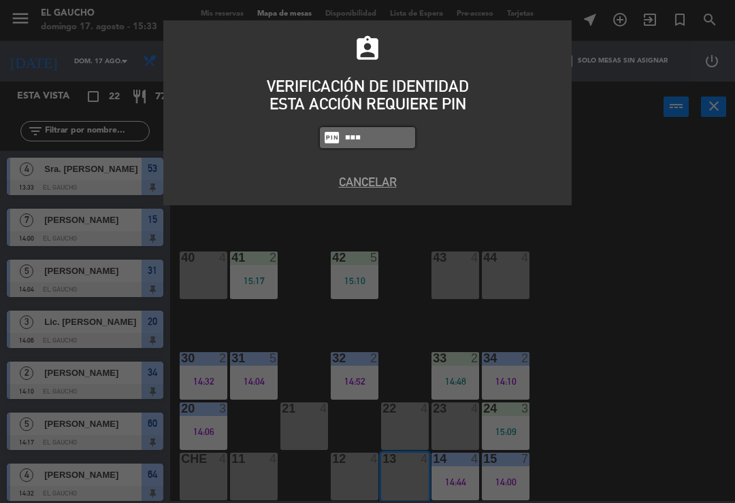
type input "3124"
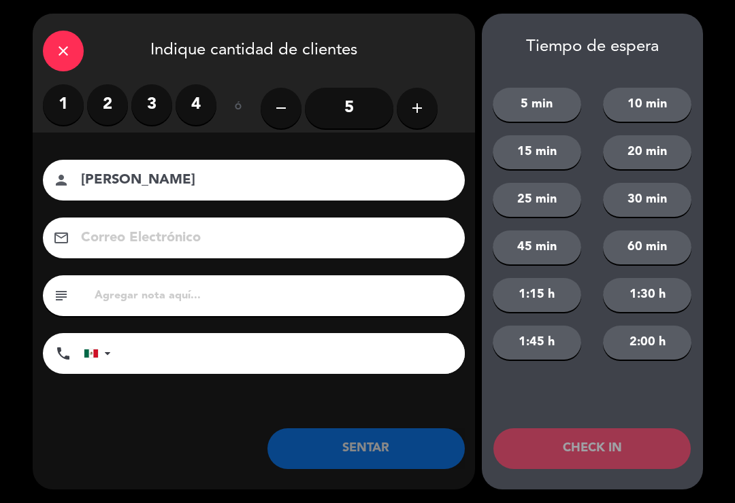
type input "[PERSON_NAME]"
click at [101, 105] on label "2" at bounding box center [107, 104] width 41 height 41
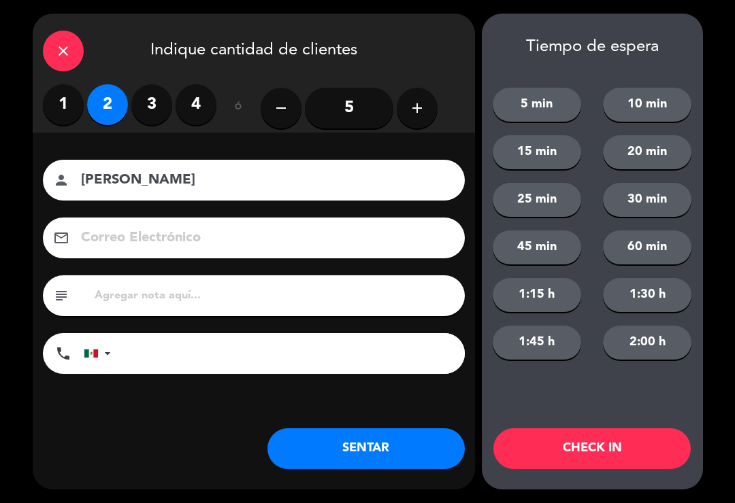
click at [374, 454] on button "SENTAR" at bounding box center [365, 449] width 197 height 41
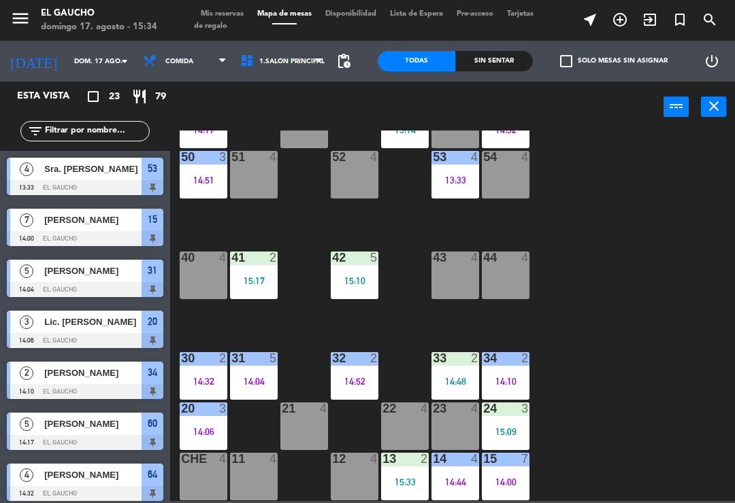
click at [506, 178] on div "54 4" at bounding box center [506, 175] width 48 height 48
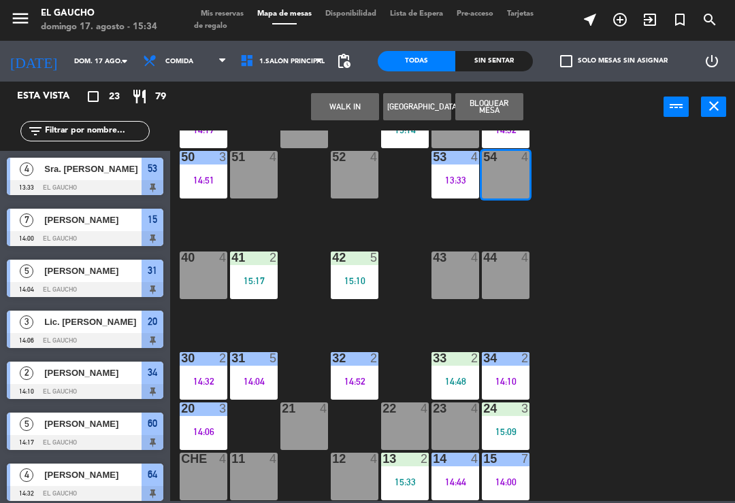
click at [349, 108] on button "WALK IN" at bounding box center [345, 106] width 68 height 27
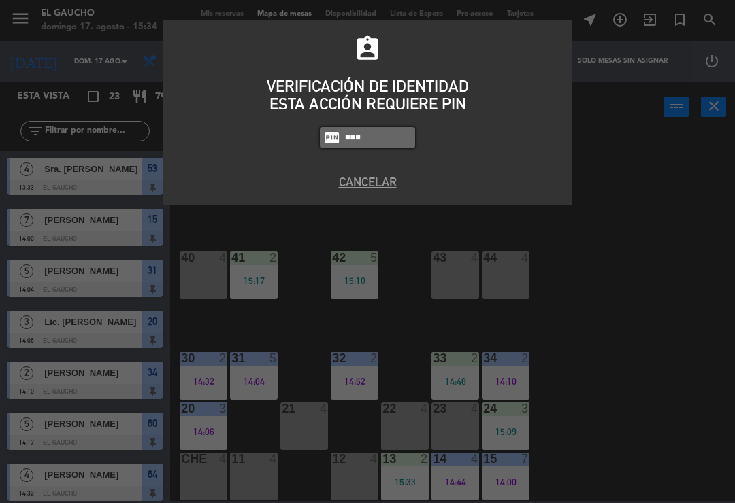
type input "0009"
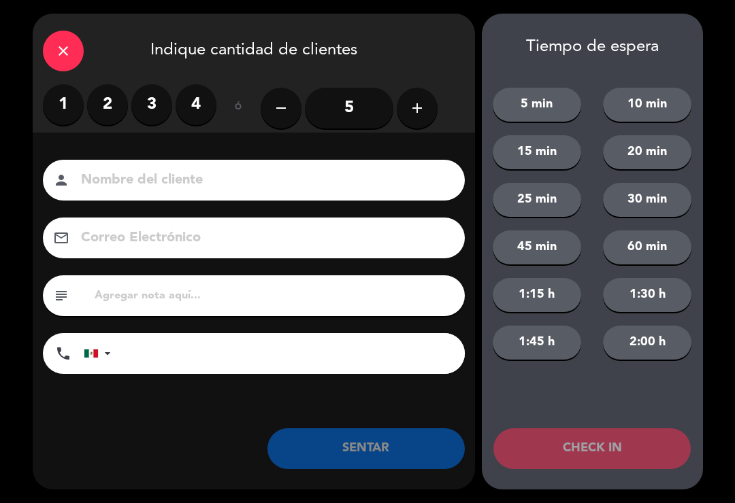
click at [110, 105] on label "2" at bounding box center [107, 104] width 41 height 41
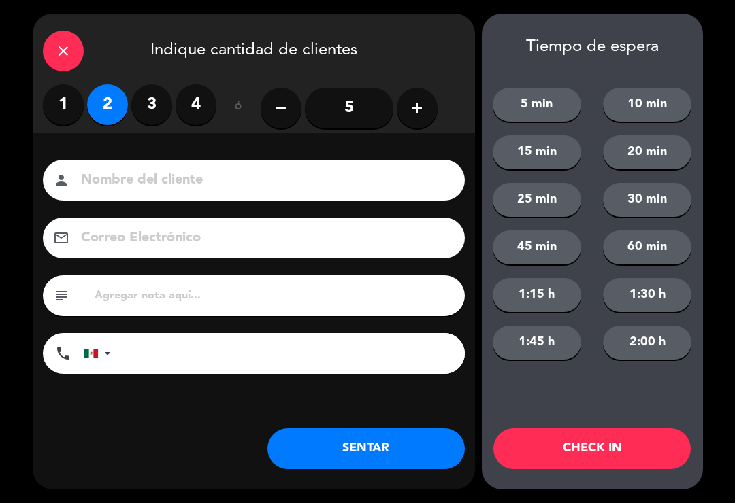
click at [201, 182] on input at bounding box center [263, 181] width 367 height 24
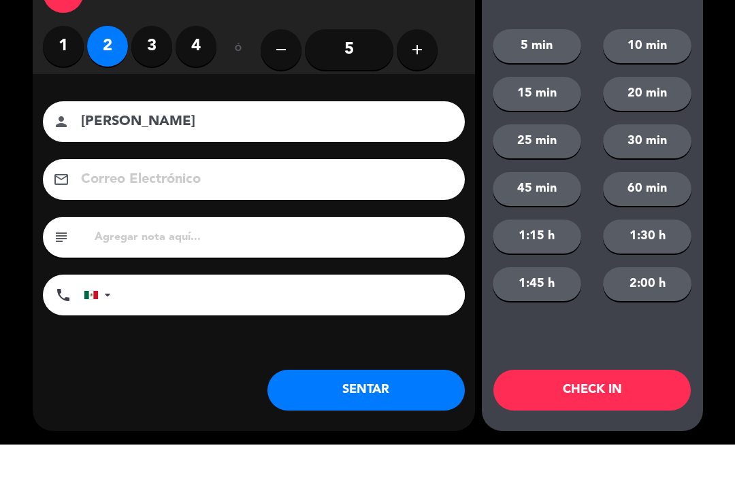
type input "[PERSON_NAME]"
click at [237, 226] on input at bounding box center [263, 238] width 367 height 24
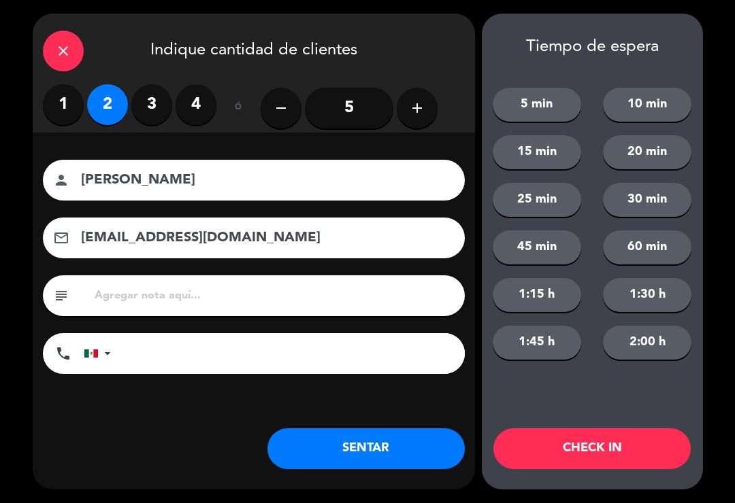
type input "[EMAIL_ADDRESS][DOMAIN_NAME]"
click at [388, 447] on button "SENTAR" at bounding box center [365, 449] width 197 height 41
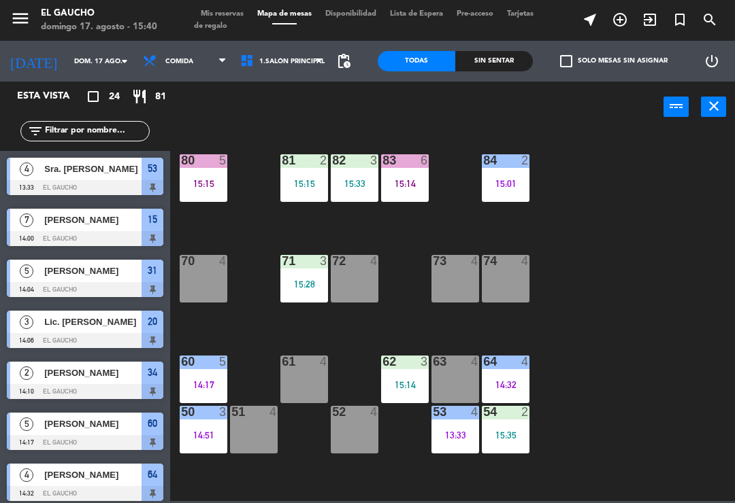
scroll to position [-1, 0]
click at [201, 271] on div "70 4" at bounding box center [204, 279] width 48 height 48
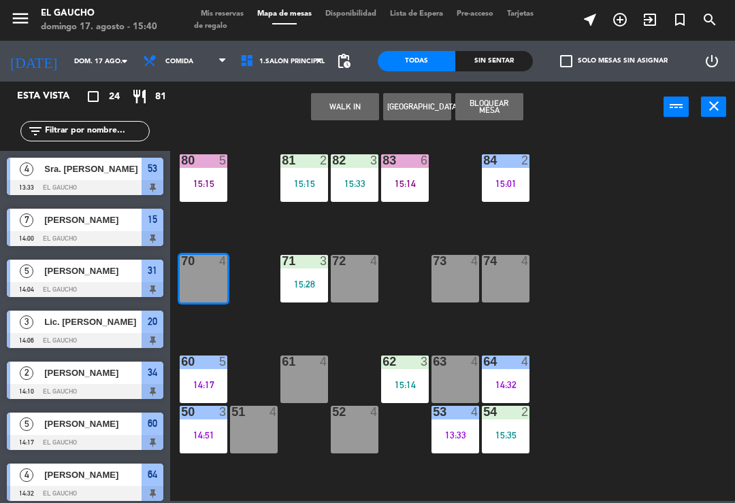
click at [343, 103] on button "WALK IN" at bounding box center [345, 106] width 68 height 27
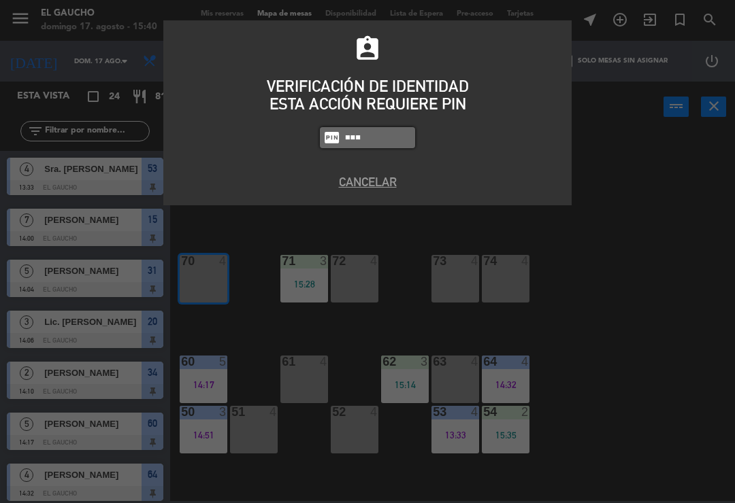
type input "3124"
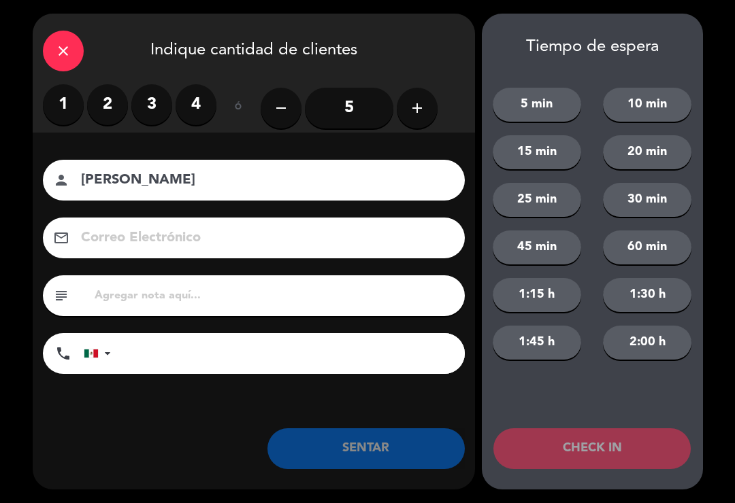
type input "[PERSON_NAME]"
click at [109, 104] on label "2" at bounding box center [107, 104] width 41 height 41
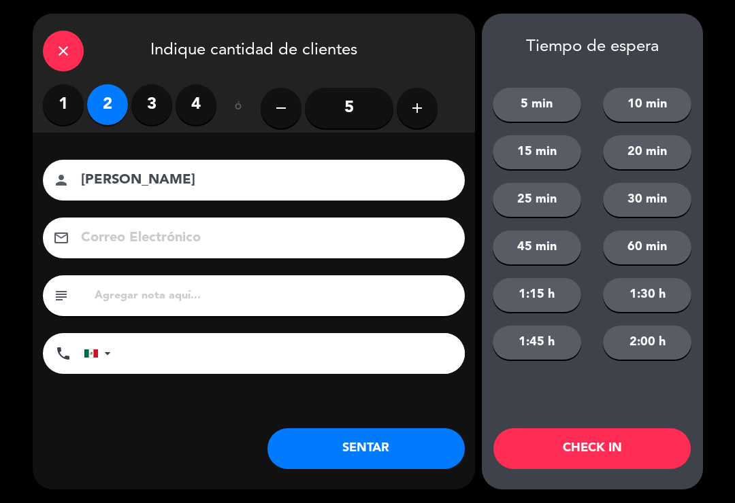
click at [215, 250] on input at bounding box center [263, 238] width 367 height 24
type input "[EMAIL_ADDRESS][DOMAIN_NAME]"
click at [384, 451] on button "SENTAR" at bounding box center [365, 449] width 197 height 41
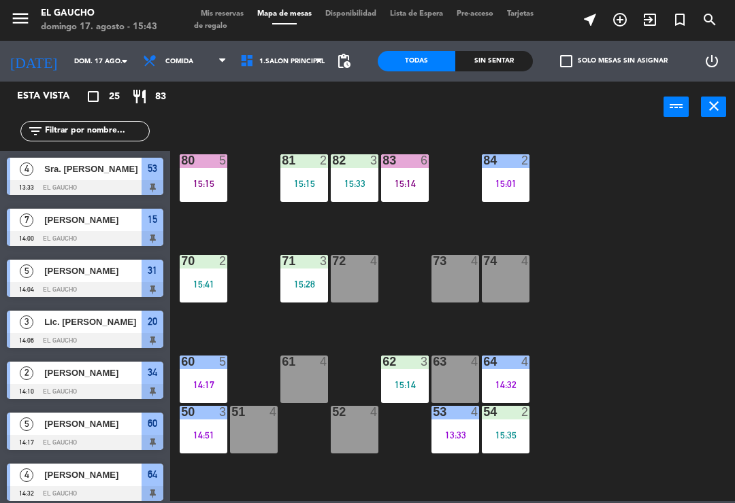
scroll to position [0, 0]
click at [512, 183] on div "15:01" at bounding box center [506, 184] width 48 height 10
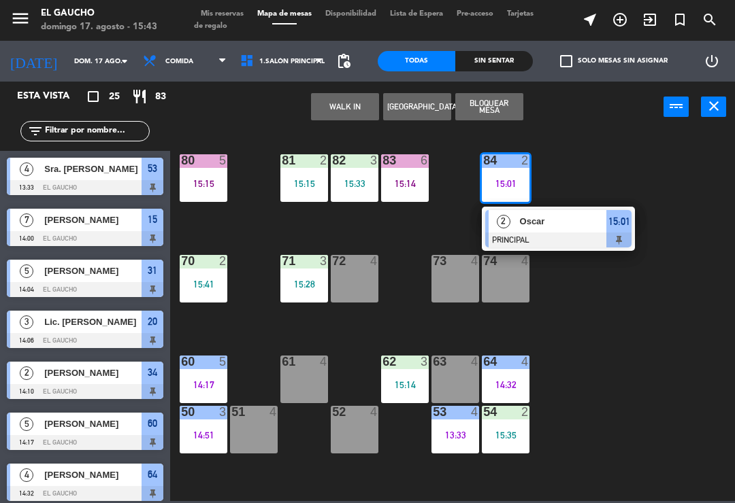
click at [562, 222] on span "Oscar" at bounding box center [563, 221] width 87 height 14
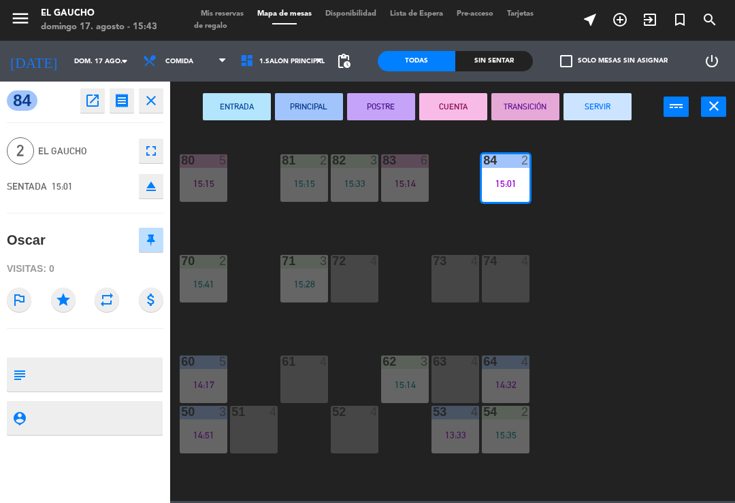
click at [597, 103] on button "SERVIR" at bounding box center [597, 106] width 68 height 27
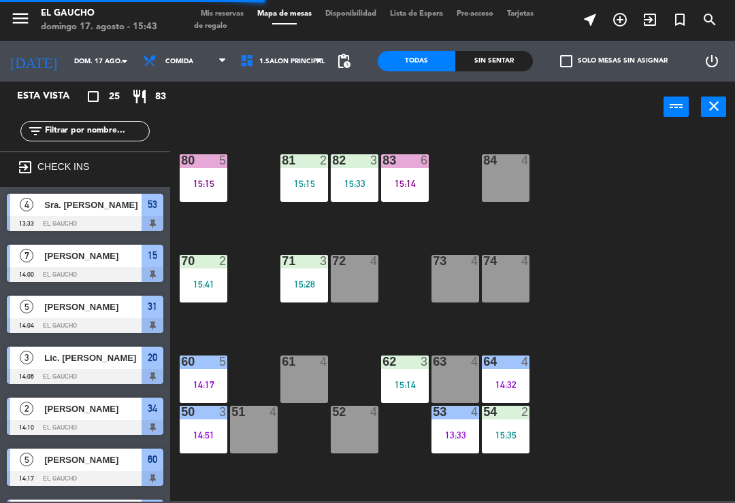
click at [294, 182] on div "15:15" at bounding box center [304, 184] width 48 height 10
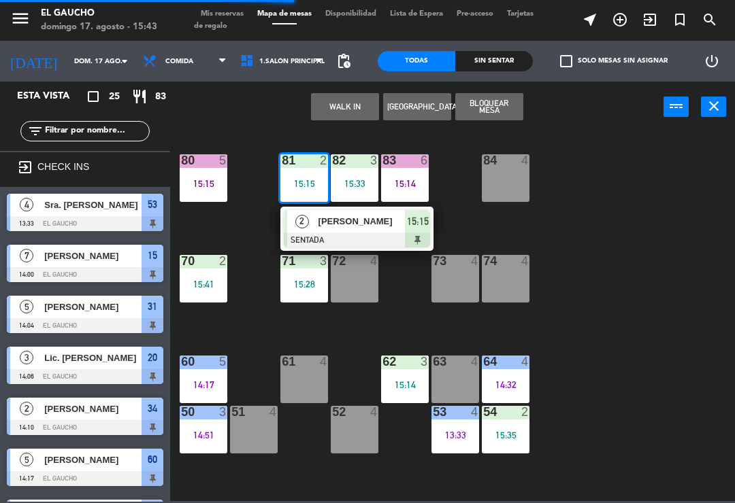
click at [322, 226] on span "[PERSON_NAME]" at bounding box center [361, 221] width 87 height 14
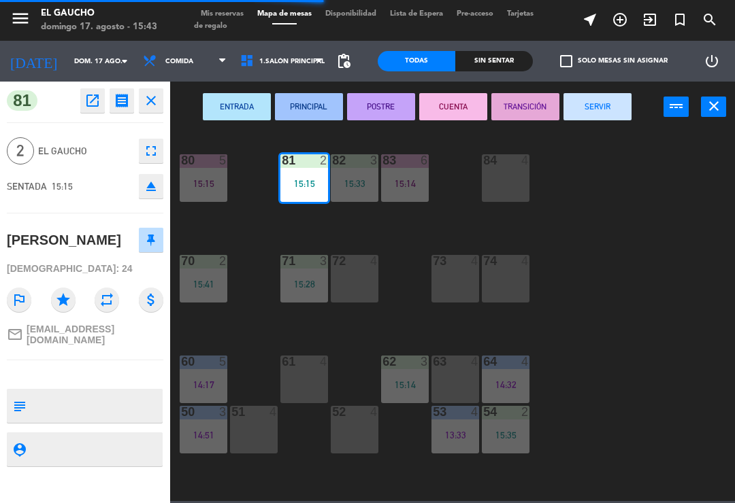
click at [301, 112] on button "PRINCIPAL" at bounding box center [309, 106] width 68 height 27
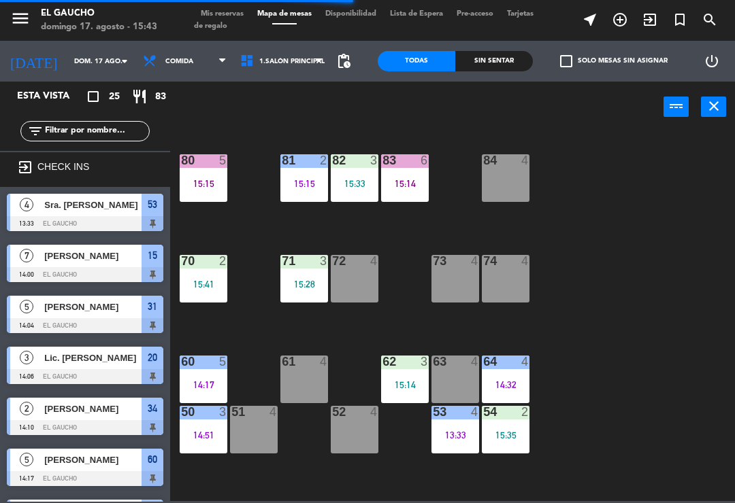
scroll to position [56, 0]
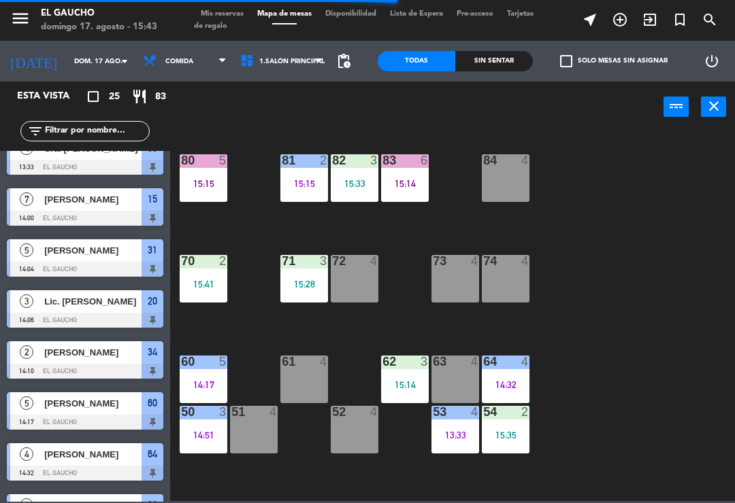
click at [356, 190] on div "82 3 15:33" at bounding box center [355, 178] width 48 height 48
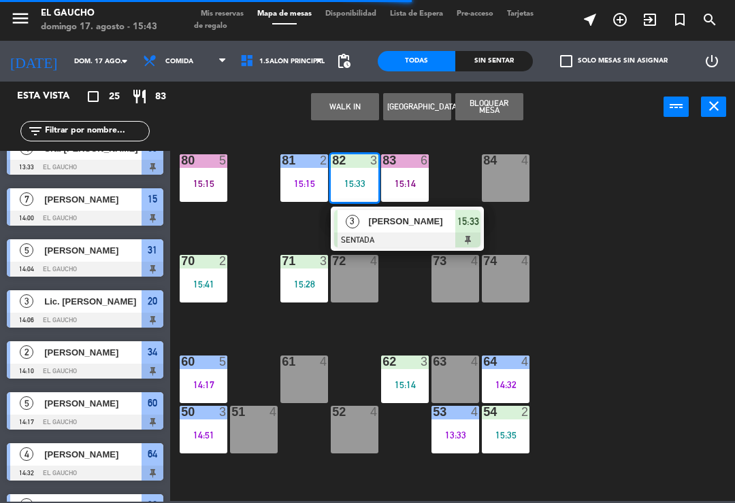
click at [381, 227] on span "[PERSON_NAME]" at bounding box center [412, 221] width 87 height 14
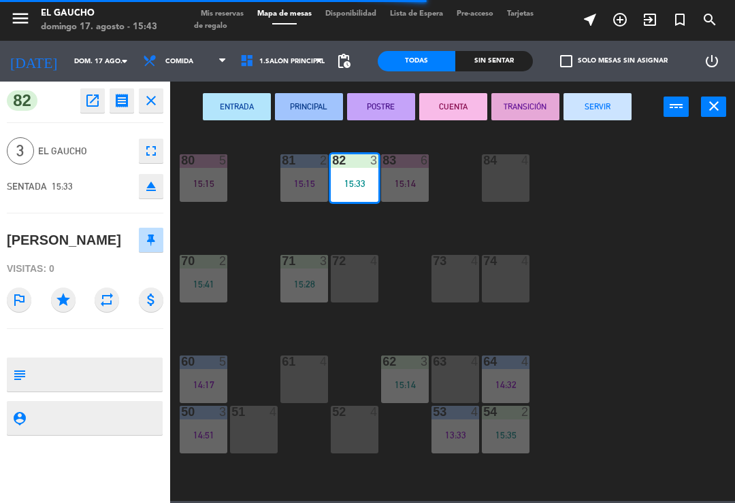
click at [311, 110] on button "PRINCIPAL" at bounding box center [309, 106] width 68 height 27
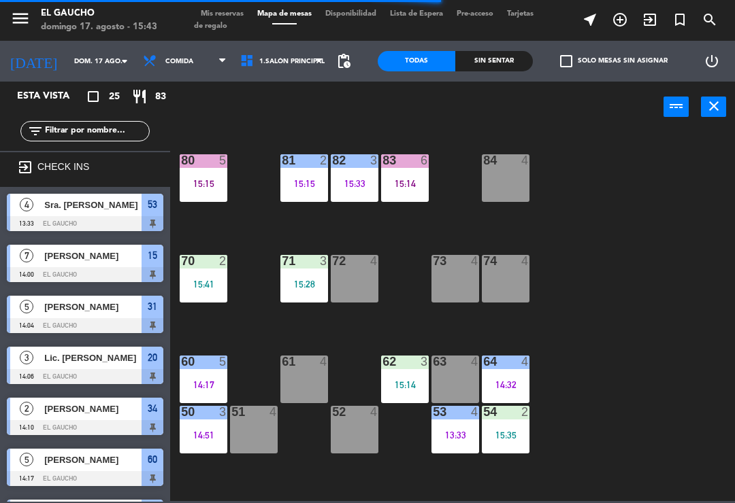
scroll to position [312, 0]
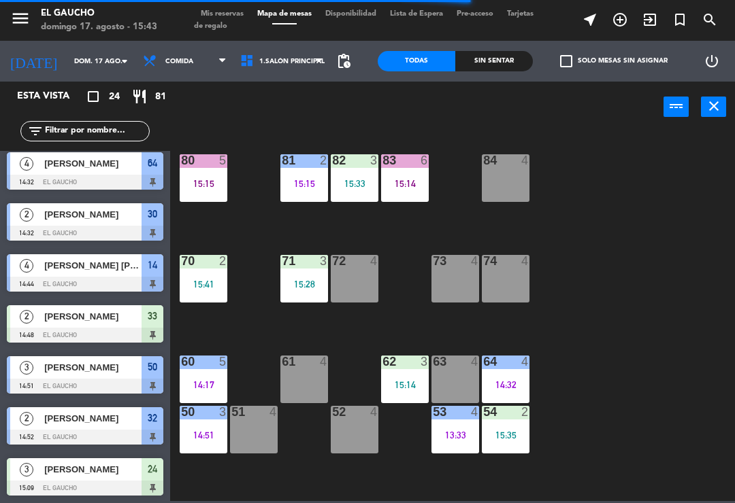
click at [308, 294] on div "71 3 15:28" at bounding box center [304, 279] width 48 height 48
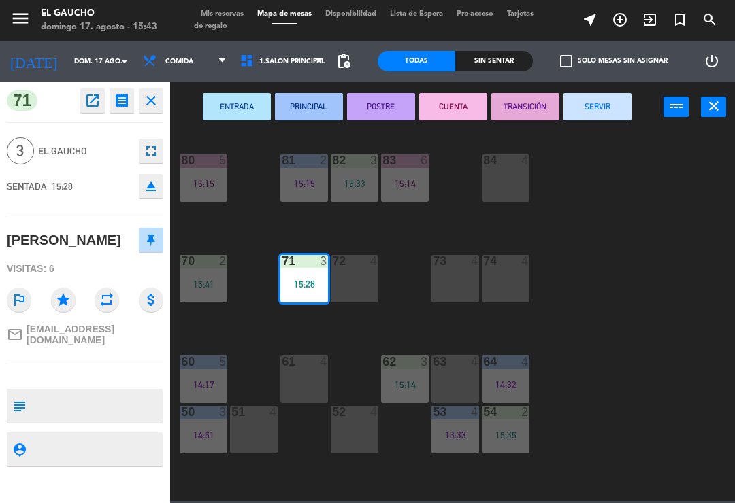
click at [318, 107] on button "PRINCIPAL" at bounding box center [309, 106] width 68 height 27
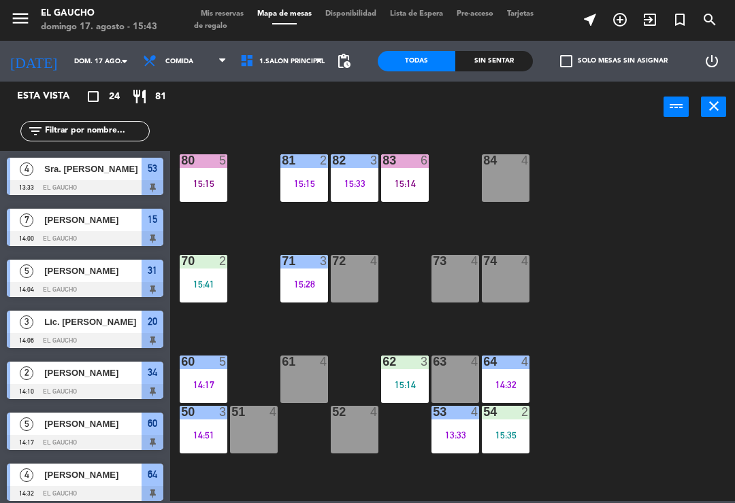
scroll to position [180, 0]
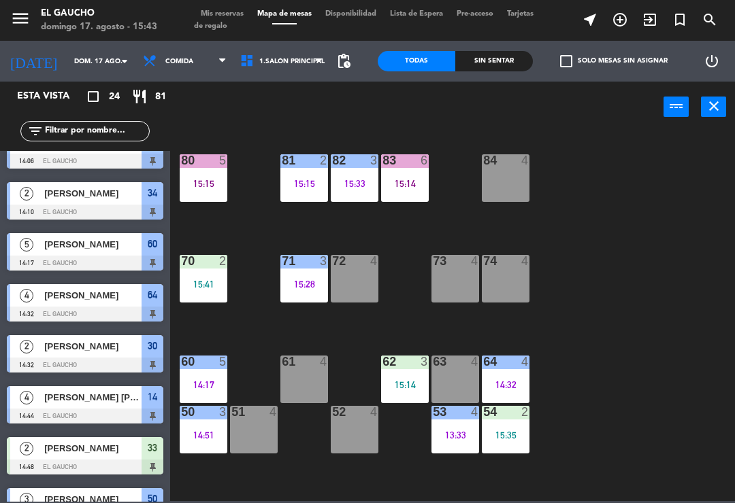
click at [192, 301] on div "70 2 15:41" at bounding box center [204, 279] width 48 height 48
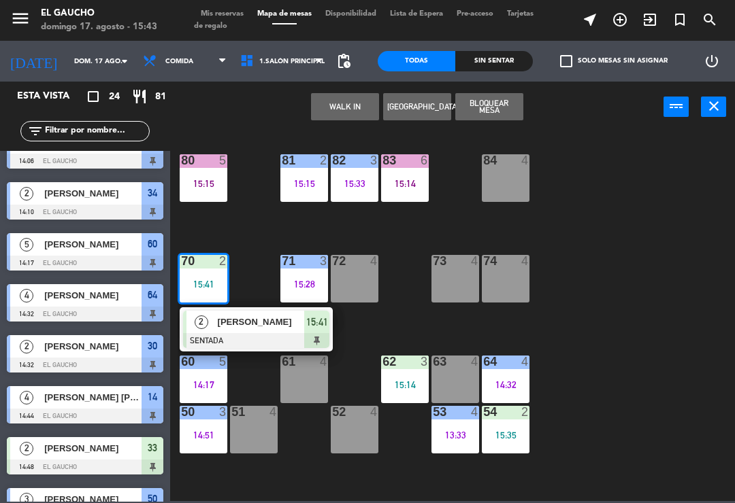
click at [246, 330] on div "[PERSON_NAME]" at bounding box center [260, 322] width 88 height 22
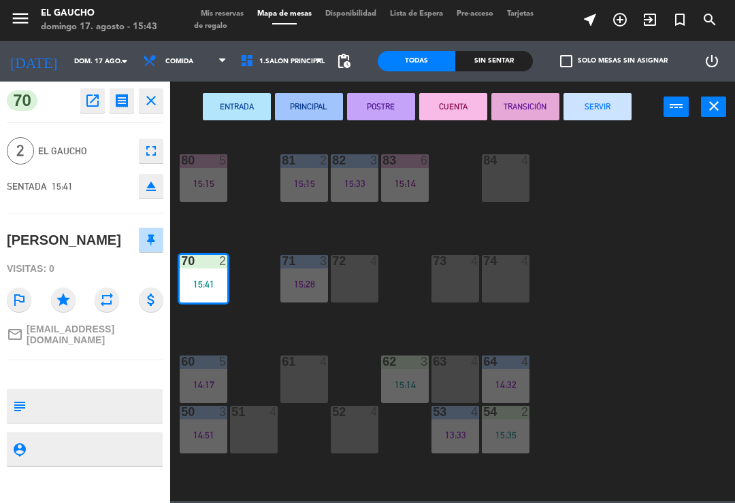
click at [232, 103] on button "ENTRADA" at bounding box center [237, 106] width 68 height 27
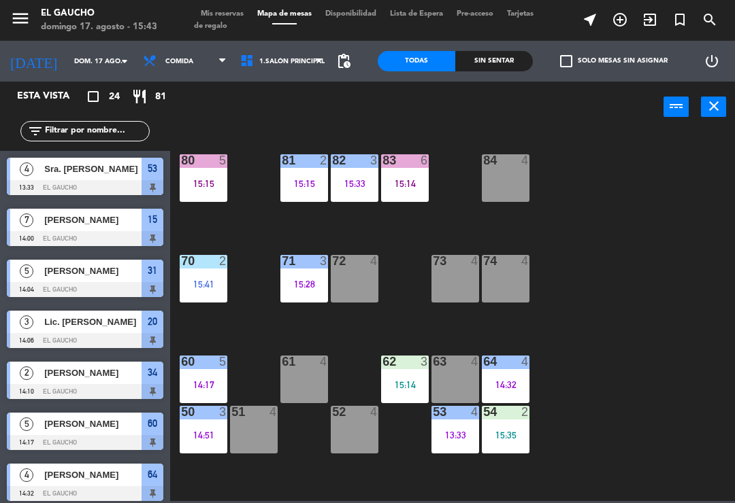
scroll to position [384, 0]
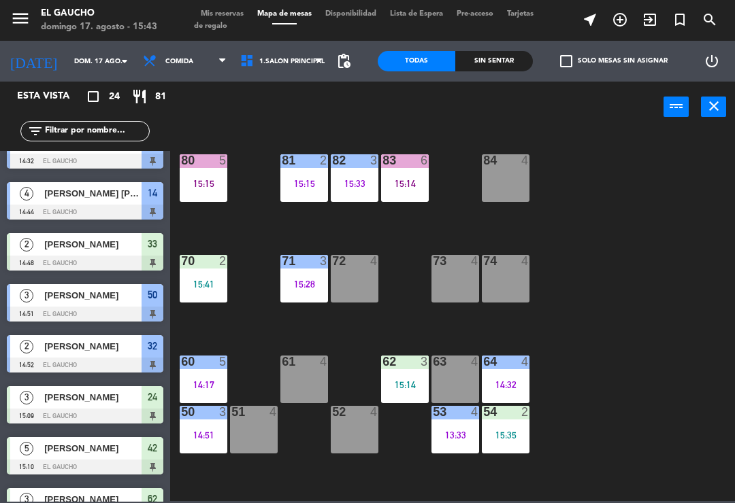
click at [192, 431] on div "14:51" at bounding box center [204, 436] width 48 height 10
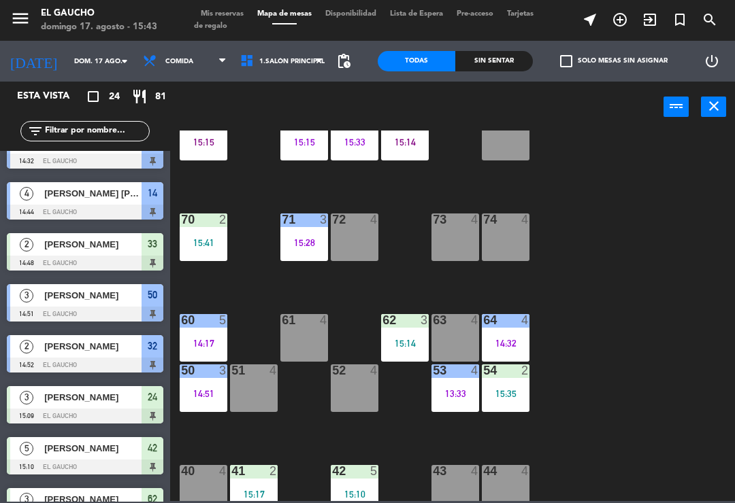
scroll to position [45, 0]
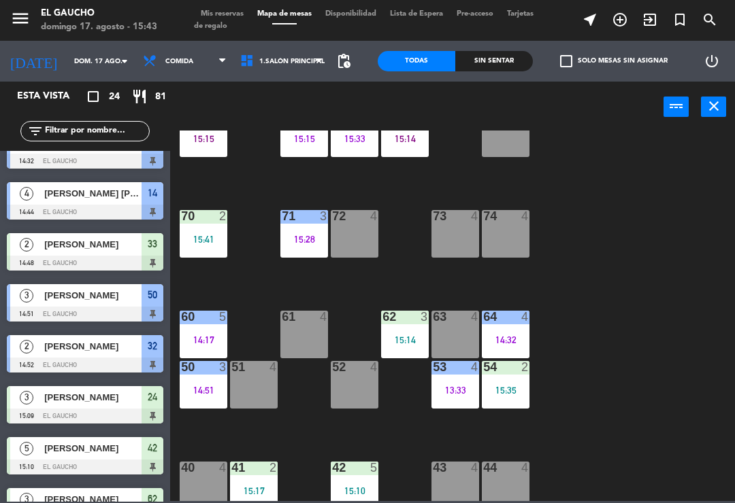
click at [586, 284] on div "84 4 80 5 15:15 83 6 15:14 82 3 15:33 81 2 15:15 70 2 15:41 71 3 15:28 72 4 73 …" at bounding box center [456, 316] width 557 height 371
click at [261, 395] on div "51 4" at bounding box center [254, 385] width 48 height 48
click at [609, 376] on div "84 4 80 5 15:15 83 6 15:14 82 3 15:33 81 2 15:15 70 2 15:41 71 3 15:28 72 4 73 …" at bounding box center [456, 316] width 557 height 371
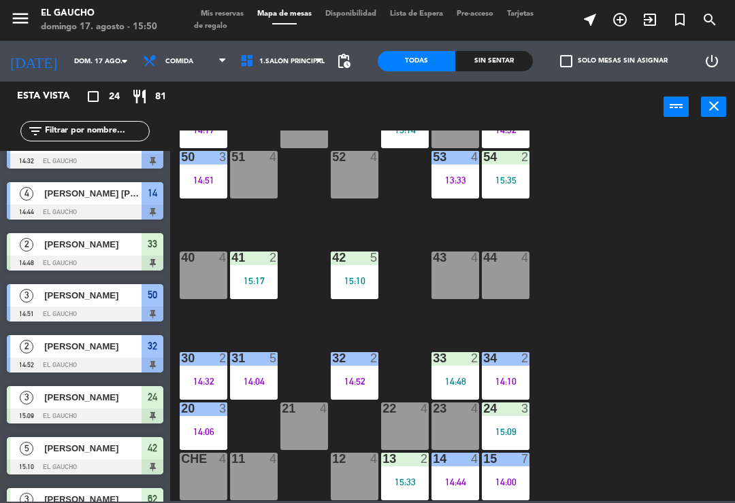
scroll to position [257, 0]
click at [307, 422] on div "21 4" at bounding box center [304, 427] width 48 height 48
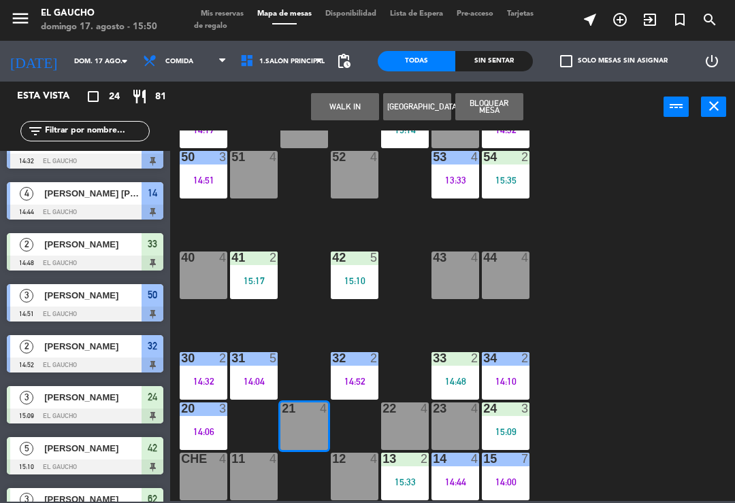
click at [356, 100] on button "WALK IN" at bounding box center [345, 106] width 68 height 27
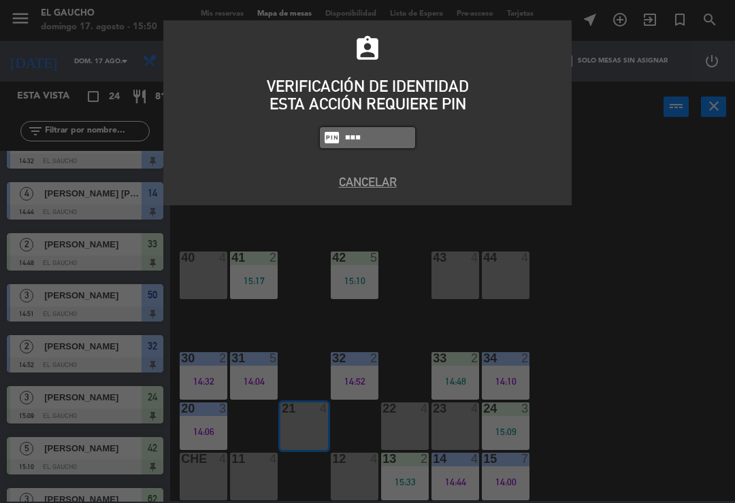
type input "3124"
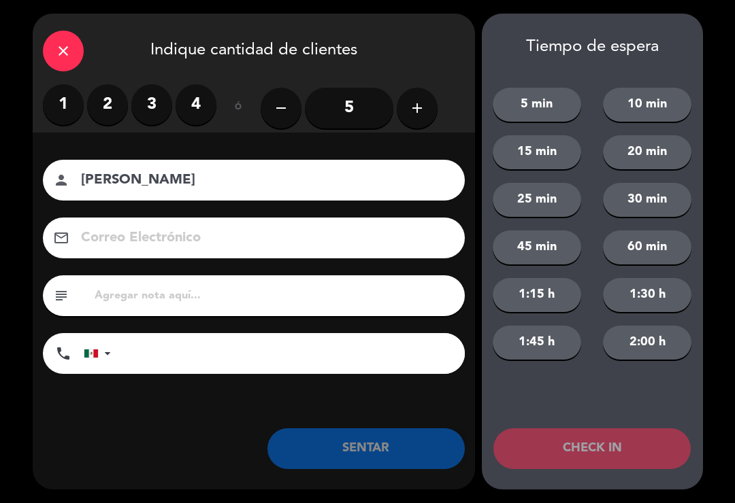
type input "[PERSON_NAME]"
click at [160, 102] on label "3" at bounding box center [151, 104] width 41 height 41
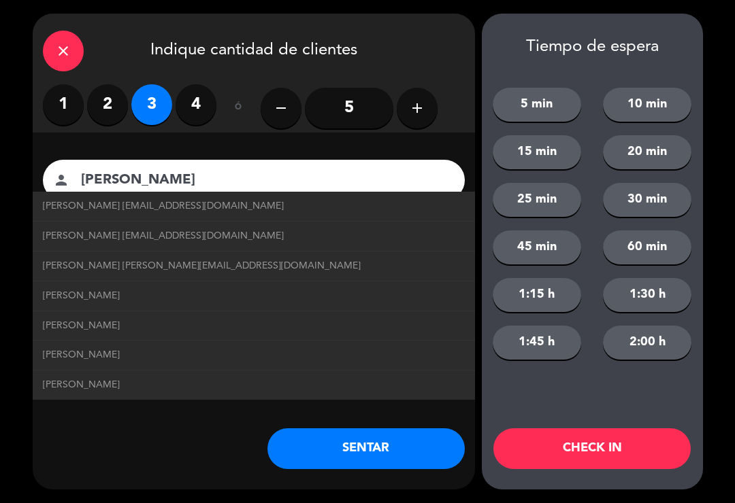
click at [262, 212] on span "[PERSON_NAME] [EMAIL_ADDRESS][DOMAIN_NAME]" at bounding box center [163, 207] width 241 height 16
type input "[EMAIL_ADDRESS][DOMAIN_NAME]"
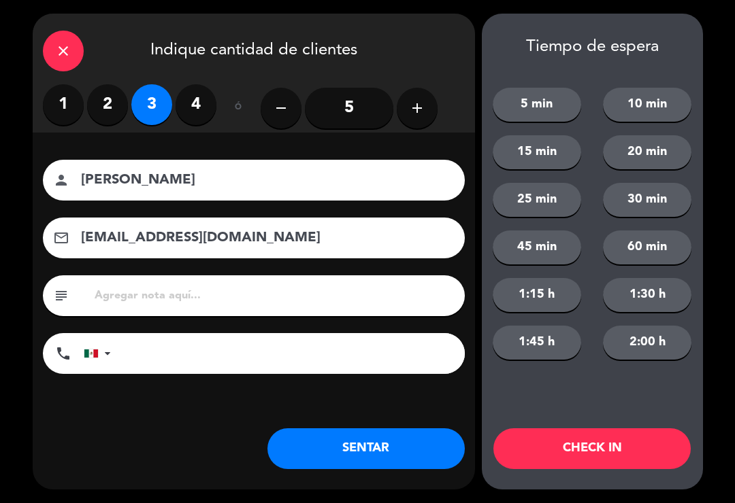
click at [391, 446] on button "SENTAR" at bounding box center [365, 449] width 197 height 41
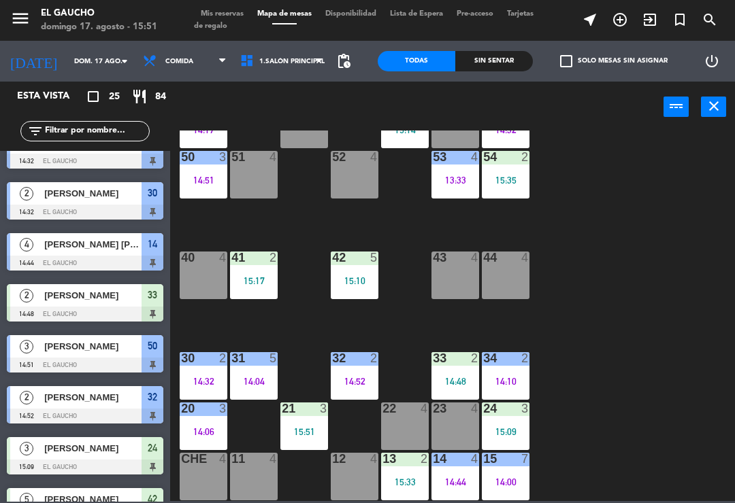
scroll to position [0, 0]
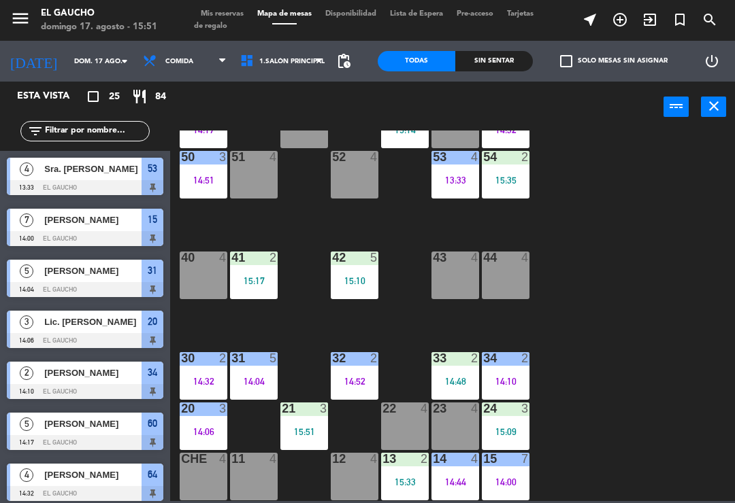
click at [522, 178] on div "15:35" at bounding box center [506, 180] width 48 height 10
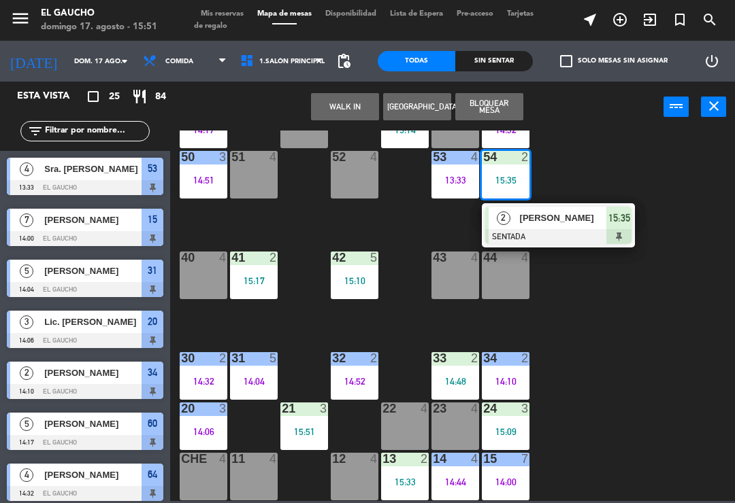
click at [597, 315] on div "84 4 80 5 15:15 83 6 15:14 82 3 15:33 81 2 15:15 70 2 15:41 71 3 15:28 72 4 73 …" at bounding box center [456, 316] width 557 height 371
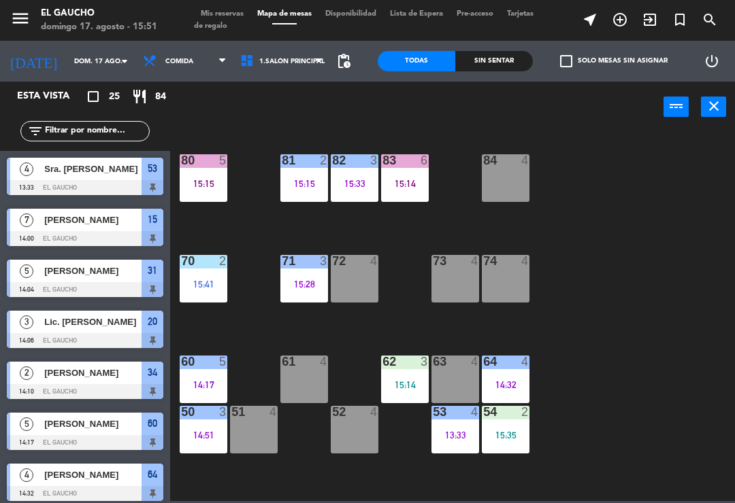
click at [351, 280] on div "72 4" at bounding box center [355, 279] width 48 height 48
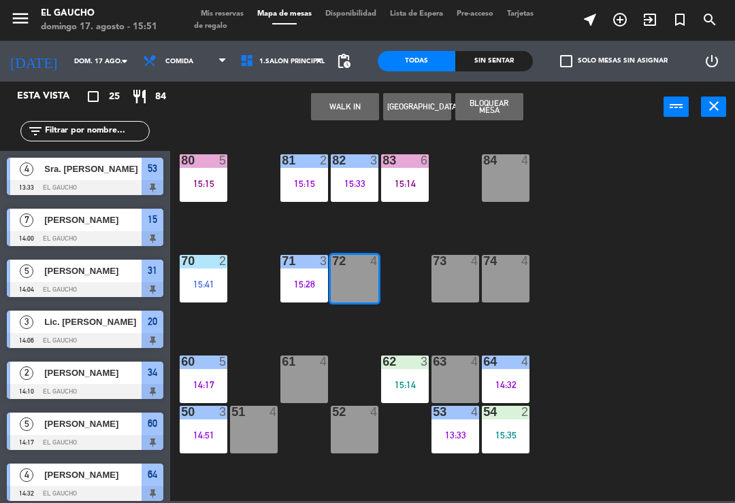
click at [352, 104] on button "WALK IN" at bounding box center [345, 106] width 68 height 27
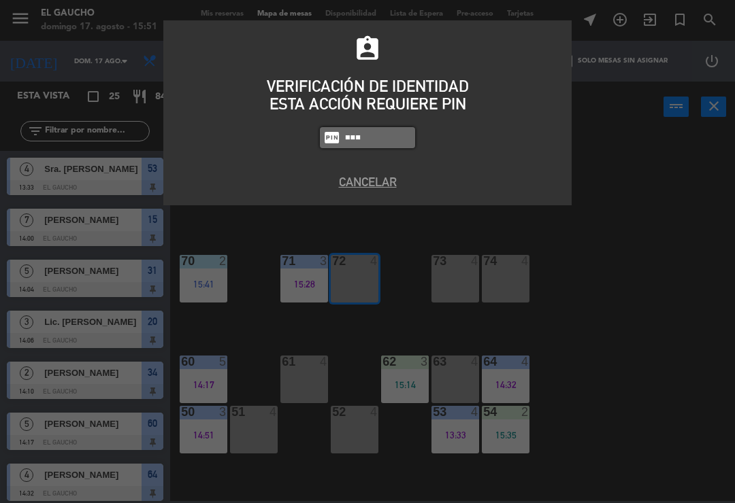
type input "3124"
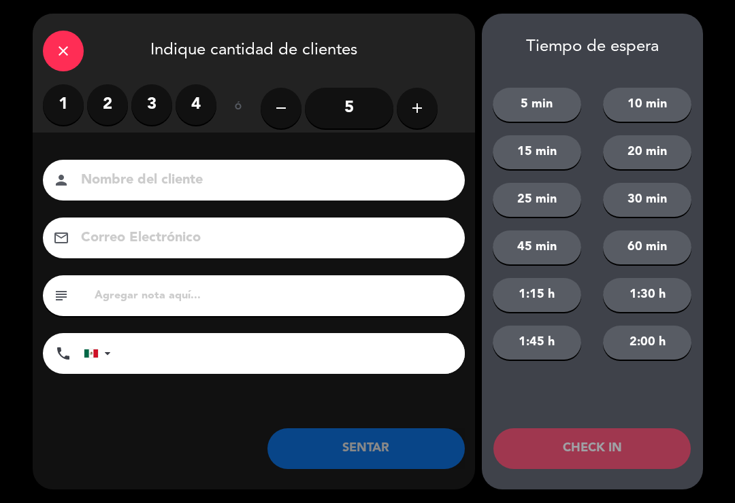
click at [350, 110] on input "5" at bounding box center [349, 108] width 88 height 41
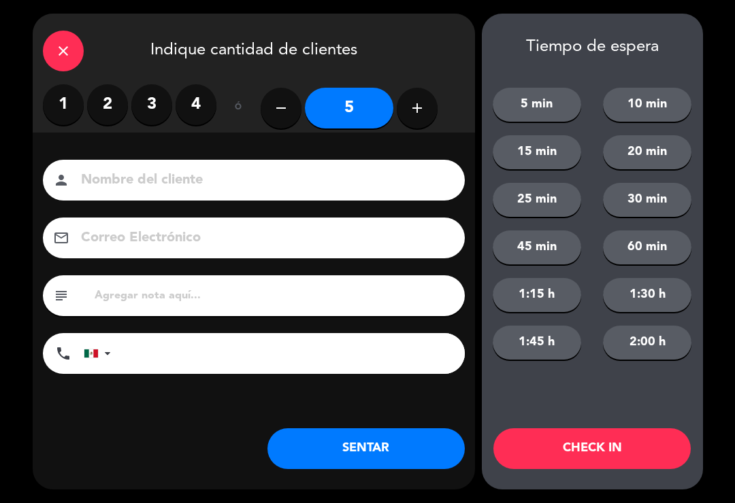
click at [327, 184] on input at bounding box center [263, 181] width 367 height 24
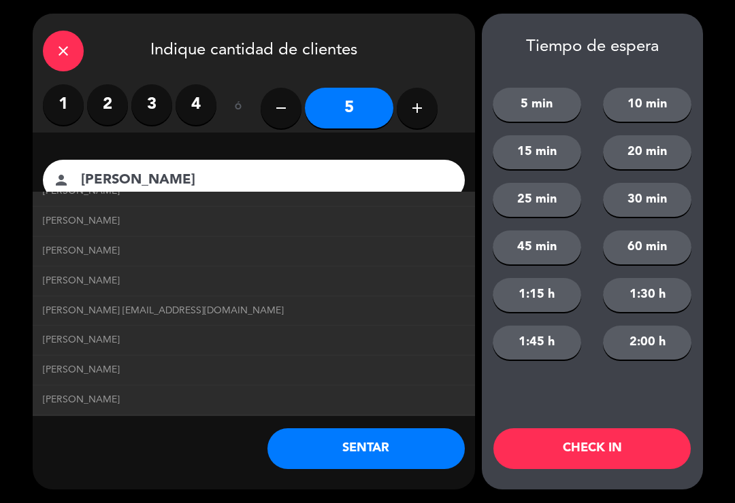
scroll to position [766, 0]
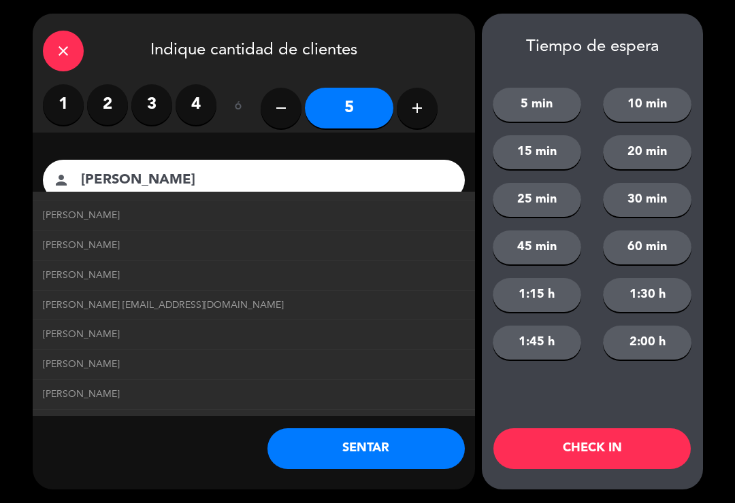
click at [284, 298] on span "[PERSON_NAME] [EMAIL_ADDRESS][DOMAIN_NAME]" at bounding box center [163, 306] width 241 height 16
type input "[PERSON_NAME]"
type input "[EMAIL_ADDRESS][DOMAIN_NAME]"
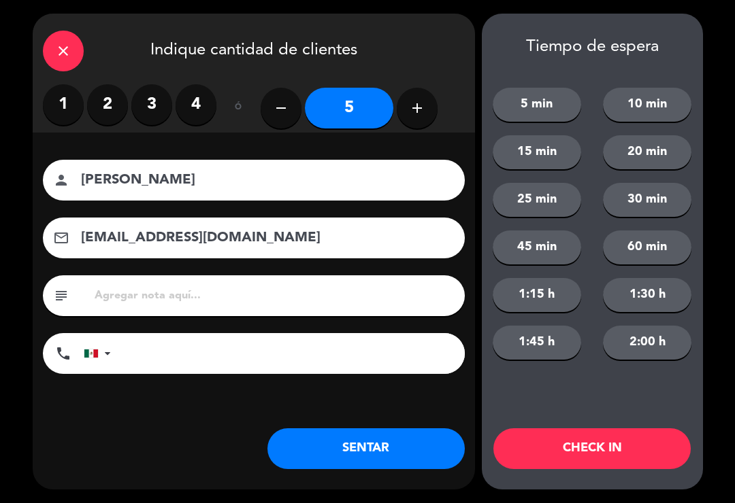
click at [374, 456] on button "SENTAR" at bounding box center [365, 449] width 197 height 41
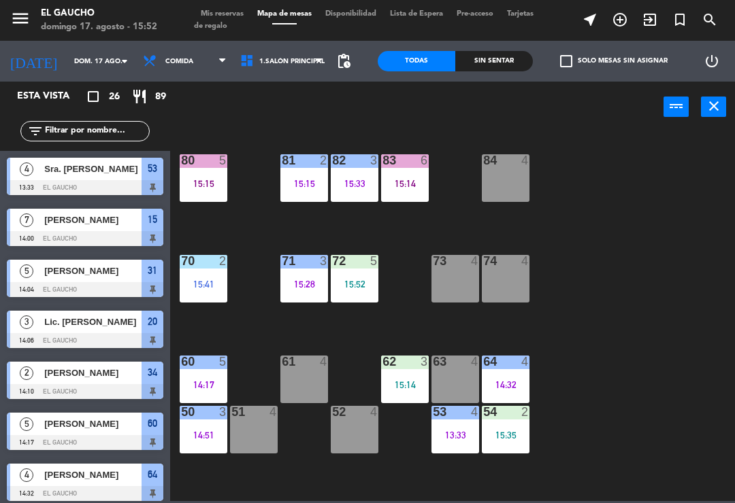
click at [507, 380] on div "14:32" at bounding box center [506, 385] width 48 height 10
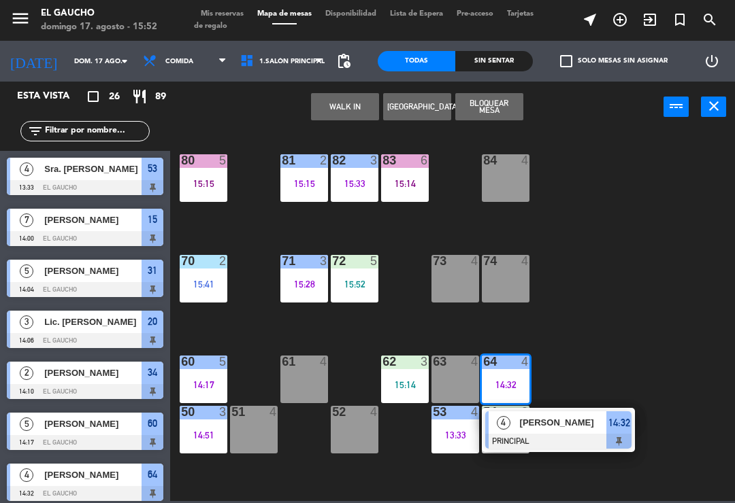
click at [572, 439] on div at bounding box center [558, 441] width 146 height 15
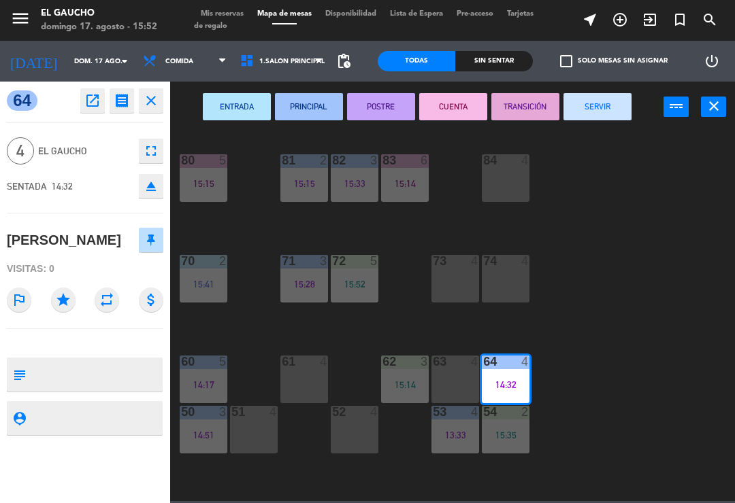
click at [607, 112] on button "SERVIR" at bounding box center [597, 106] width 68 height 27
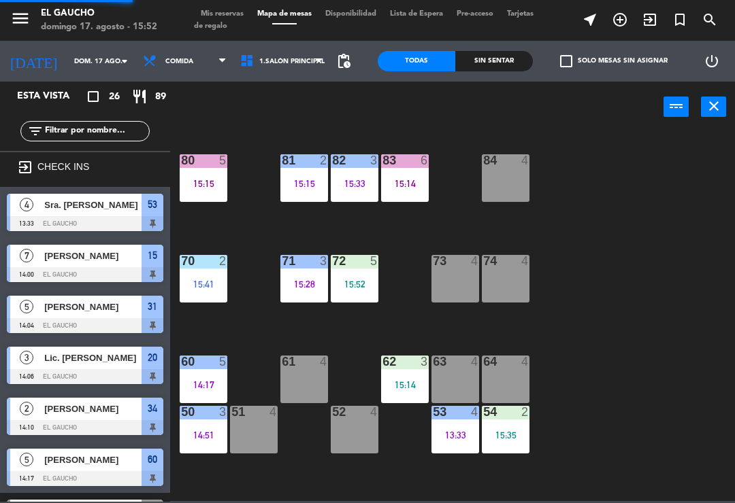
scroll to position [0, 0]
click at [410, 380] on div "15:14" at bounding box center [405, 385] width 48 height 10
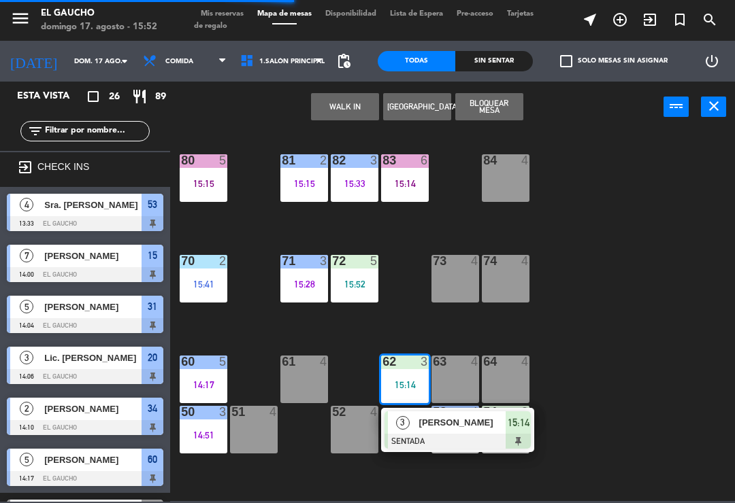
click at [434, 424] on span "[PERSON_NAME]" at bounding box center [462, 423] width 87 height 14
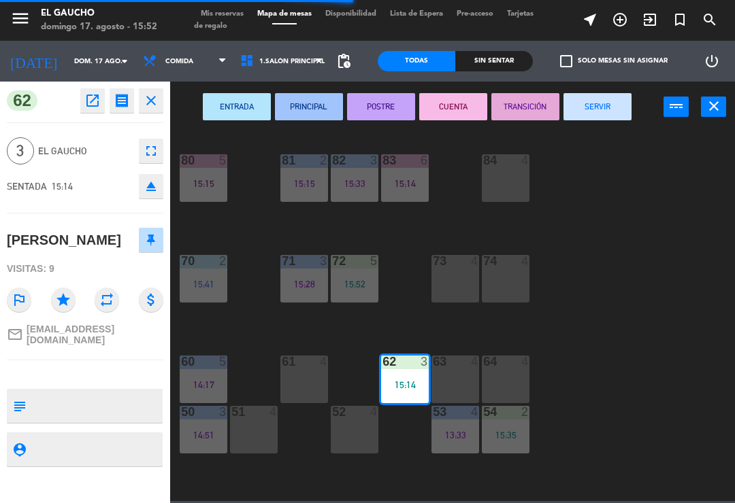
click at [307, 107] on button "PRINCIPAL" at bounding box center [309, 106] width 68 height 27
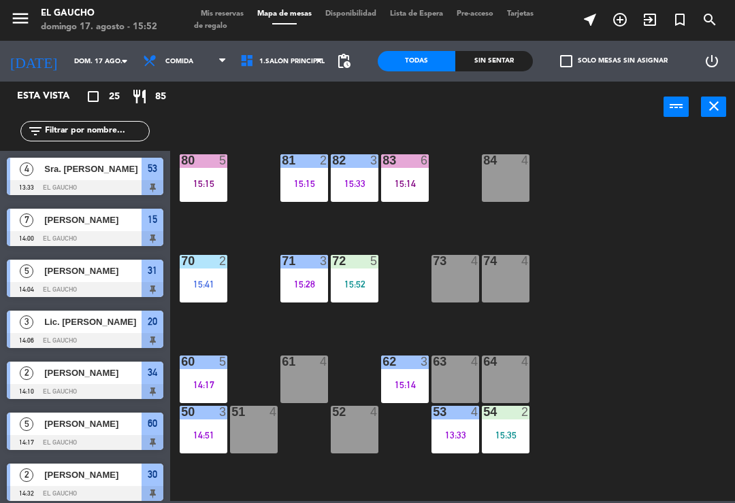
click at [249, 429] on div "51 4" at bounding box center [254, 430] width 48 height 48
click at [260, 348] on div "84 4 80 5 15:15 83 6 15:14 82 3 15:33 81 2 15:15 70 2 15:41 71 3 15:28 72 5 15:…" at bounding box center [456, 316] width 557 height 371
click at [211, 395] on div "60 5 14:17" at bounding box center [204, 380] width 48 height 48
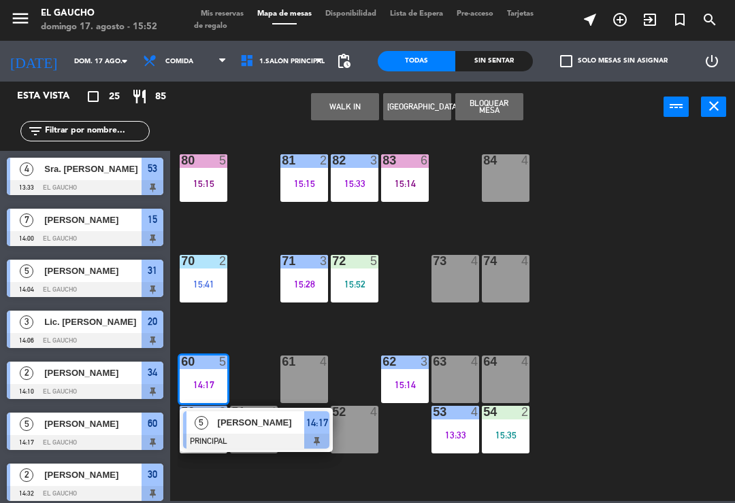
click at [255, 434] on div at bounding box center [256, 441] width 146 height 15
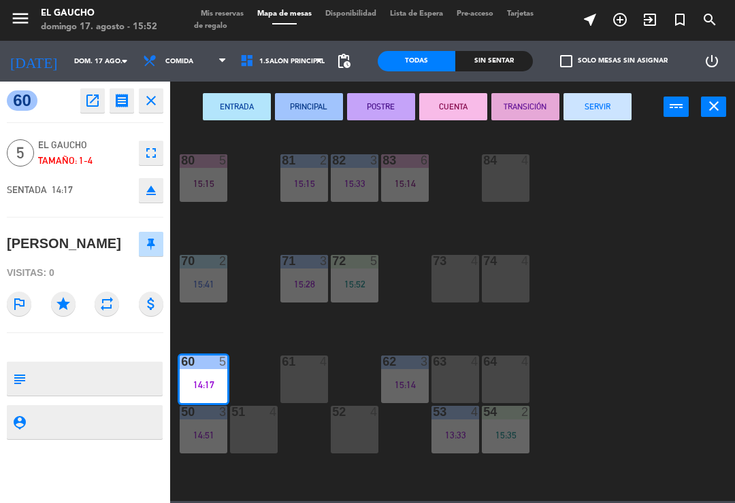
click at [604, 103] on button "SERVIR" at bounding box center [597, 106] width 68 height 27
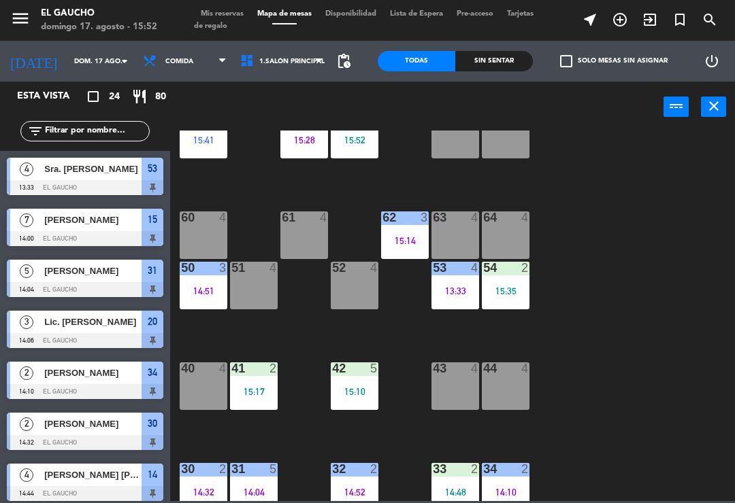
scroll to position [145, 0]
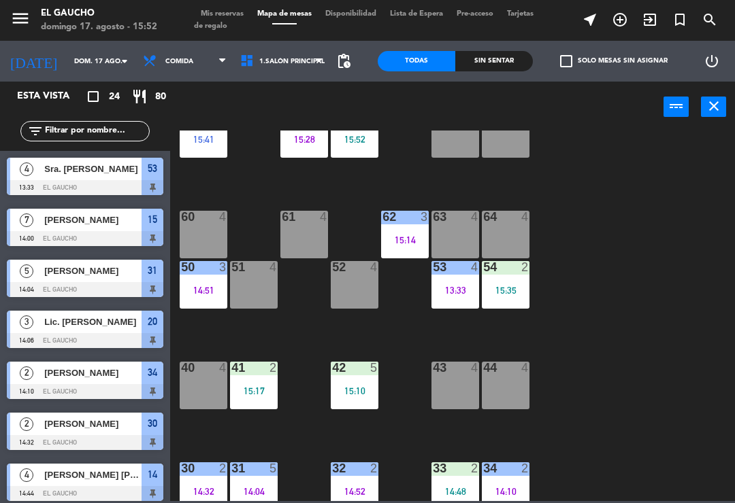
click at [258, 399] on div "41 2 15:17" at bounding box center [254, 386] width 48 height 48
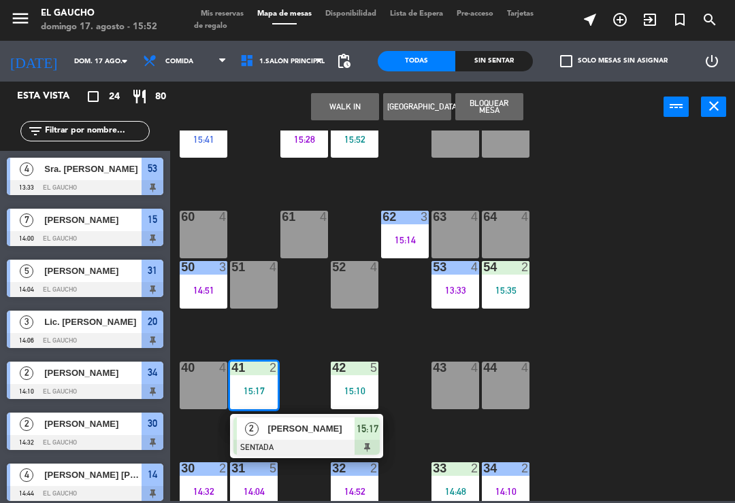
click at [301, 436] on span "[PERSON_NAME]" at bounding box center [311, 429] width 87 height 14
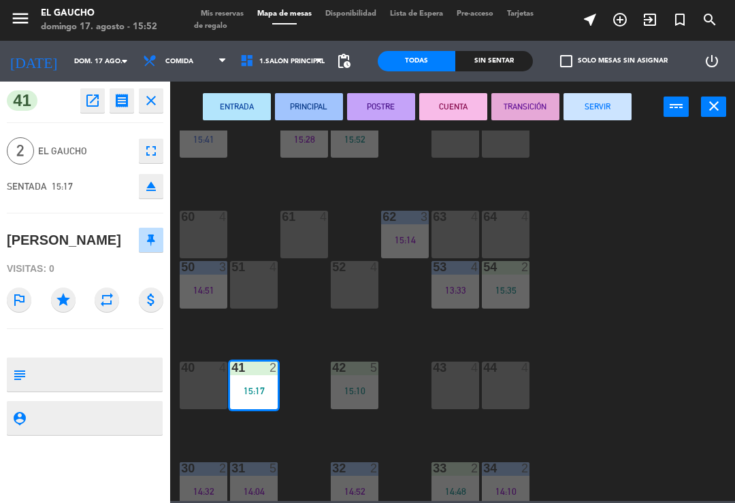
click at [299, 116] on button "PRINCIPAL" at bounding box center [309, 106] width 68 height 27
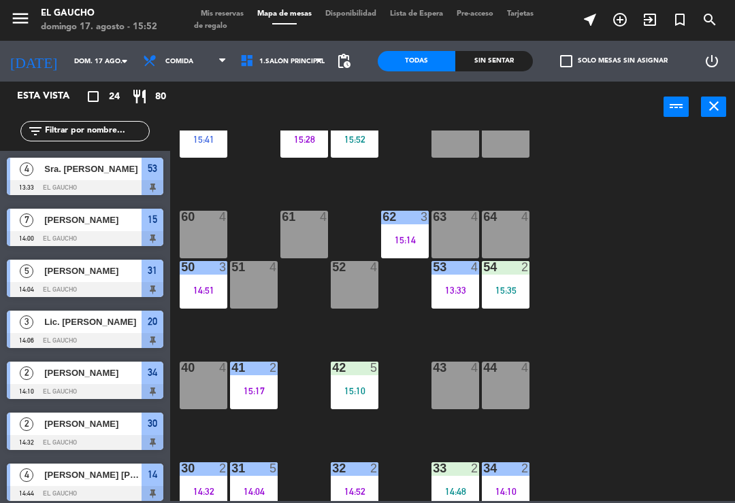
scroll to position [27, 0]
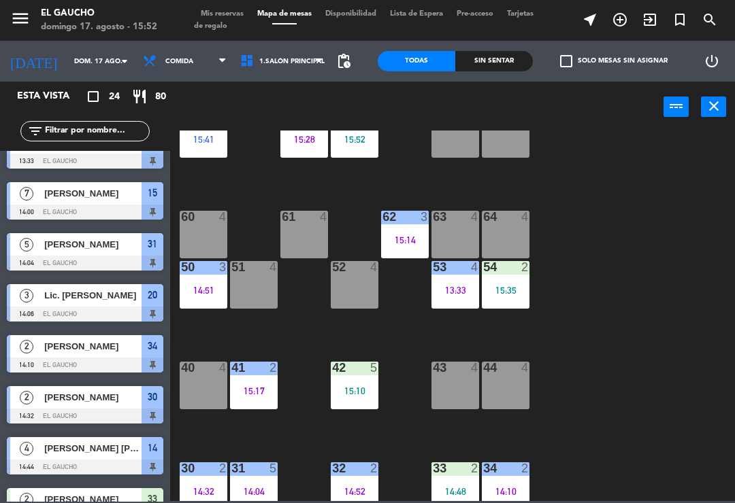
click at [402, 431] on div "84 4 80 5 15:15 83 6 15:14 82 3 15:33 81 2 15:15 70 2 15:41 71 3 15:28 72 5 15:…" at bounding box center [456, 316] width 557 height 371
click at [358, 386] on div "15:10" at bounding box center [355, 391] width 48 height 10
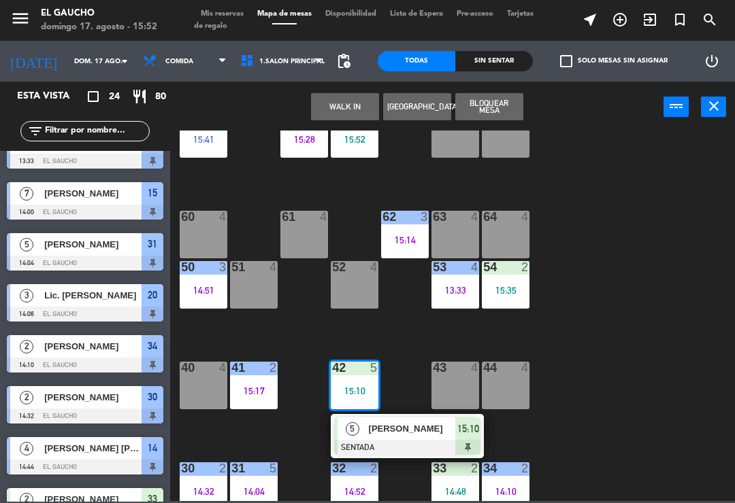
click at [407, 429] on span "[PERSON_NAME]" at bounding box center [412, 429] width 87 height 14
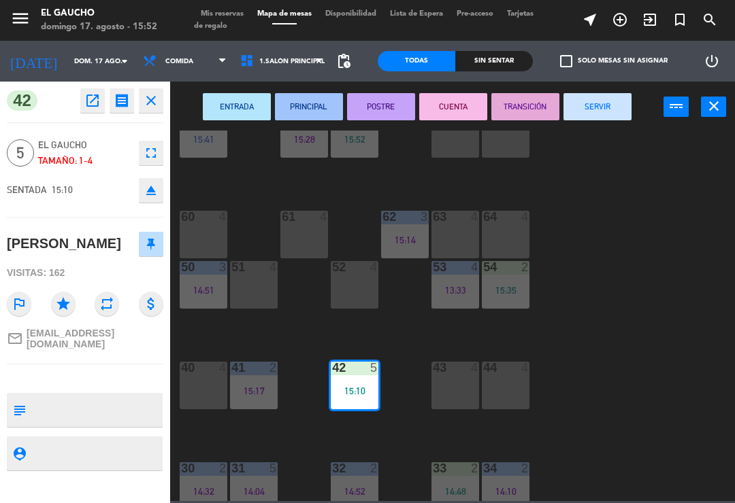
click at [307, 103] on button "PRINCIPAL" at bounding box center [309, 106] width 68 height 27
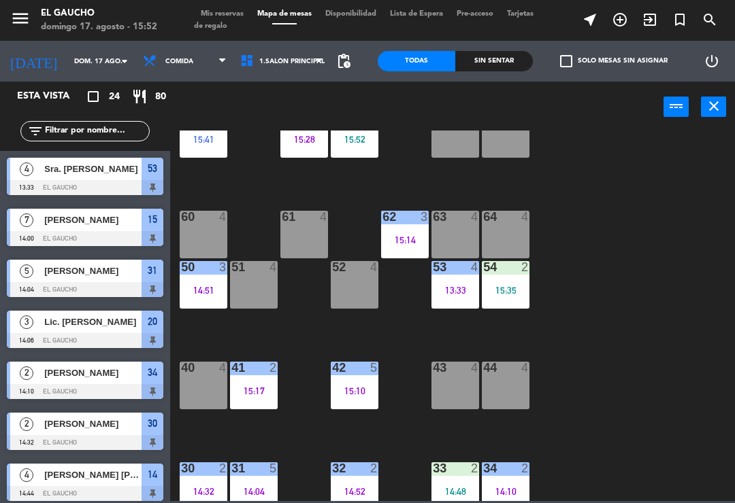
scroll to position [0, 0]
click at [203, 385] on div "40 4" at bounding box center [204, 386] width 48 height 48
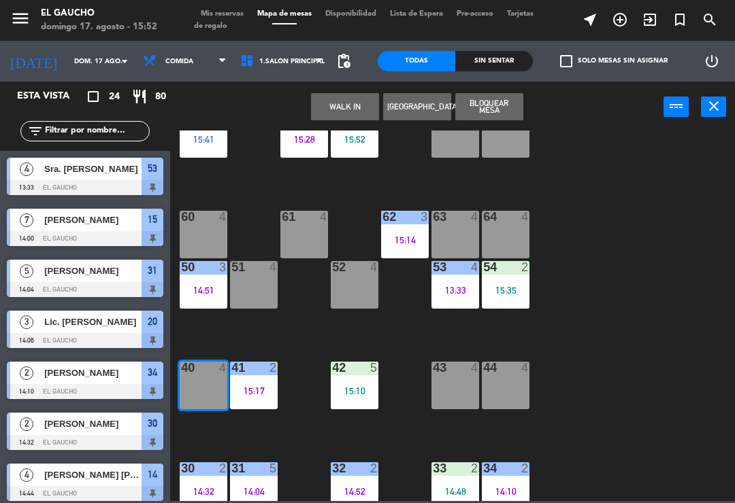
click at [348, 101] on button "WALK IN" at bounding box center [345, 106] width 68 height 27
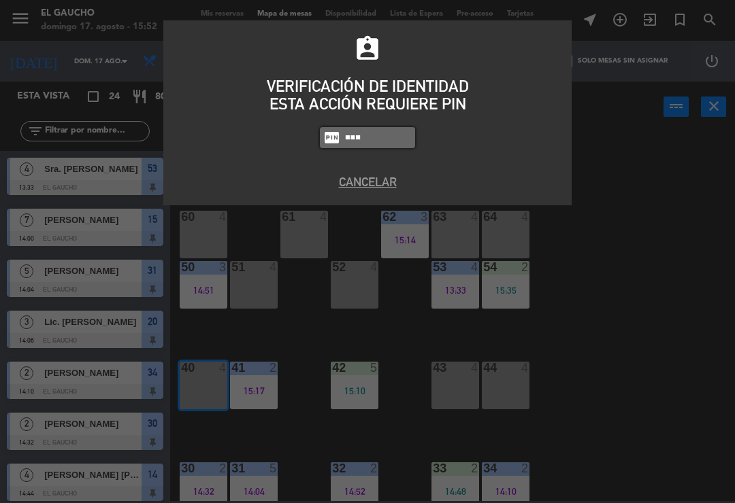
type input "3124"
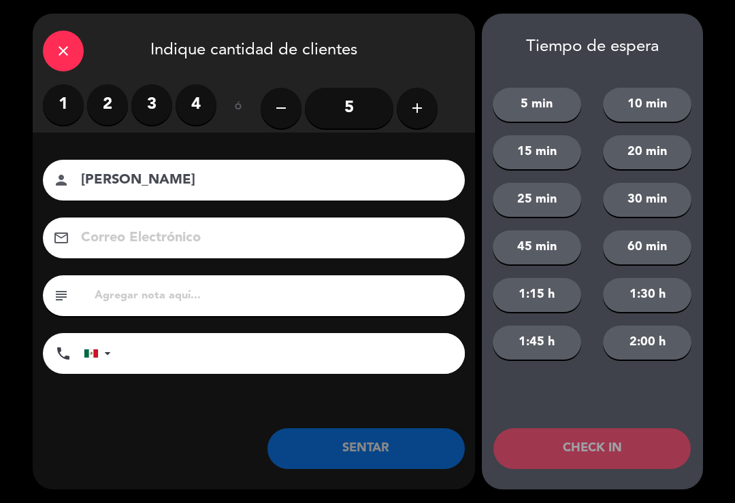
click at [159, 110] on label "3" at bounding box center [151, 104] width 41 height 41
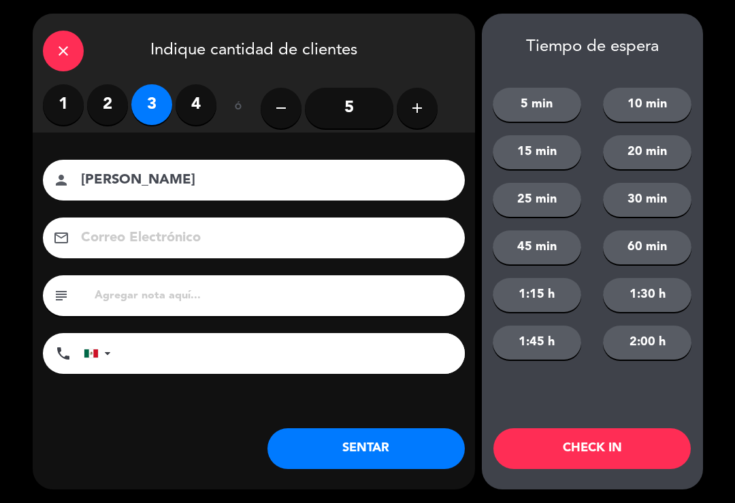
click at [219, 190] on input "[PERSON_NAME]" at bounding box center [263, 181] width 367 height 24
type input "[PERSON_NAME]"
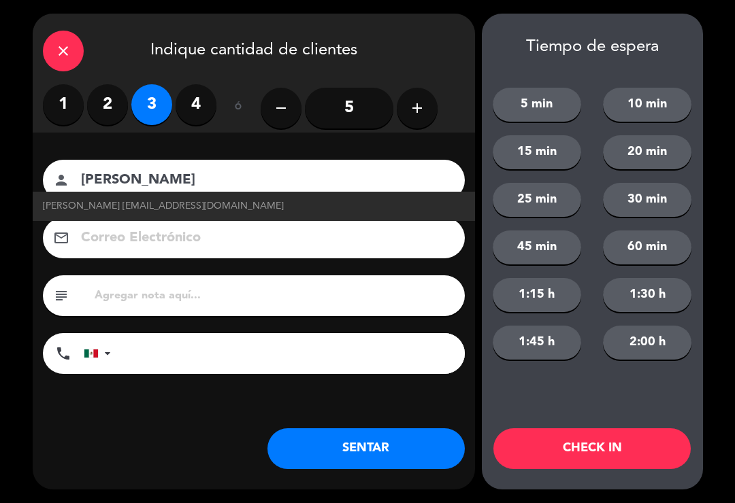
click at [191, 202] on span "[PERSON_NAME] [EMAIL_ADDRESS][DOMAIN_NAME]" at bounding box center [163, 207] width 241 height 16
type input "[EMAIL_ADDRESS][DOMAIN_NAME]"
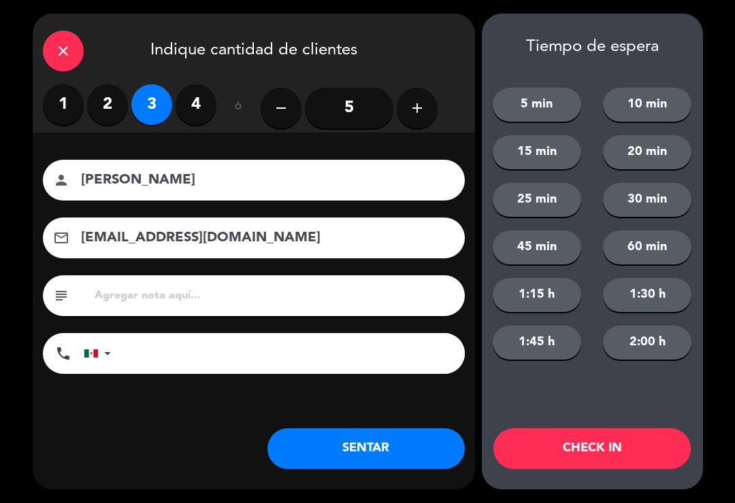
click at [375, 450] on button "SENTAR" at bounding box center [365, 449] width 197 height 41
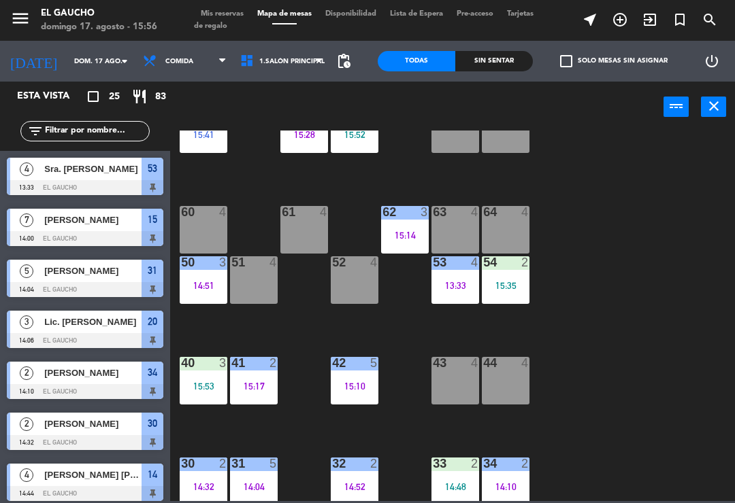
scroll to position [145, 0]
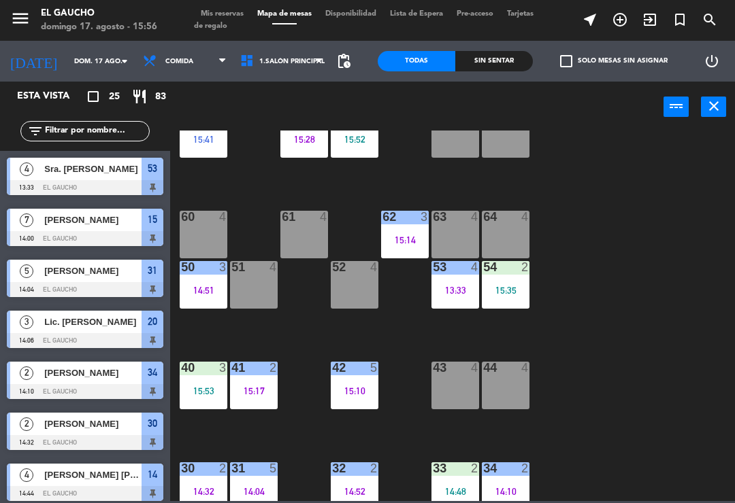
click at [254, 290] on div "51 4" at bounding box center [254, 285] width 48 height 48
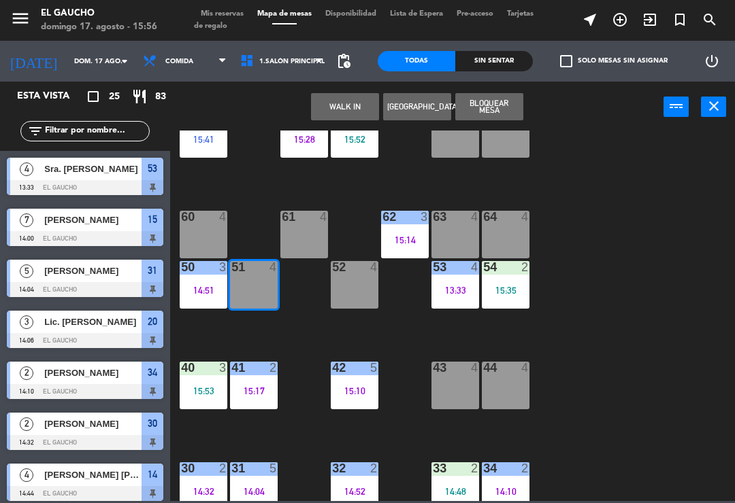
click at [399, 108] on button "[GEOGRAPHIC_DATA]" at bounding box center [417, 106] width 68 height 27
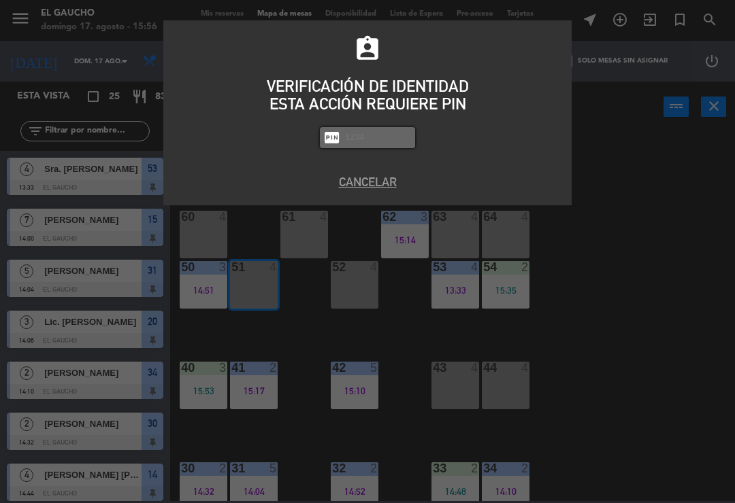
click at [339, 184] on button "Cancelar" at bounding box center [367, 182] width 388 height 18
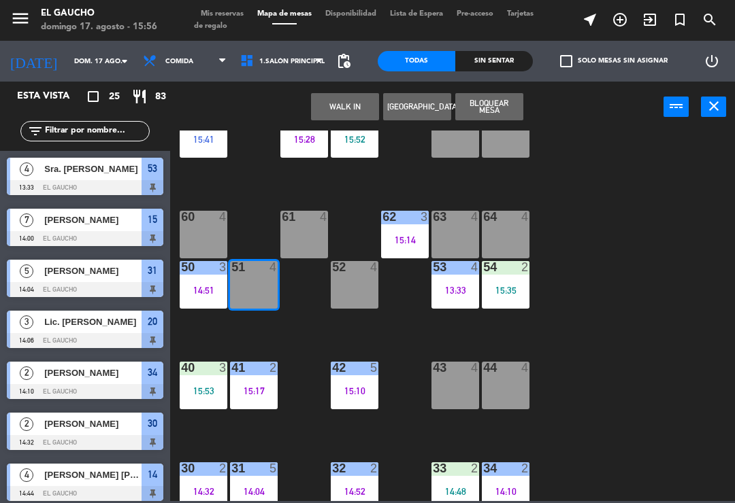
click at [323, 120] on button "WALK IN" at bounding box center [345, 106] width 68 height 27
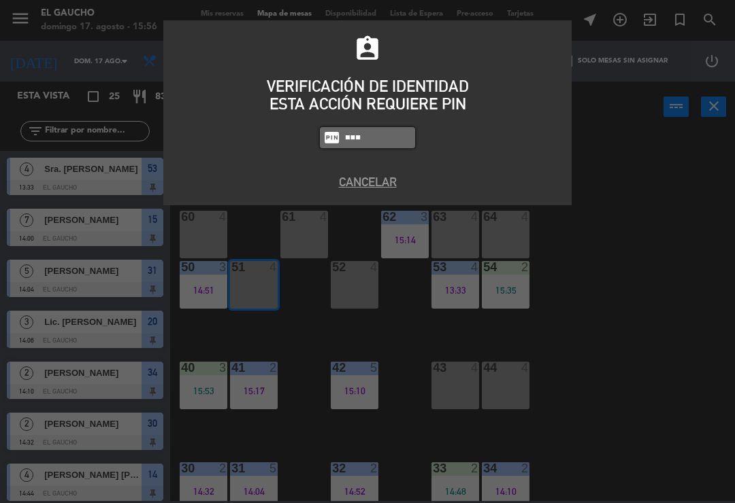
type input "0009"
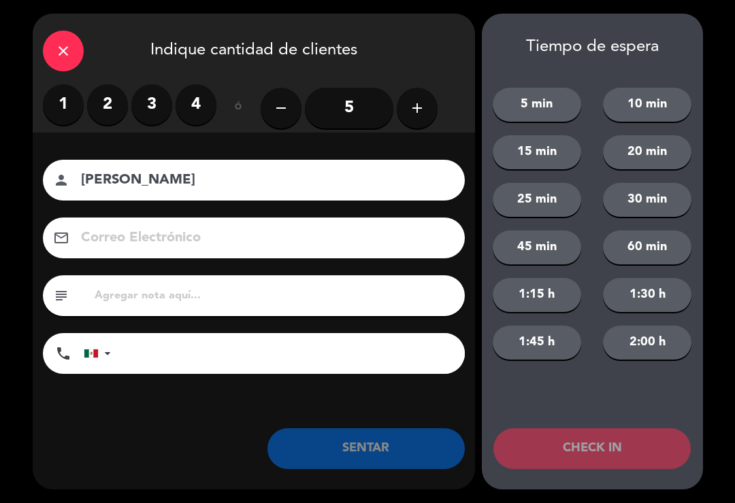
type input "[PERSON_NAME]"
click at [94, 123] on div "1 2 3 4" at bounding box center [129, 104] width 173 height 41
click at [147, 108] on label "3" at bounding box center [151, 104] width 41 height 41
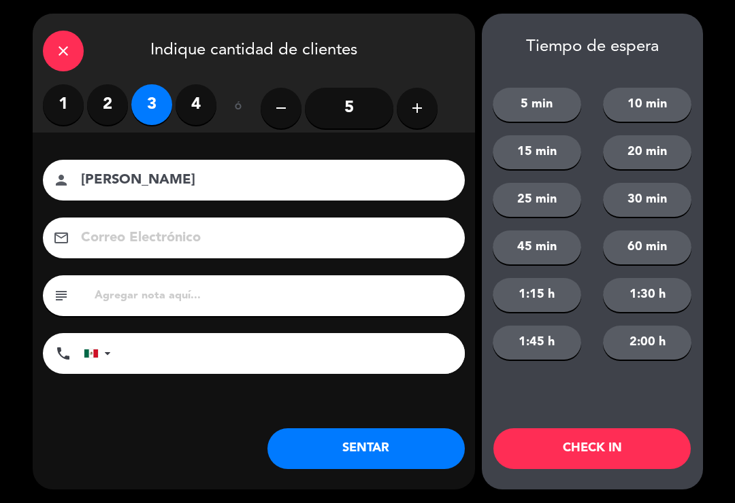
click at [422, 437] on button "SENTAR" at bounding box center [365, 449] width 197 height 41
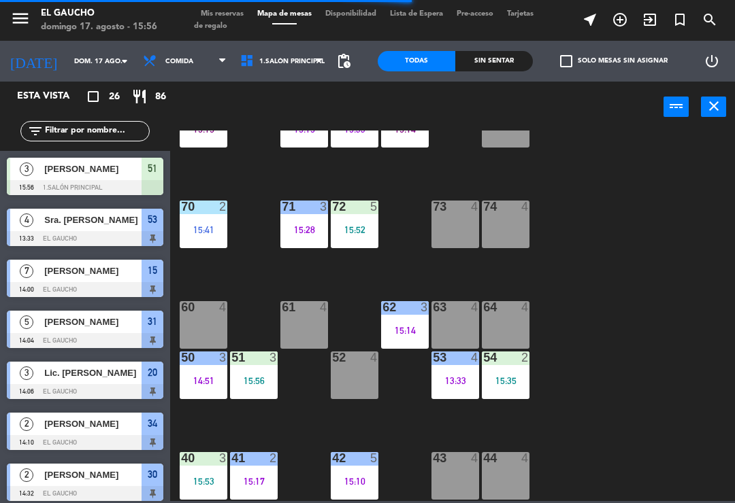
scroll to position [54, 0]
click at [446, 329] on div "63 4" at bounding box center [455, 325] width 48 height 48
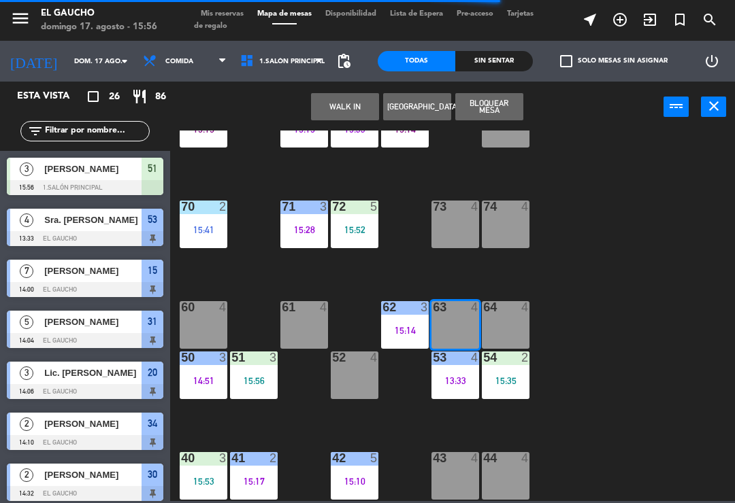
click at [348, 112] on button "WALK IN" at bounding box center [345, 106] width 68 height 27
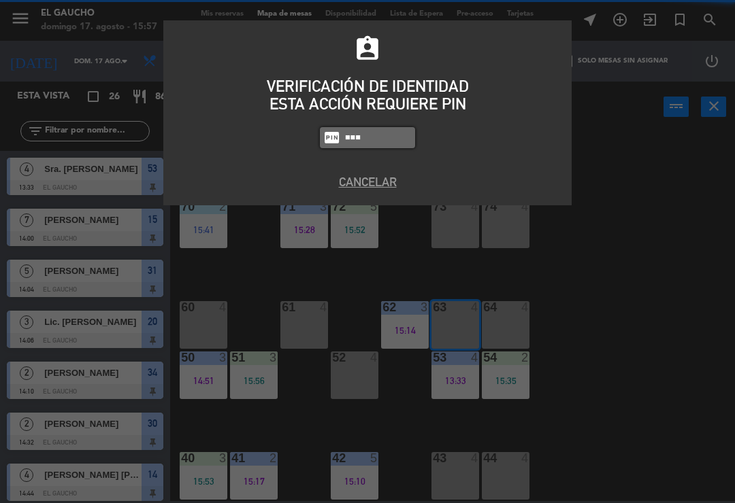
type input "0009"
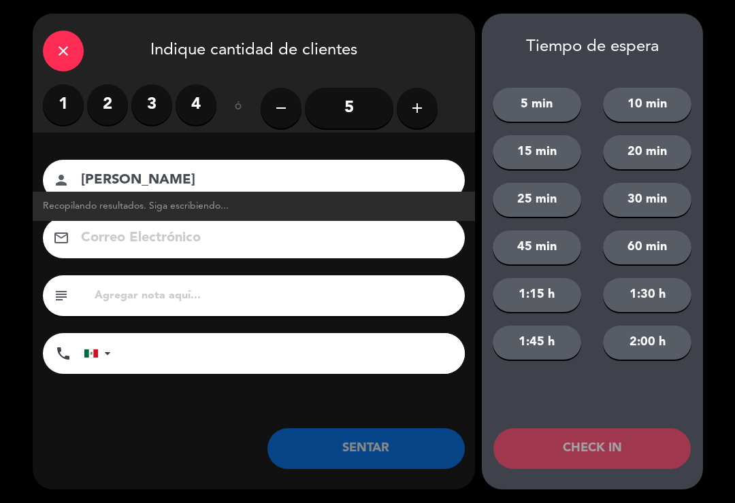
type input "[PERSON_NAME]"
click at [114, 115] on label "2" at bounding box center [107, 104] width 41 height 41
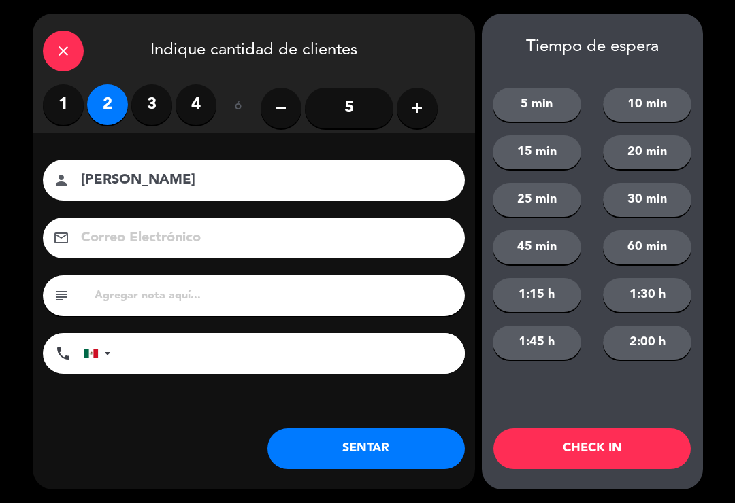
click at [377, 463] on button "SENTAR" at bounding box center [365, 449] width 197 height 41
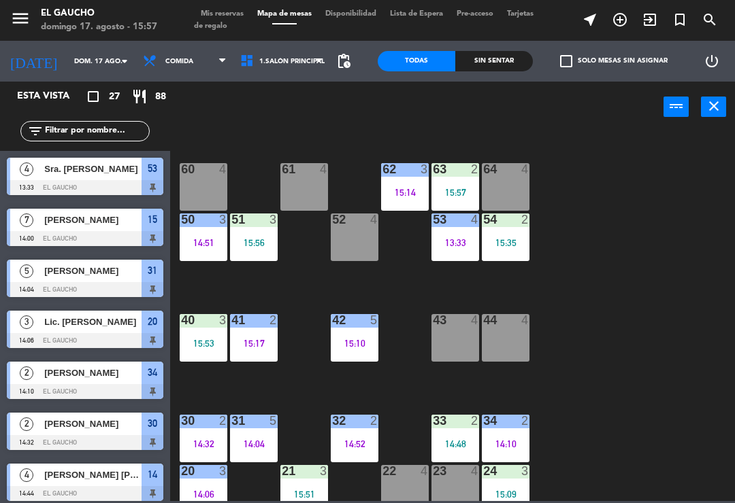
scroll to position [229, 0]
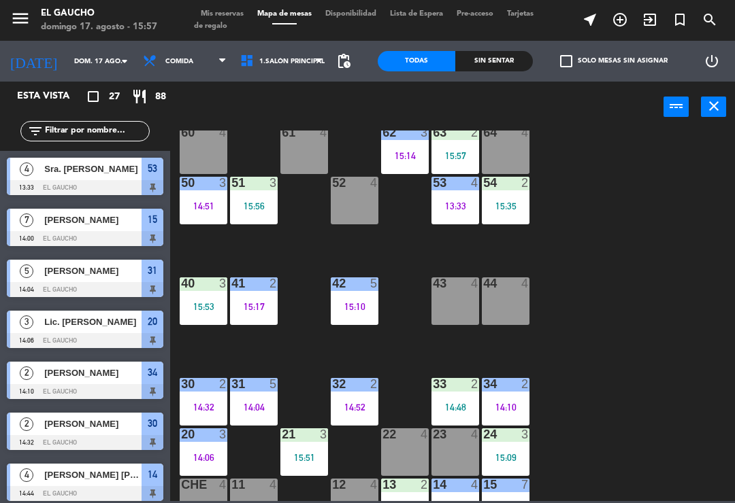
click at [511, 398] on div "34 2 14:10" at bounding box center [506, 402] width 48 height 48
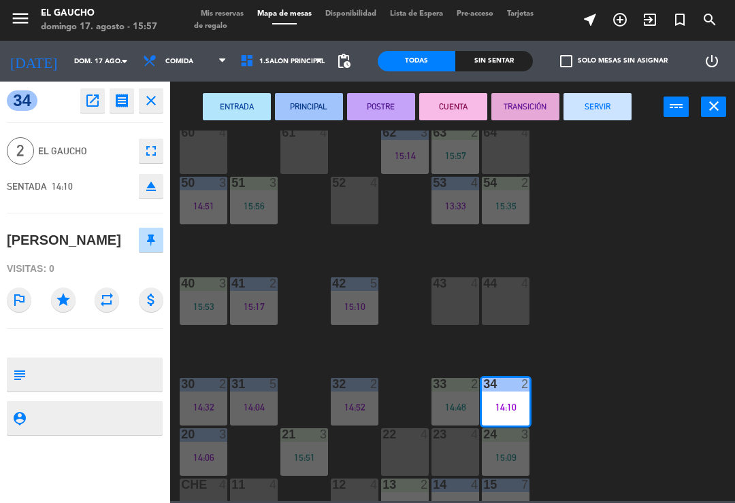
click at [645, 115] on div "ENTRADA PRINCIPAL POSTRE CUENTA TRANSICIÓN SERVIR power_input close" at bounding box center [416, 108] width 493 height 52
click at [599, 119] on button "SERVIR" at bounding box center [597, 106] width 68 height 27
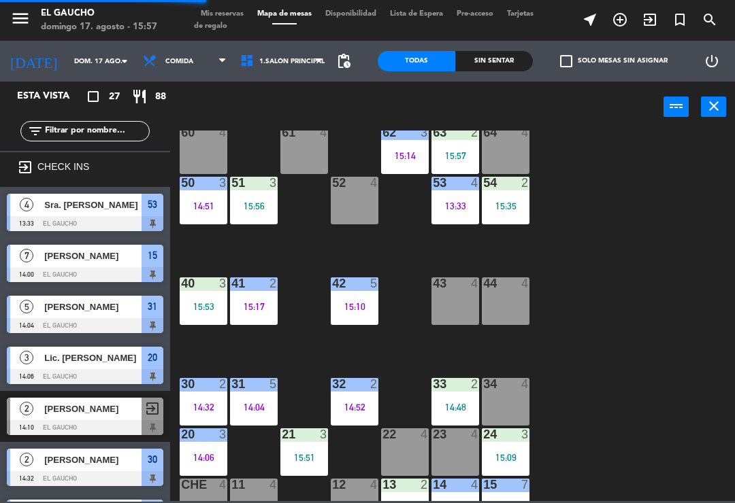
click at [507, 399] on div "34 4" at bounding box center [506, 402] width 48 height 48
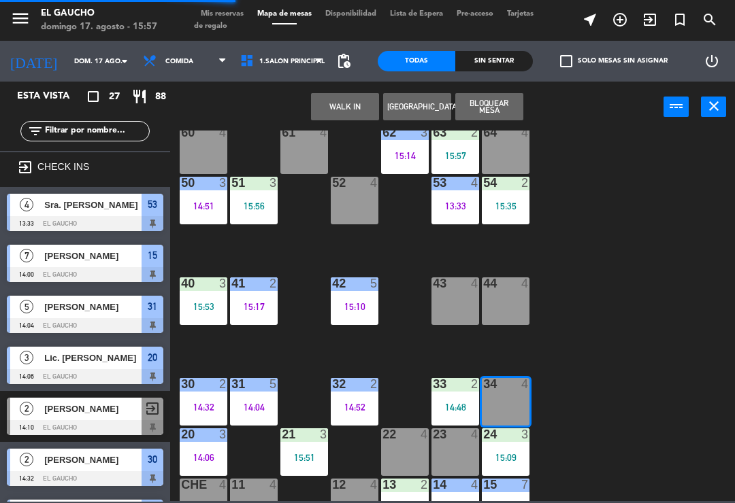
click at [363, 99] on button "WALK IN" at bounding box center [345, 106] width 68 height 27
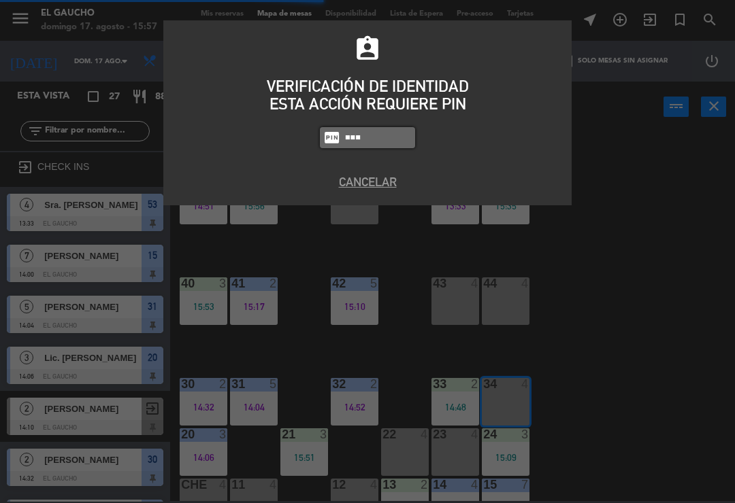
type input "0009"
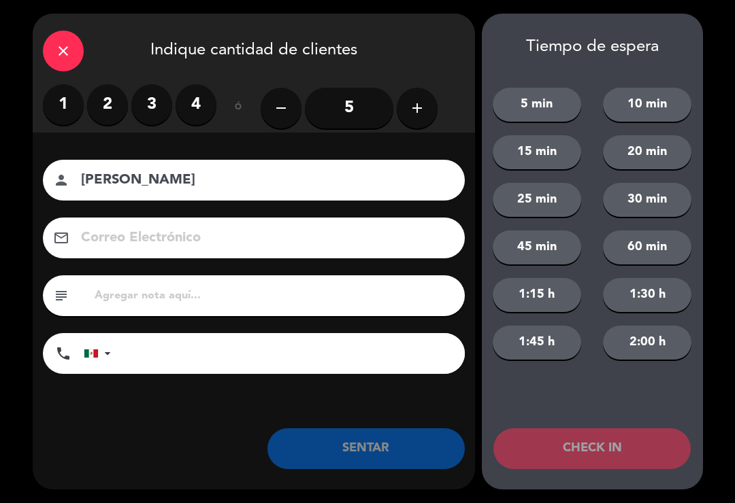
type input "[PERSON_NAME]"
click at [104, 114] on label "2" at bounding box center [107, 104] width 41 height 41
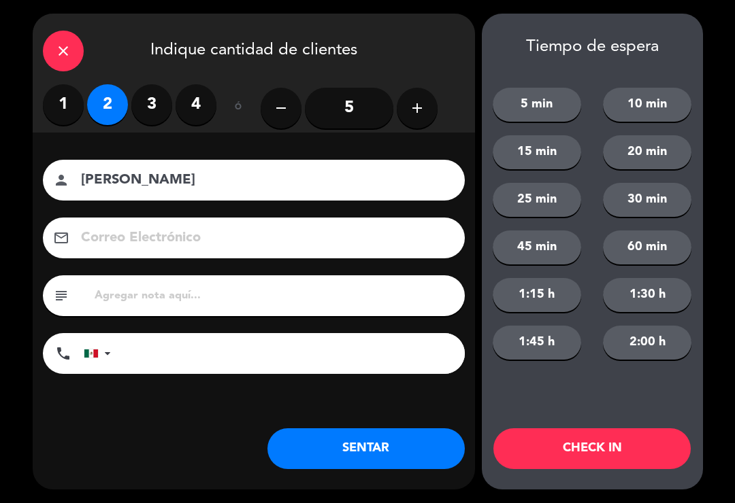
click at [354, 443] on button "SENTAR" at bounding box center [365, 449] width 197 height 41
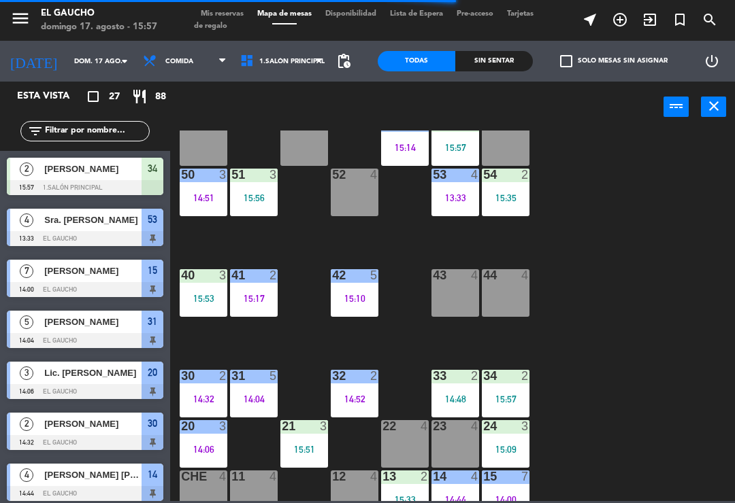
scroll to position [239, 0]
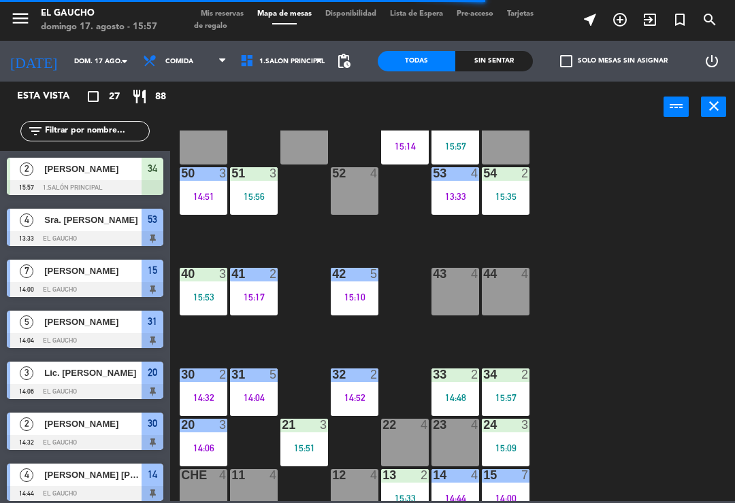
click at [475, 248] on div "84 4 80 5 15:15 83 6 15:14 82 3 15:33 81 2 15:15 70 2 15:41 71 3 15:28 72 5 15:…" at bounding box center [456, 316] width 557 height 371
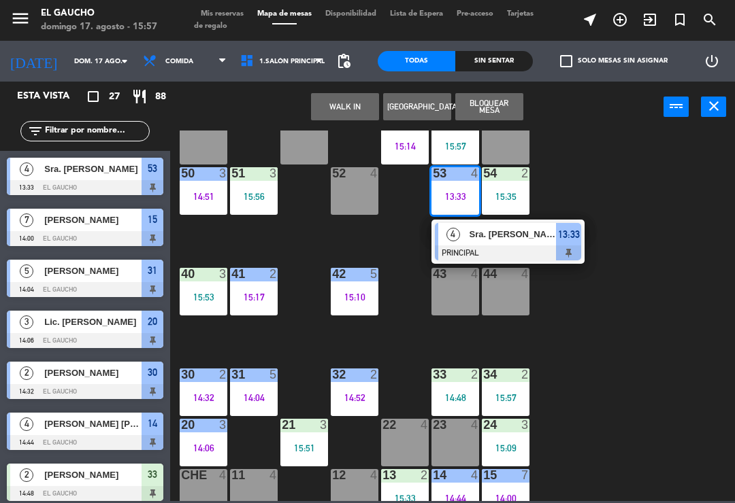
click at [494, 246] on div at bounding box center [508, 253] width 146 height 15
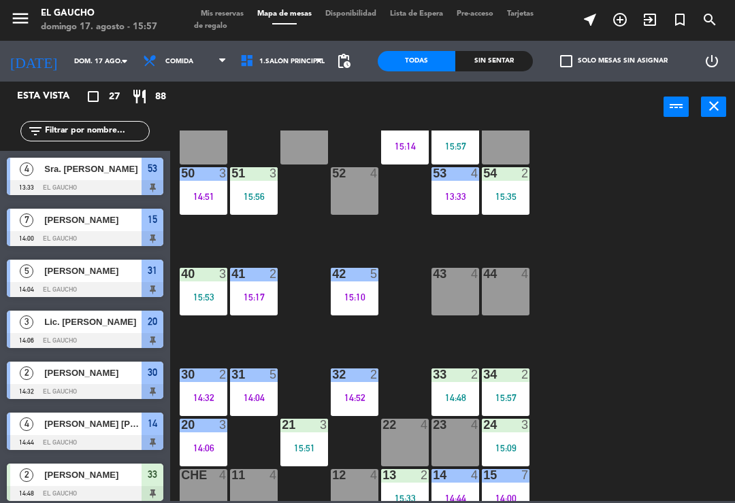
scroll to position [237, 0]
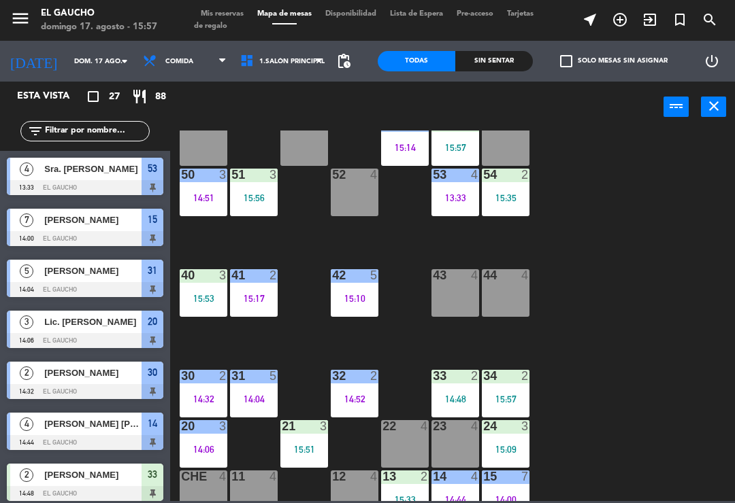
click at [446, 193] on div "13:33" at bounding box center [455, 198] width 48 height 10
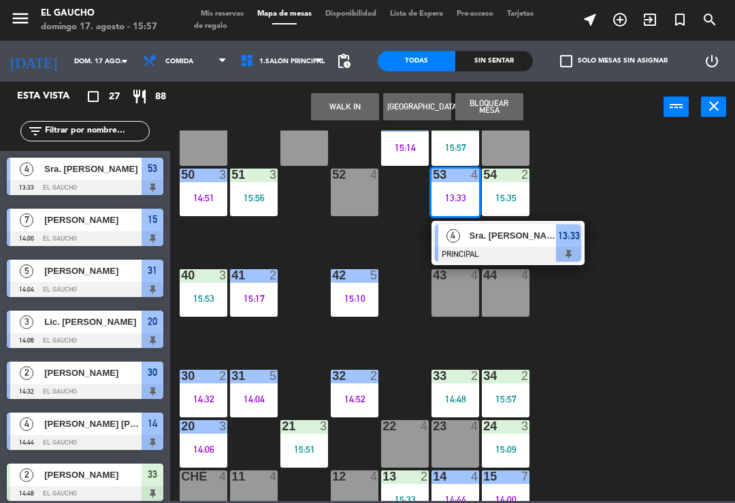
click at [485, 249] on div at bounding box center [508, 254] width 146 height 15
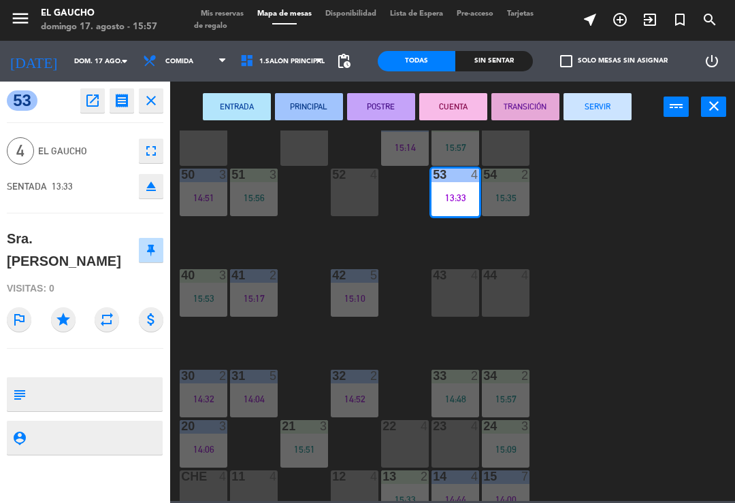
click at [626, 113] on button "SERVIR" at bounding box center [597, 106] width 68 height 27
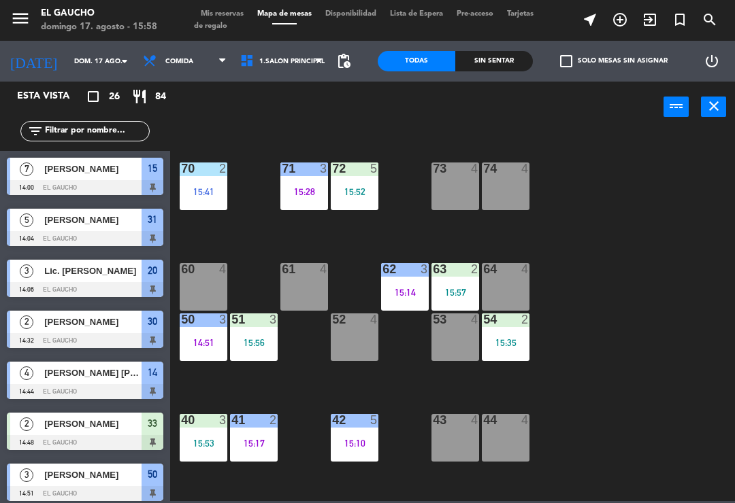
scroll to position [87, 0]
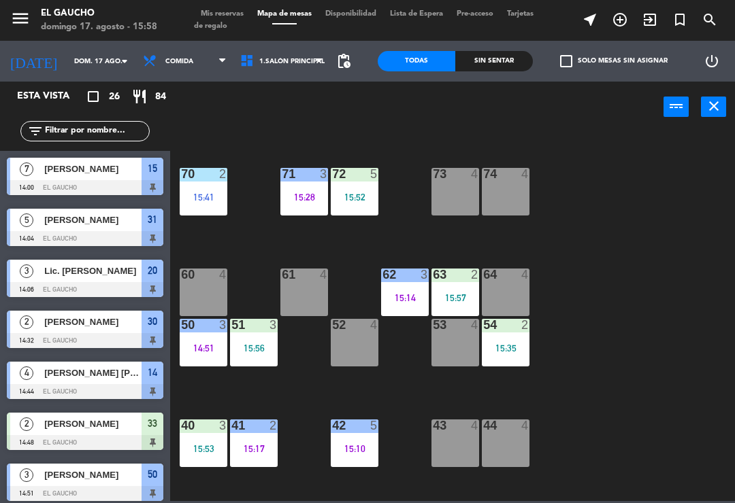
click at [400, 294] on div "15:14" at bounding box center [405, 298] width 48 height 10
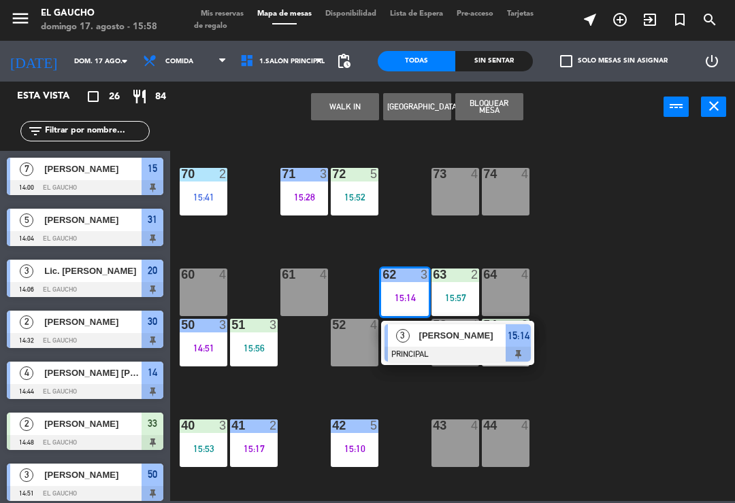
click at [443, 341] on span "[PERSON_NAME]" at bounding box center [462, 336] width 87 height 14
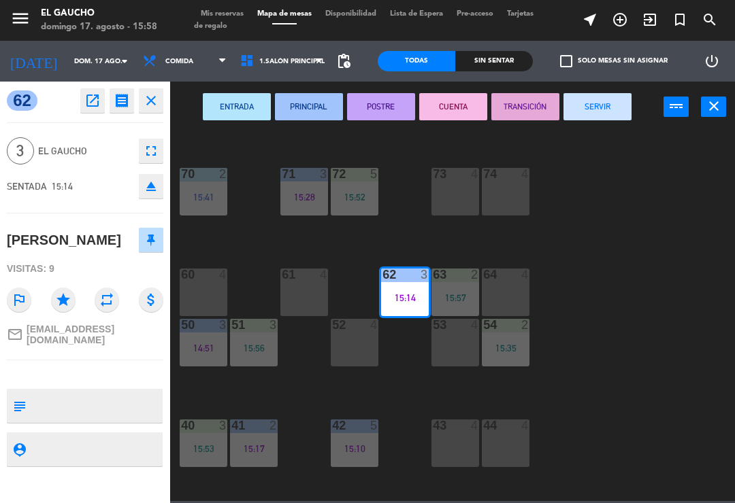
click at [607, 112] on button "SERVIR" at bounding box center [597, 106] width 68 height 27
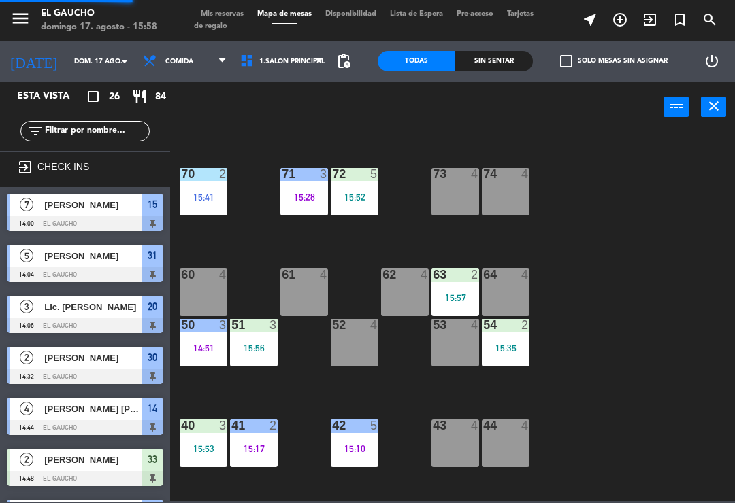
scroll to position [0, 0]
click at [404, 292] on div "62 4" at bounding box center [405, 293] width 48 height 48
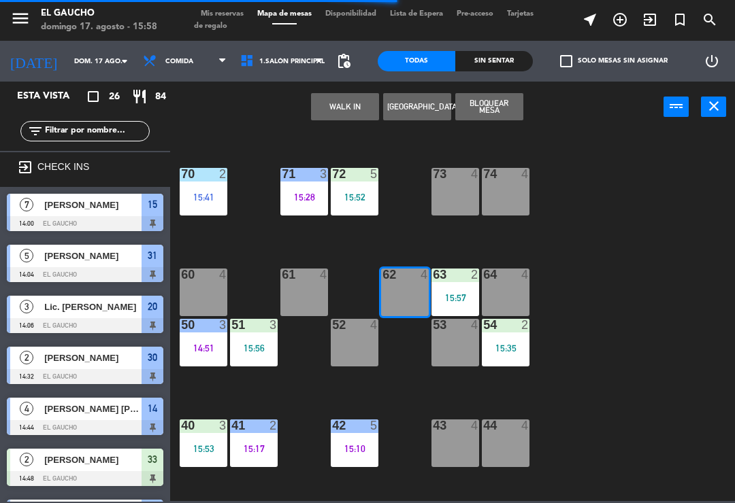
click at [360, 104] on button "WALK IN" at bounding box center [345, 106] width 68 height 27
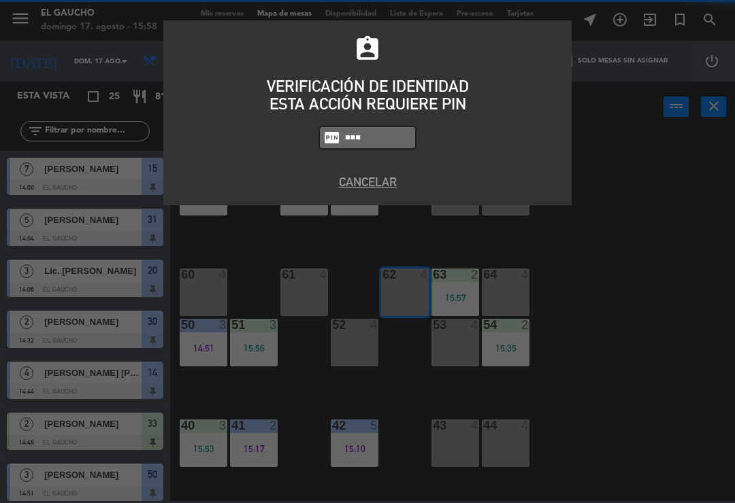
type input "3124"
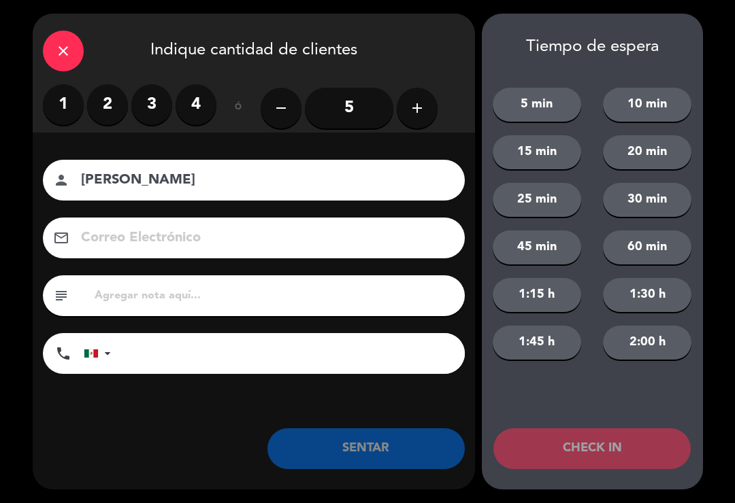
type input "[PERSON_NAME]"
click at [159, 103] on label "3" at bounding box center [151, 104] width 41 height 41
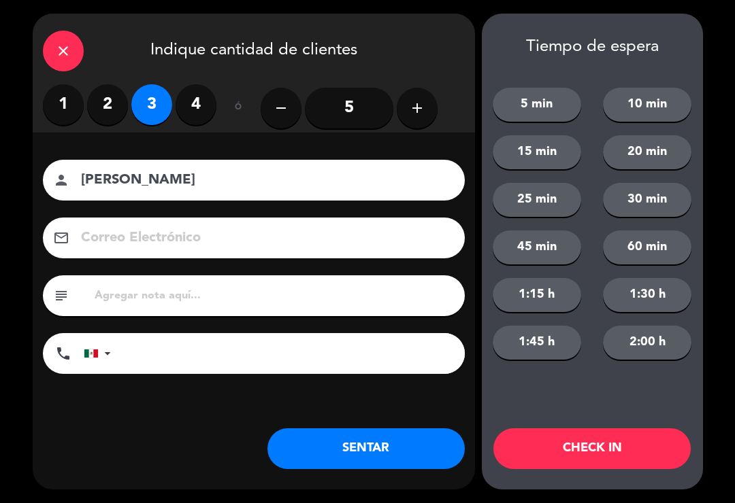
click at [365, 456] on button "SENTAR" at bounding box center [365, 449] width 197 height 41
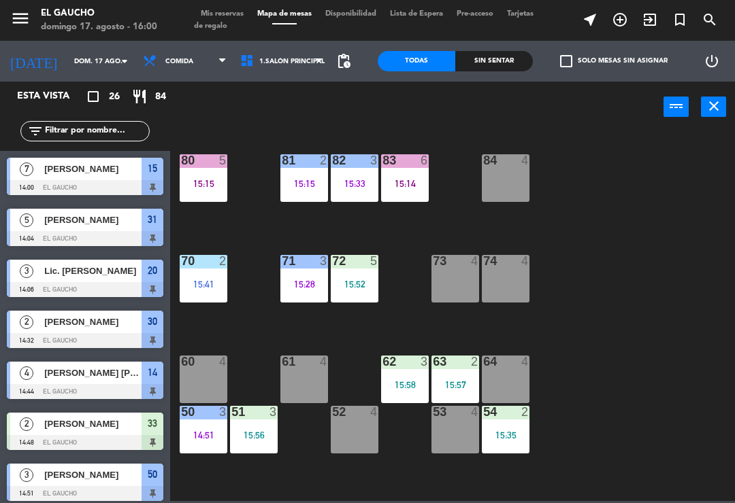
scroll to position [-3, 0]
click at [514, 168] on div "84 4" at bounding box center [506, 161] width 48 height 14
click at [659, 209] on div "84 4 80 5 15:15 83 6 15:14 82 3 15:33 81 2 15:15 70 2 15:41 71 3 15:28 72 5 15:…" at bounding box center [456, 316] width 557 height 371
